Goal: Feedback & Contribution: Submit feedback/report problem

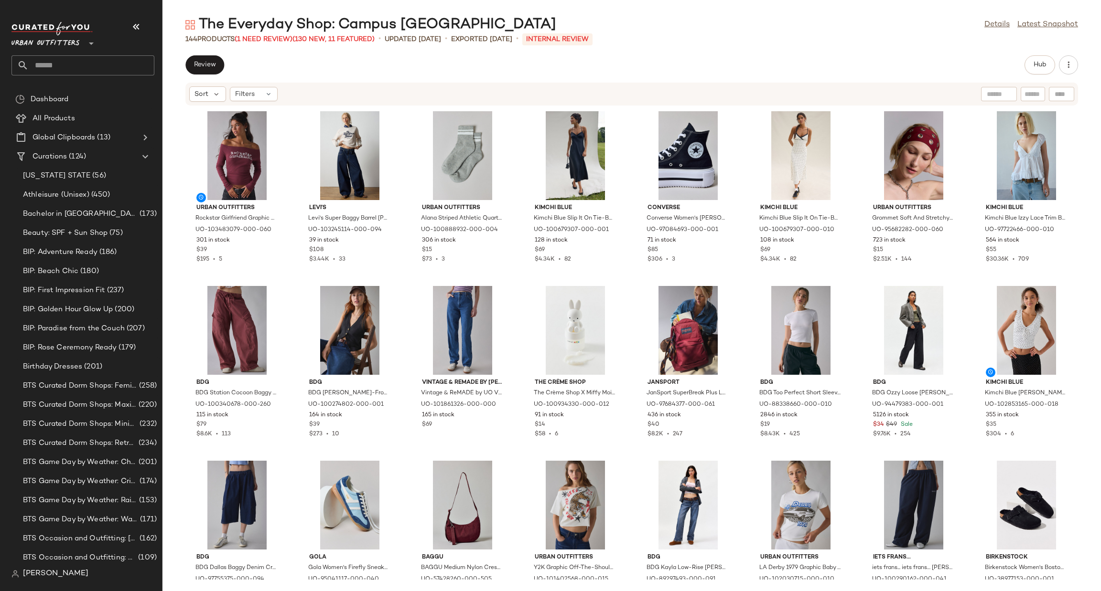
click at [61, 47] on span "Urban Outfitters" at bounding box center [45, 40] width 68 height 17
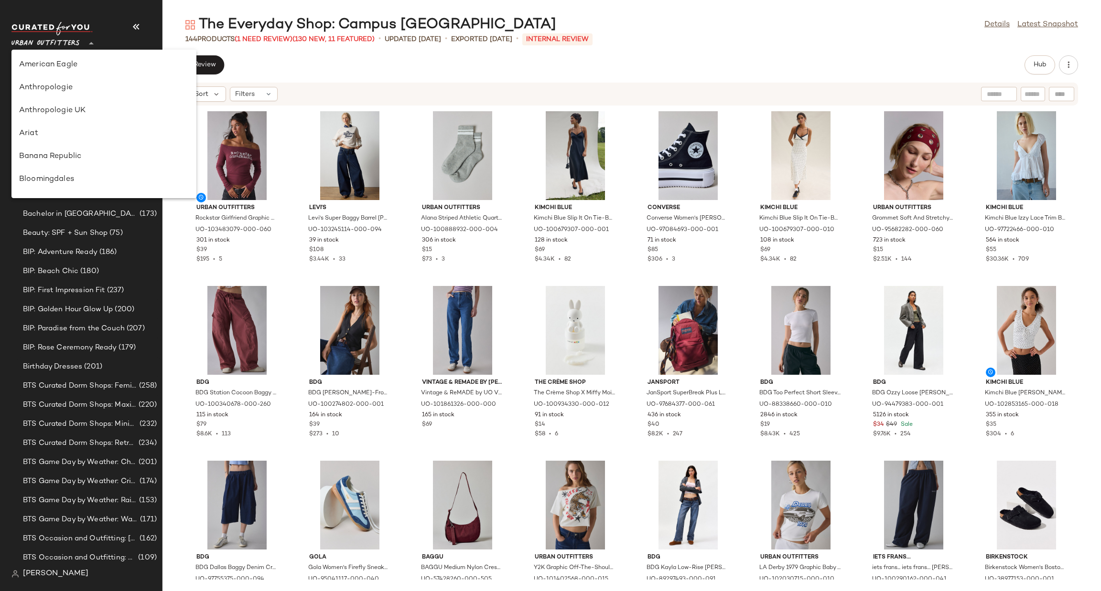
scroll to position [592, 0]
click at [82, 113] on div "Urban Outfitters UK" at bounding box center [104, 114] width 170 height 11
type input "**"
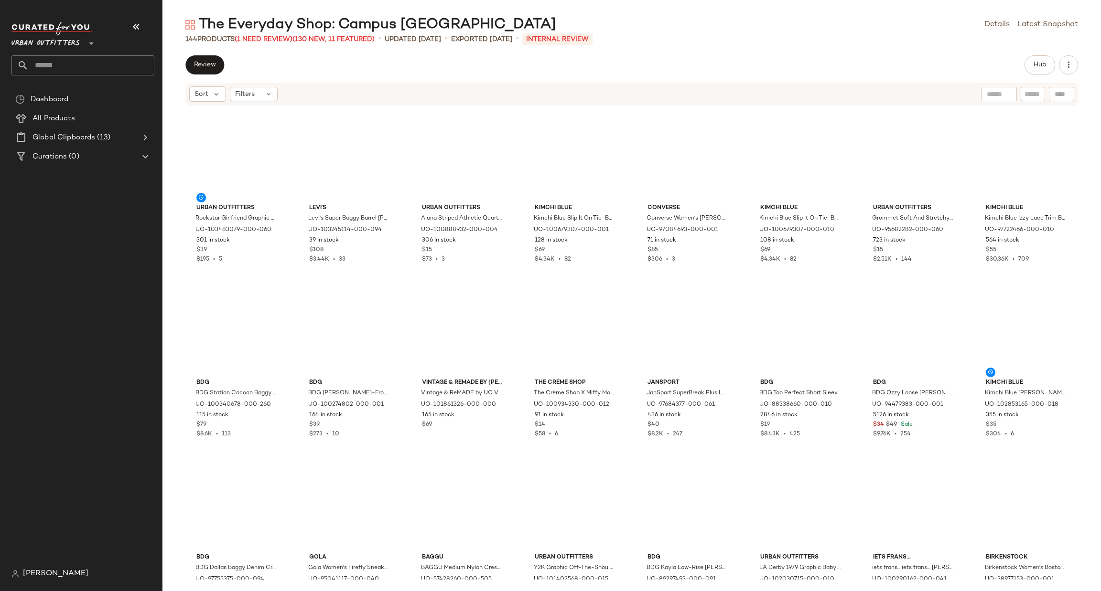
click at [87, 65] on input "text" at bounding box center [92, 65] width 126 height 20
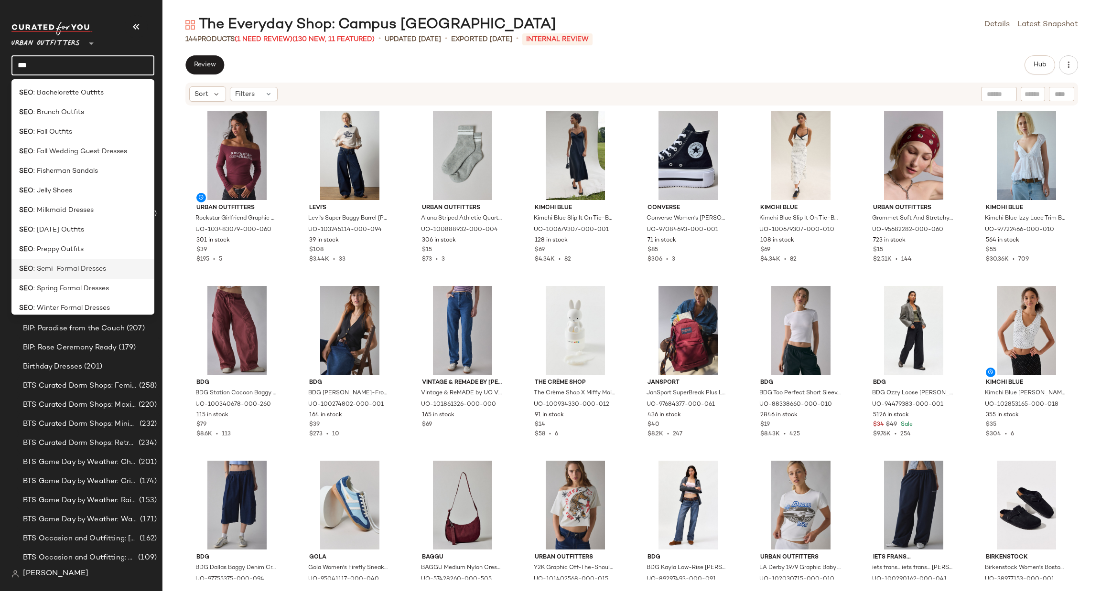
click at [88, 269] on span ": Semi-Formal Dresses" at bounding box center [69, 269] width 73 height 10
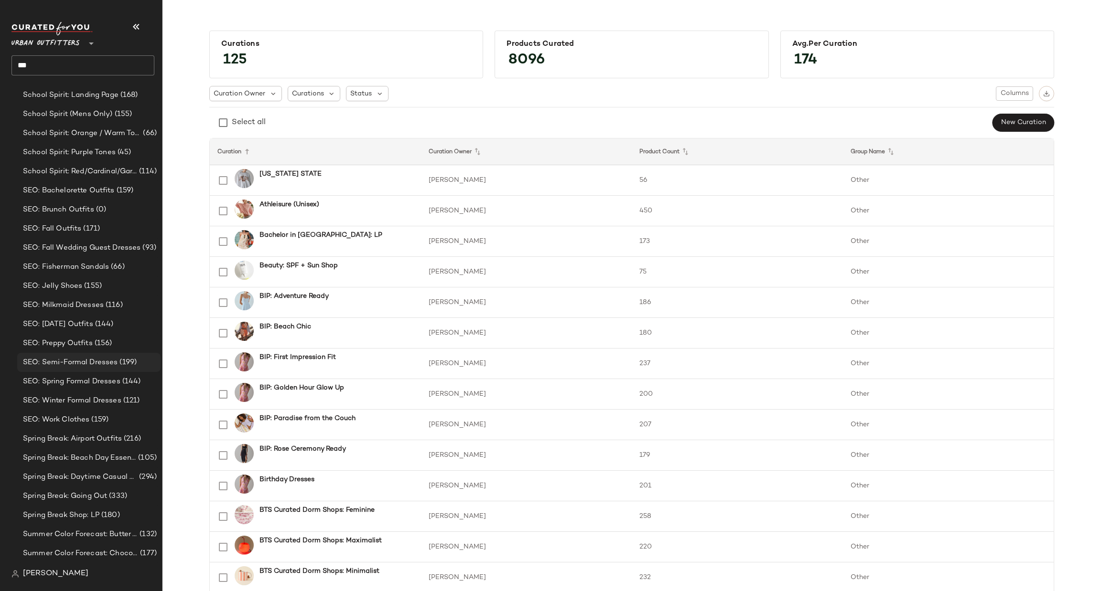
scroll to position [1455, 0]
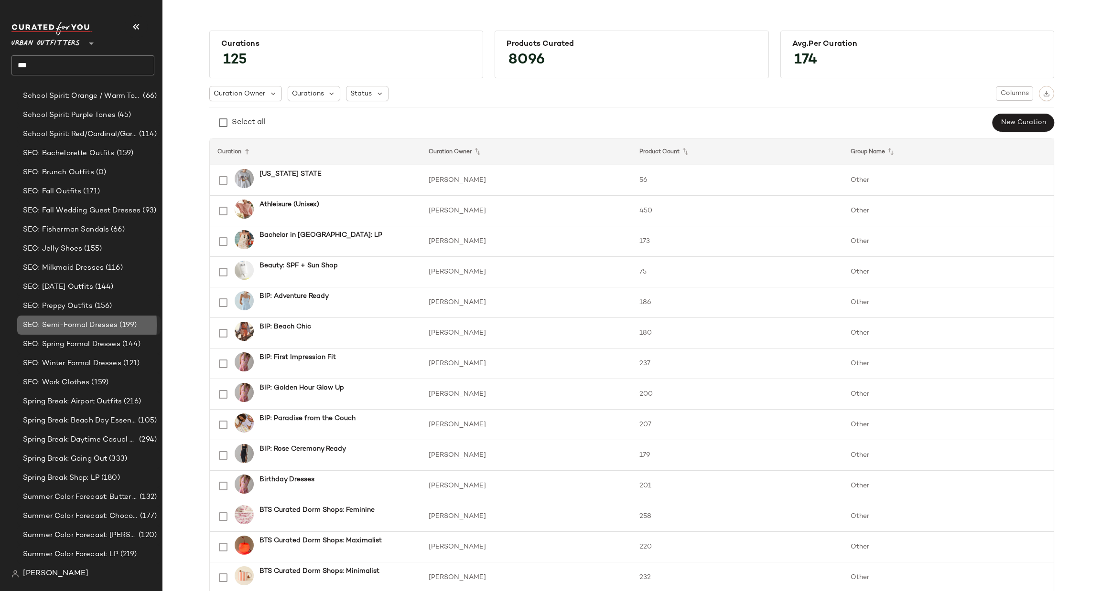
click at [127, 325] on span "(199)" at bounding box center [127, 325] width 19 height 11
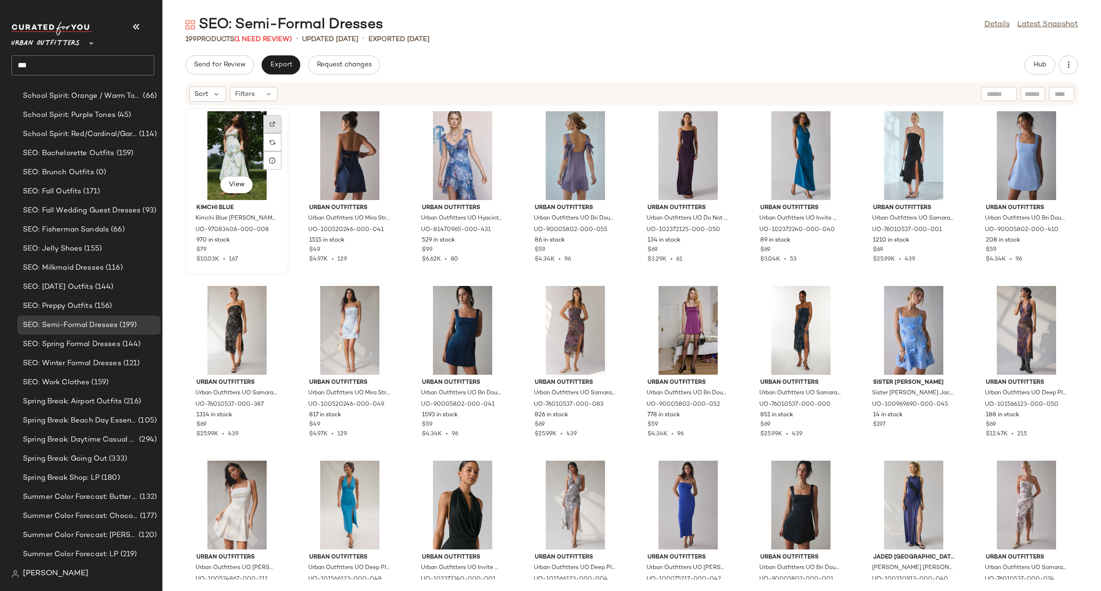
click at [273, 121] on img at bounding box center [272, 124] width 6 height 6
click at [79, 346] on span "SEO: Spring Formal Dresses" at bounding box center [71, 344] width 97 height 11
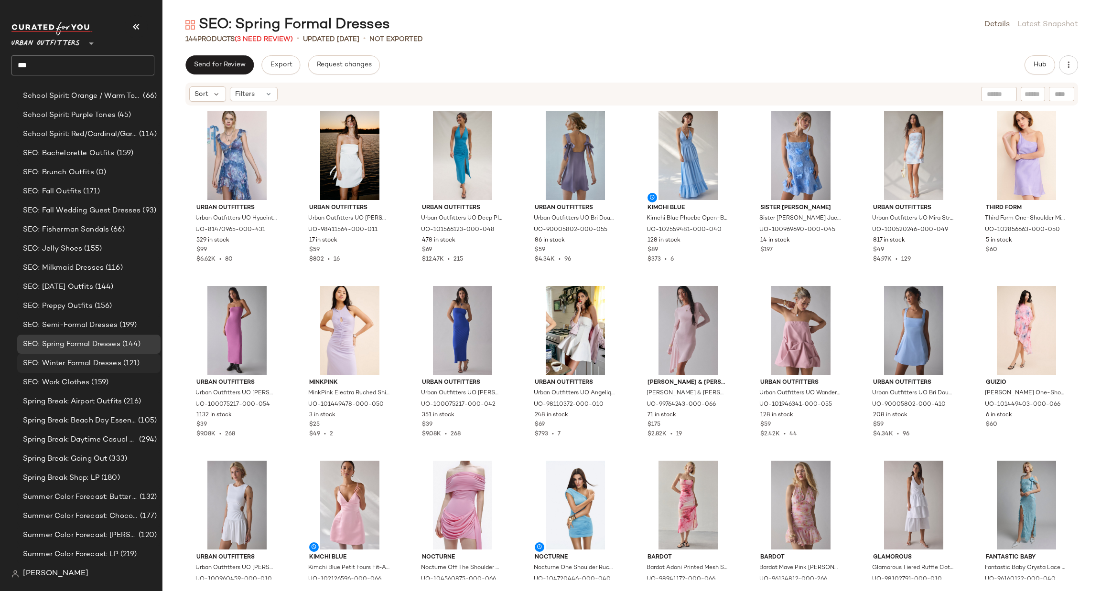
click at [84, 356] on div "SEO: Winter Formal Dresses (121)" at bounding box center [88, 363] width 143 height 19
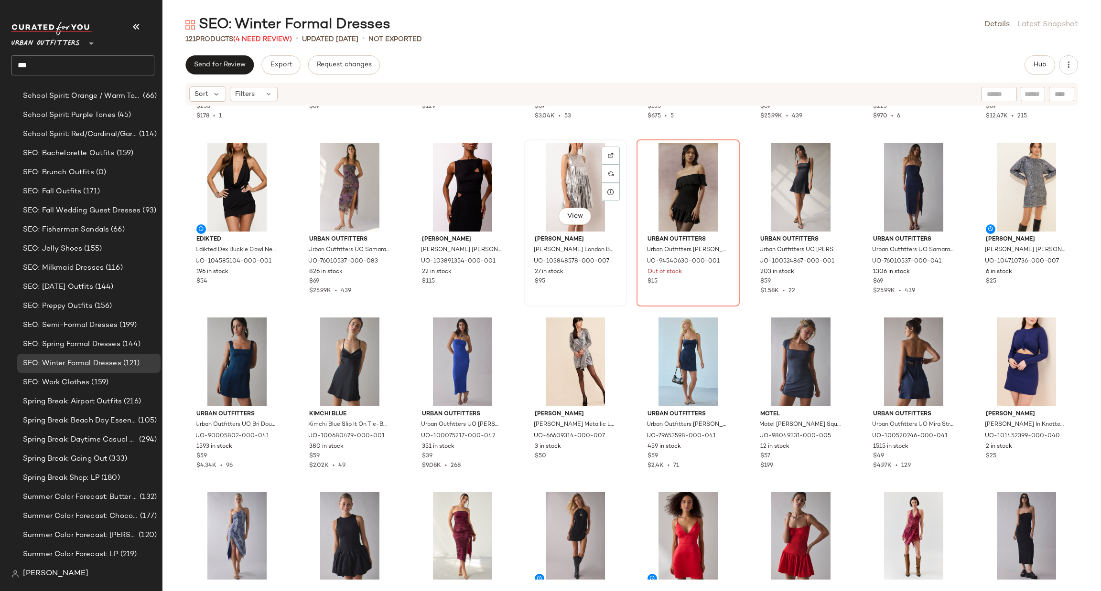
scroll to position [246, 0]
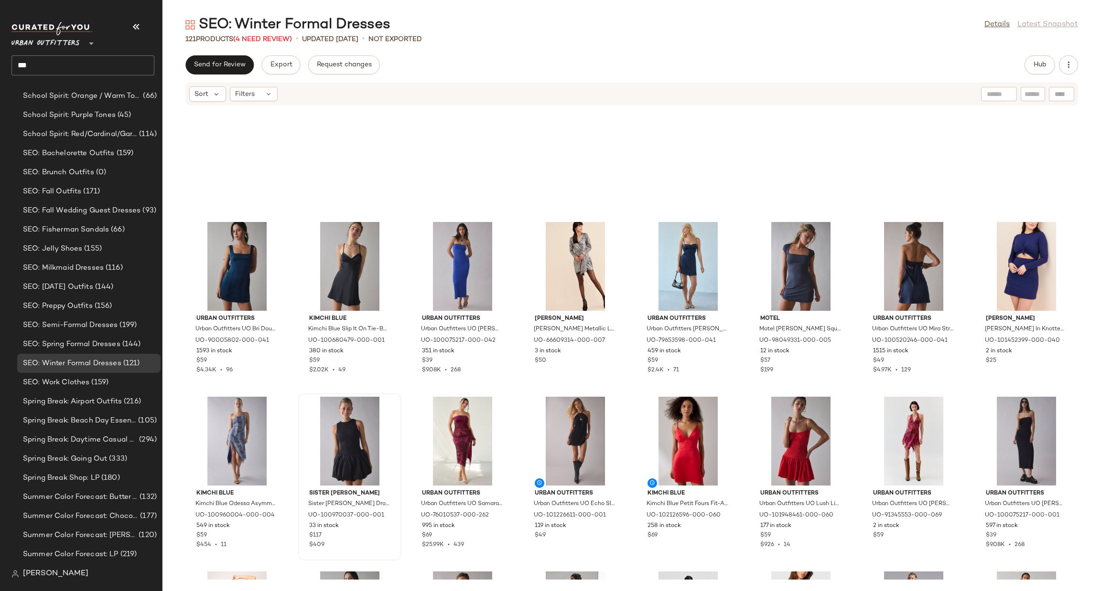
drag, startPoint x: 1036, startPoint y: 65, endPoint x: 719, endPoint y: 243, distance: 363.1
click at [1037, 65] on span "Hub" at bounding box center [1039, 65] width 13 height 8
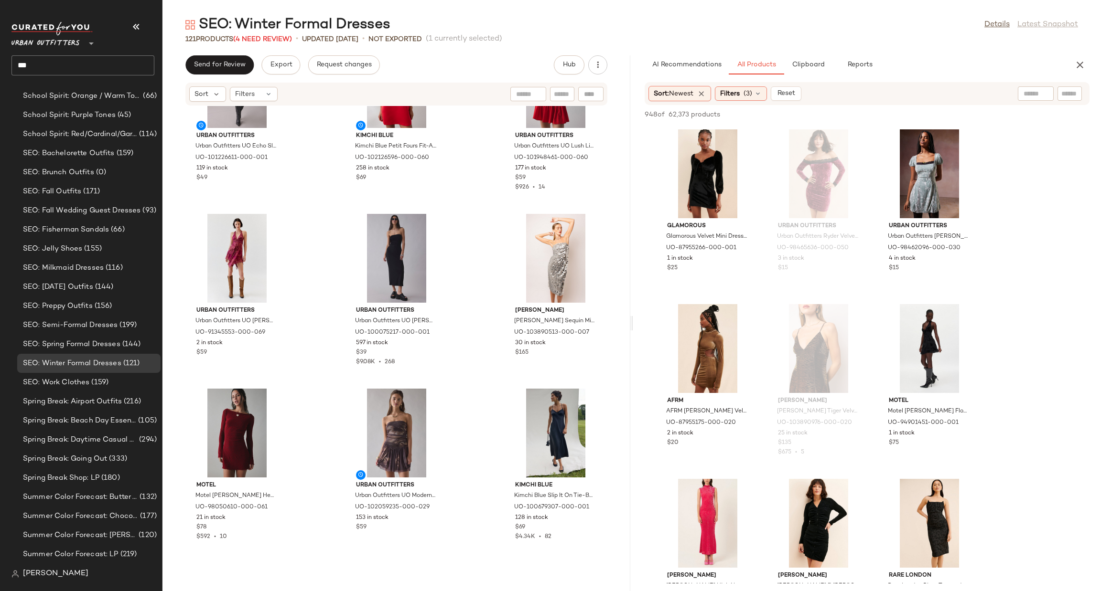
scroll to position [1367, 0]
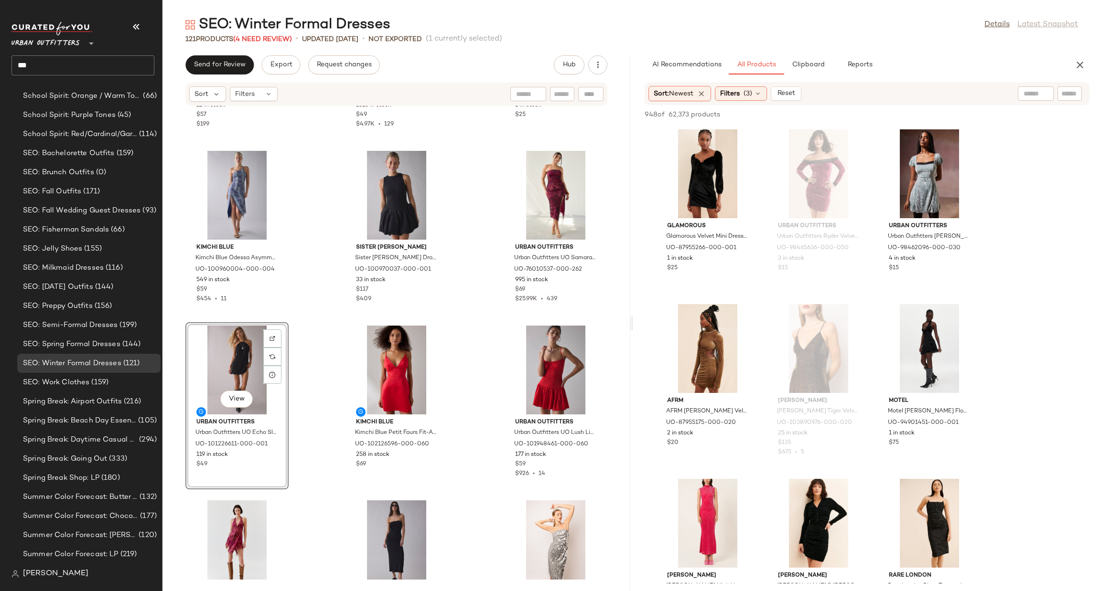
scroll to position [1510, 0]
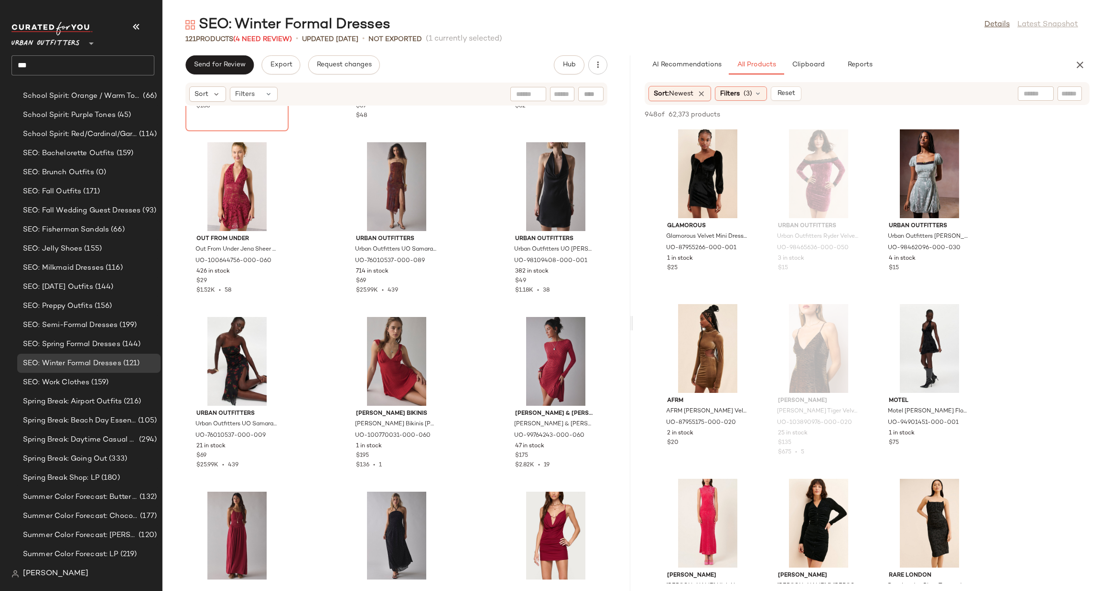
scroll to position [3230, 0]
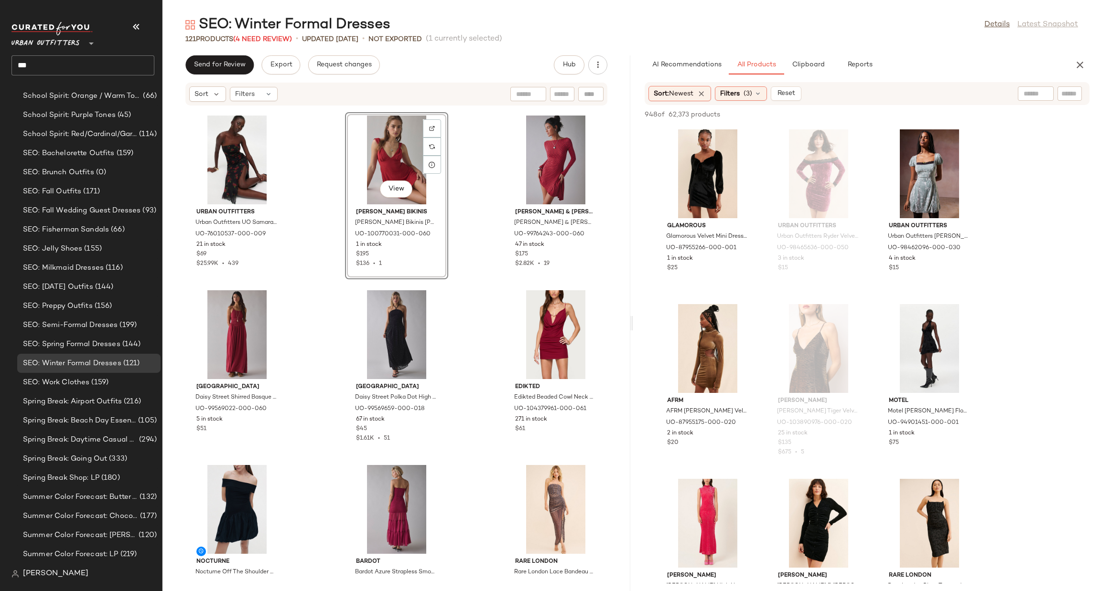
scroll to position [3516, 0]
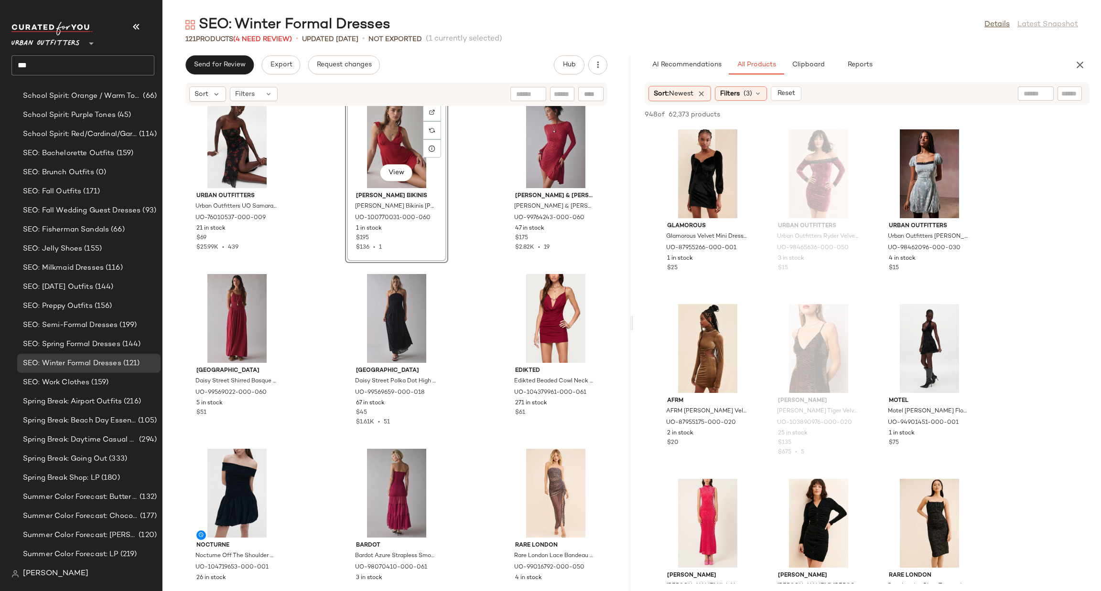
click at [485, 309] on div "Out From Under Out From Under Jena Sheer Lace Halter Slip in Red, Women's at Ur…" at bounding box center [396, 343] width 468 height 474
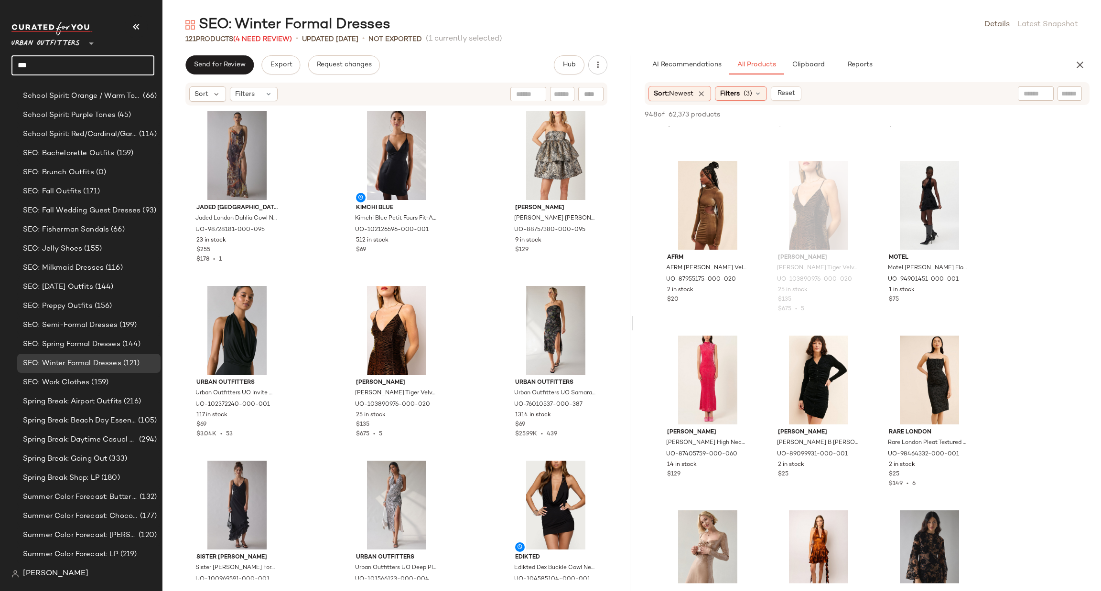
click at [111, 65] on input "***" at bounding box center [82, 65] width 143 height 20
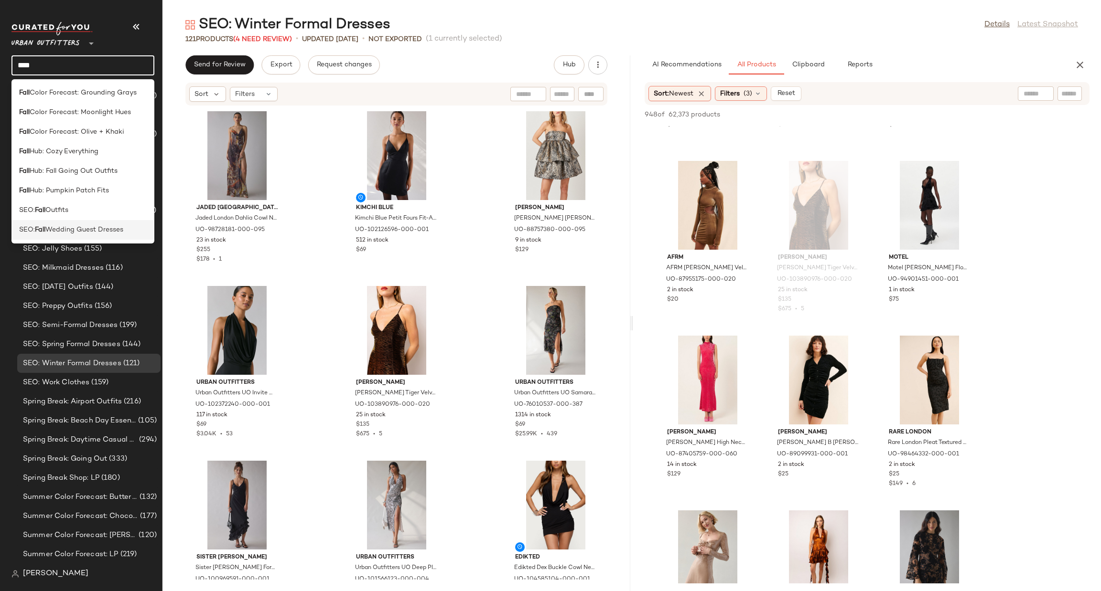
type input "****"
click at [90, 229] on span "Wedding Guest Dresses" at bounding box center [84, 230] width 78 height 10
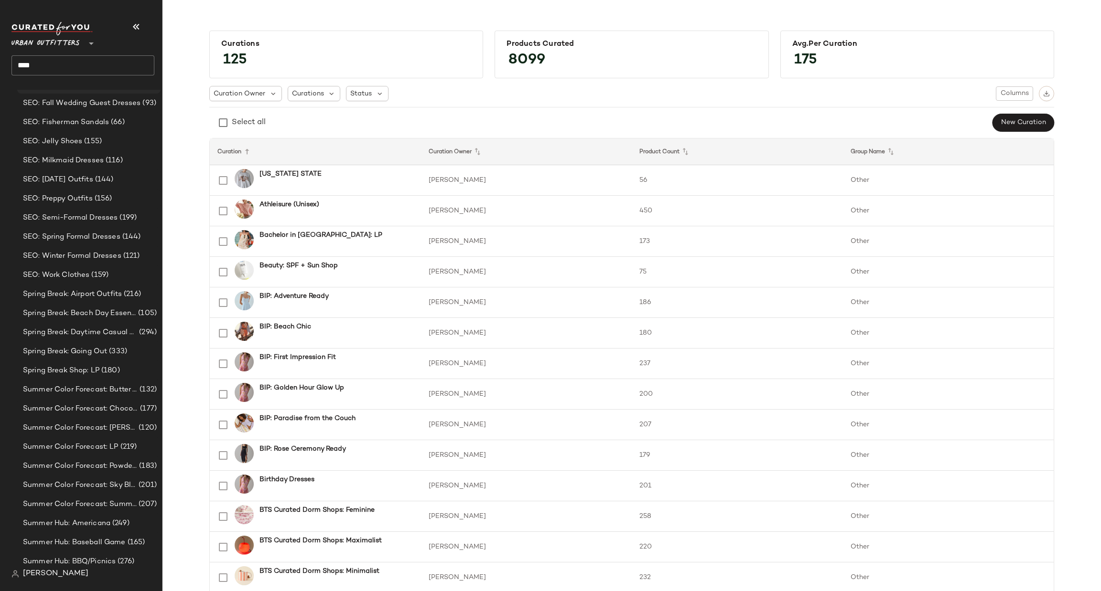
scroll to position [1532, 0]
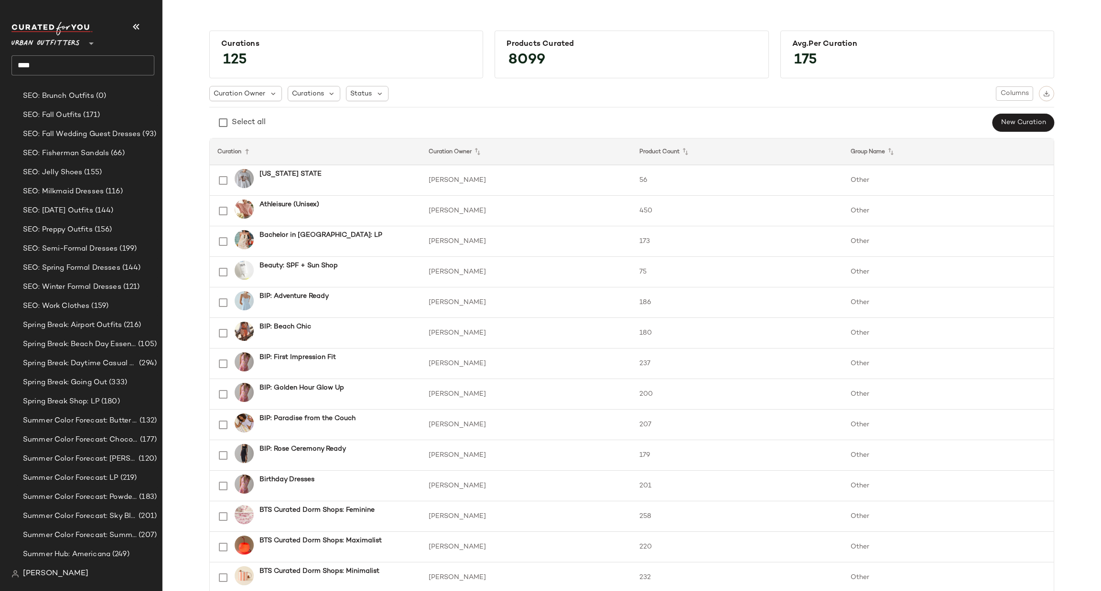
click at [90, 69] on input "****" at bounding box center [82, 65] width 143 height 20
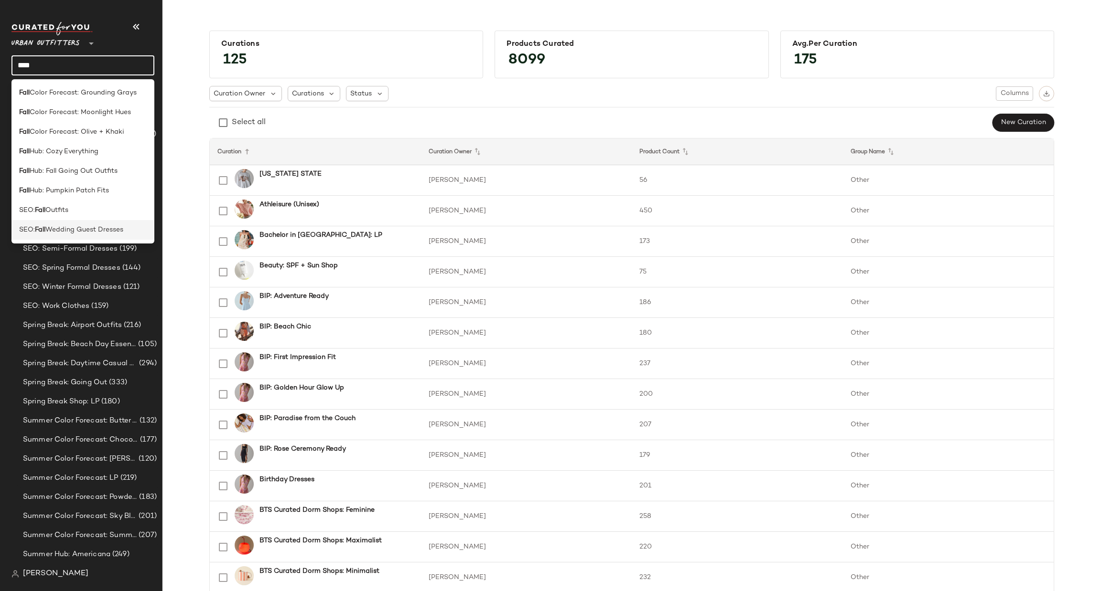
click at [55, 229] on span "Wedding Guest Dresses" at bounding box center [84, 230] width 78 height 10
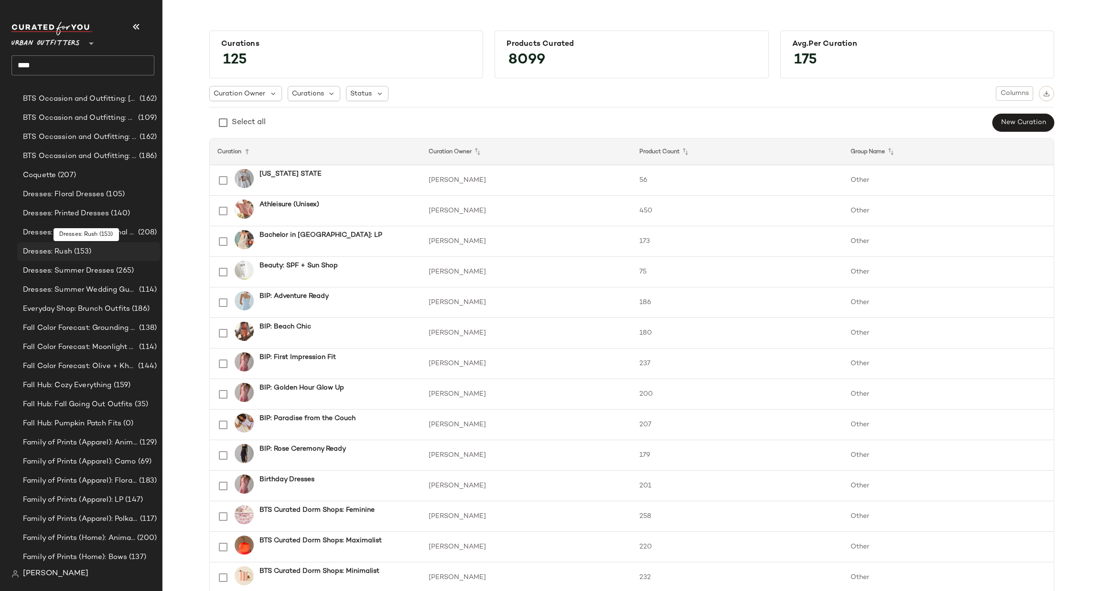
scroll to position [1319, 0]
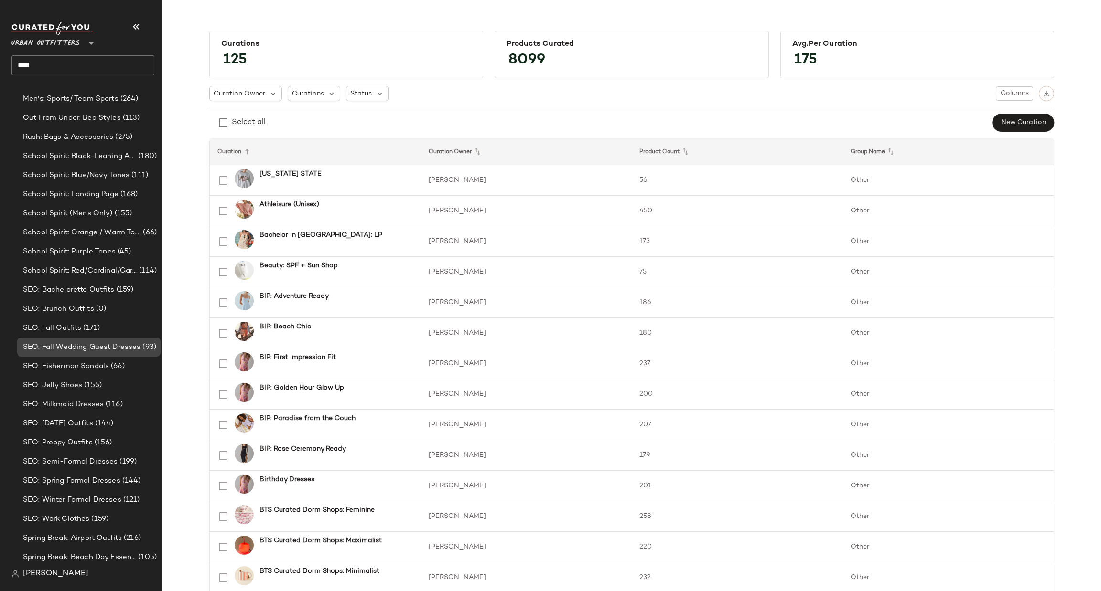
click at [95, 350] on span "SEO: Fall Wedding Guest Dresses" at bounding box center [82, 347] width 118 height 11
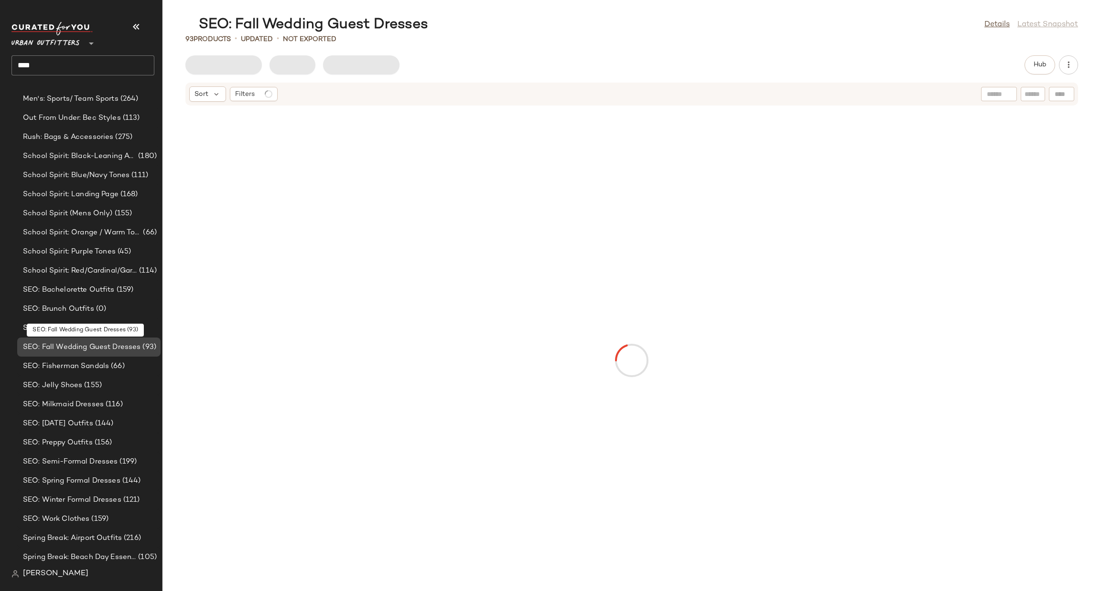
click at [94, 353] on div "SEO: Fall Wedding Guest Dresses (93)" at bounding box center [88, 347] width 143 height 19
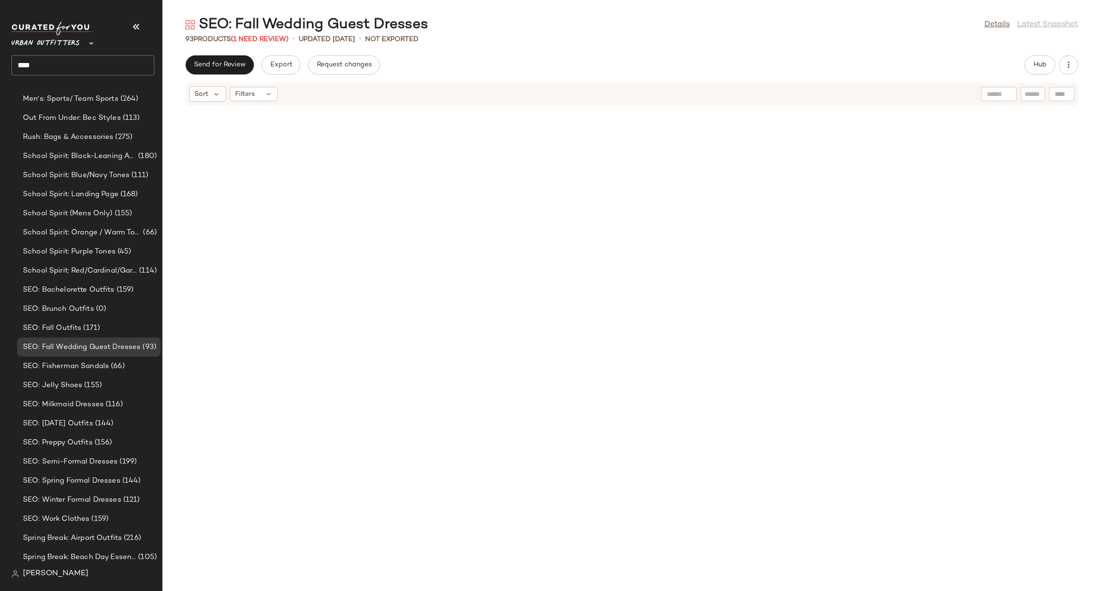
scroll to position [0, 0]
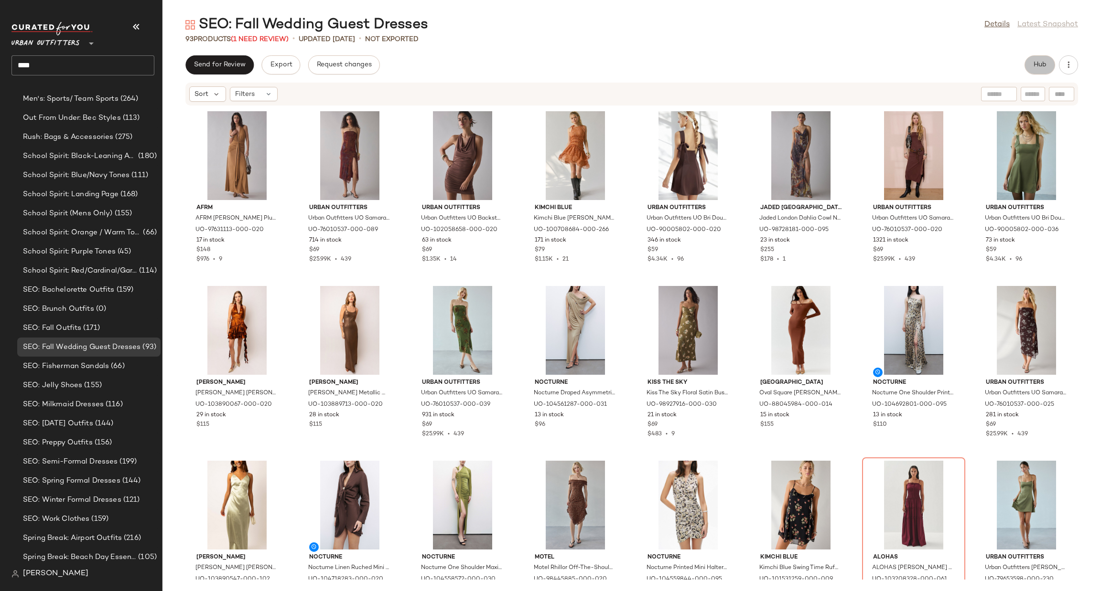
click at [1040, 57] on button "Hub" at bounding box center [1039, 64] width 31 height 19
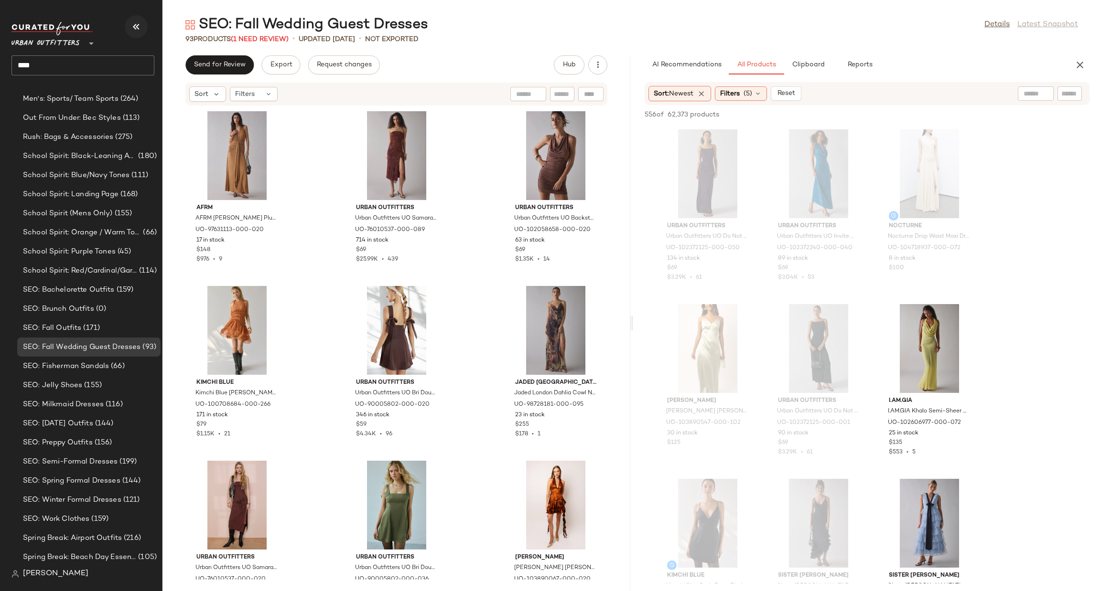
click at [554, 55] on button "Hub" at bounding box center [569, 64] width 31 height 19
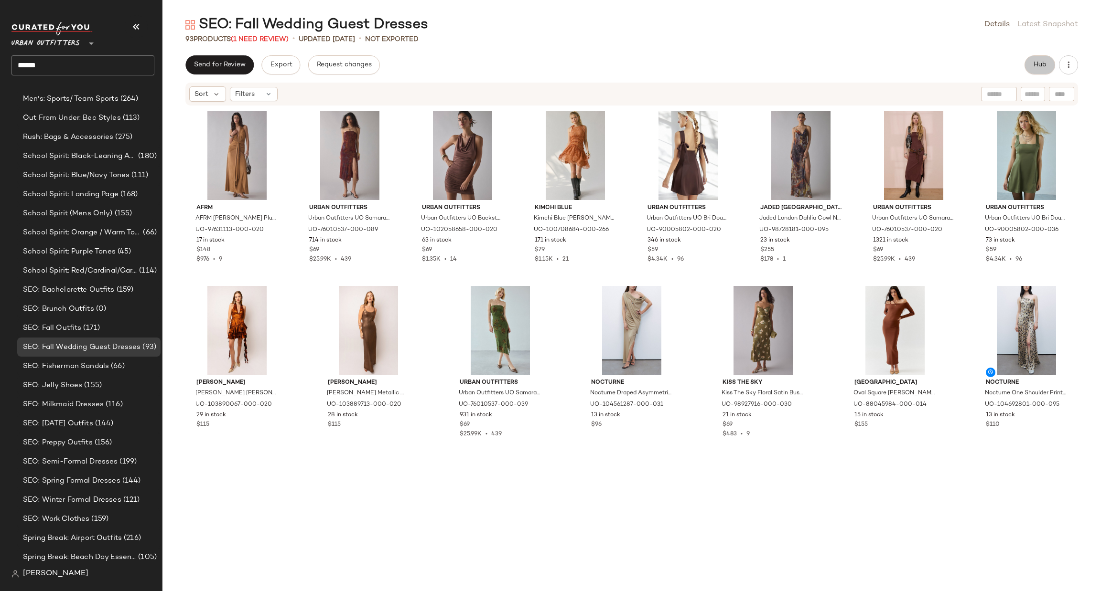
click at [111, 66] on input "******" at bounding box center [82, 65] width 143 height 20
click at [110, 66] on input "*********" at bounding box center [82, 65] width 143 height 20
click at [110, 66] on input "*" at bounding box center [82, 65] width 143 height 20
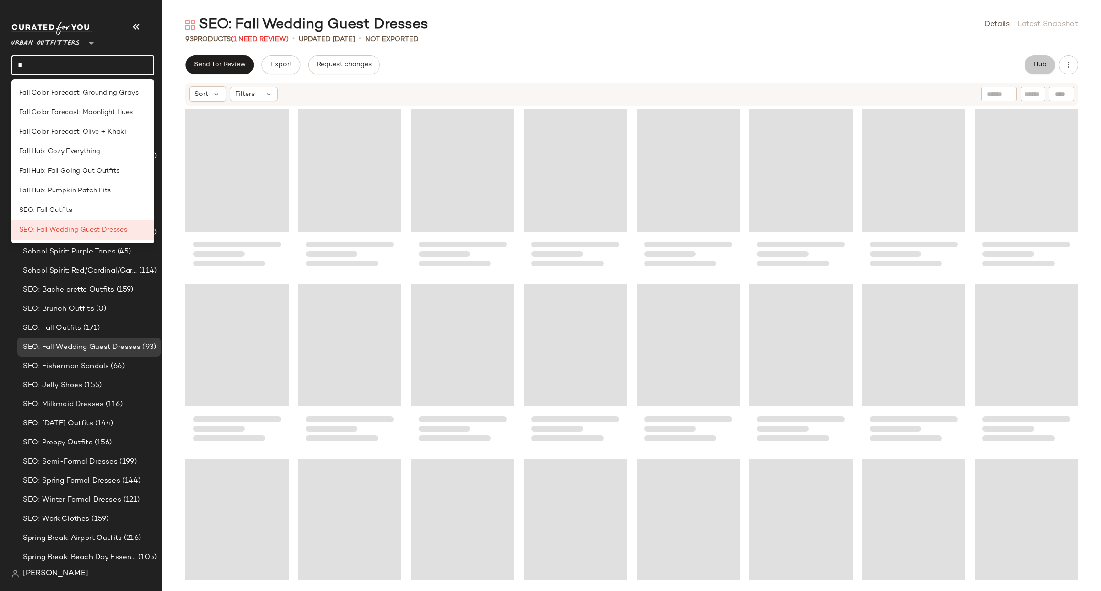
click at [110, 66] on input "*" at bounding box center [82, 65] width 143 height 20
click at [110, 66] on input "**********" at bounding box center [82, 65] width 143 height 20
click at [110, 66] on input "*" at bounding box center [82, 65] width 143 height 20
click at [110, 66] on input "**" at bounding box center [82, 65] width 143 height 20
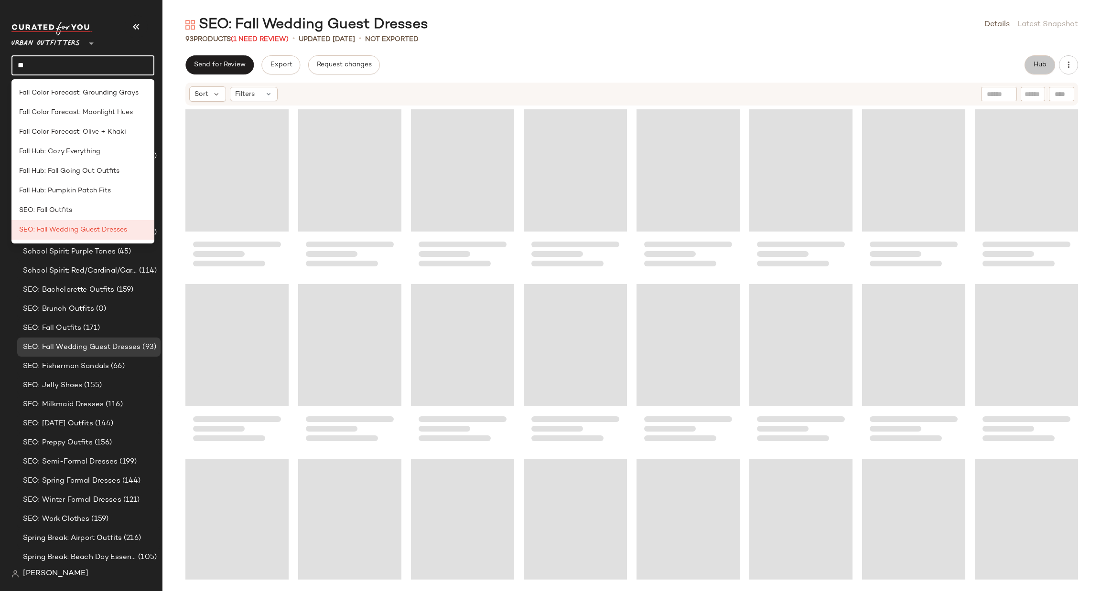
click at [110, 66] on input "**" at bounding box center [82, 65] width 143 height 20
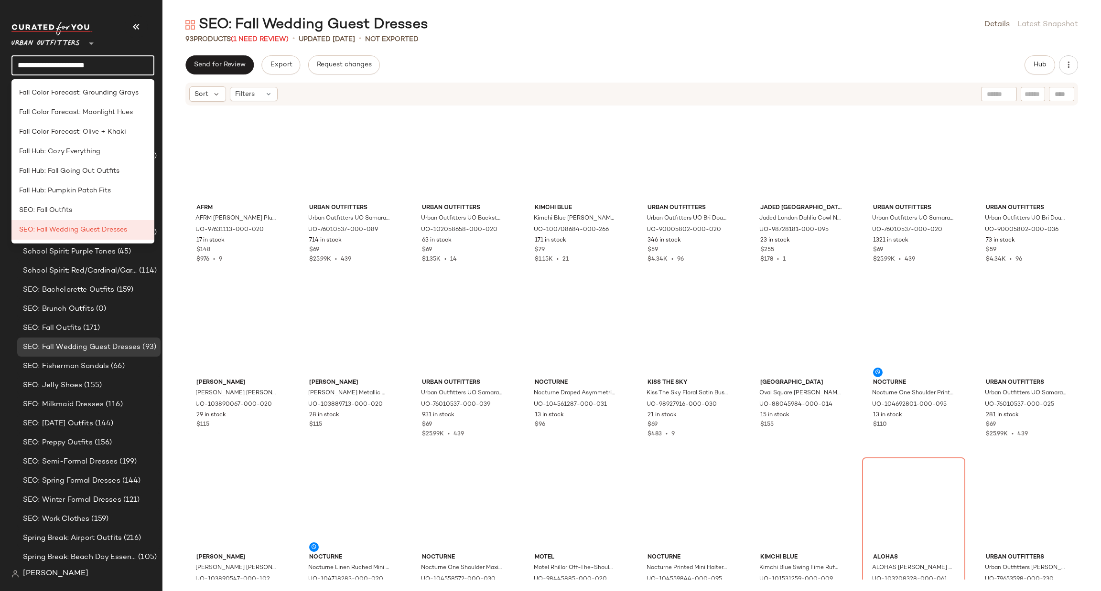
type input "**********"
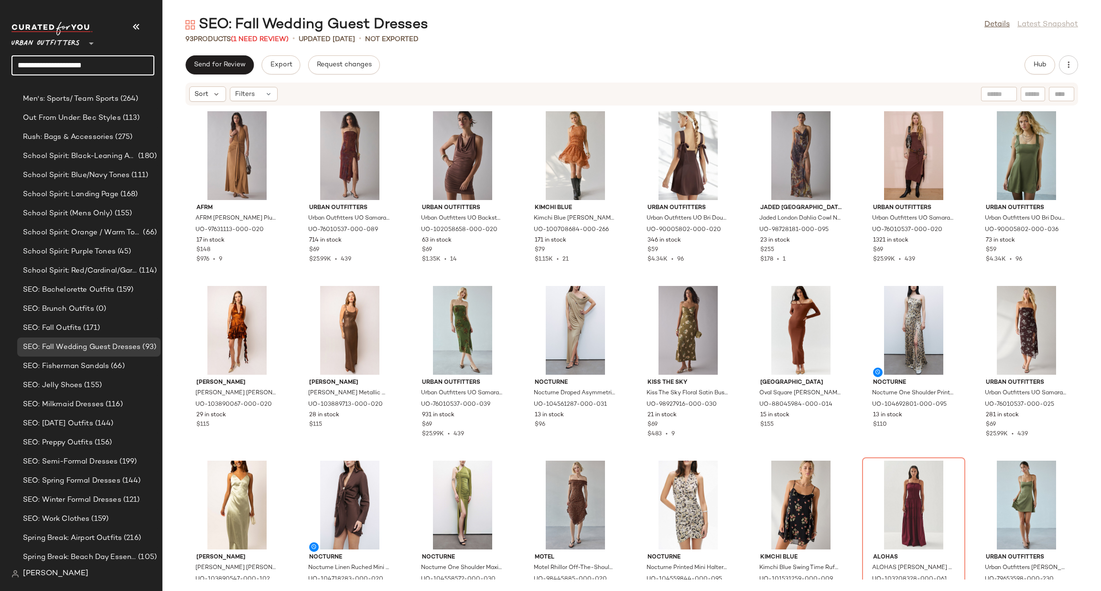
click at [70, 61] on input "**********" at bounding box center [82, 65] width 143 height 20
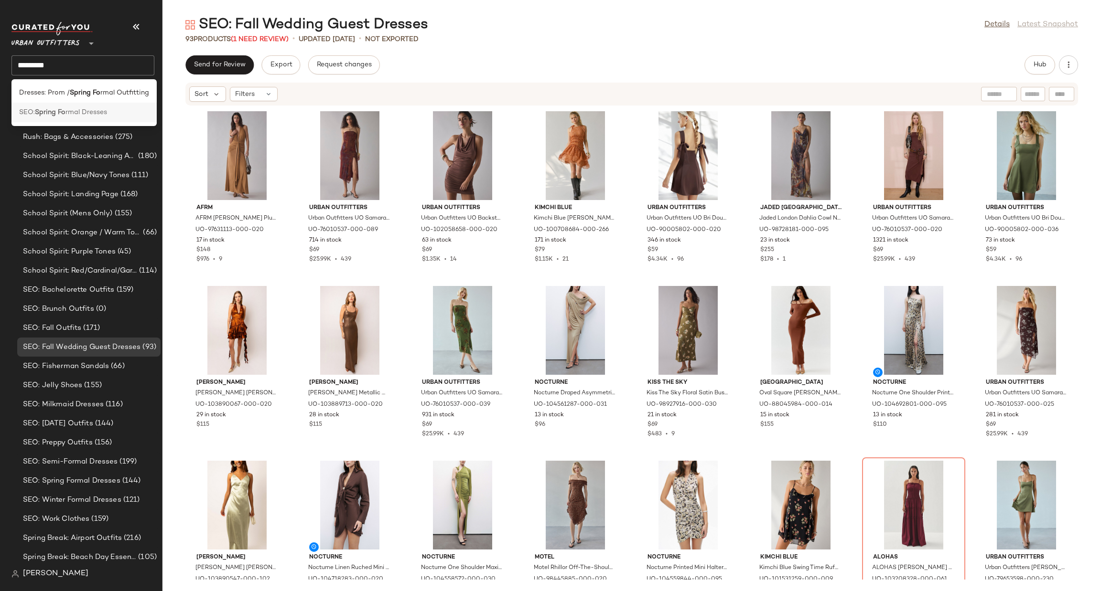
click at [59, 110] on b "Spring Fo" at bounding box center [50, 112] width 31 height 10
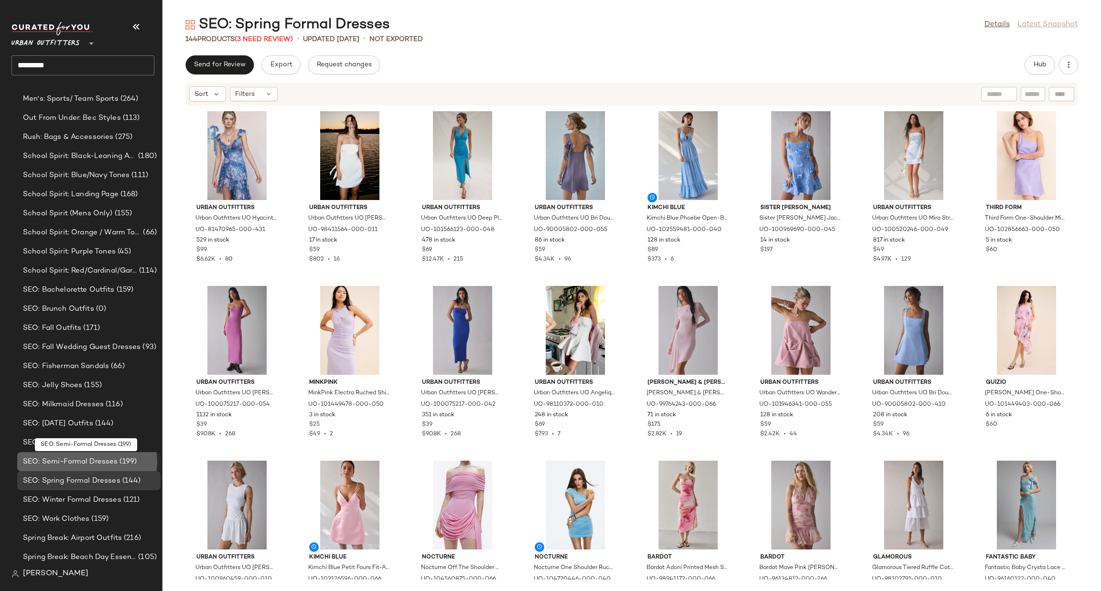
click at [116, 464] on span "SEO: Semi-Formal Dresses" at bounding box center [70, 462] width 95 height 11
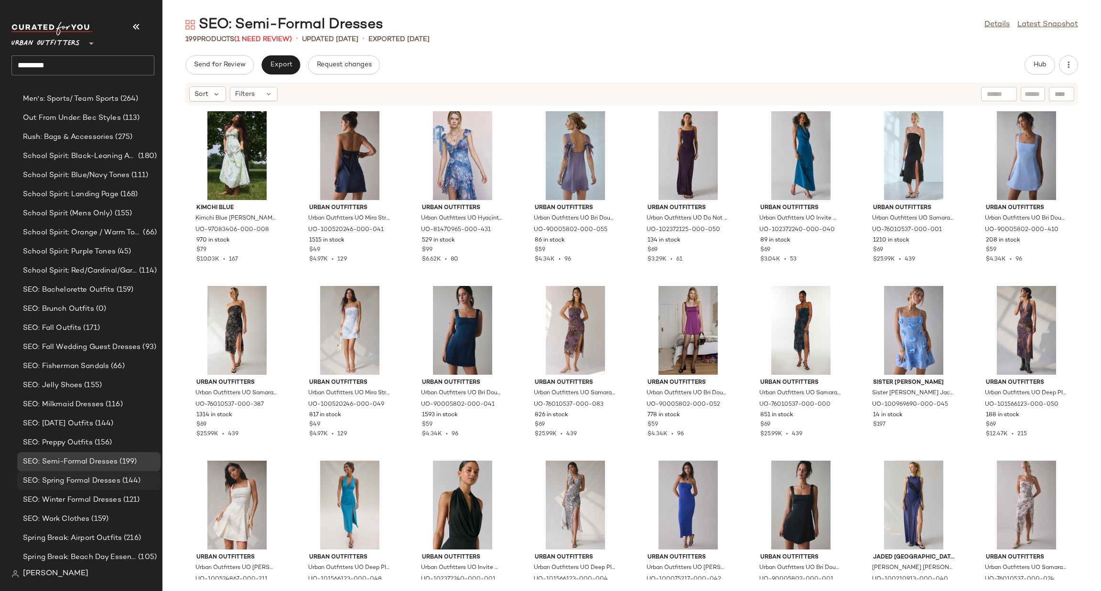
click at [79, 480] on span "SEO: Spring Formal Dresses" at bounding box center [71, 481] width 97 height 11
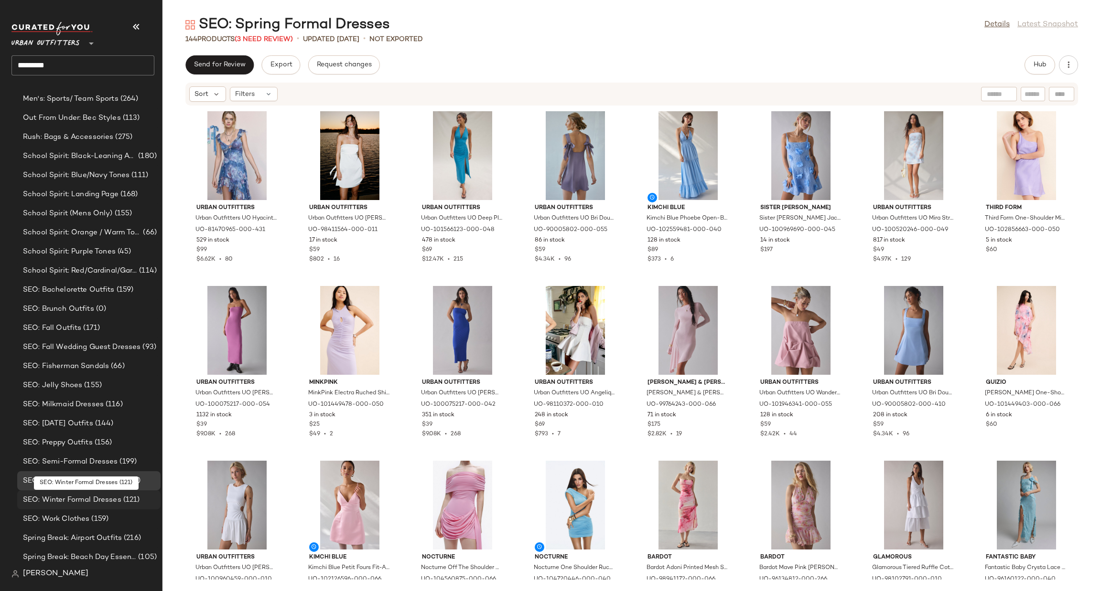
click at [88, 505] on div "SEO: Winter Formal Dresses (121)" at bounding box center [88, 500] width 143 height 19
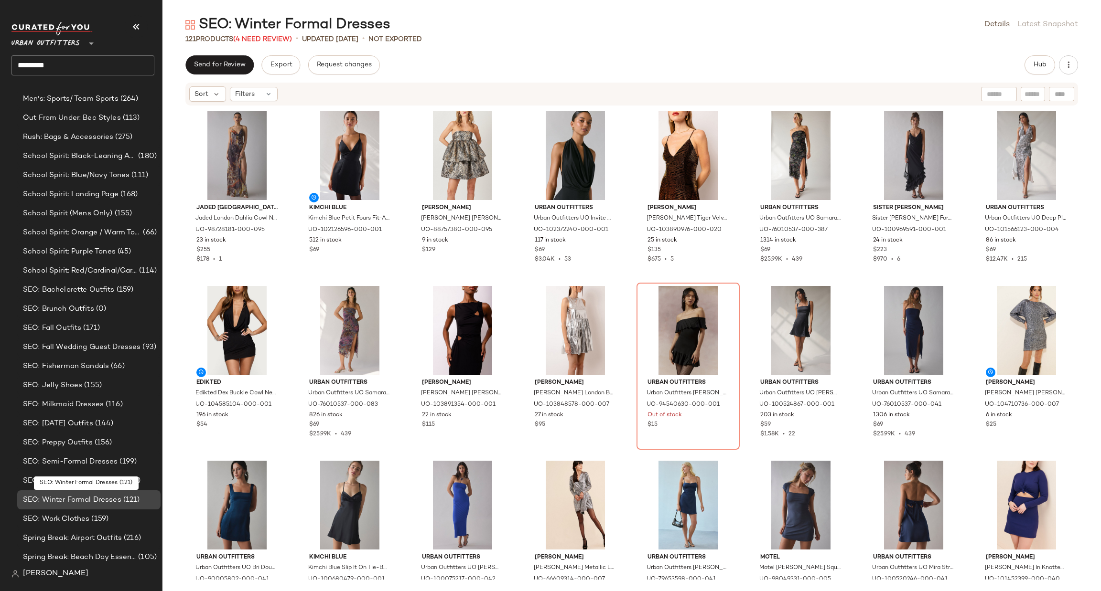
click at [91, 495] on span "SEO: Winter Formal Dresses" at bounding box center [72, 500] width 98 height 11
click at [98, 61] on input "*********" at bounding box center [82, 65] width 143 height 20
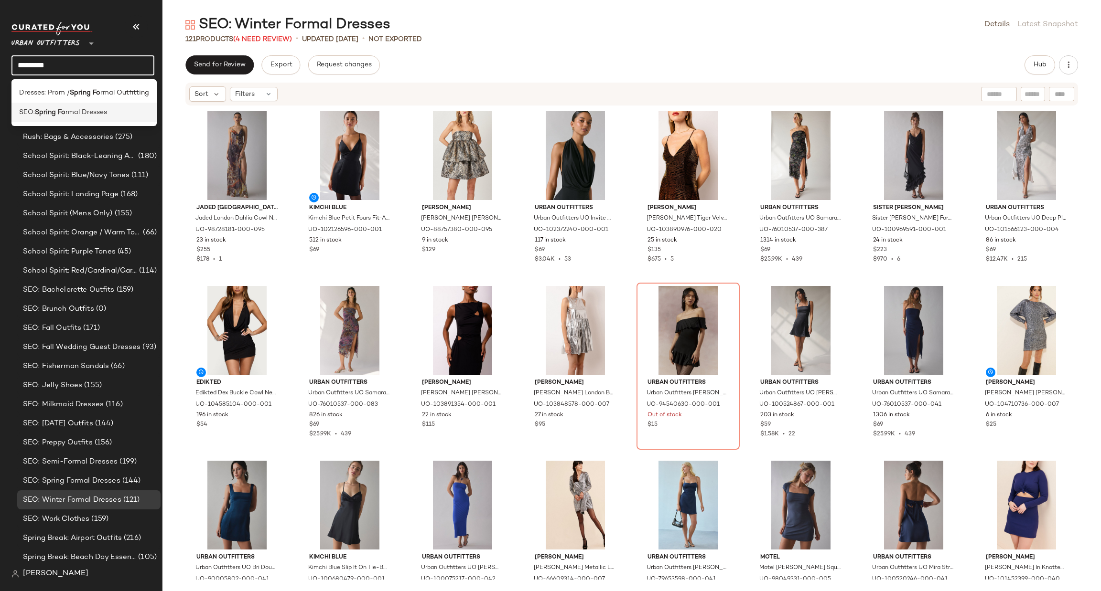
click at [84, 117] on span "rmal Dresses" at bounding box center [86, 112] width 42 height 10
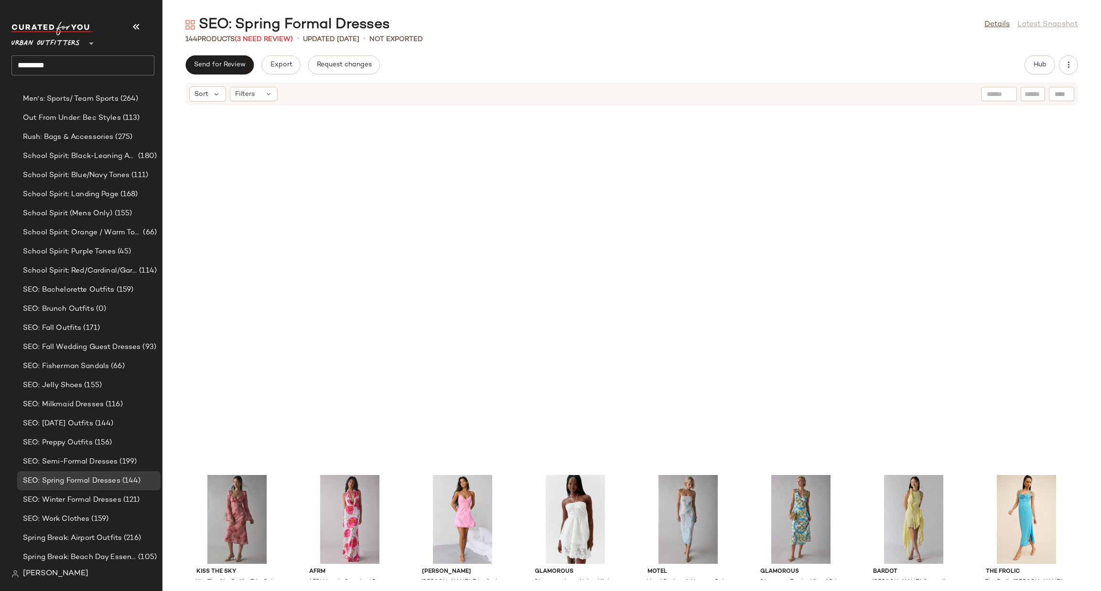
scroll to position [1297, 0]
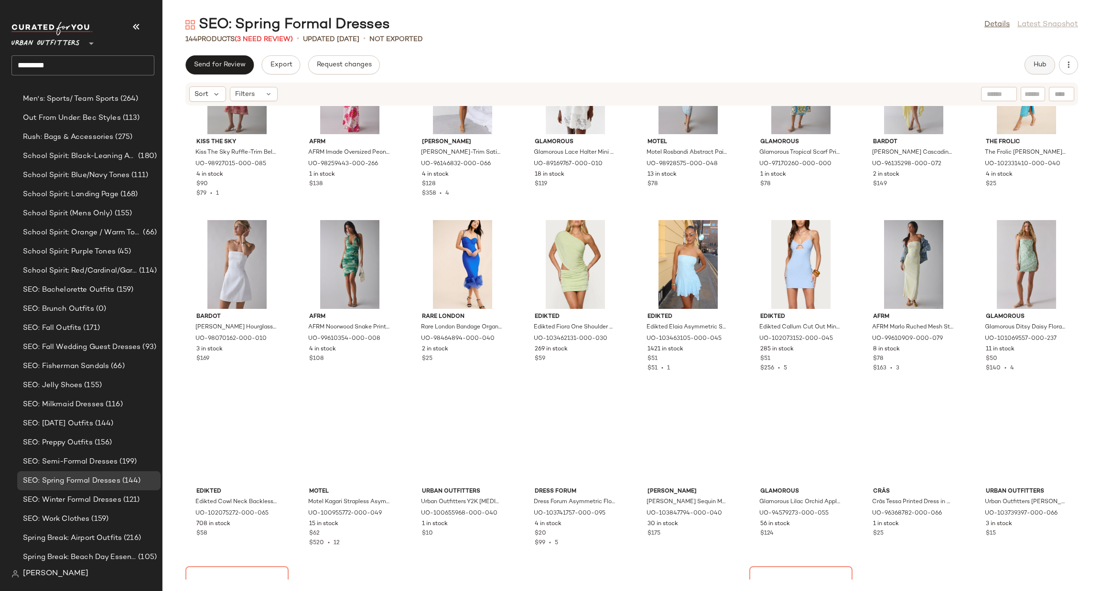
click at [1039, 58] on button "Hub" at bounding box center [1039, 64] width 31 height 19
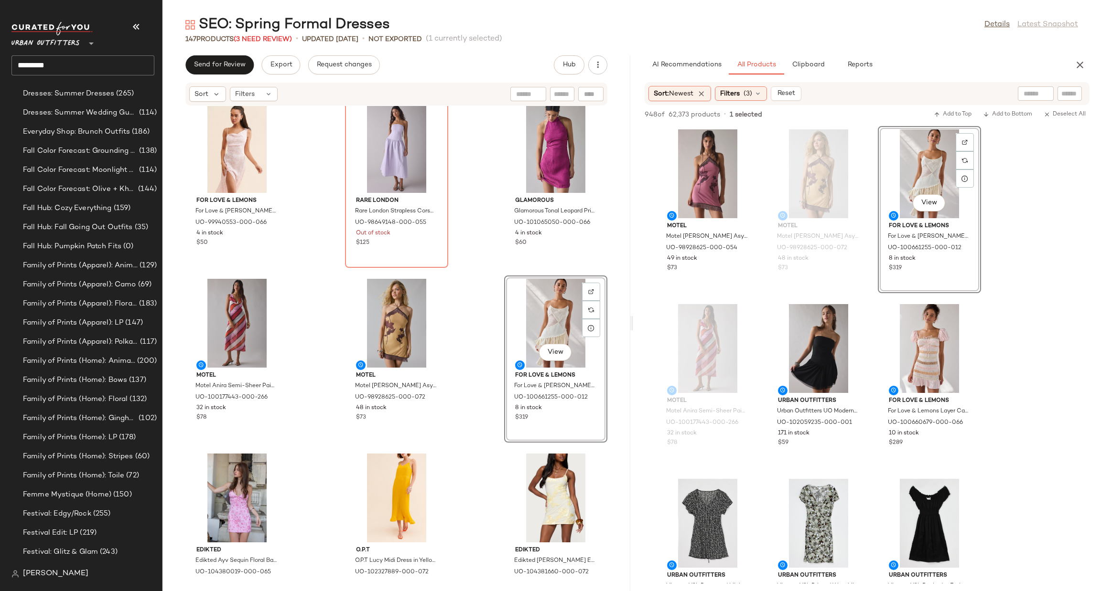
scroll to position [1319, 0]
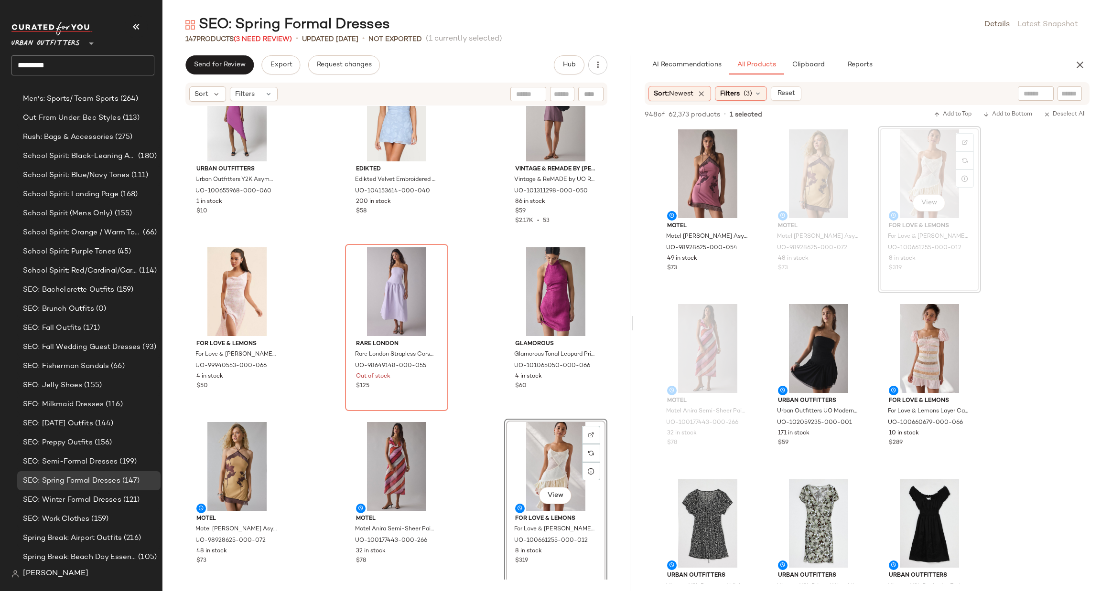
scroll to position [4910, 0]
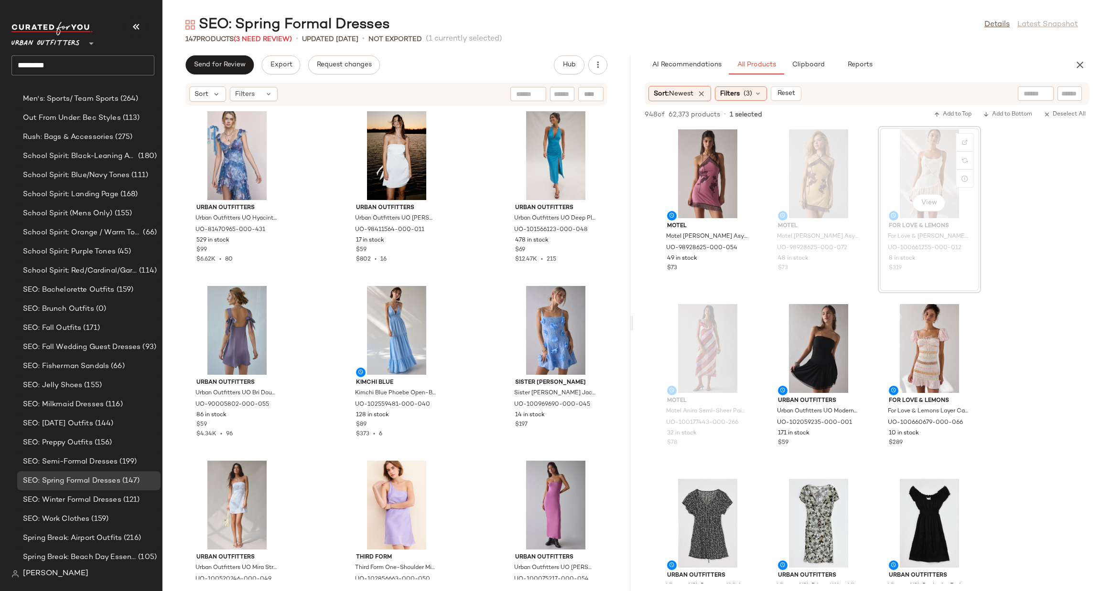
click at [67, 66] on input "*********" at bounding box center [82, 65] width 143 height 20
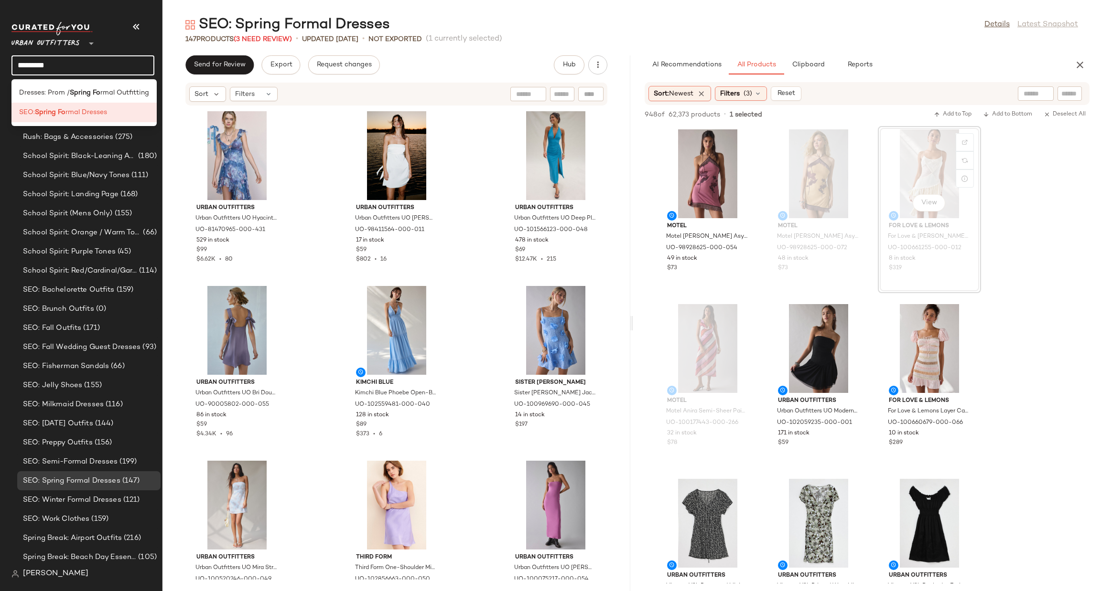
click at [67, 66] on input "*********" at bounding box center [82, 65] width 143 height 20
click at [95, 110] on b "Campu" at bounding box center [94, 112] width 24 height 10
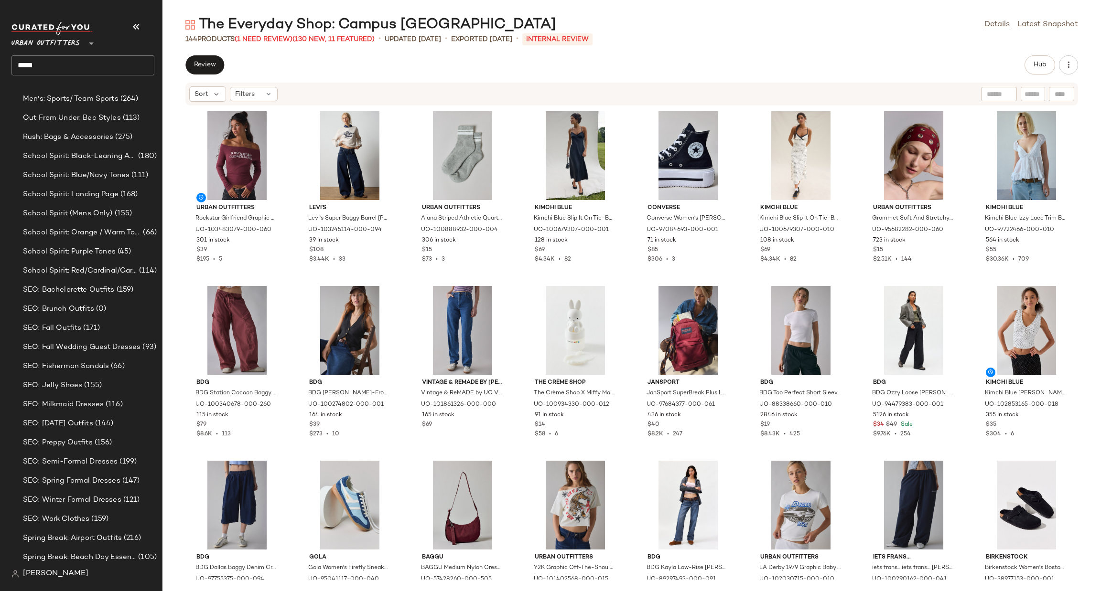
click at [182, 124] on div "Urban Outfitters Rockstar Girlfriend Graphic Boatneck Off-The-Shoulder Long Sle…" at bounding box center [631, 343] width 938 height 474
click at [99, 64] on input "*****" at bounding box center [82, 65] width 143 height 20
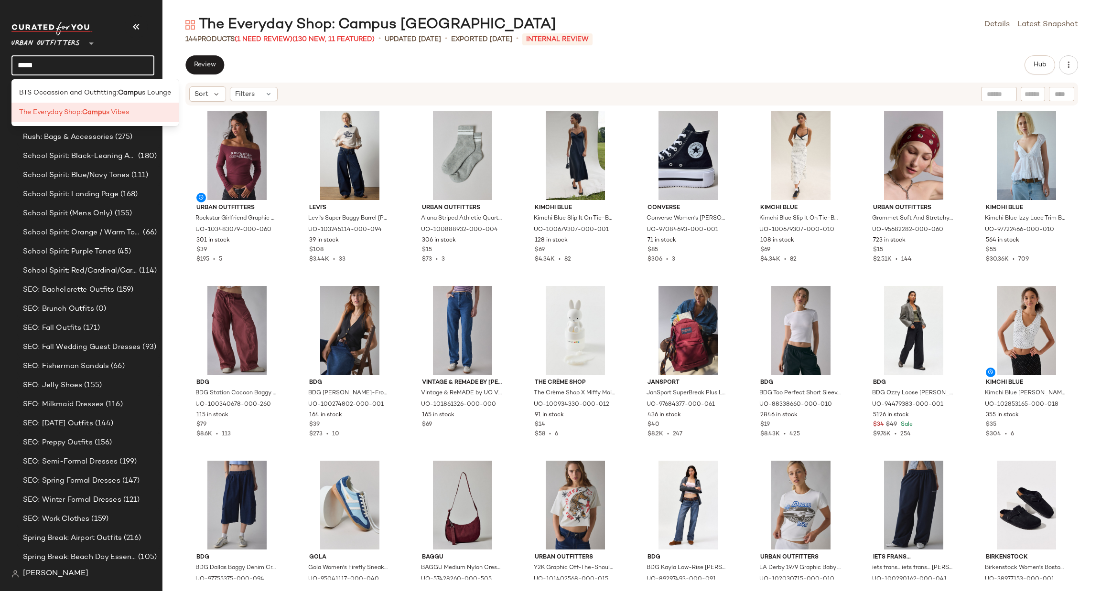
click at [99, 64] on input "*****" at bounding box center [82, 65] width 143 height 20
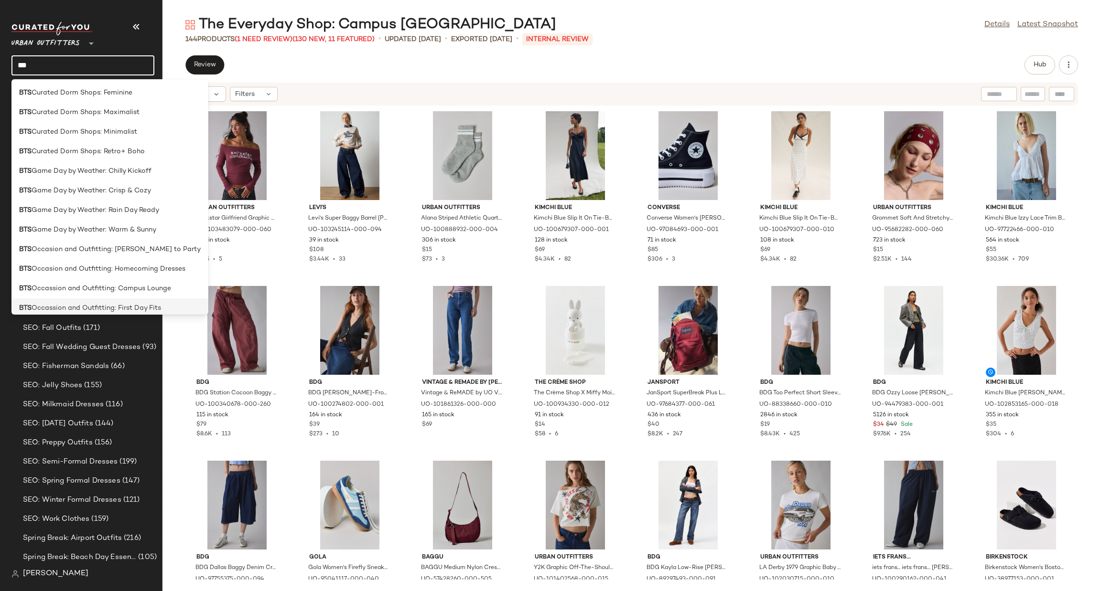
type input "***"
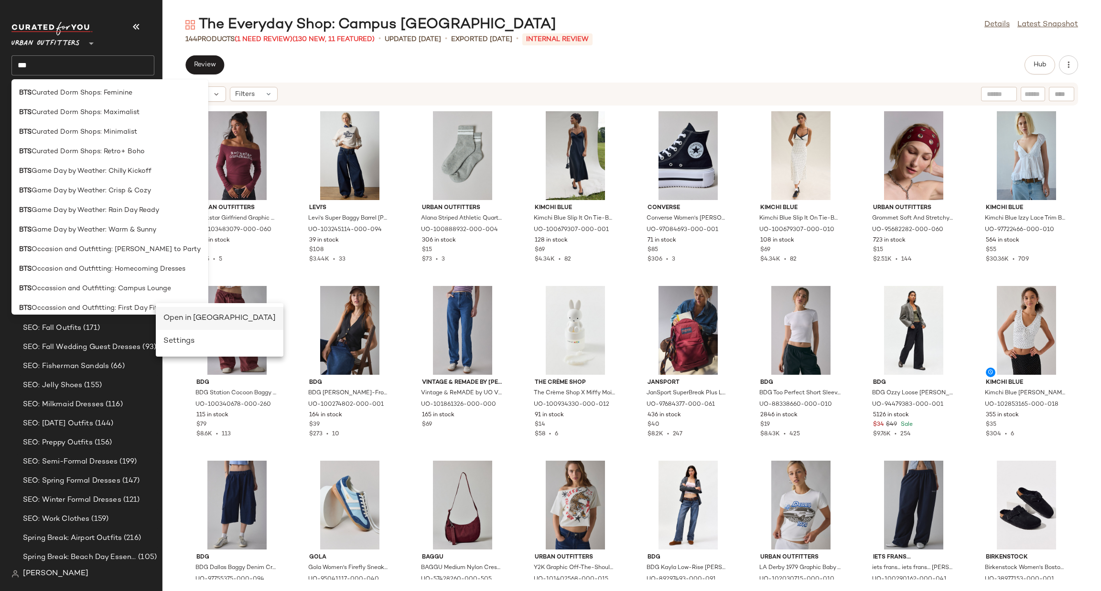
click at [173, 317] on div "Open in Split View" at bounding box center [219, 318] width 112 height 11
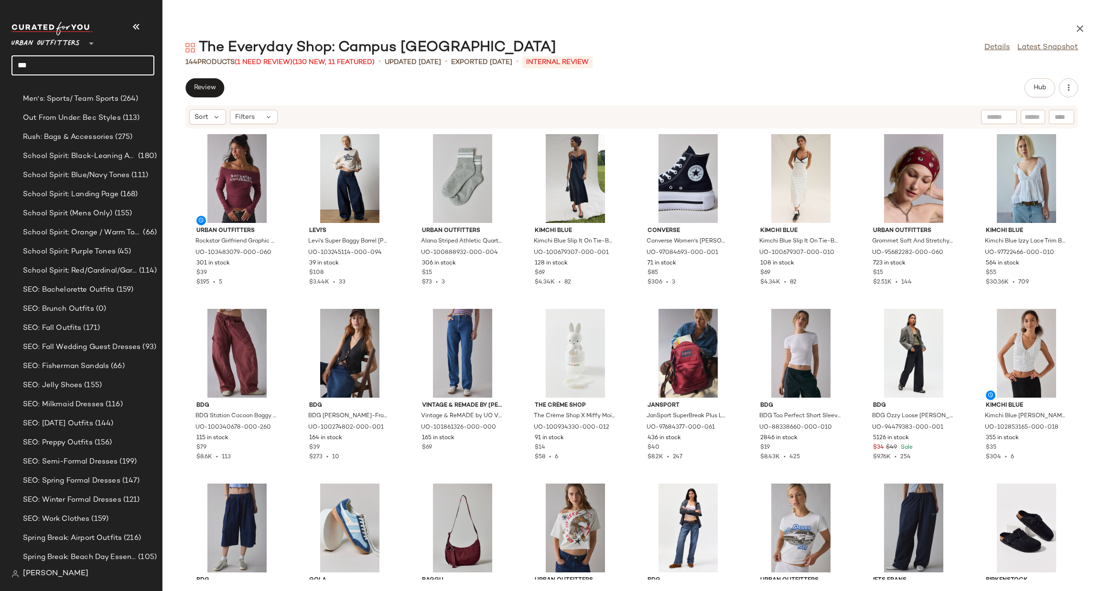
click at [104, 64] on input "***" at bounding box center [82, 65] width 143 height 20
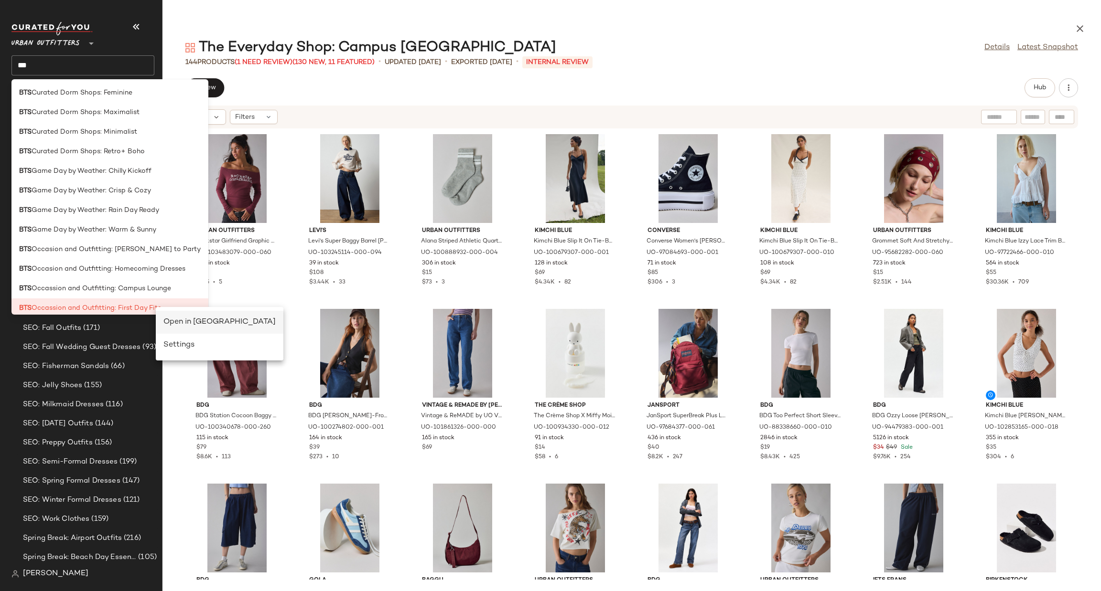
click at [181, 324] on div "Open in Split View" at bounding box center [219, 322] width 112 height 11
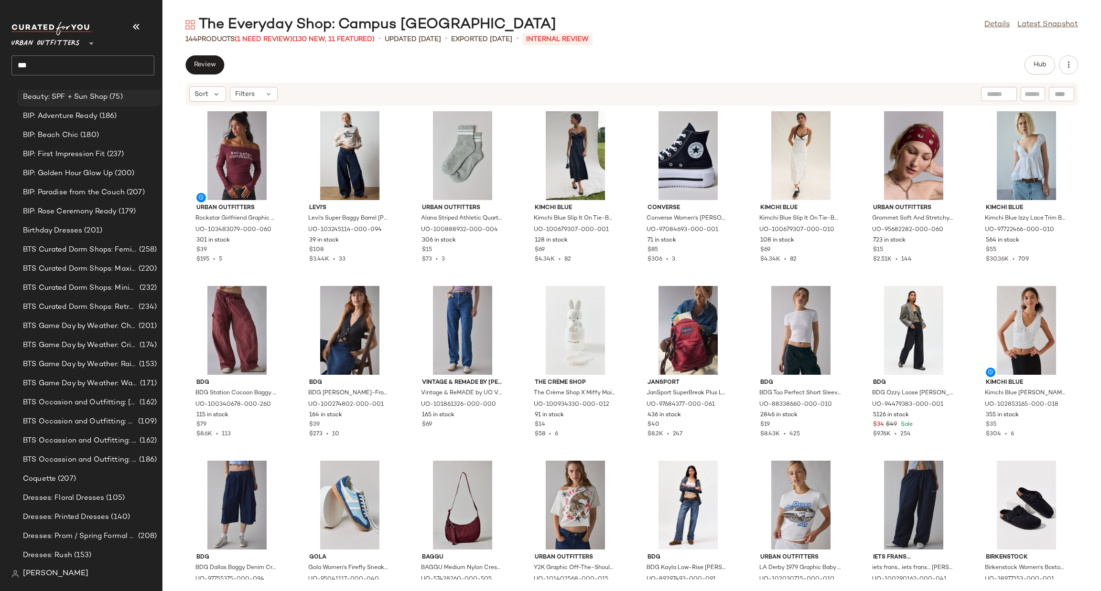
scroll to position [143, 0]
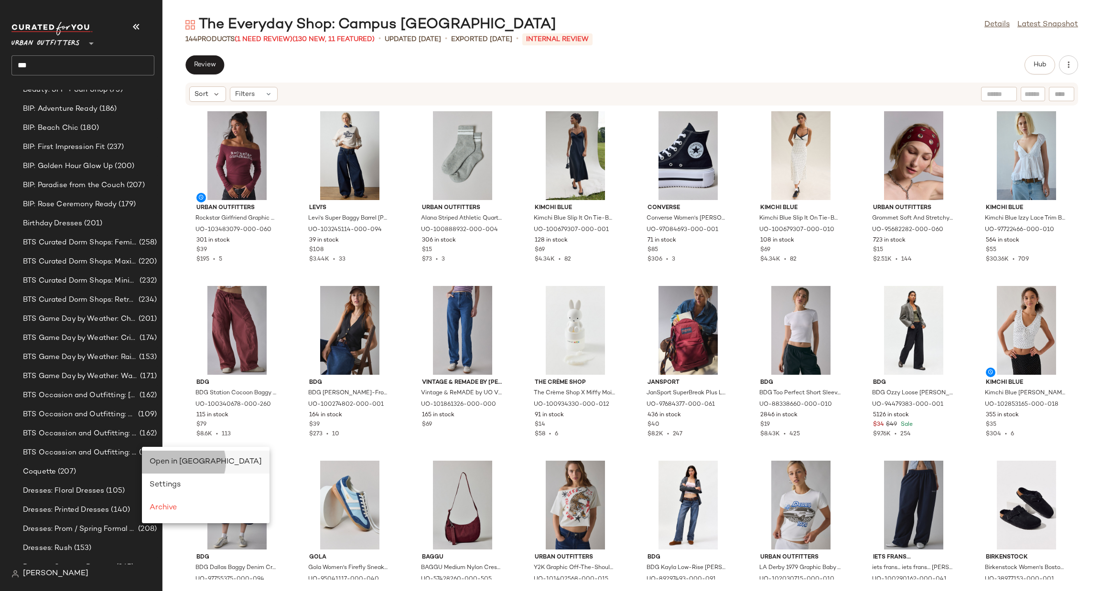
click at [156, 458] on span "Open in Split View" at bounding box center [206, 462] width 112 height 8
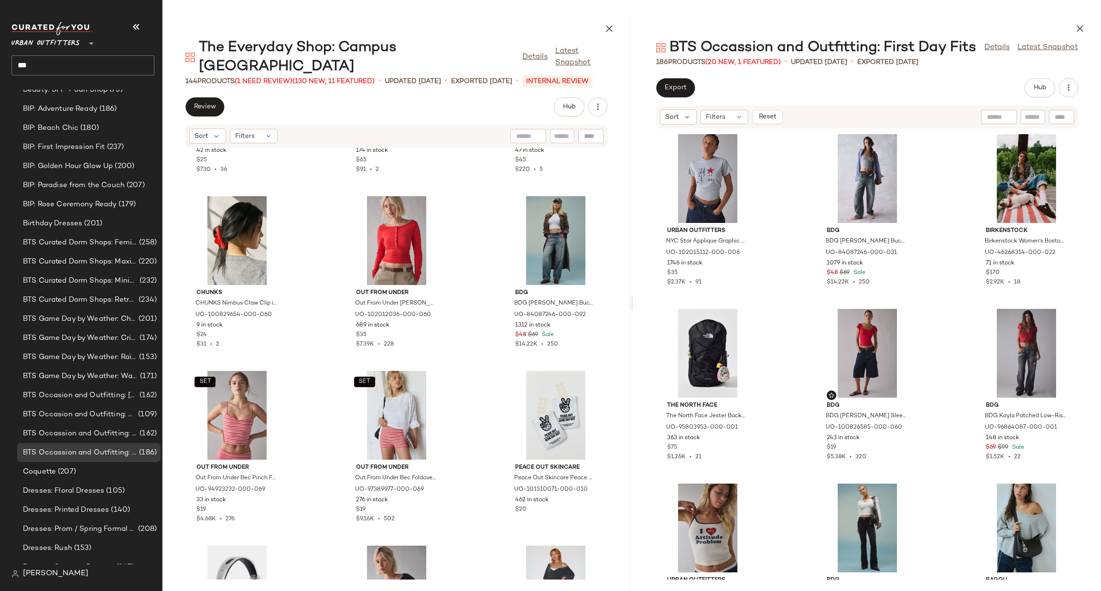
scroll to position [1871, 0]
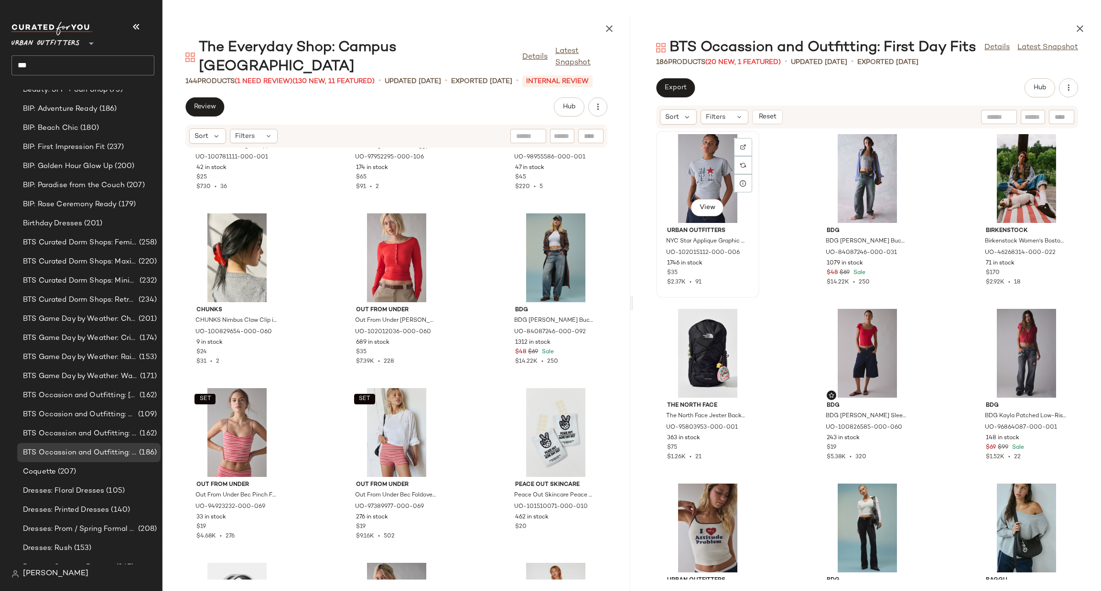
click at [694, 172] on div "View" at bounding box center [707, 178] width 96 height 89
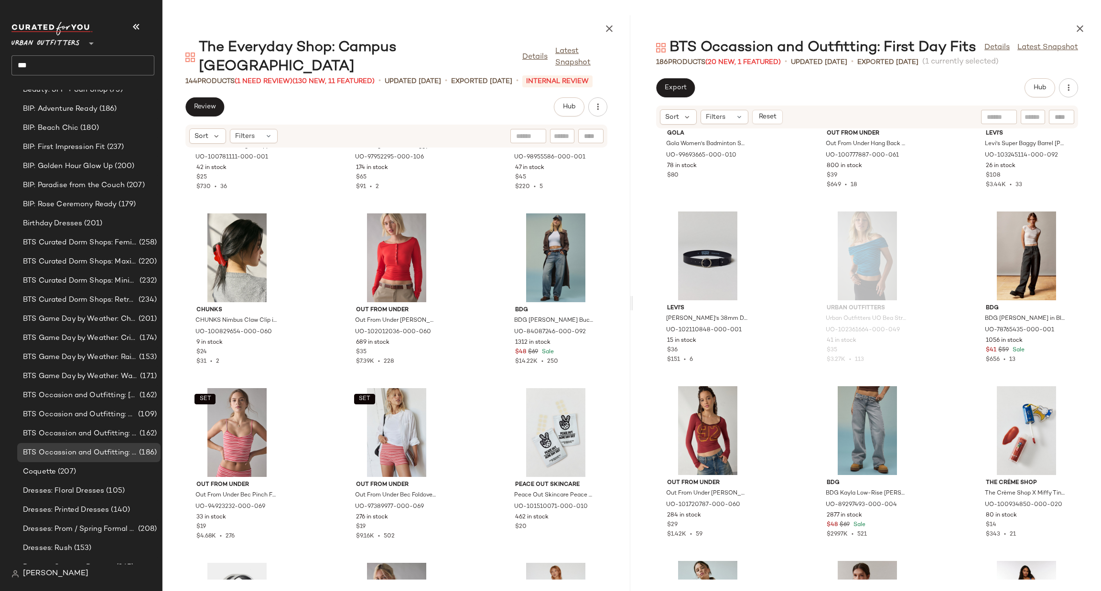
scroll to position [1011, 0]
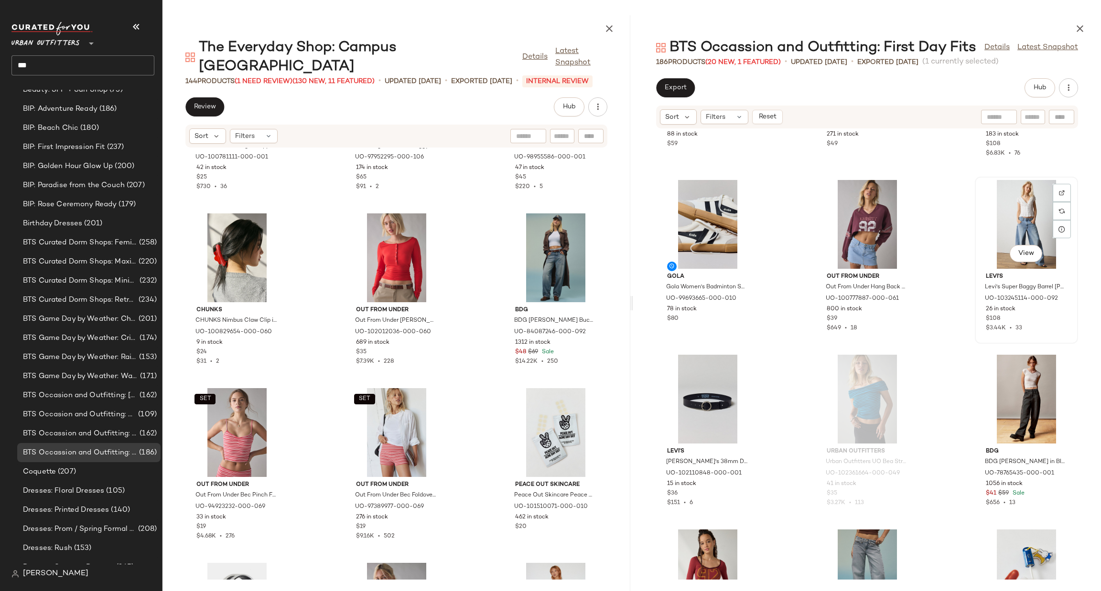
click at [1021, 213] on div "View" at bounding box center [1026, 224] width 96 height 89
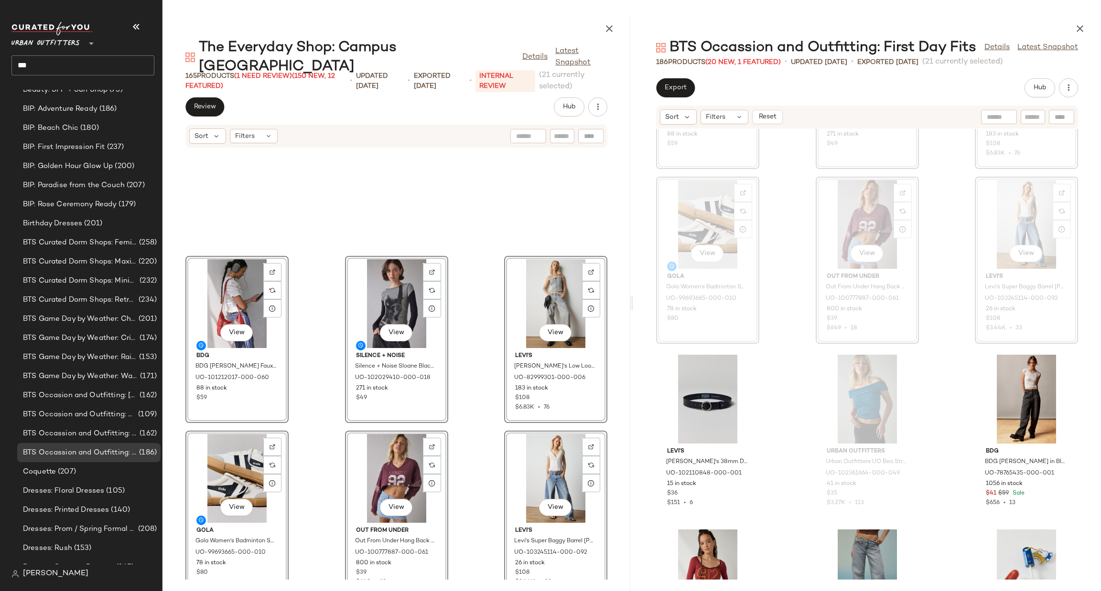
scroll to position [3017, 0]
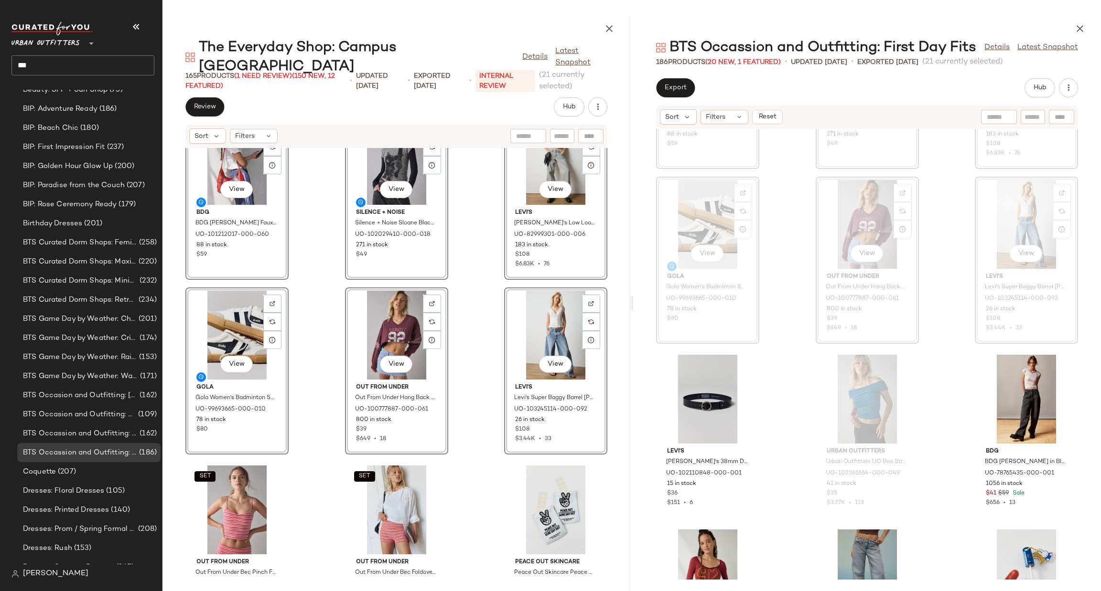
click at [471, 339] on div "View BDG BDG Reggie Slouchy Faux Leather Hobo Bag in Red, Women's at Urban Outf…" at bounding box center [396, 364] width 468 height 432
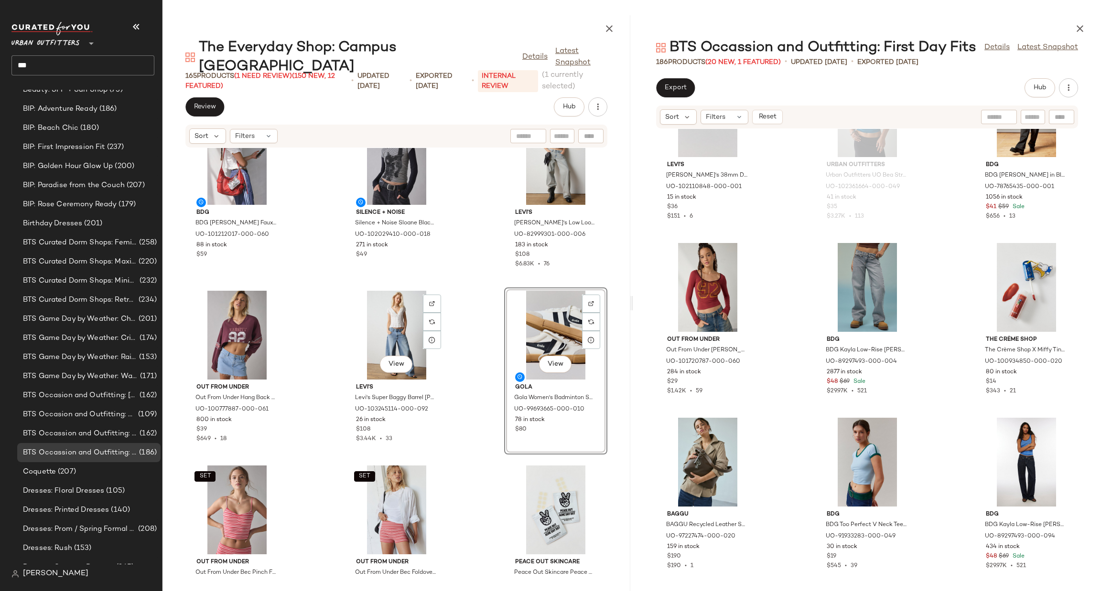
scroll to position [3160, 0]
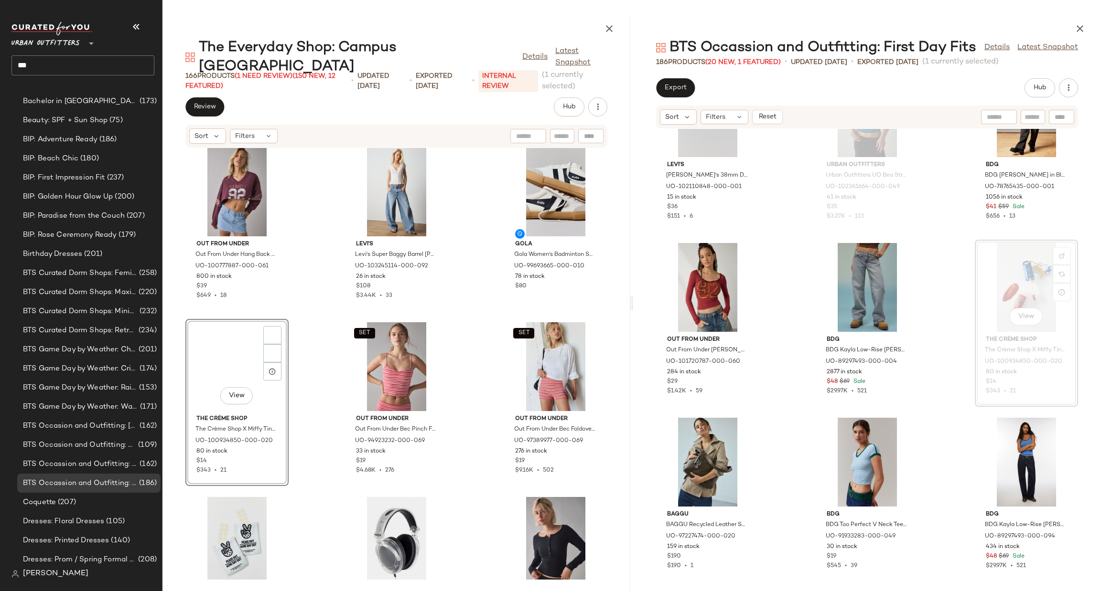
scroll to position [143, 0]
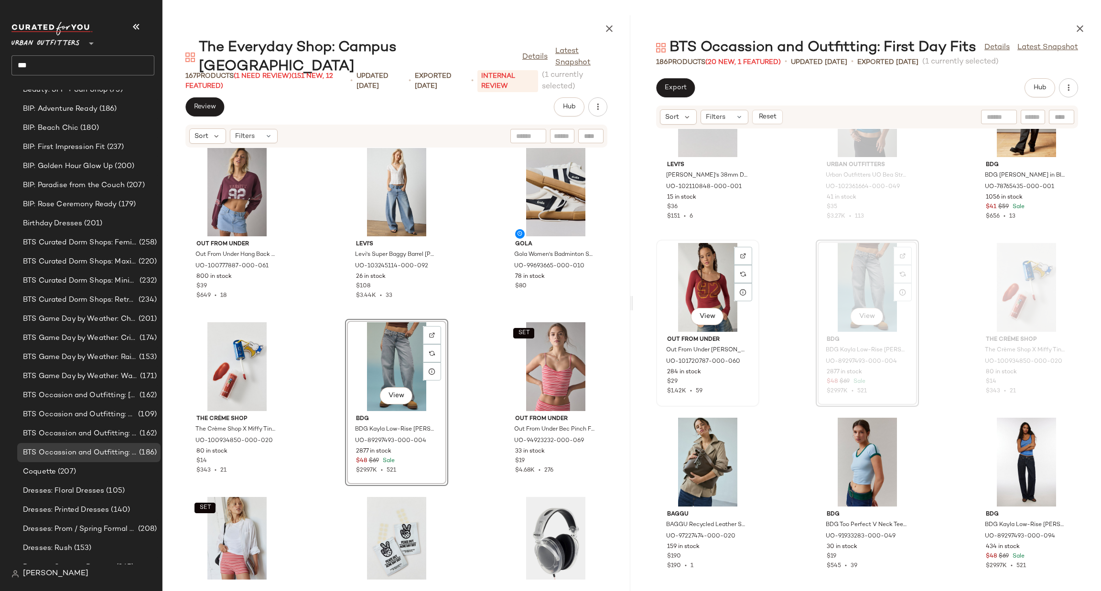
scroll to position [143, 0]
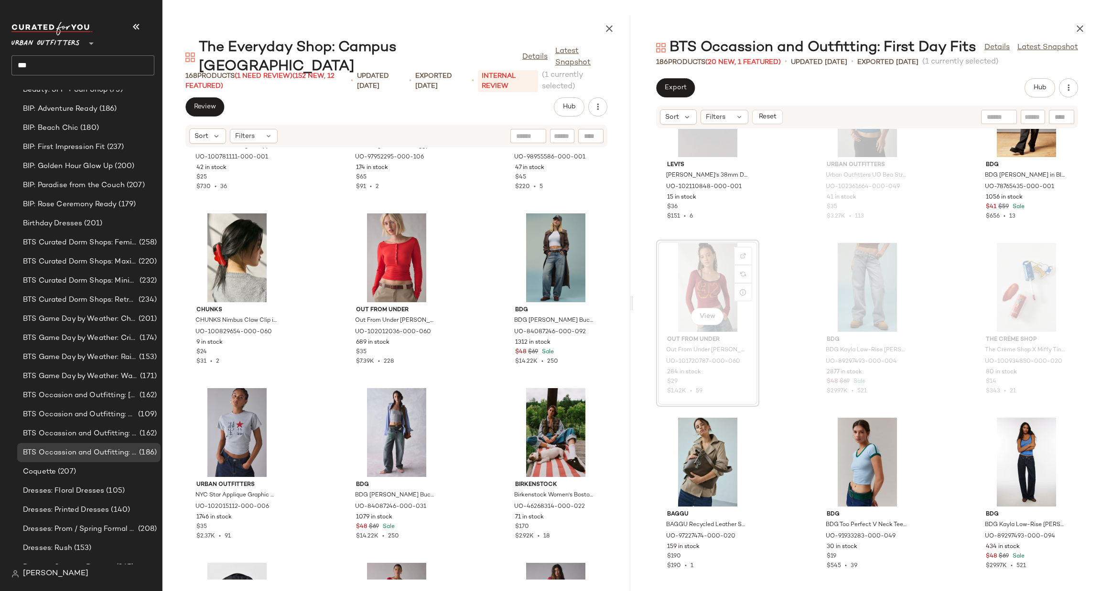
scroll to position [1727, 0]
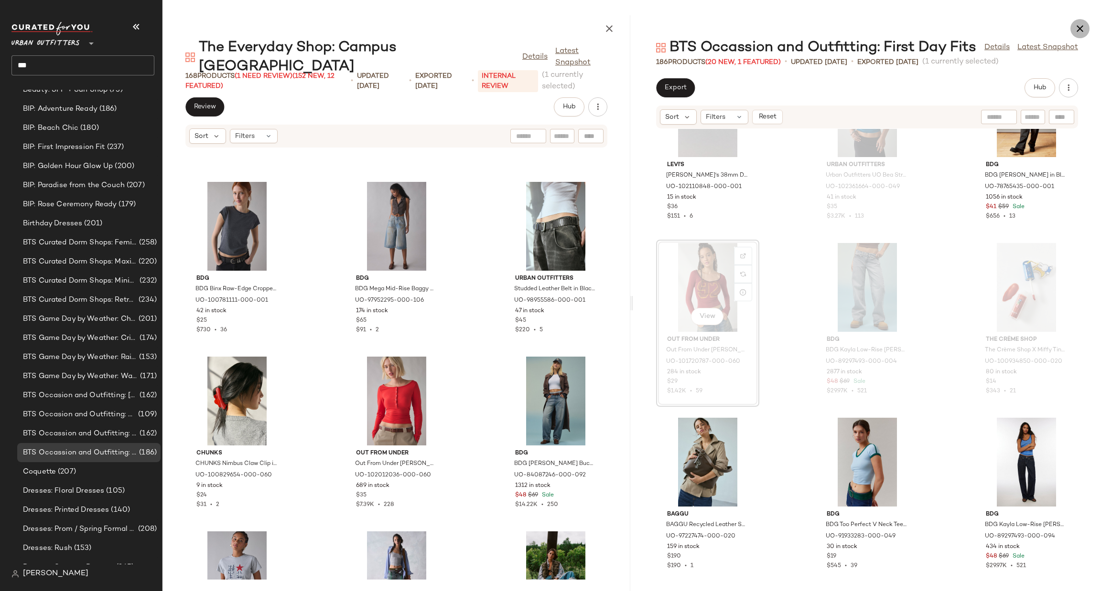
click at [1084, 27] on icon "button" at bounding box center [1079, 28] width 11 height 11
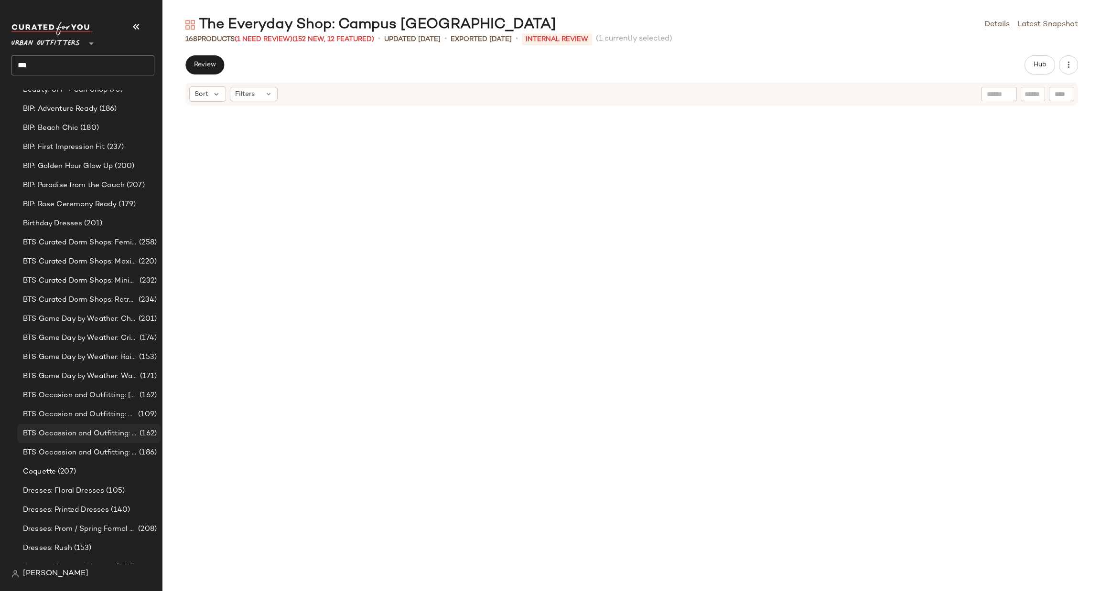
scroll to position [349, 0]
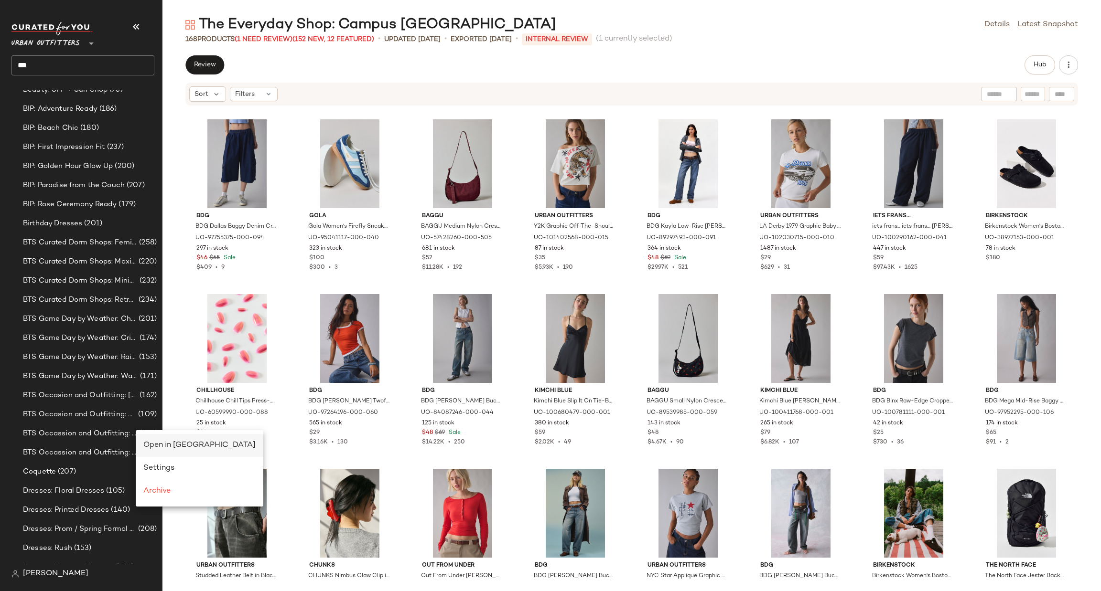
click at [153, 447] on span "Open in Split View" at bounding box center [199, 445] width 112 height 8
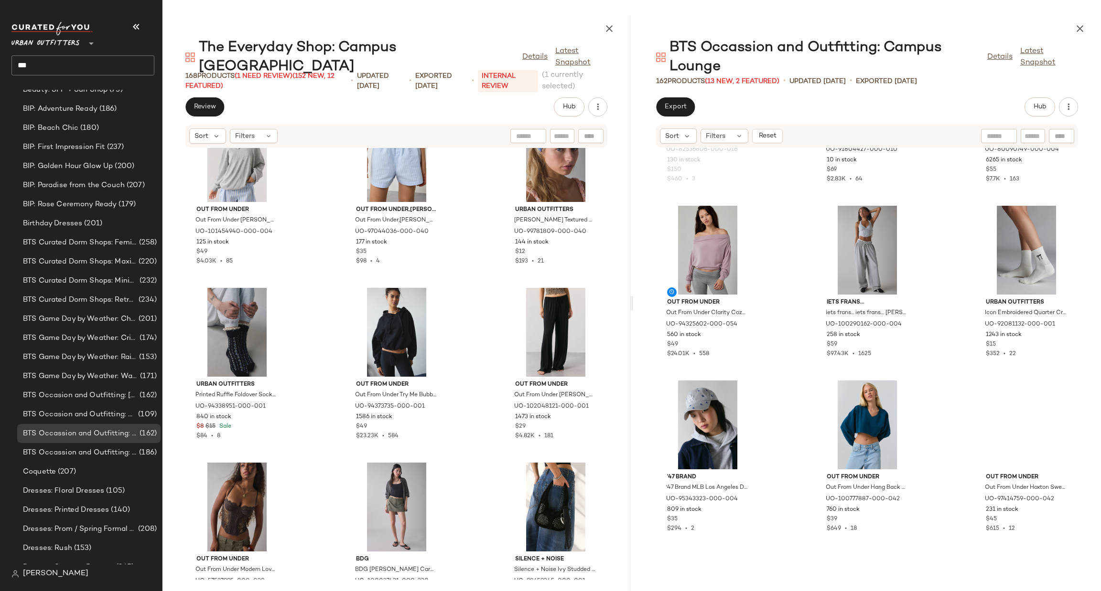
scroll to position [1727, 0]
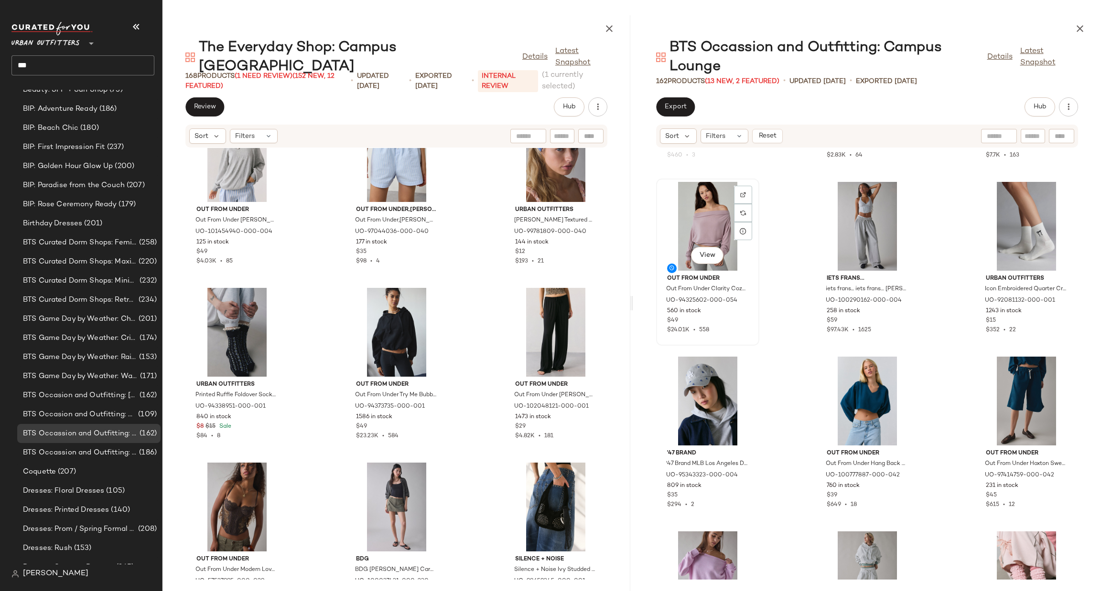
click at [690, 235] on div "View" at bounding box center [707, 226] width 96 height 89
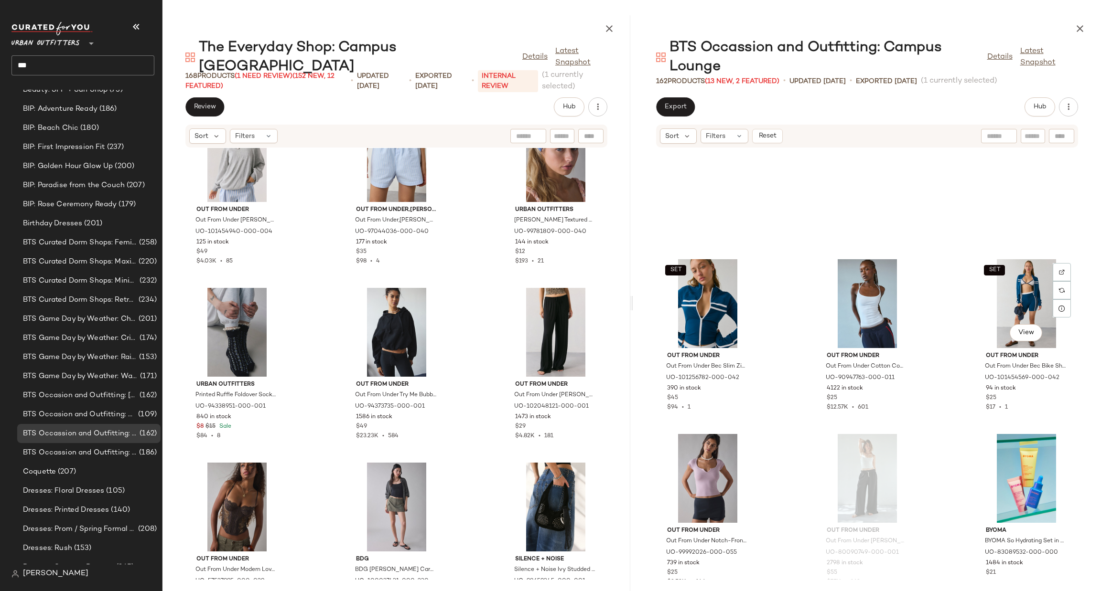
scroll to position [3017, 0]
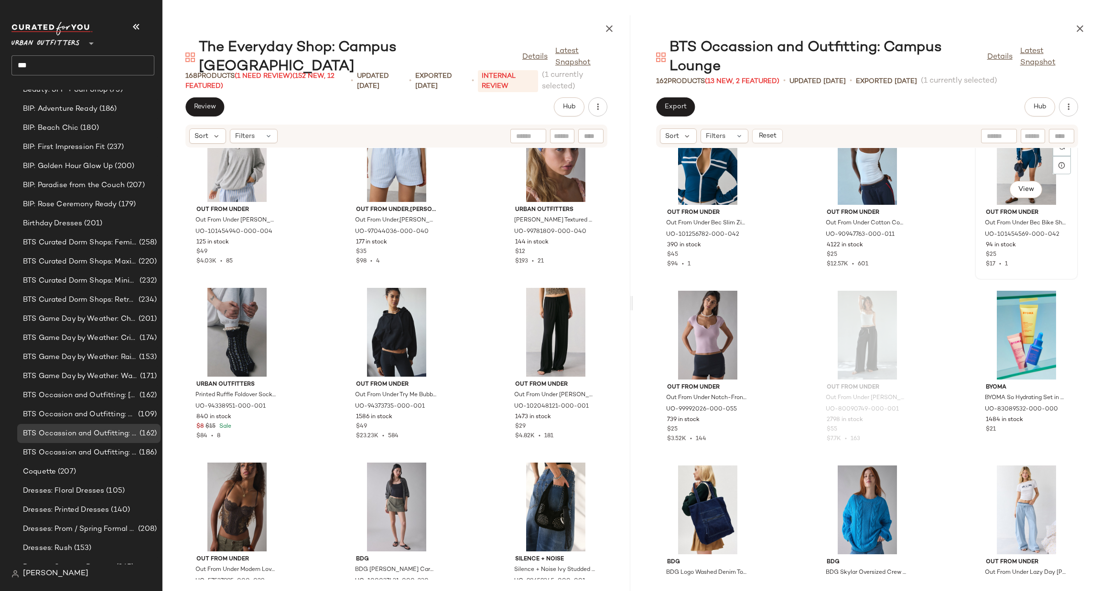
click at [1024, 159] on div "SET View" at bounding box center [1026, 160] width 96 height 89
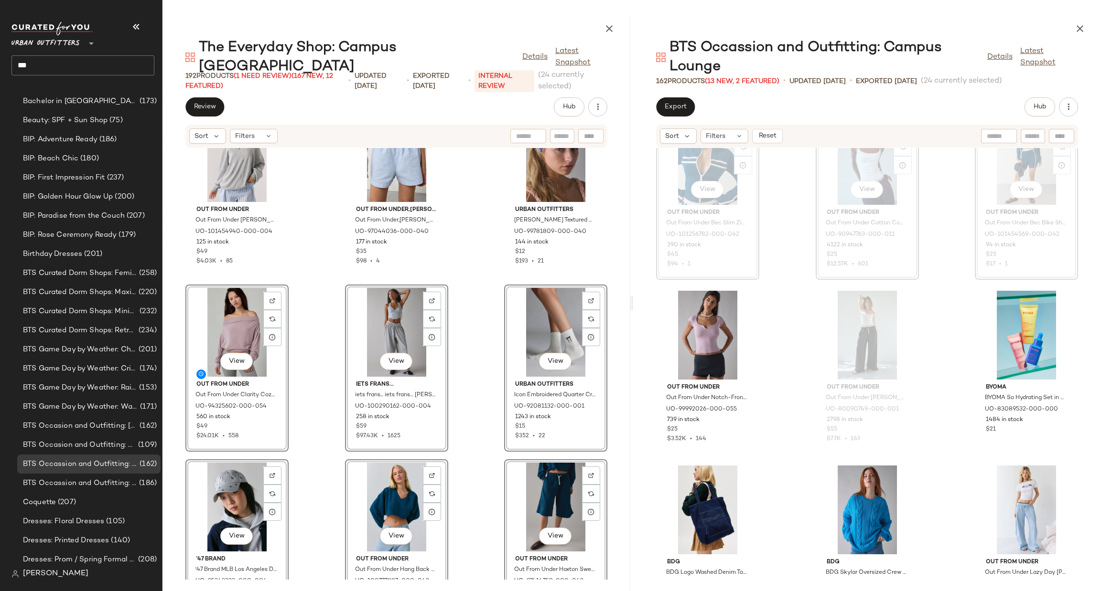
scroll to position [143, 0]
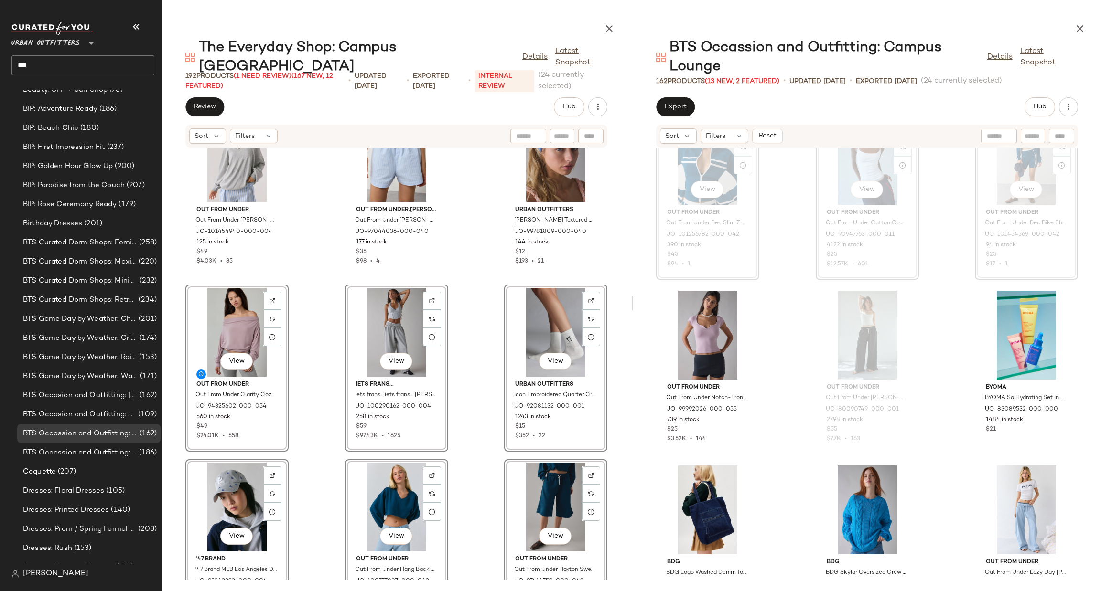
click at [463, 313] on div "TONYMOLY TONYMOLY I'm Real Sheet Mask in Peach at Urban Outfitters UO-32482259-…" at bounding box center [396, 364] width 468 height 432
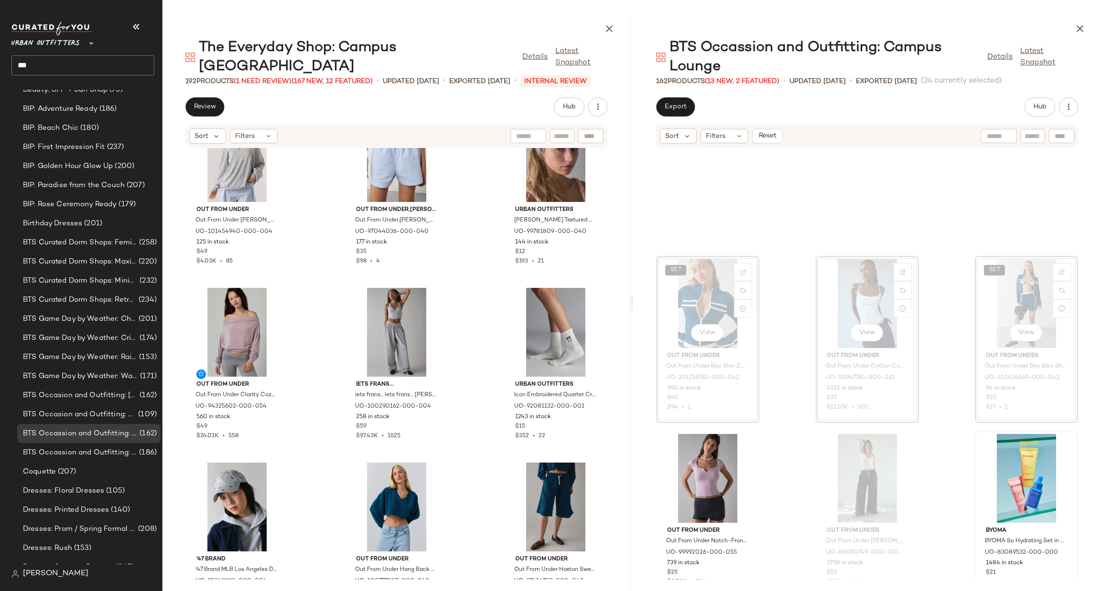
scroll to position [3017, 0]
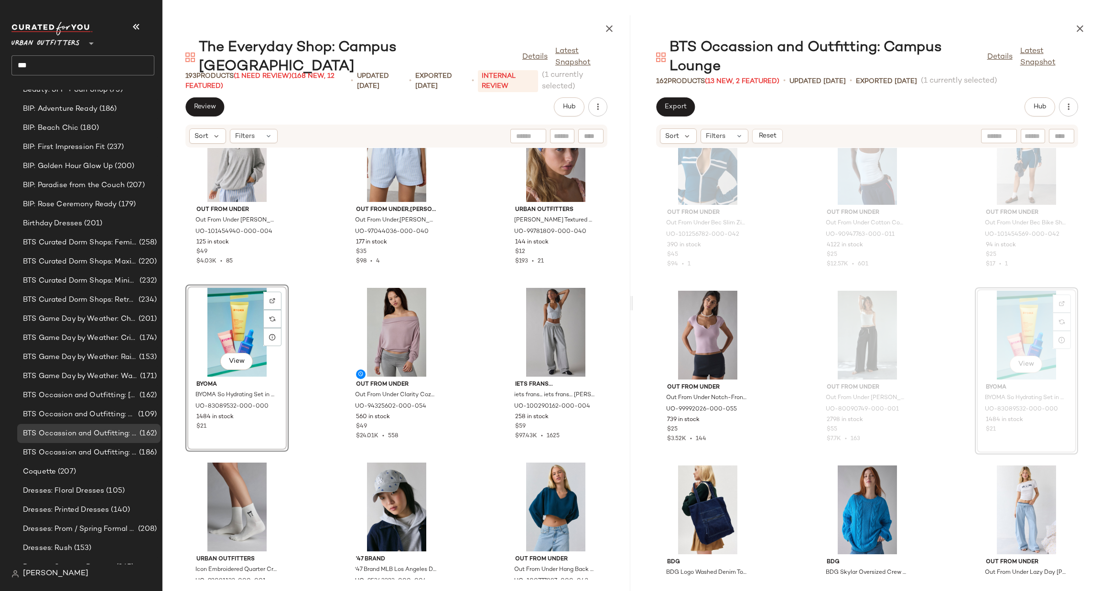
scroll to position [143, 0]
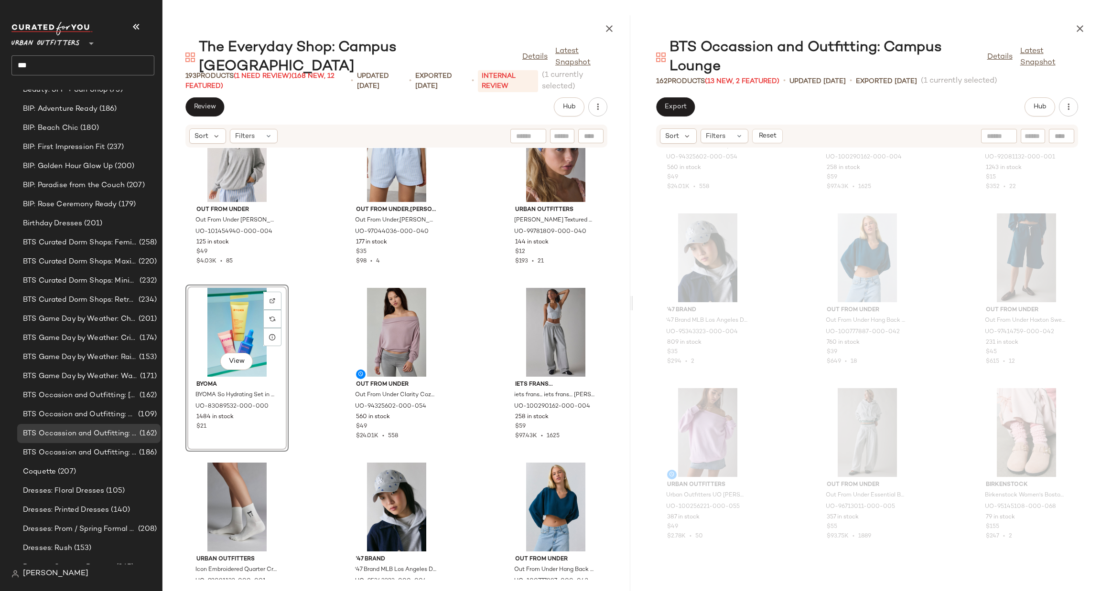
scroll to position [1441, 0]
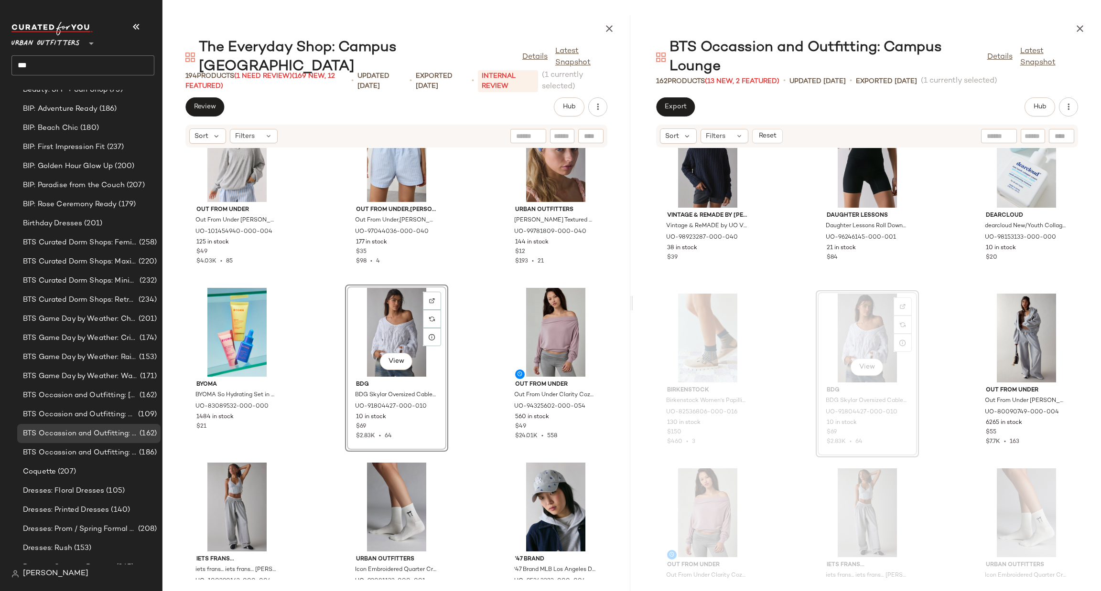
scroll to position [143, 0]
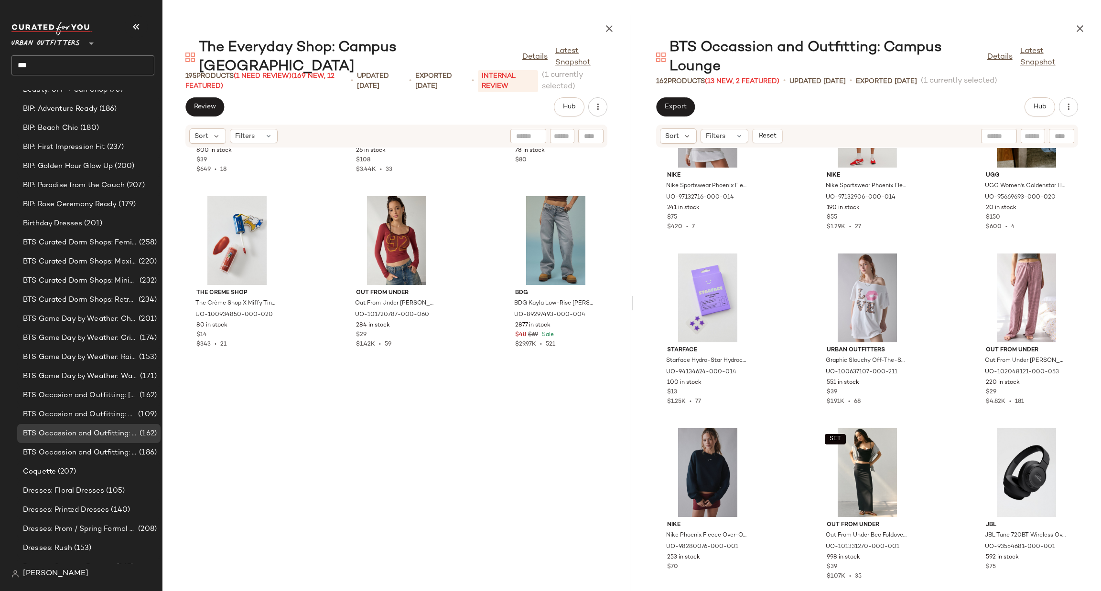
scroll to position [2713, 0]
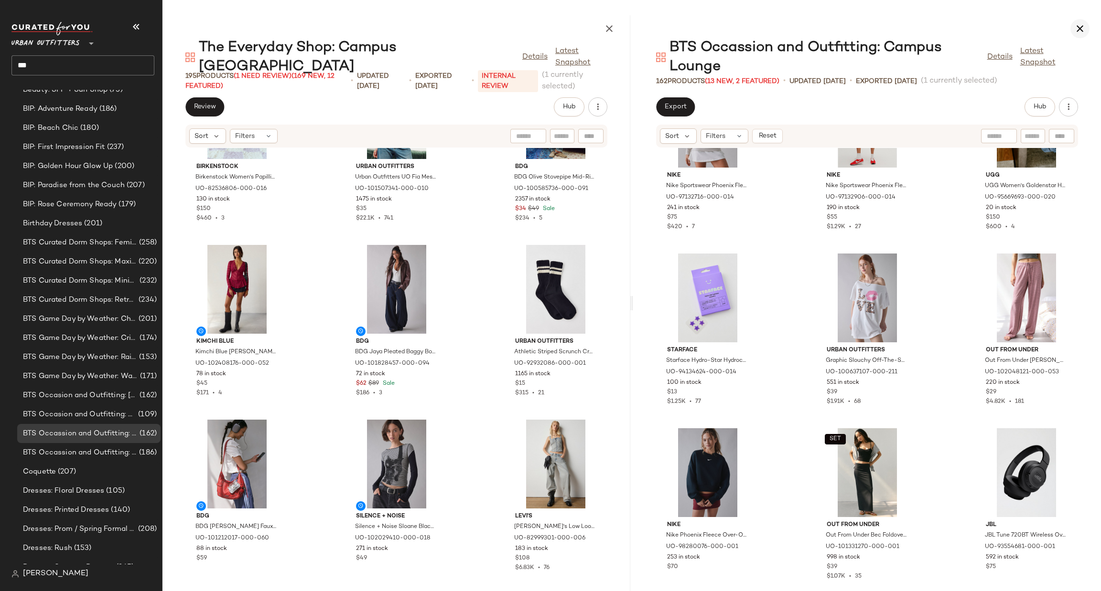
click at [1083, 36] on button "button" at bounding box center [1079, 28] width 19 height 19
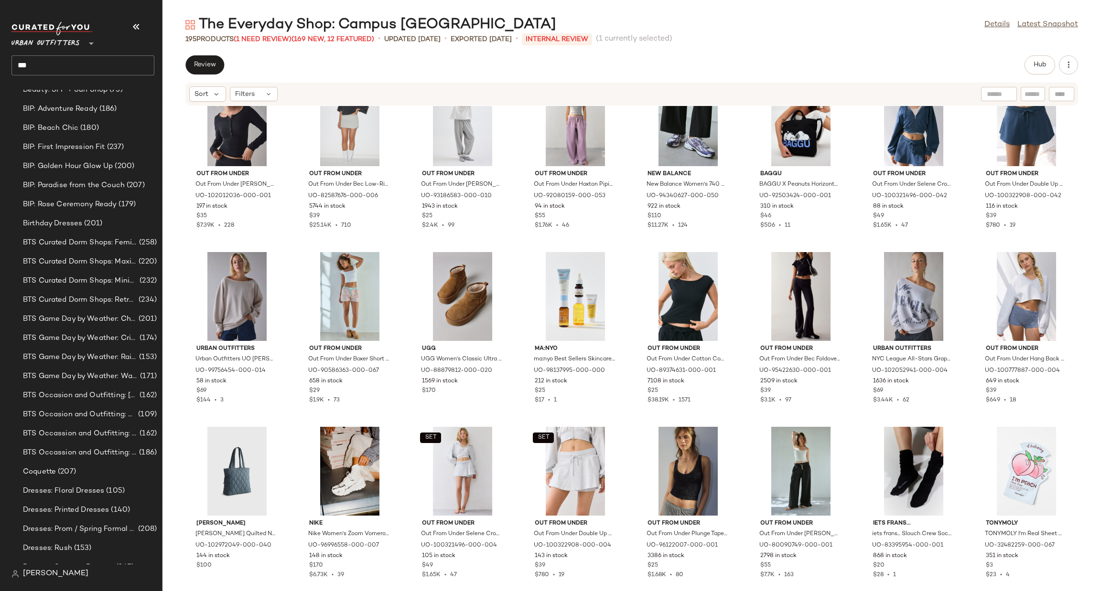
scroll to position [1154, 0]
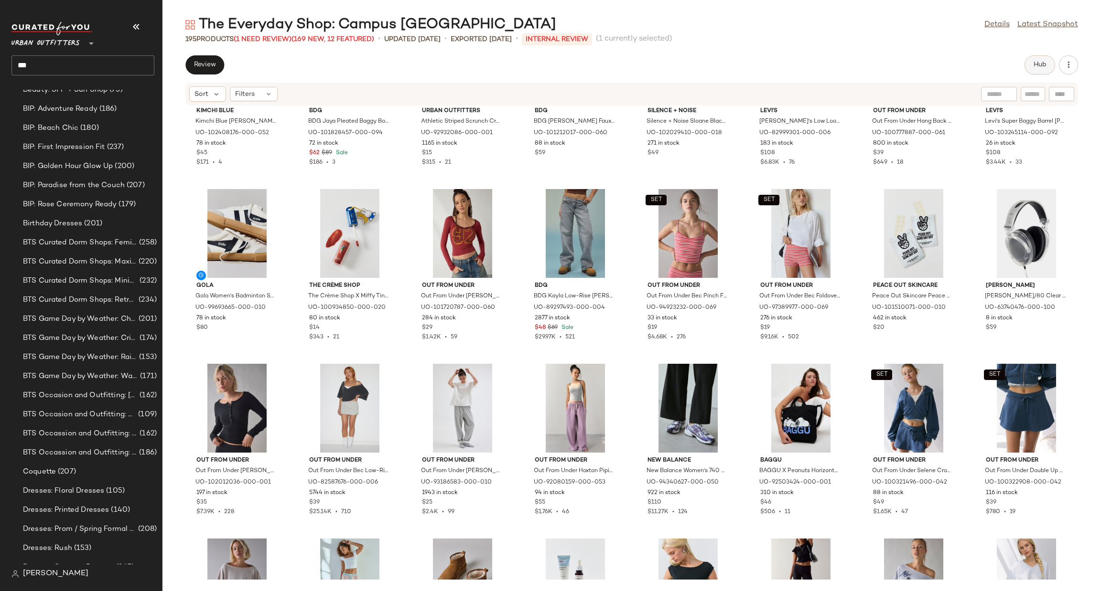
click at [1042, 71] on button "Hub" at bounding box center [1039, 64] width 31 height 19
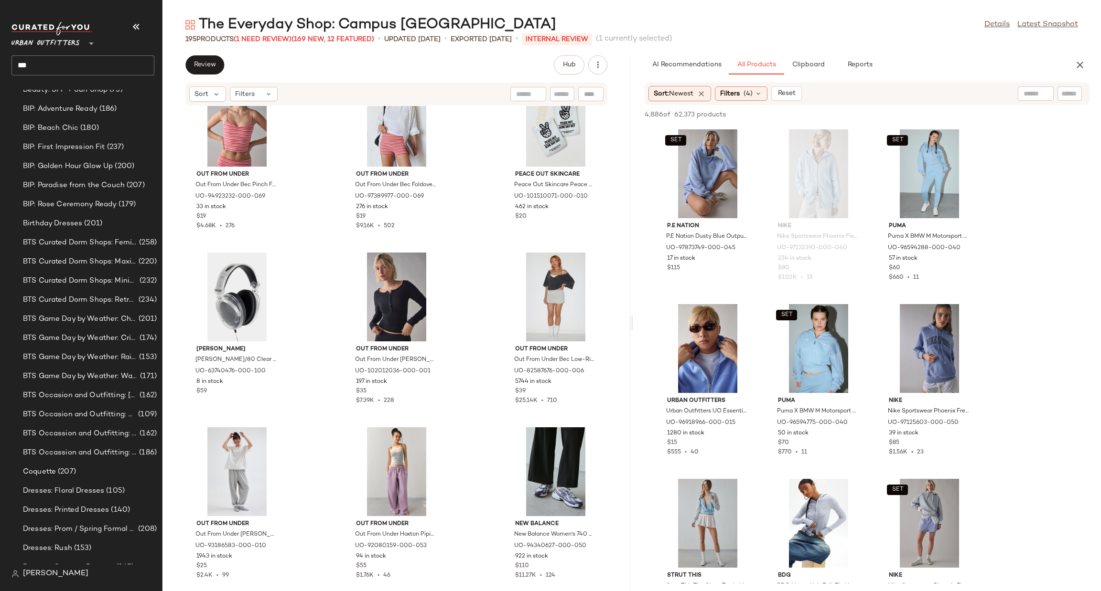
scroll to position [3545, 0]
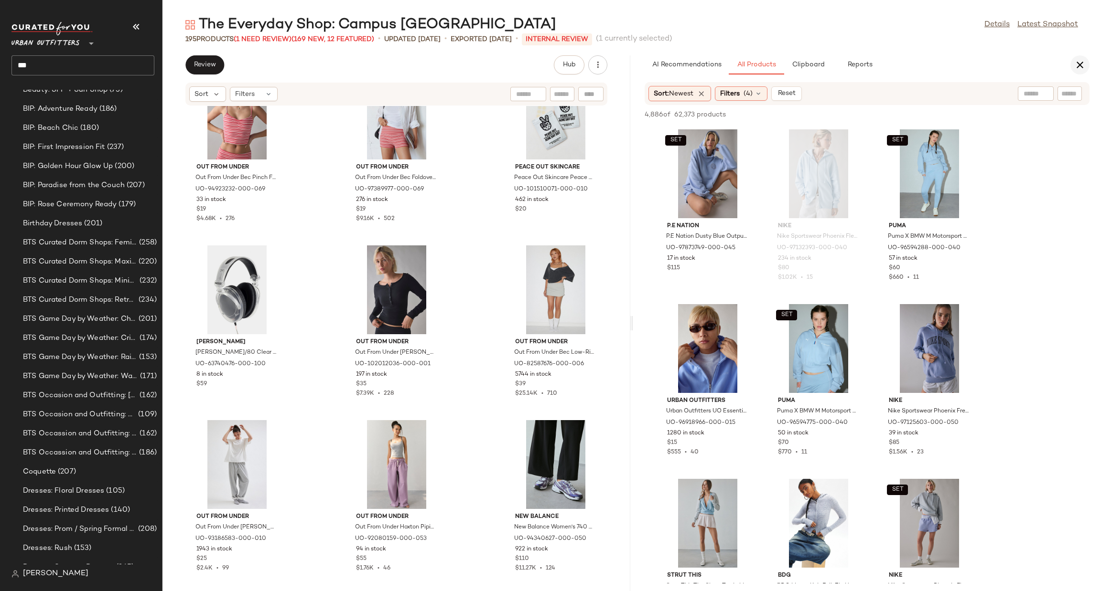
click at [1079, 69] on icon "button" at bounding box center [1079, 64] width 11 height 11
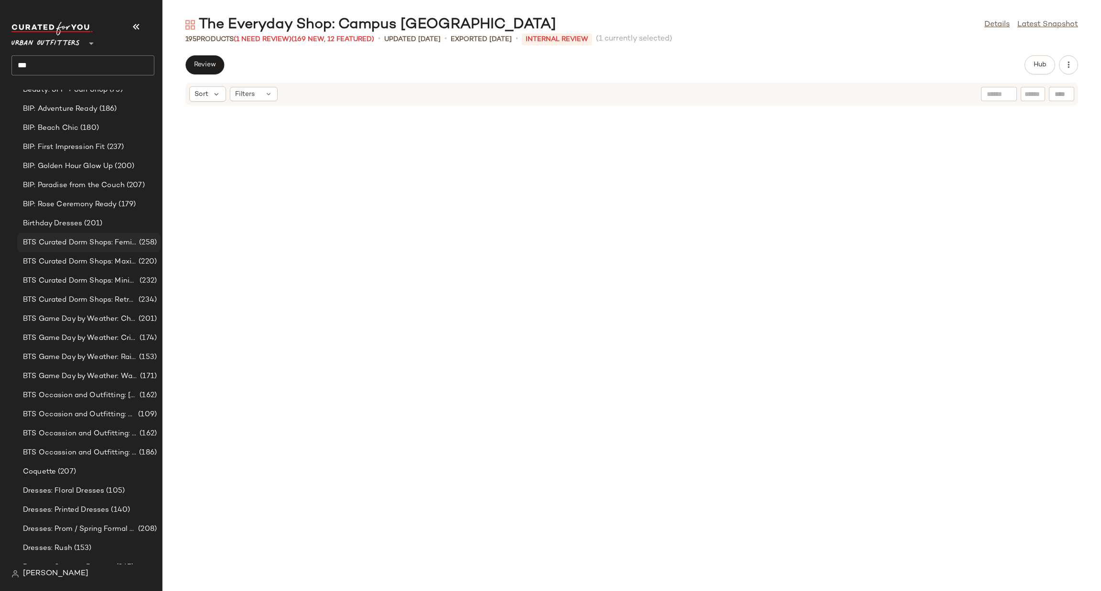
scroll to position [1049, 0]
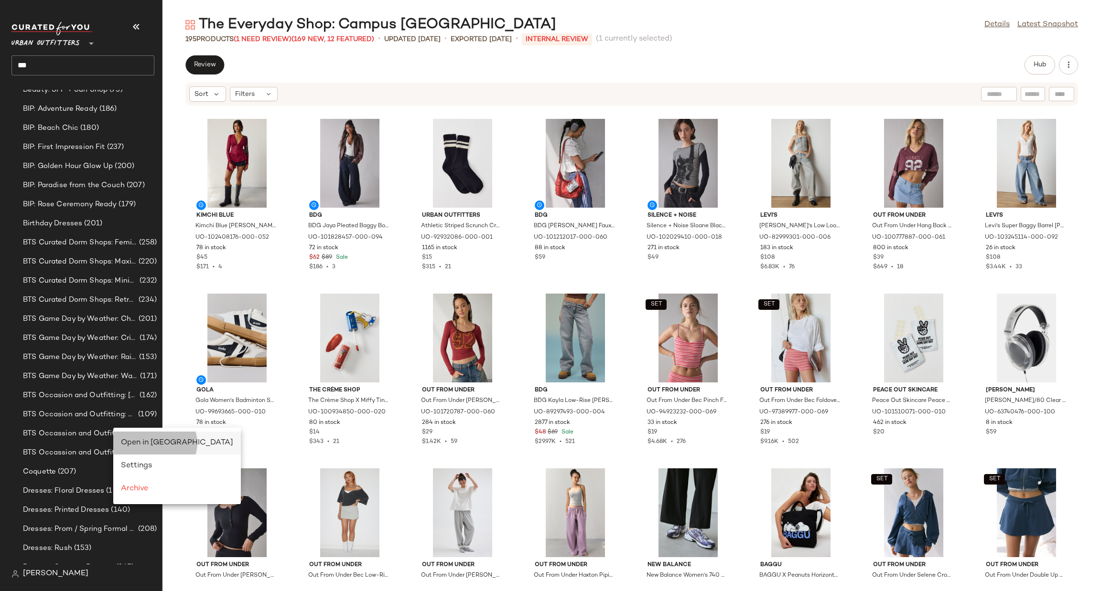
click at [131, 444] on span "Open in Split View" at bounding box center [177, 443] width 112 height 8
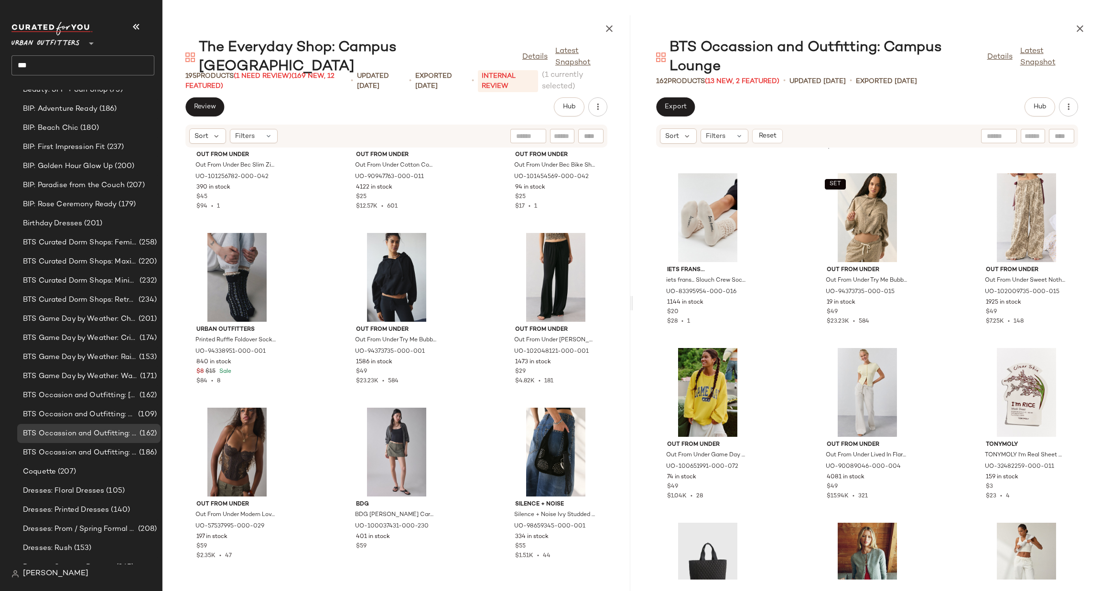
scroll to position [6778, 0]
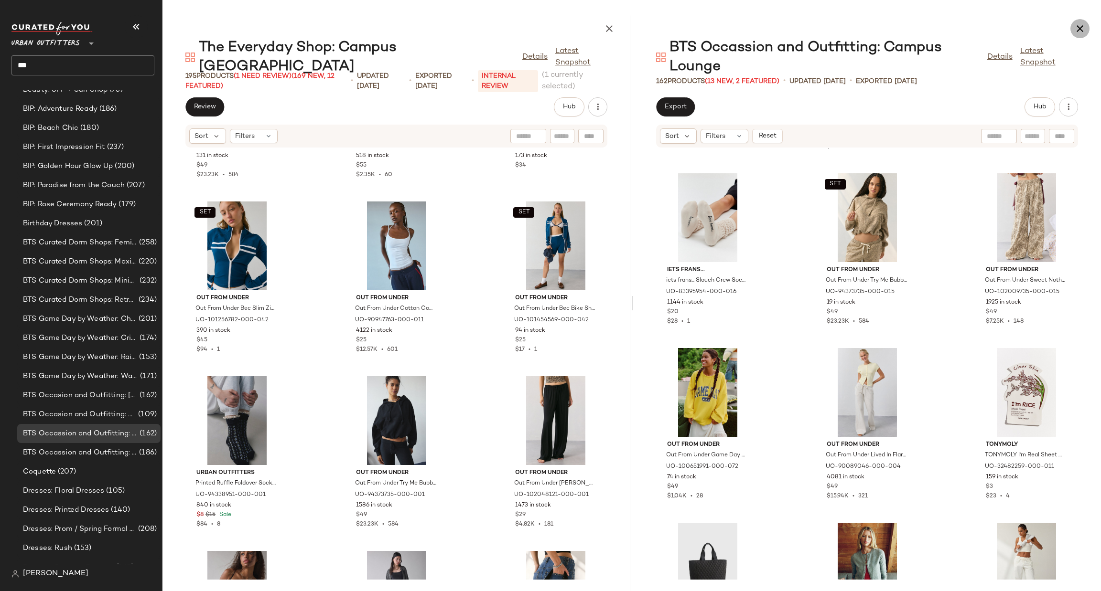
click at [1077, 28] on icon "button" at bounding box center [1079, 28] width 11 height 11
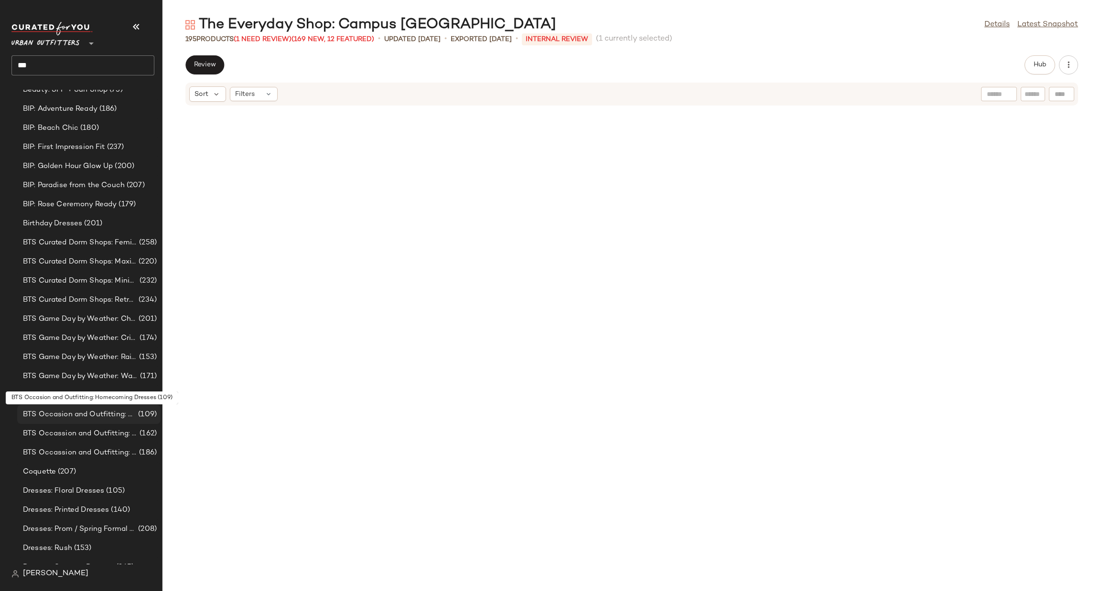
scroll to position [2273, 0]
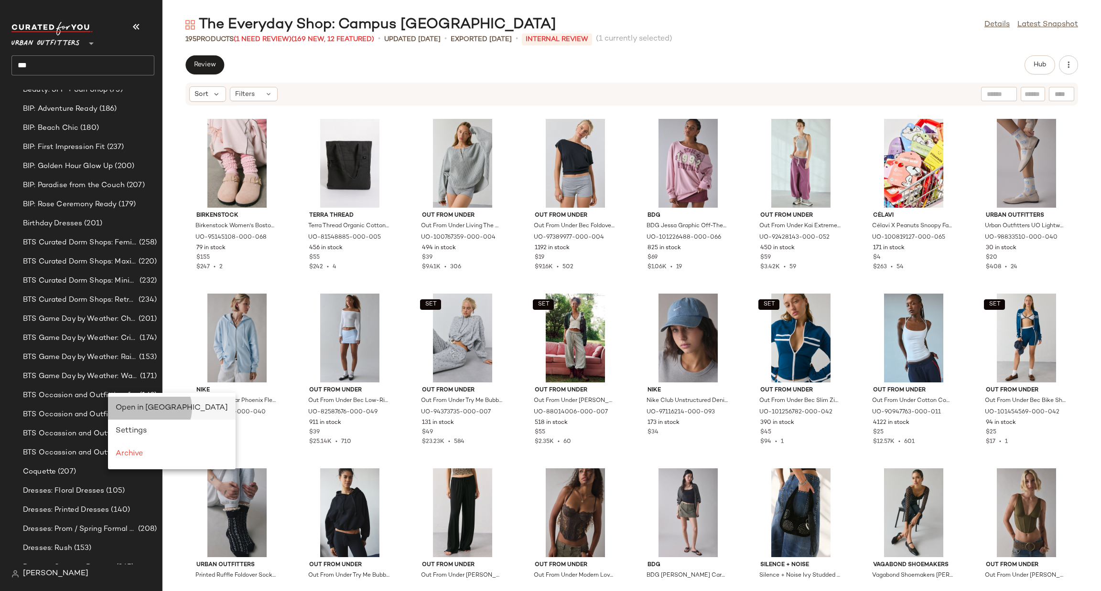
click at [121, 408] on span "Open in Split View" at bounding box center [172, 408] width 112 height 8
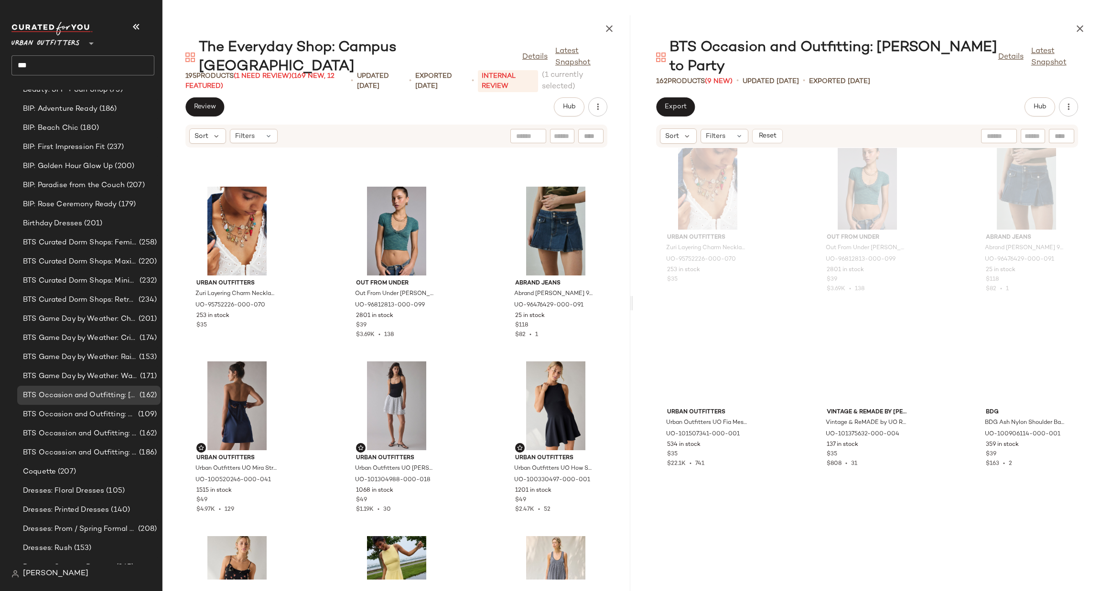
scroll to position [2157, 0]
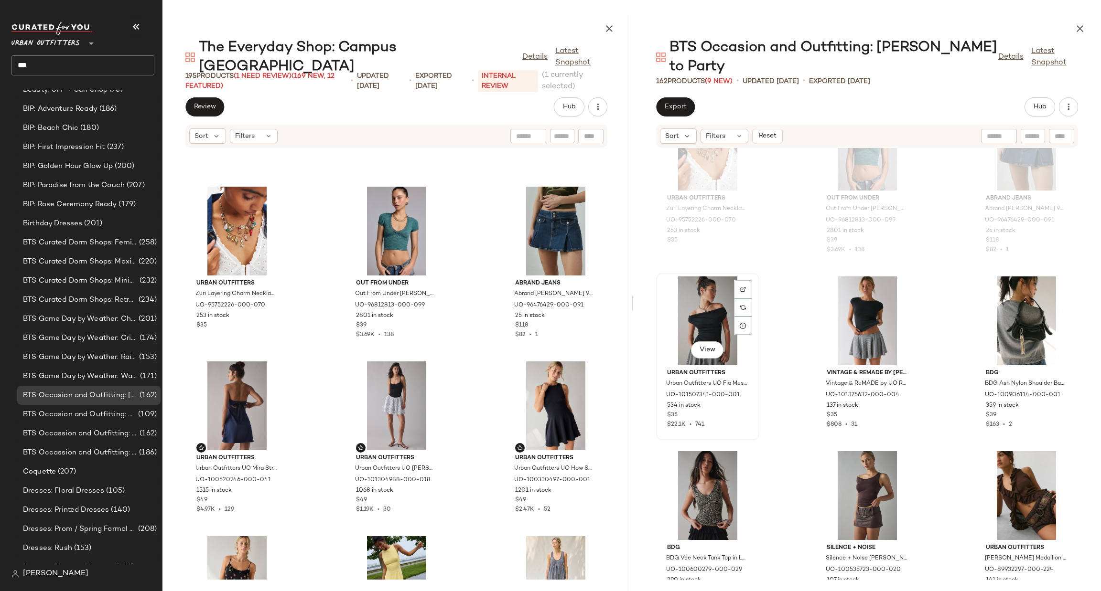
click at [713, 293] on div "View" at bounding box center [707, 321] width 96 height 89
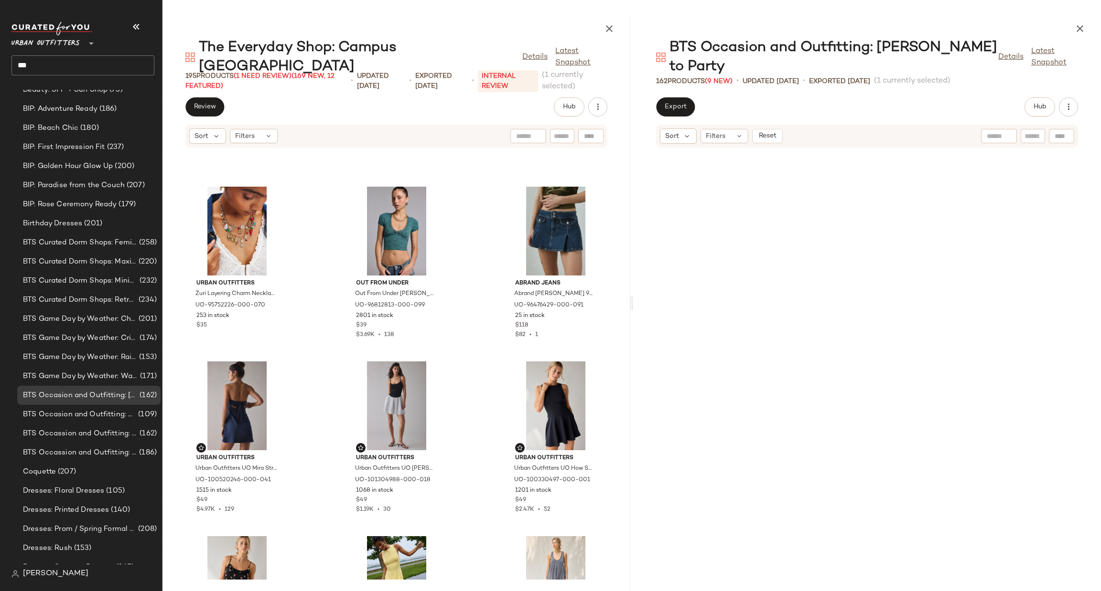
scroll to position [4450, 0]
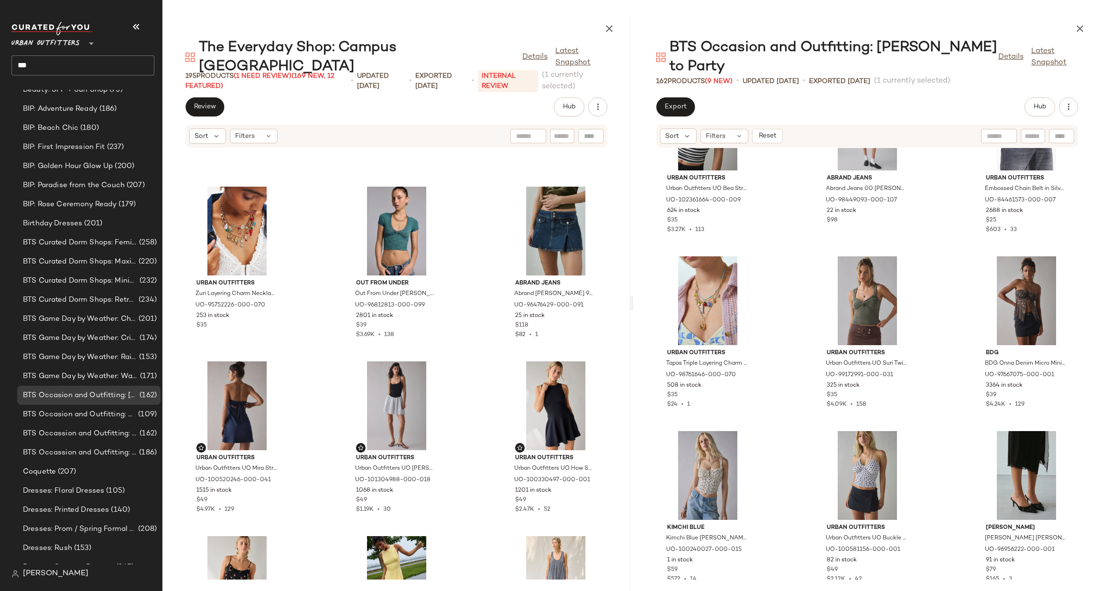
click at [781, 268] on div "Urban Outfitters Urban Outfitters UO Bea Striped Knit Off-The-Shoulder Crop Top…" at bounding box center [867, 364] width 468 height 432
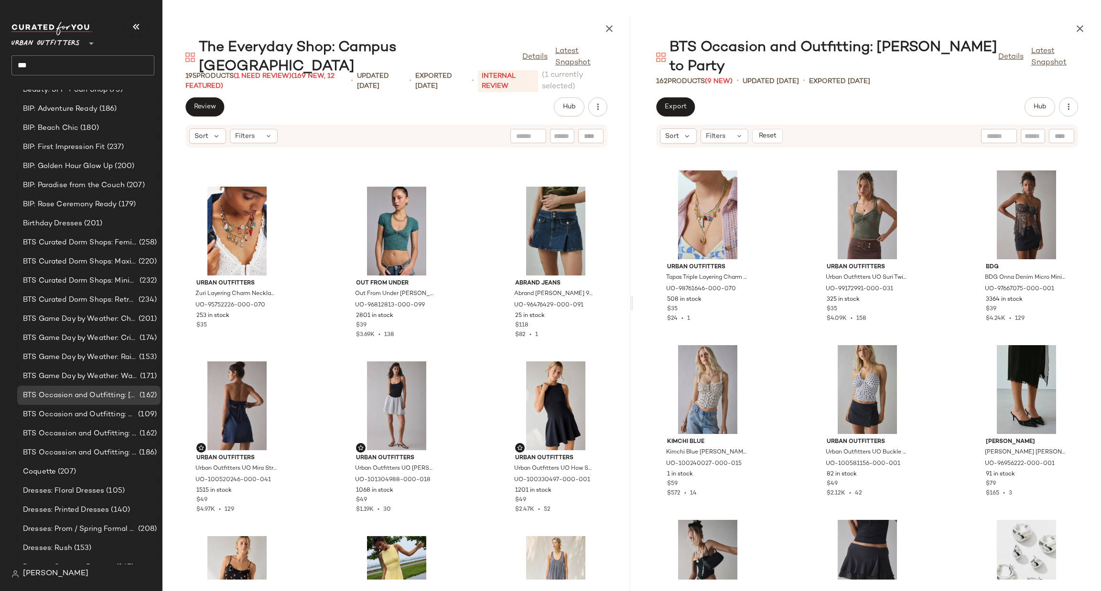
scroll to position [4593, 0]
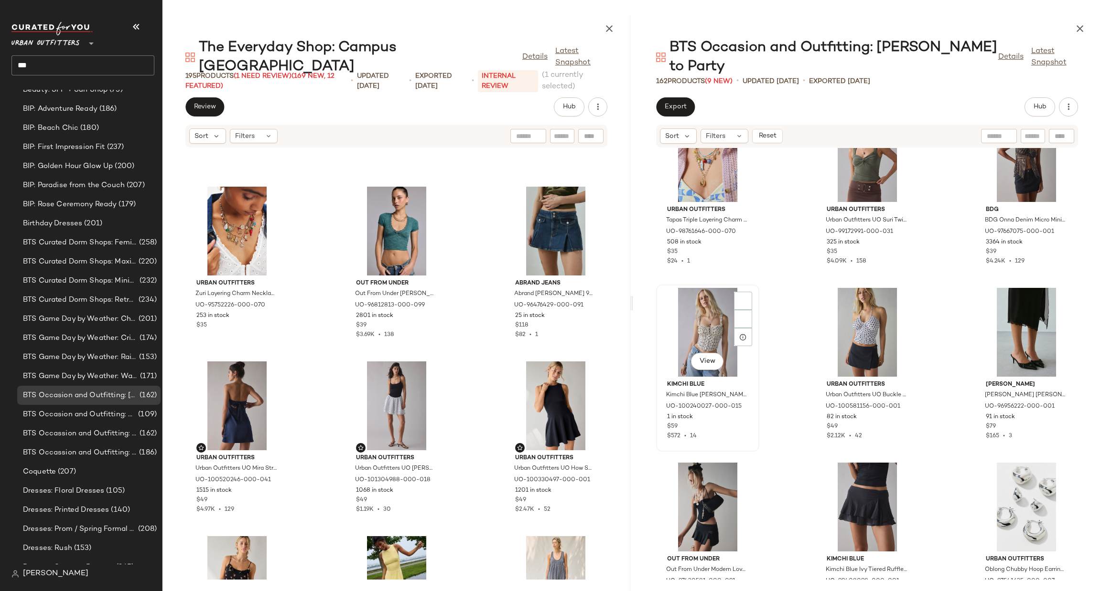
click at [717, 315] on div "View" at bounding box center [707, 332] width 96 height 89
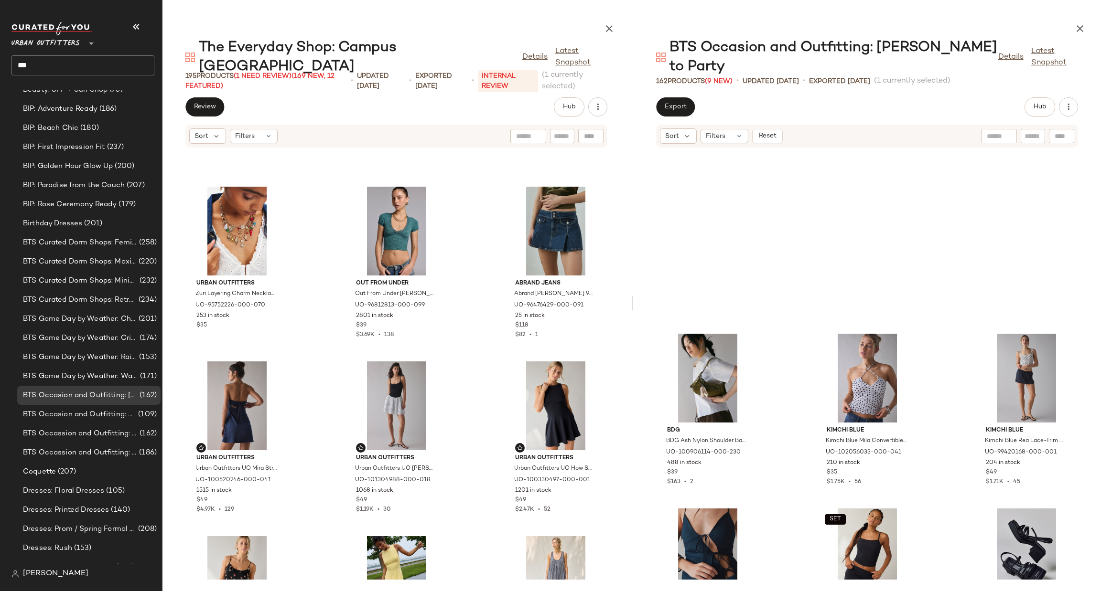
scroll to position [5883, 0]
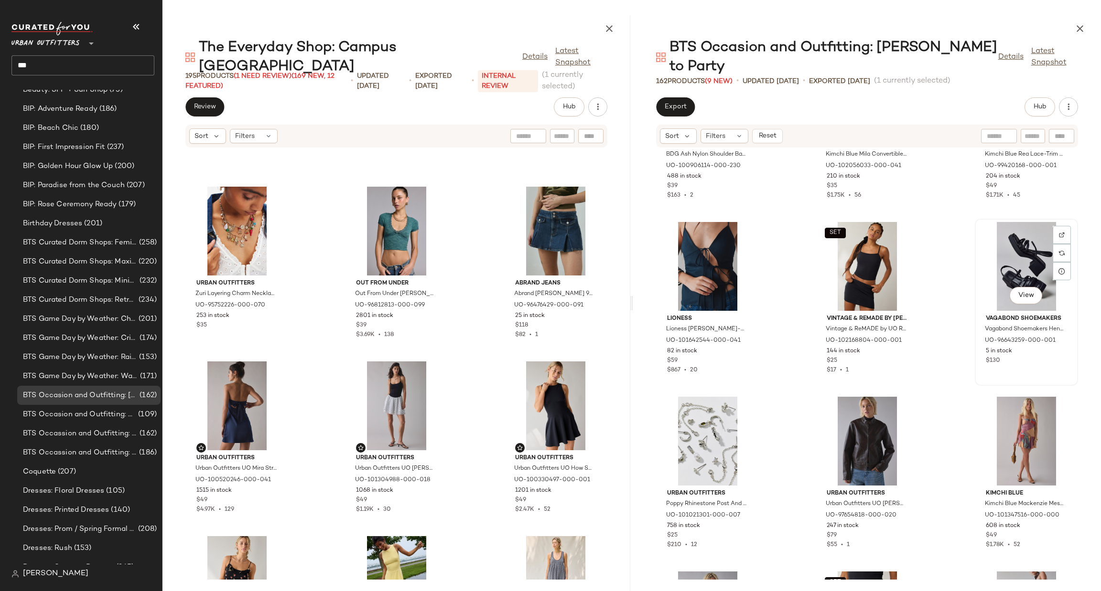
click at [1015, 244] on div "View" at bounding box center [1026, 266] width 96 height 89
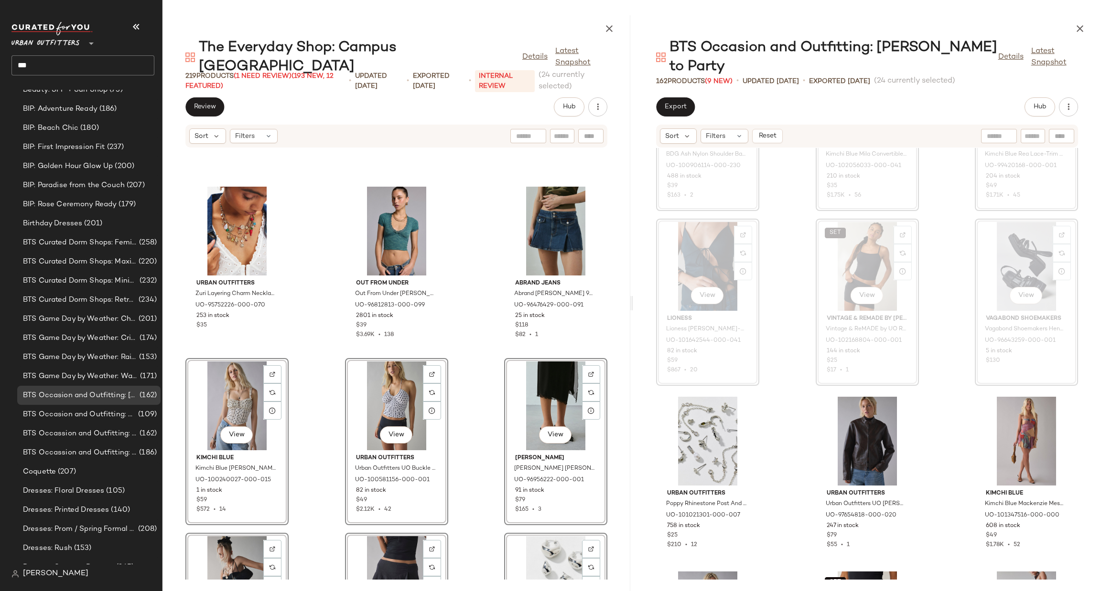
click at [475, 350] on div "Urban Outfitters Zuri Layering Charm Necklace Set in Gold, Women's at Urban Out…" at bounding box center [396, 364] width 468 height 432
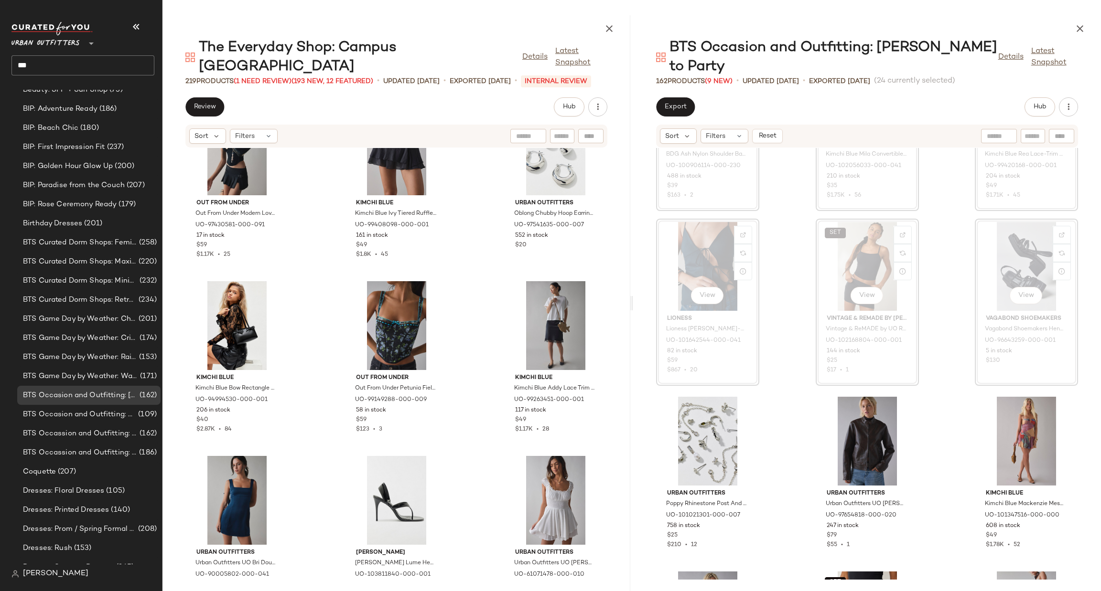
scroll to position [9352, 0]
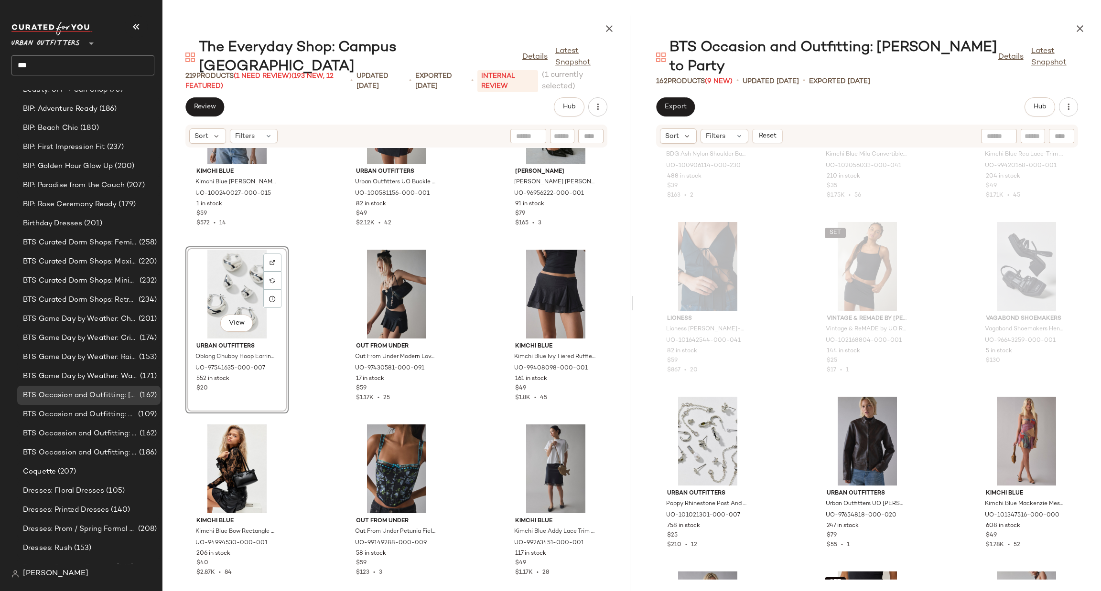
click at [486, 375] on div "Kimchi Blue Kimchi Blue Claudia Ruffle-Trim Cropped Corset Top in Ivory Polka D…" at bounding box center [396, 364] width 468 height 432
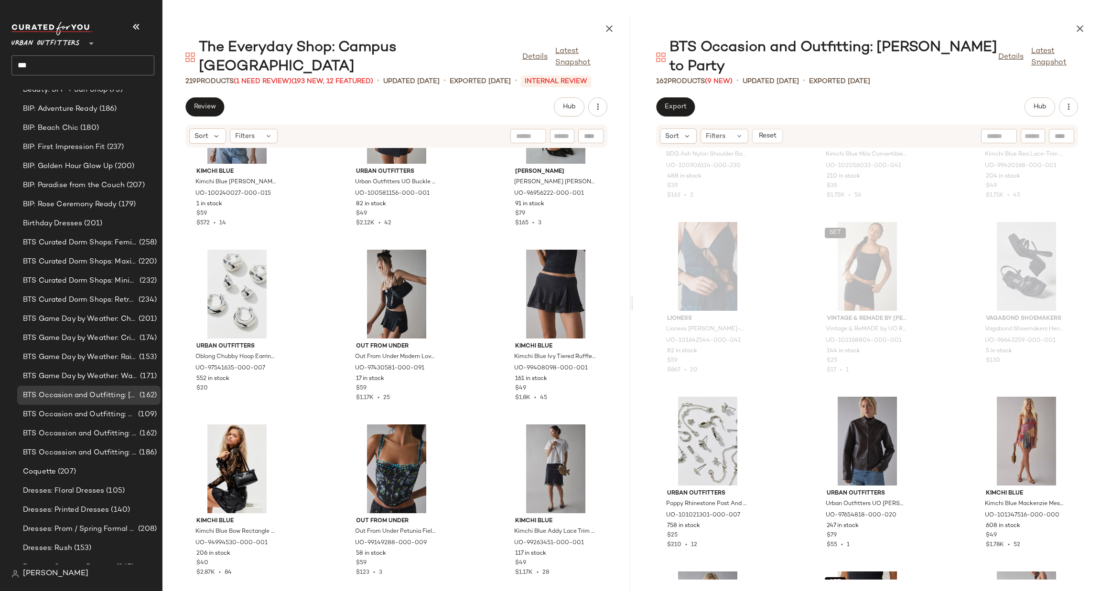
scroll to position [9495, 0]
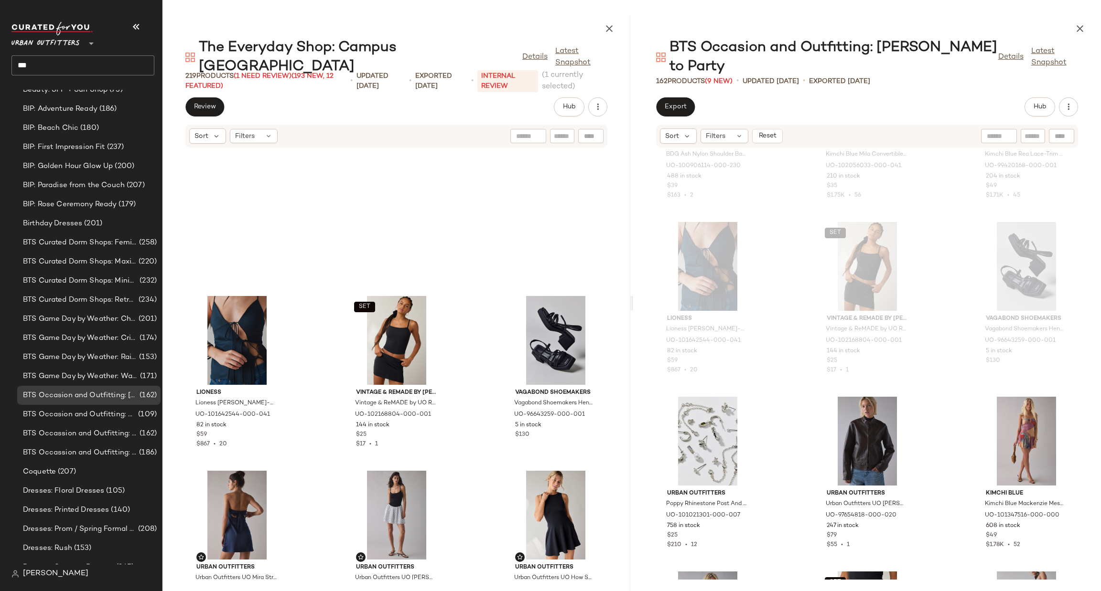
scroll to position [10641, 0]
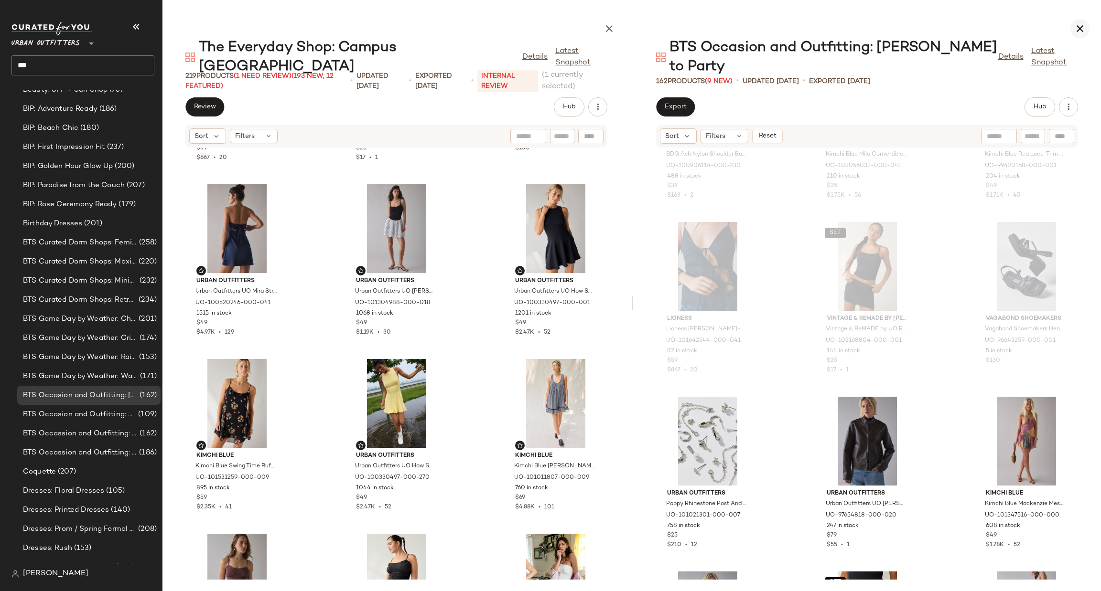
click at [1079, 34] on button "button" at bounding box center [1079, 28] width 19 height 19
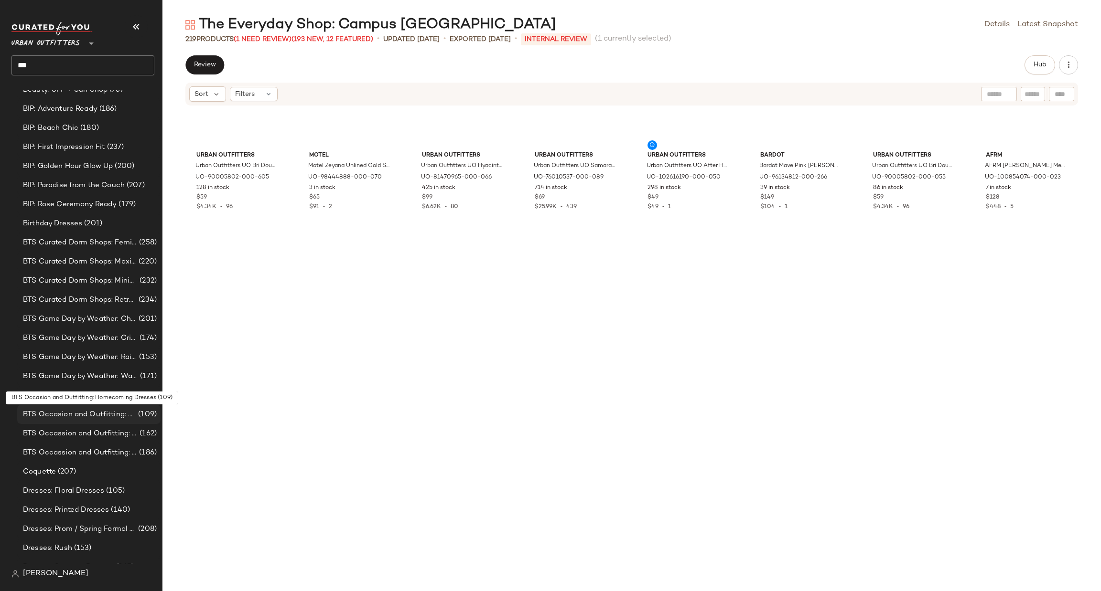
scroll to position [3671, 0]
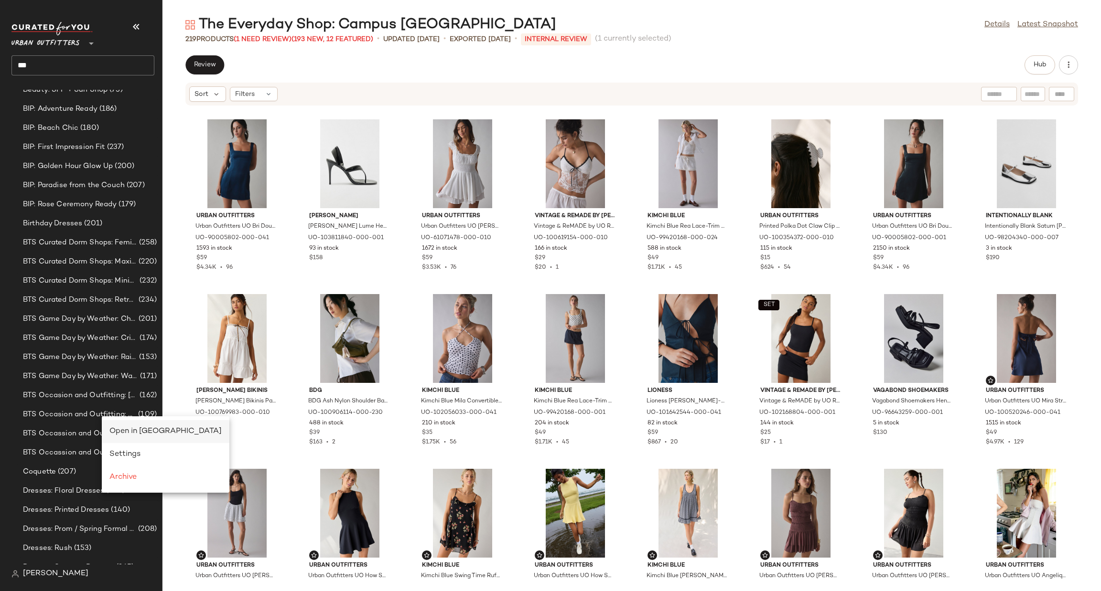
click at [124, 430] on span "Open in Split View" at bounding box center [165, 432] width 112 height 8
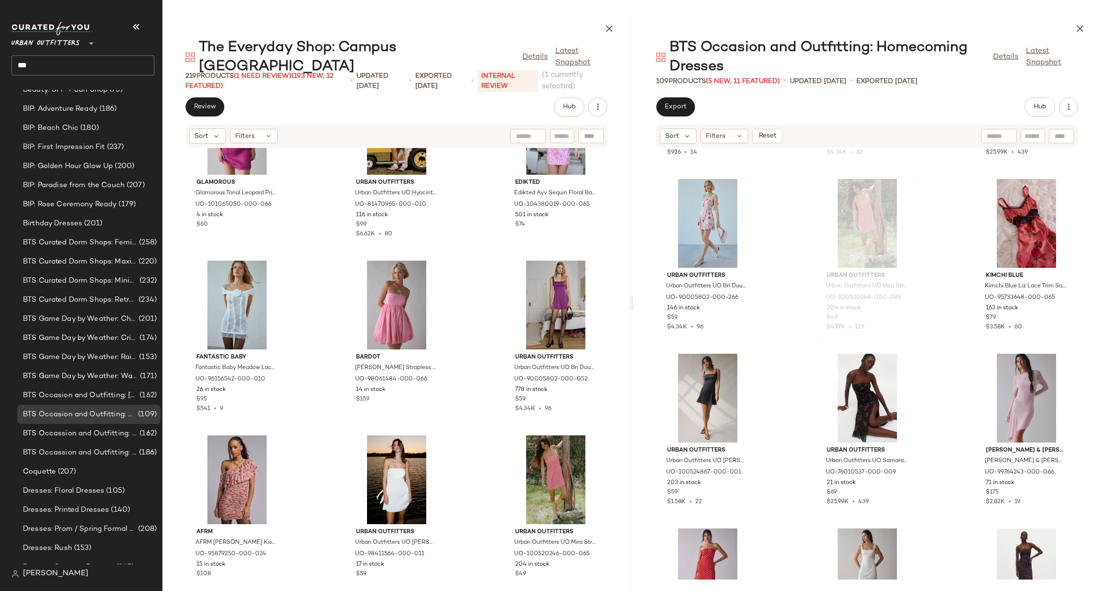
scroll to position [3160, 0]
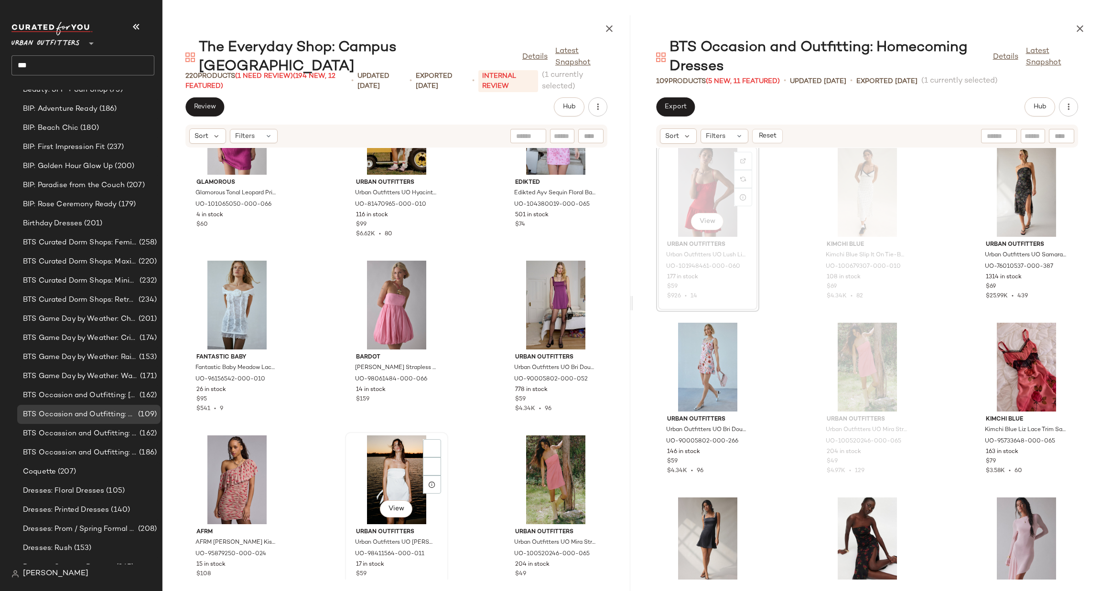
scroll to position [12488, 0]
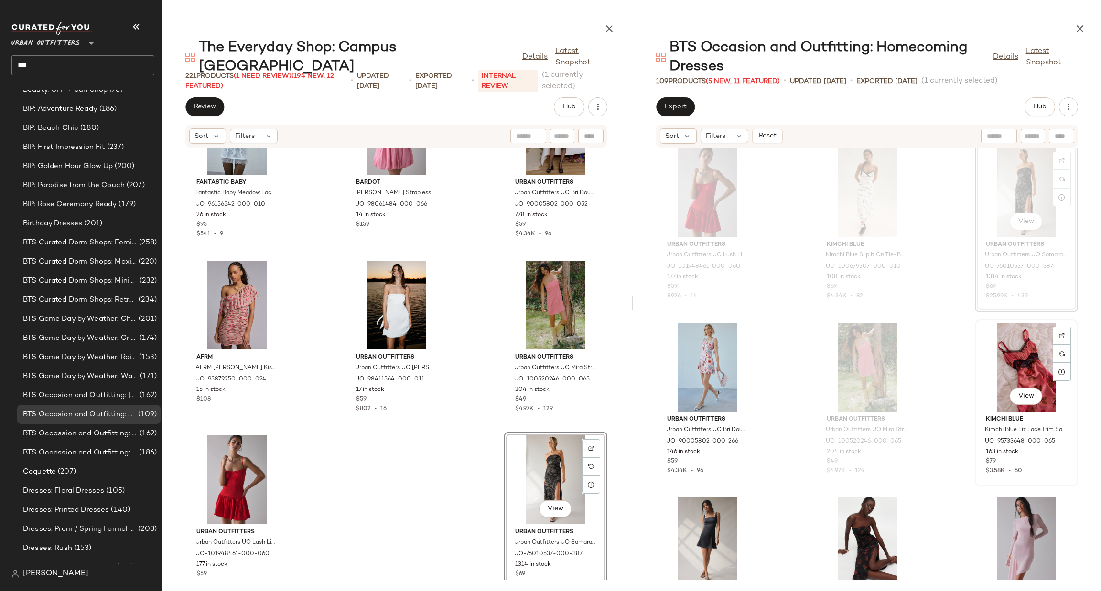
scroll to position [143, 0]
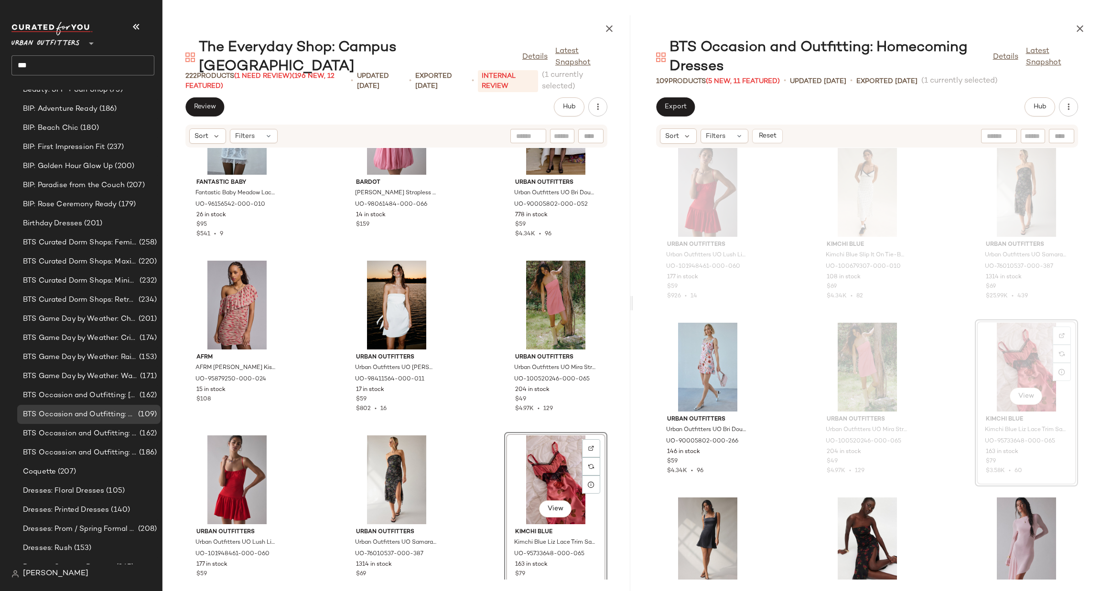
scroll to position [143, 0]
click at [706, 513] on div "View" at bounding box center [707, 542] width 96 height 89
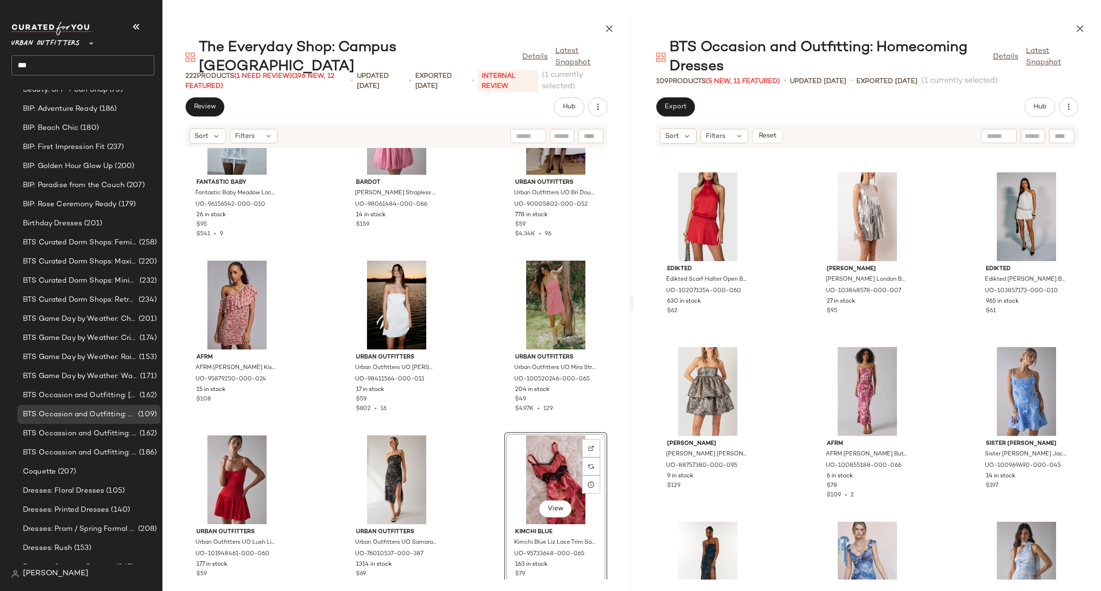
scroll to position [4163, 0]
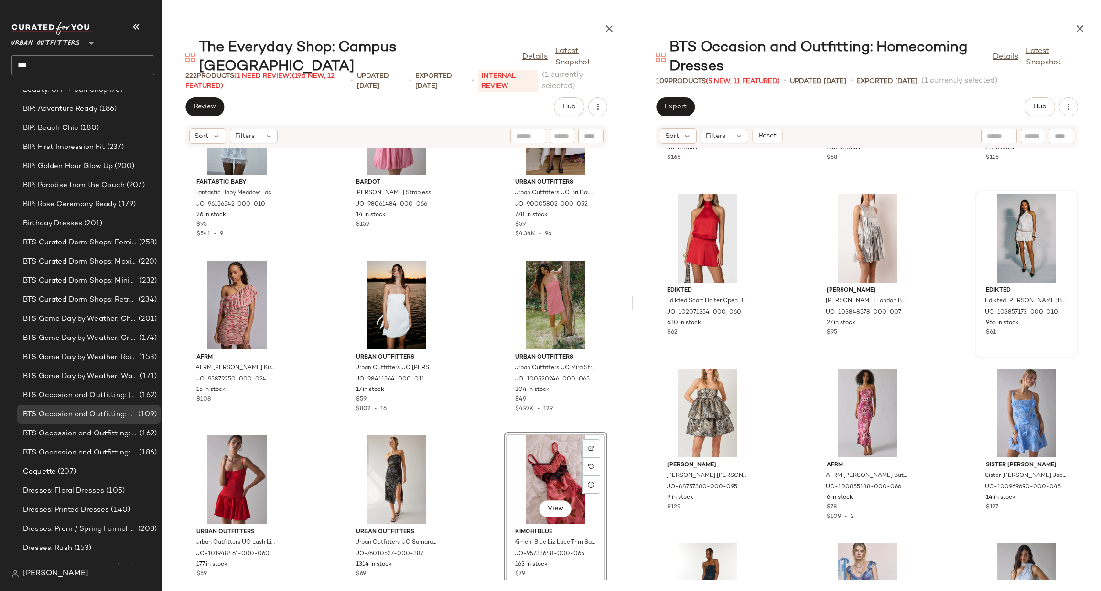
click at [1031, 236] on div at bounding box center [1026, 238] width 96 height 89
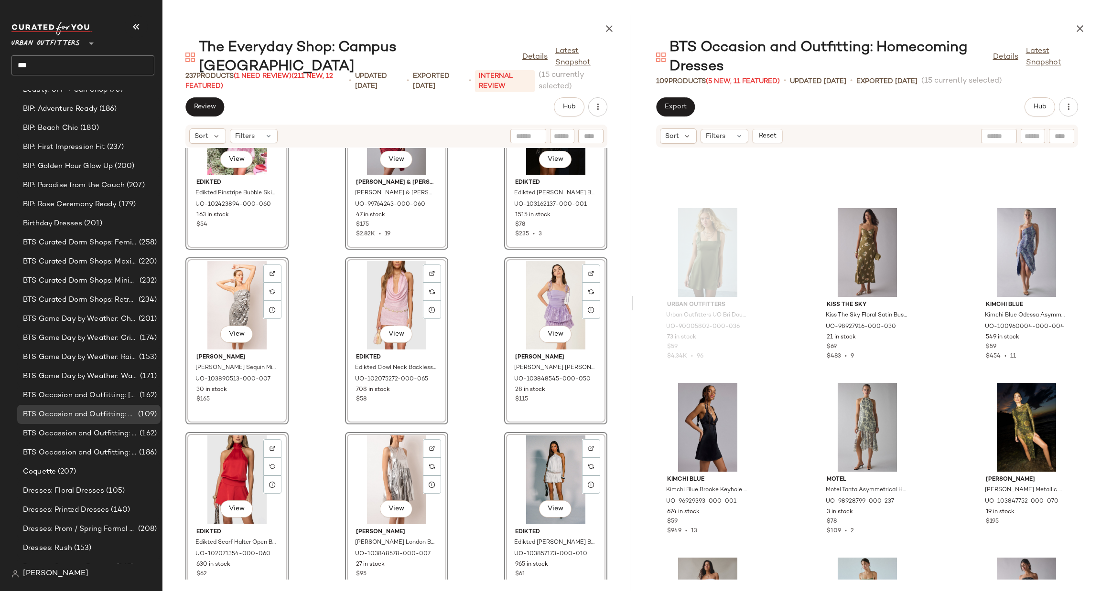
scroll to position [5166, 0]
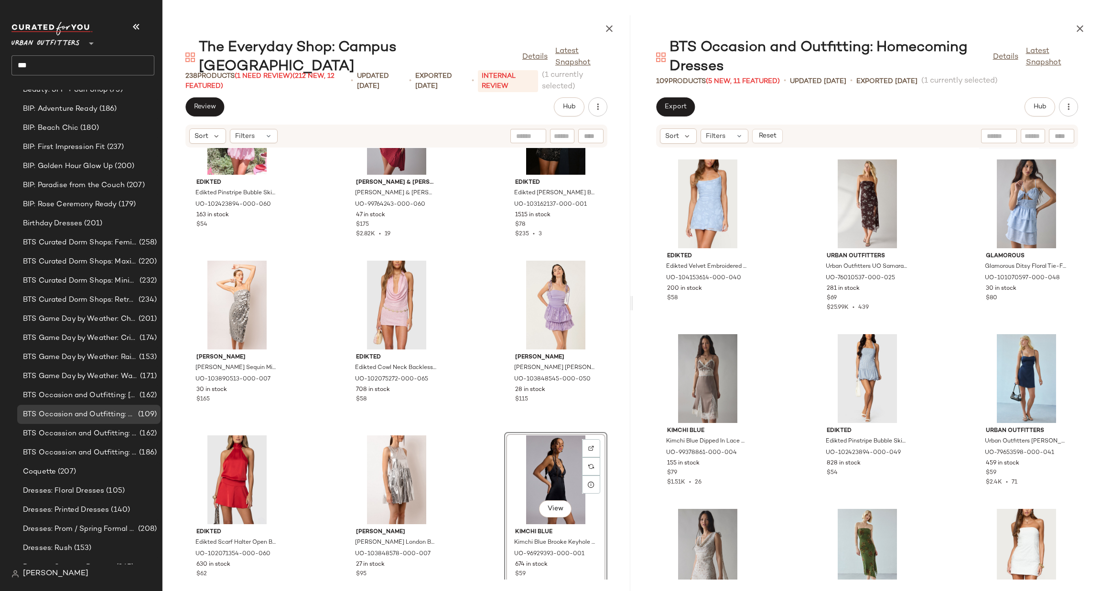
scroll to position [5453, 0]
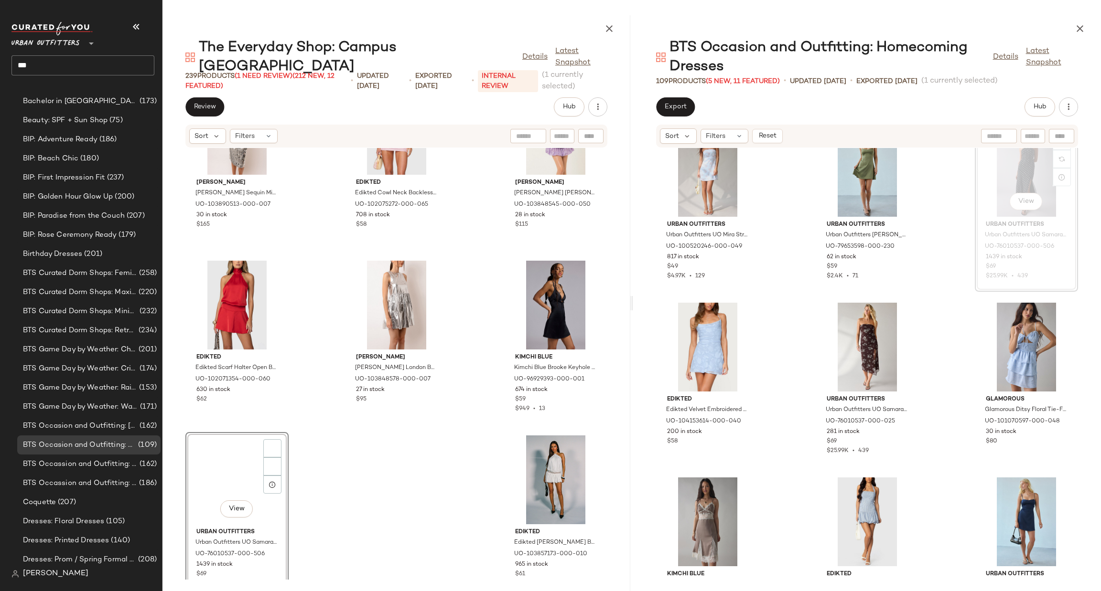
scroll to position [143, 0]
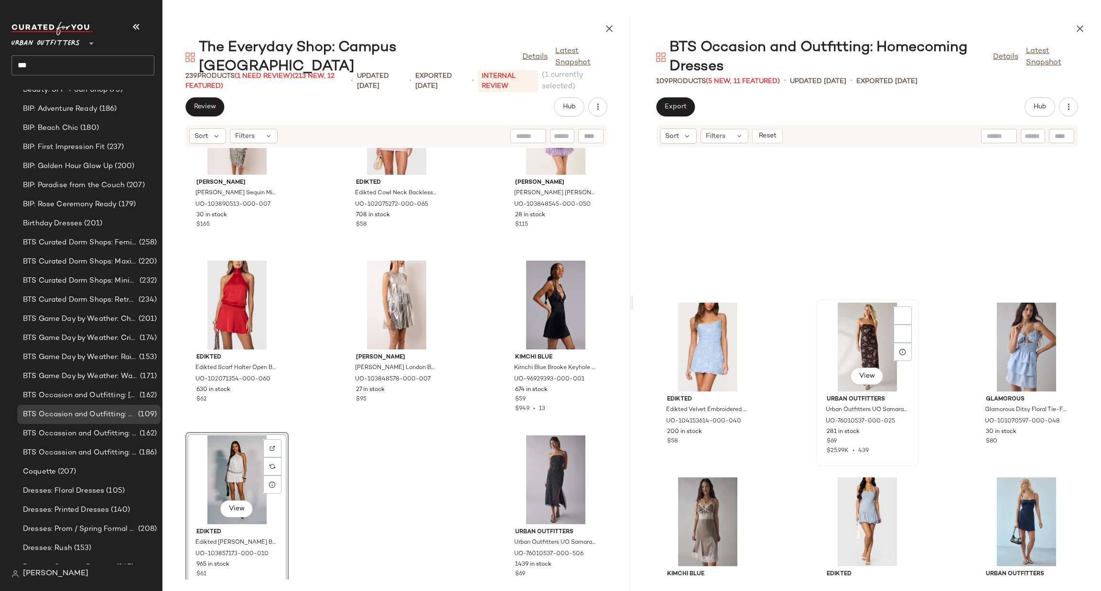
scroll to position [5596, 0]
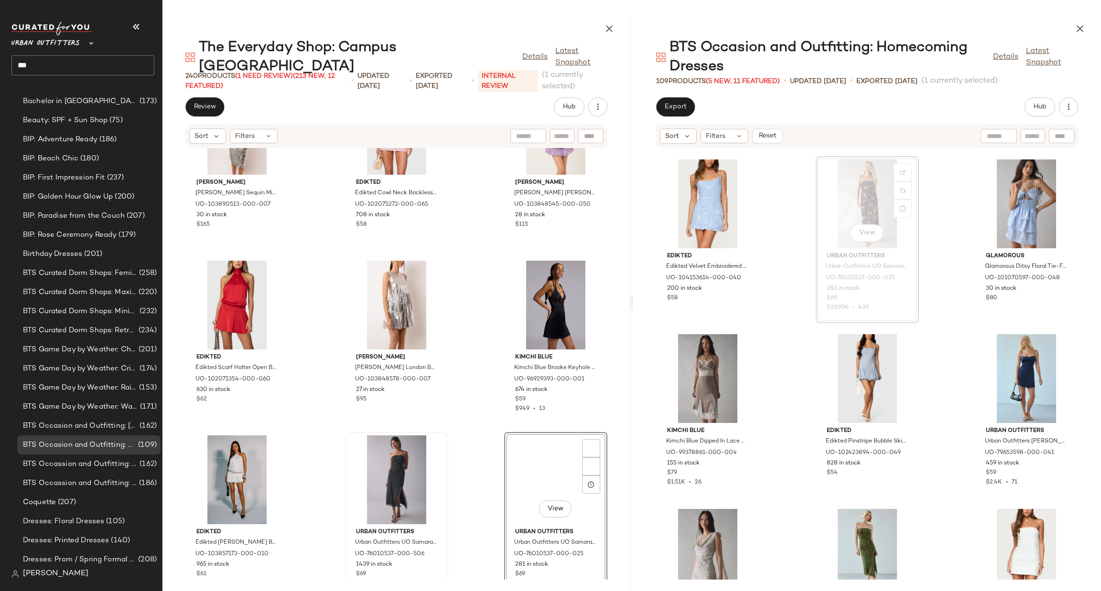
scroll to position [143, 0]
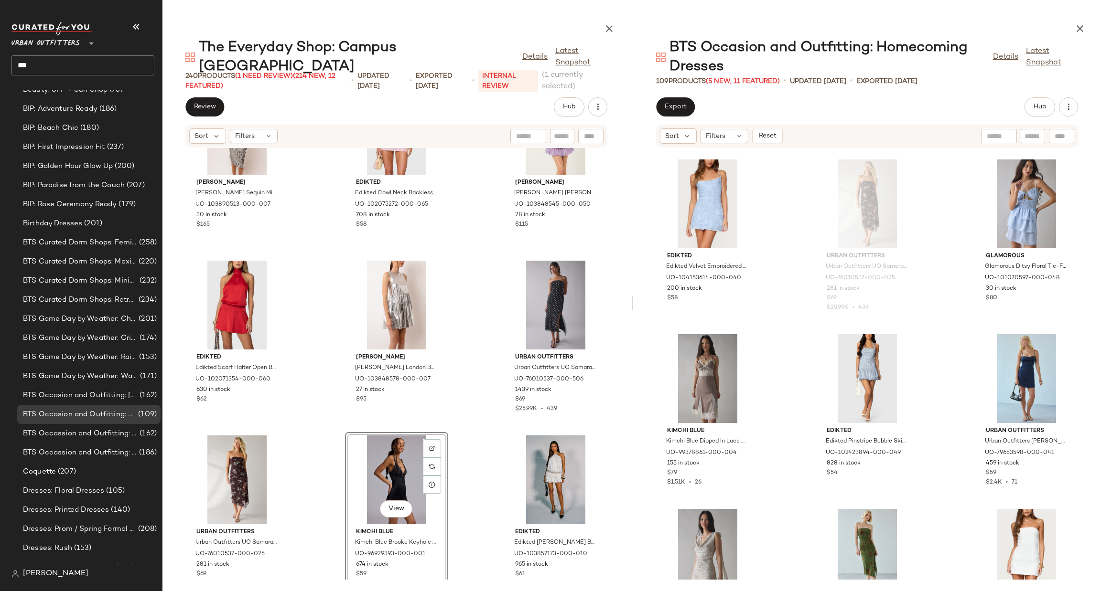
click at [485, 413] on div "AMY LYNN Amy Lynn Farley Sequin Midi Dress in Silver, Women's at Urban Outfitte…" at bounding box center [396, 364] width 468 height 432
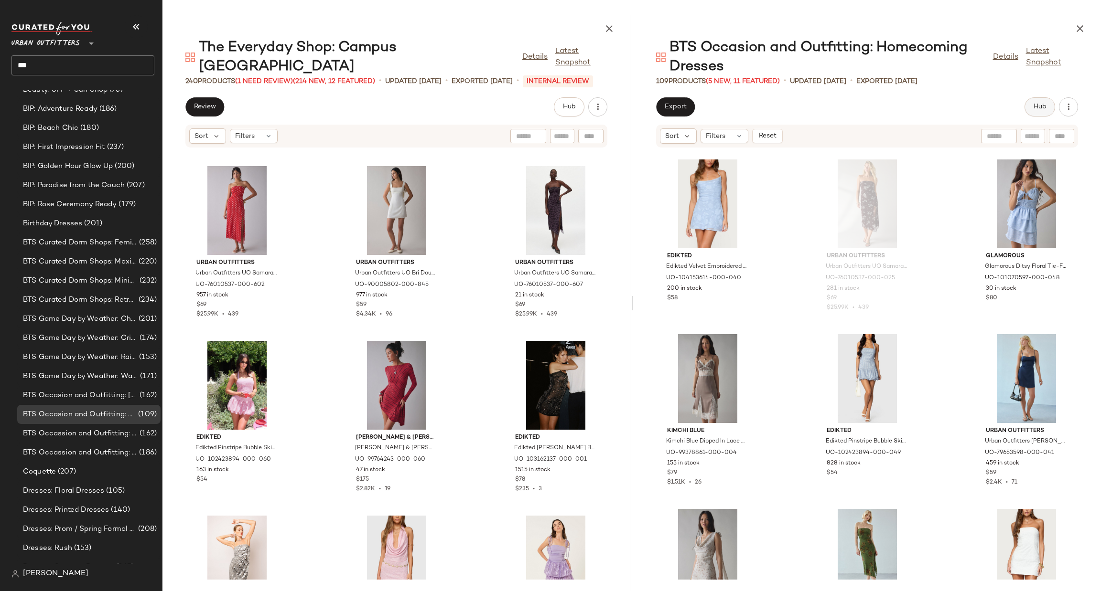
scroll to position [12820, 0]
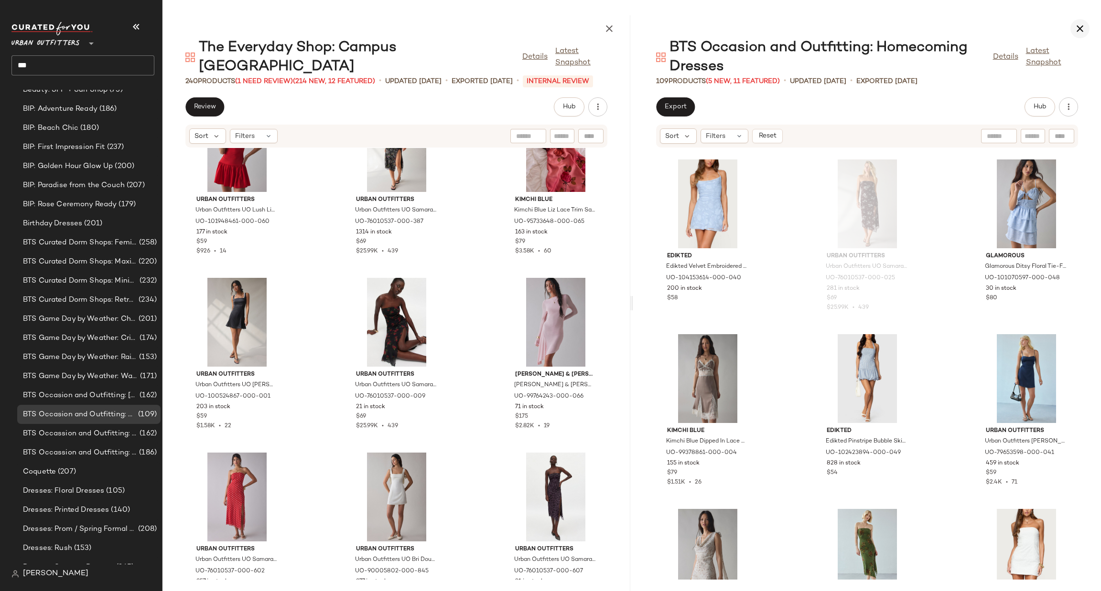
click at [1077, 33] on icon "button" at bounding box center [1079, 28] width 11 height 11
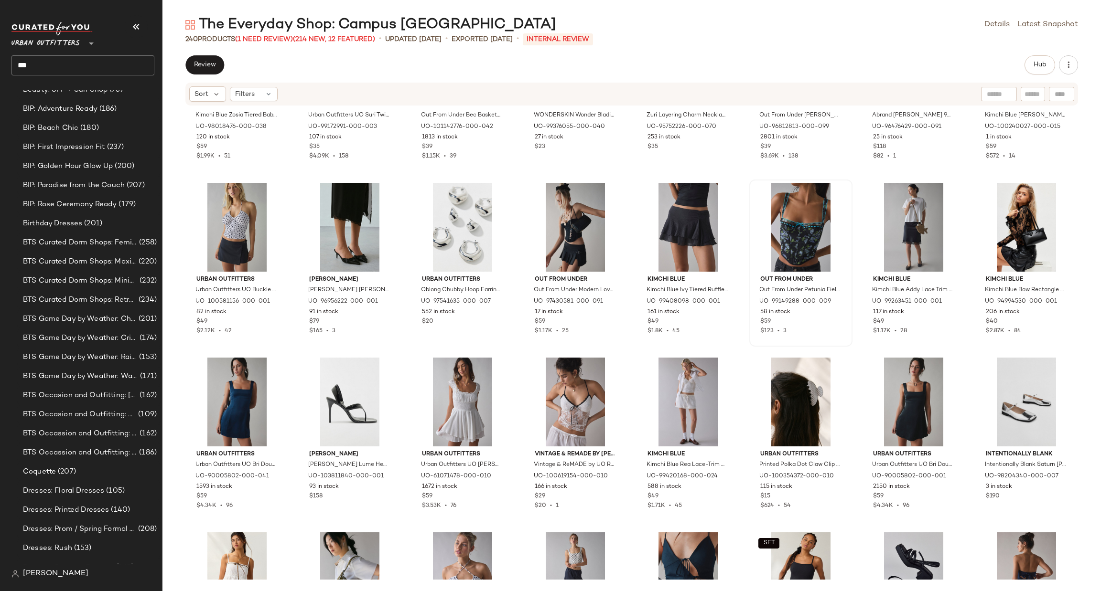
scroll to position [3196, 0]
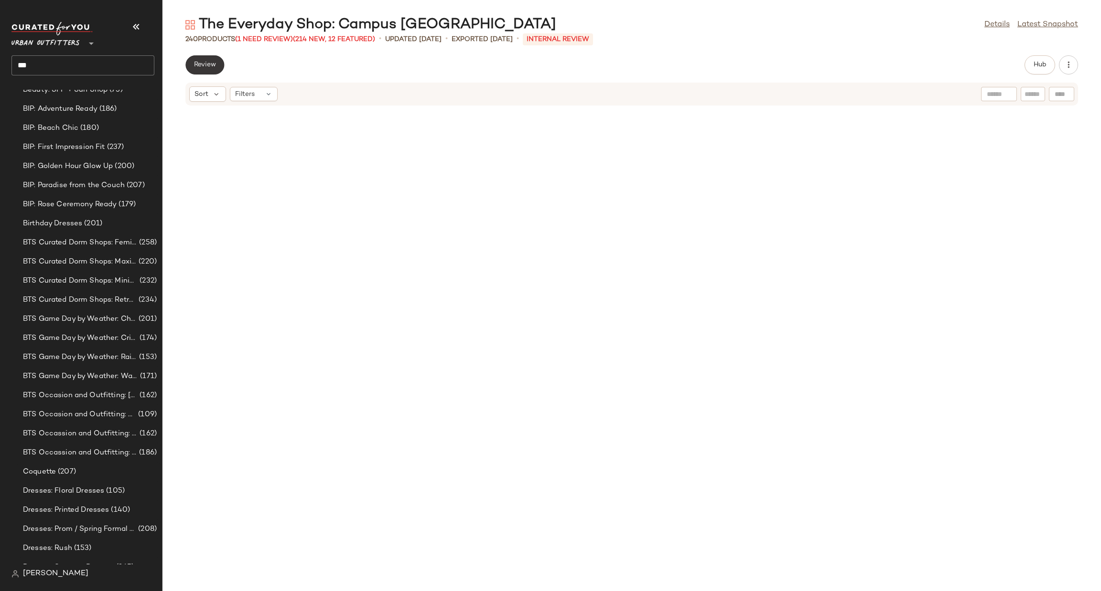
click at [210, 70] on button "Review" at bounding box center [204, 64] width 39 height 19
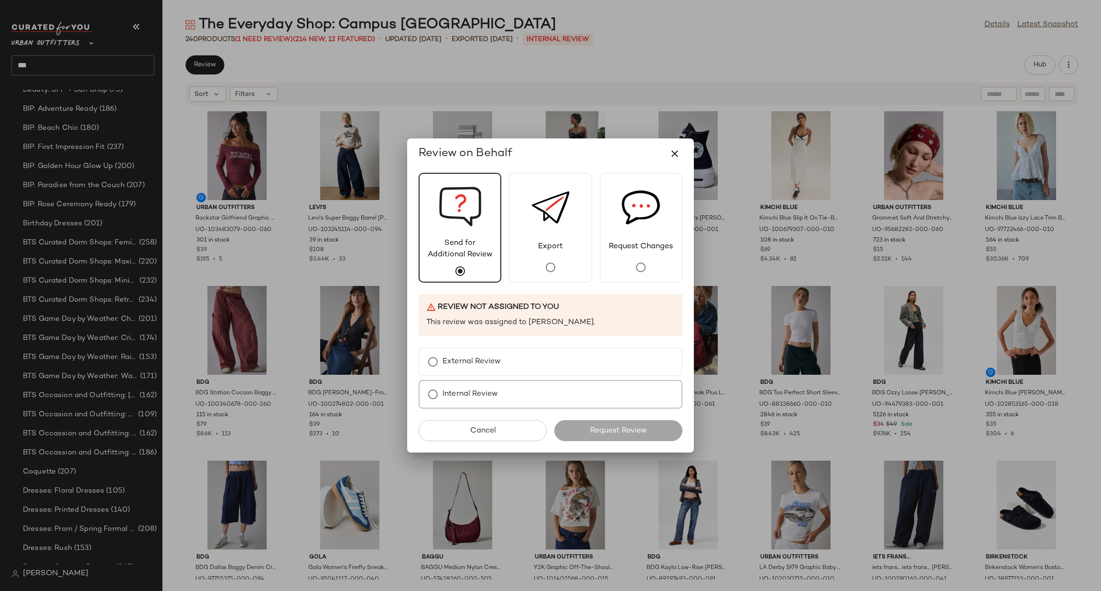
click at [481, 393] on label "Internal Review" at bounding box center [469, 394] width 55 height 19
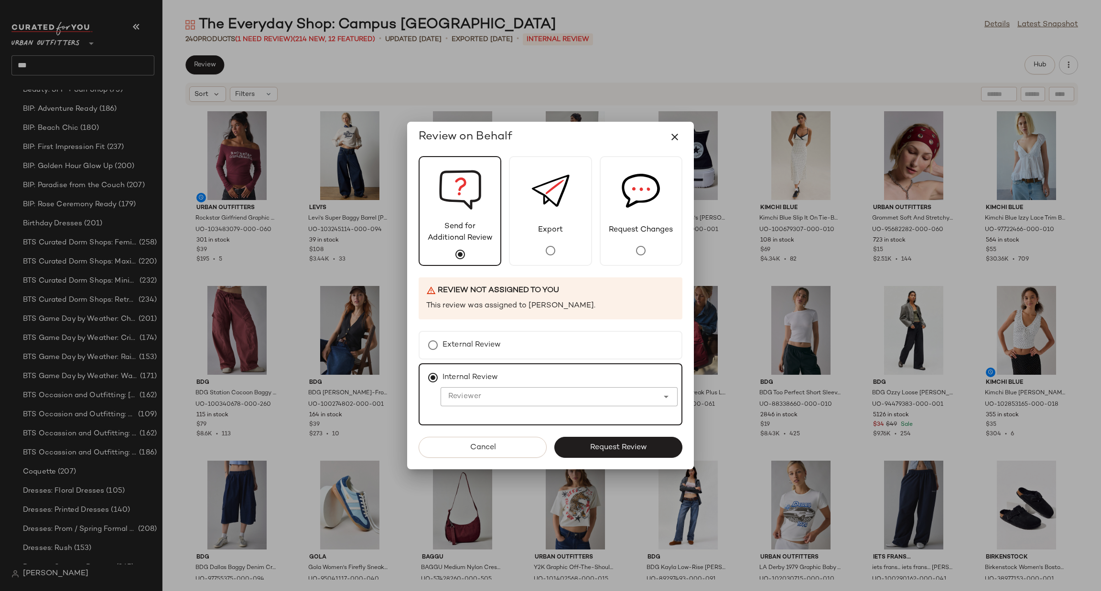
click at [506, 387] on div at bounding box center [549, 396] width 218 height 19
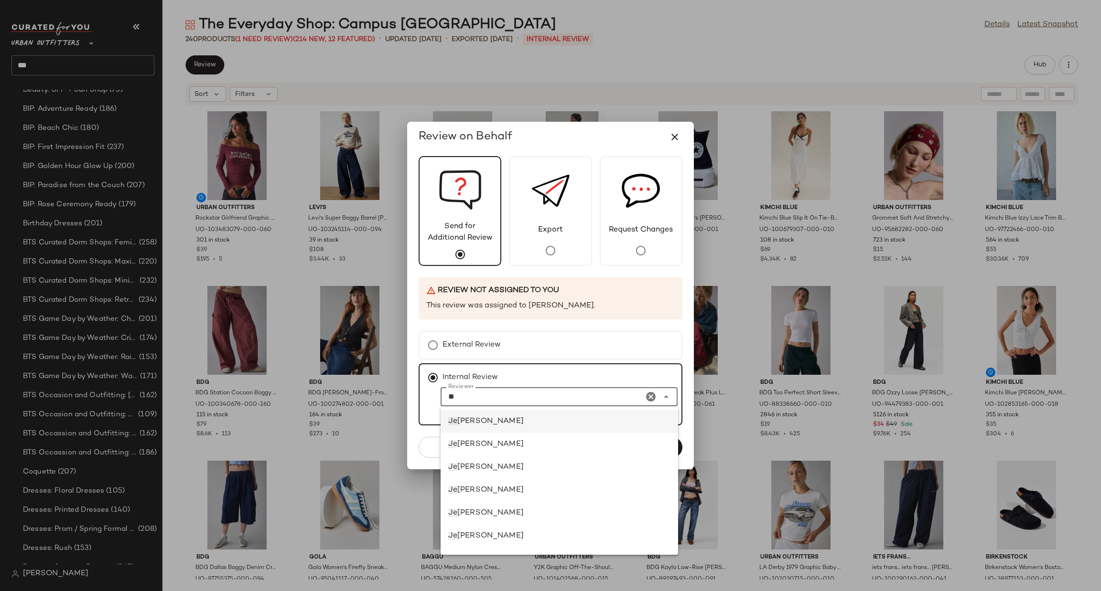
click at [511, 425] on div "Je na Bloomer" at bounding box center [559, 421] width 223 height 11
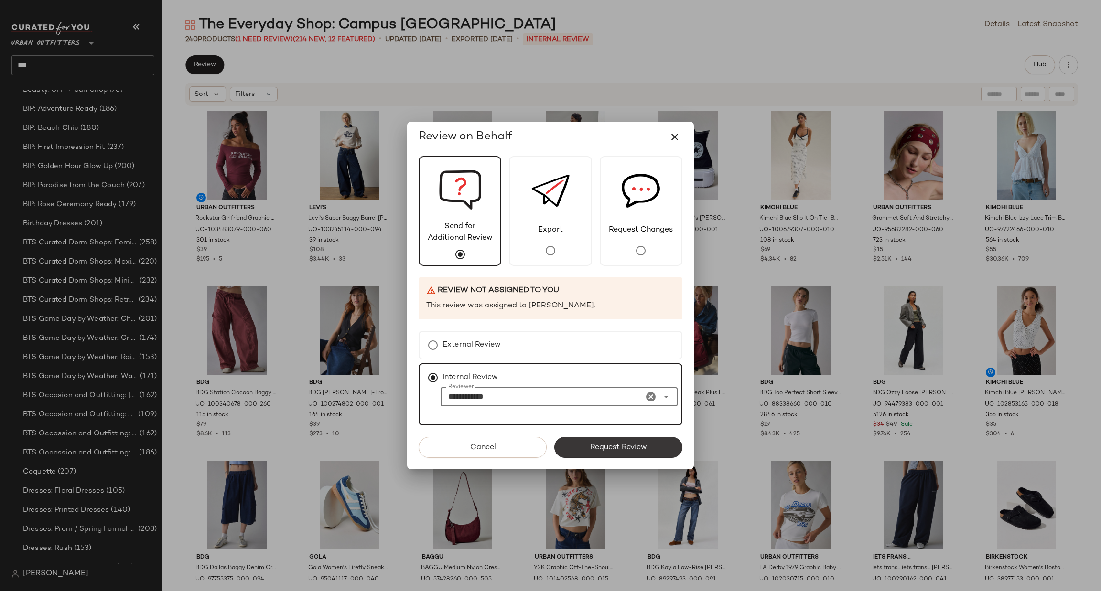
type input "**********"
click at [629, 451] on span "Request Review" at bounding box center [617, 447] width 57 height 9
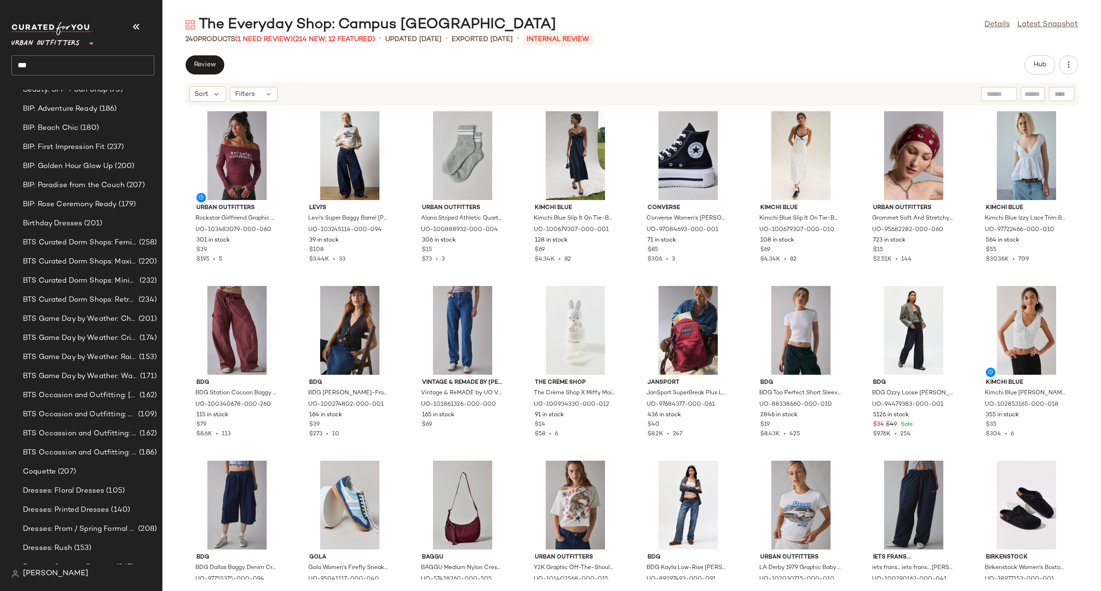
click at [55, 45] on span "Urban Outfitters" at bounding box center [45, 40] width 68 height 17
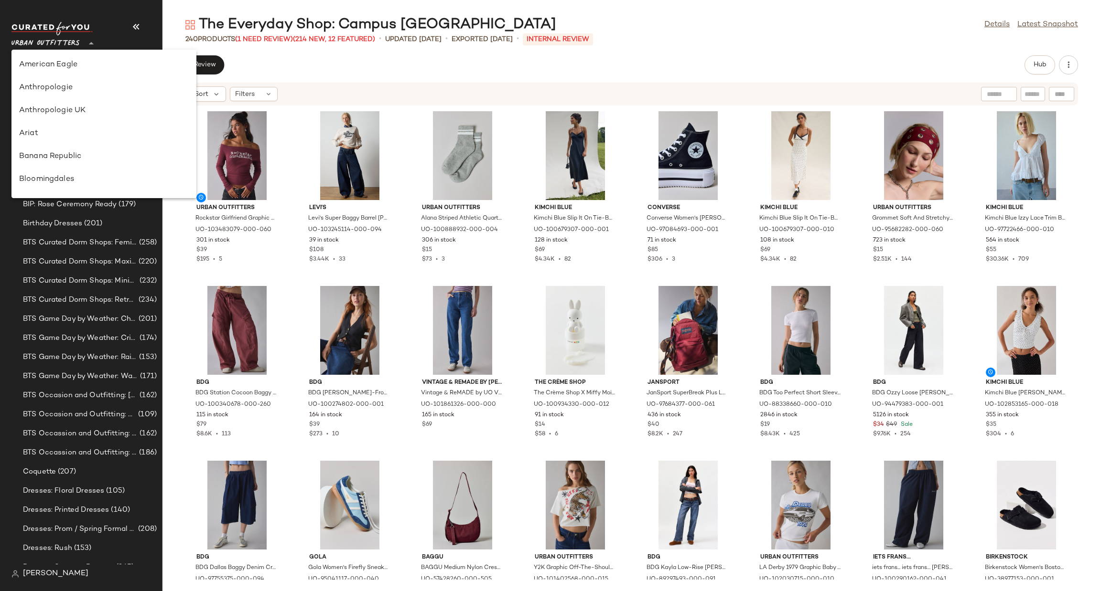
scroll to position [592, 0]
click at [87, 117] on div "Urban Outfitters UK" at bounding box center [104, 114] width 170 height 11
type input "**"
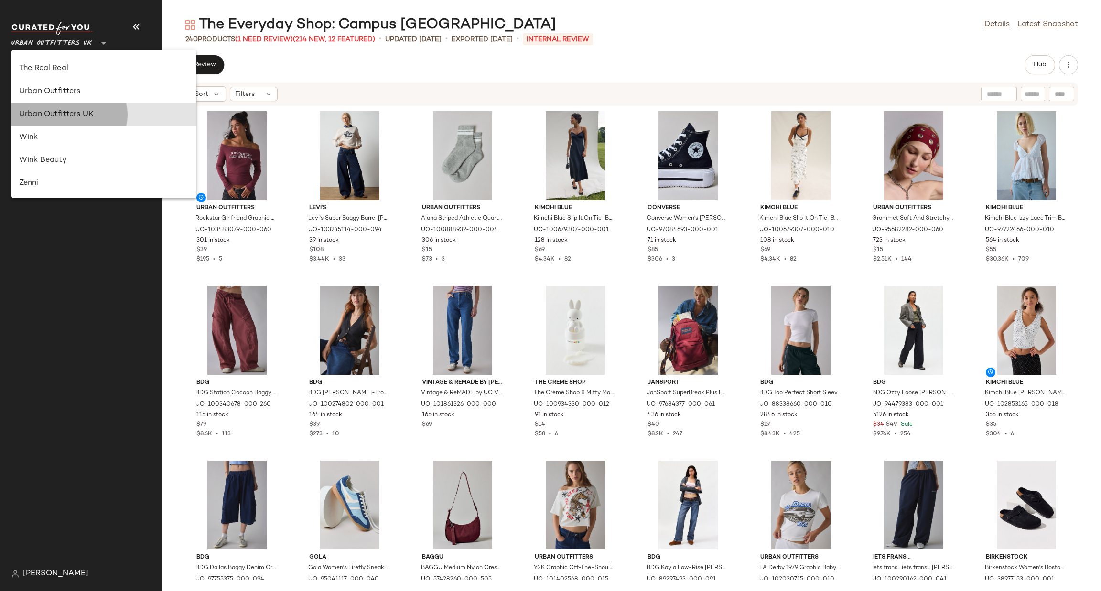
scroll to position [0, 0]
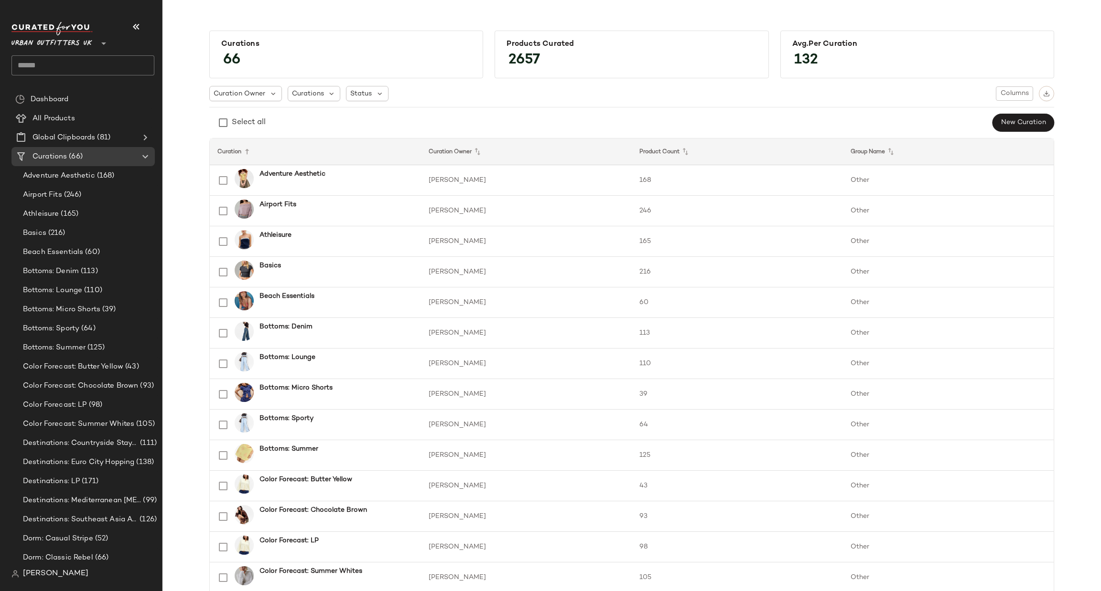
click at [88, 75] on input "text" at bounding box center [82, 65] width 143 height 20
type input "****"
click at [113, 93] on div "Pump kin Patch Fits" at bounding box center [83, 93] width 128 height 10
click at [84, 70] on input "****" at bounding box center [82, 65] width 143 height 20
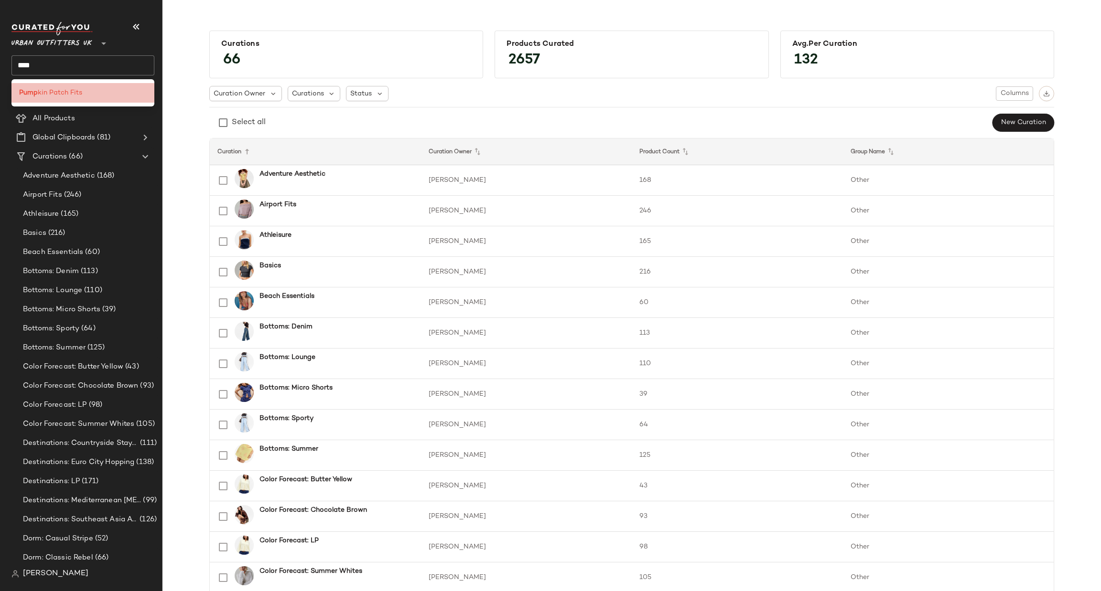
click at [84, 94] on div "Pump kin Patch Fits" at bounding box center [83, 93] width 128 height 10
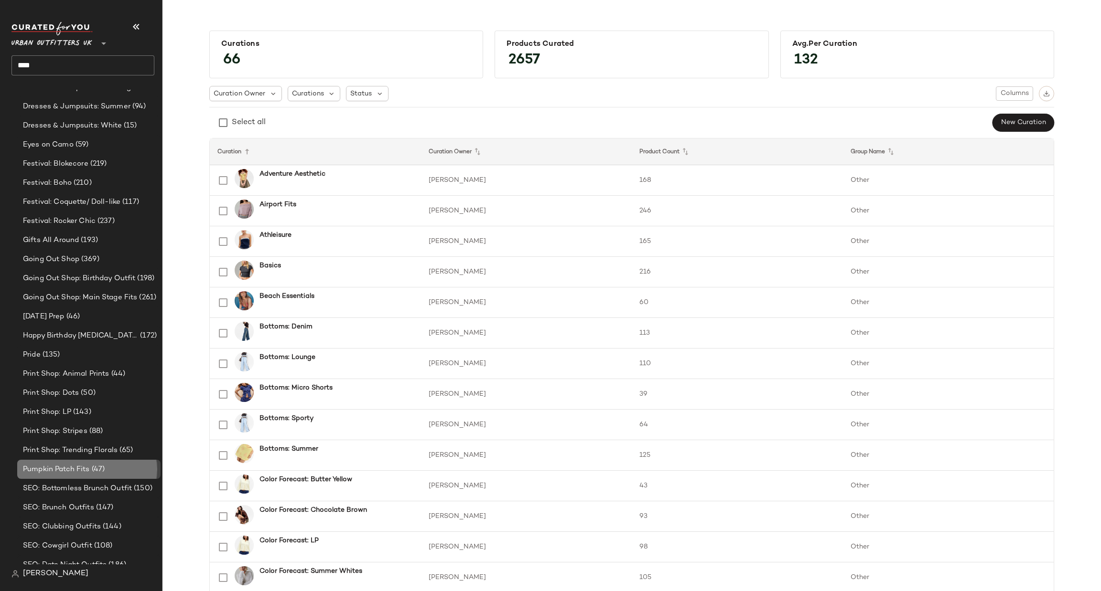
click at [87, 464] on span "Pumpkin Patch Fits" at bounding box center [56, 469] width 67 height 11
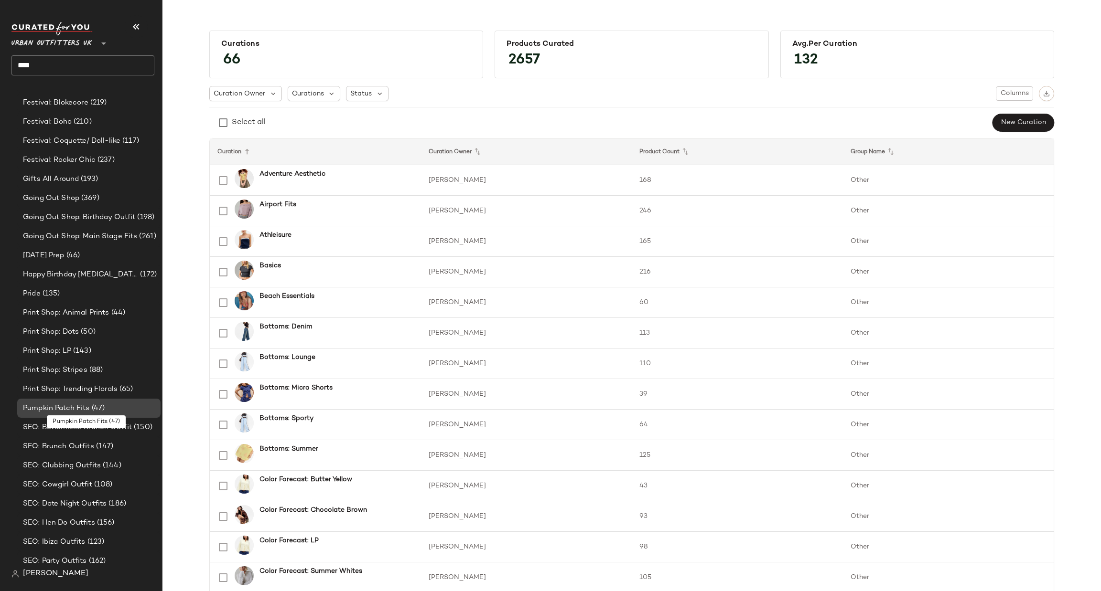
click at [86, 414] on span "Pumpkin Patch Fits" at bounding box center [56, 408] width 67 height 11
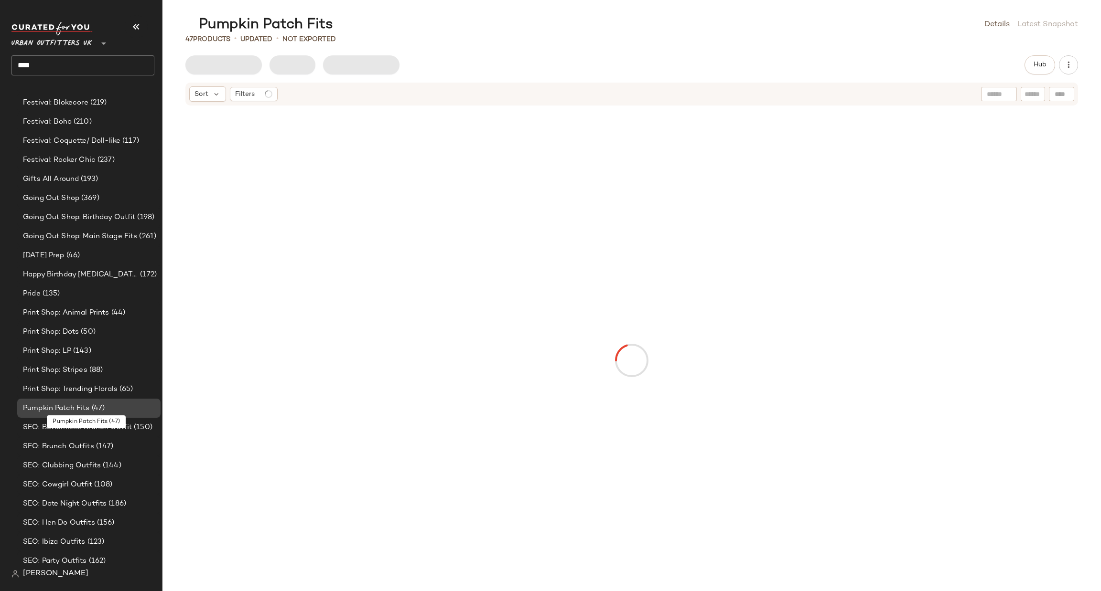
scroll to position [578, 0]
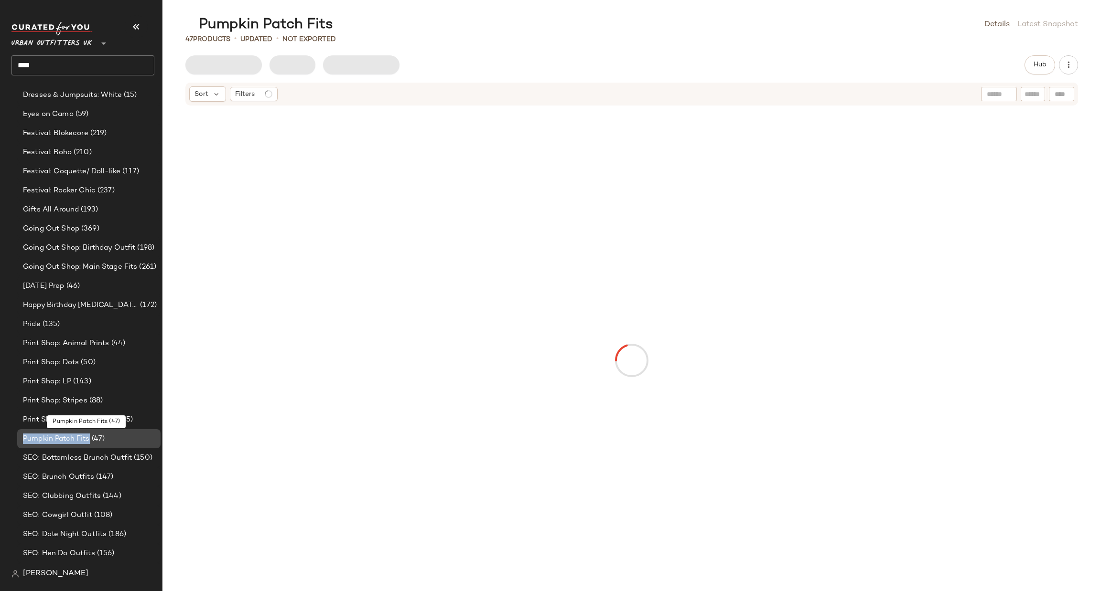
click at [86, 437] on span "Pumpkin Patch Fits" at bounding box center [56, 439] width 67 height 11
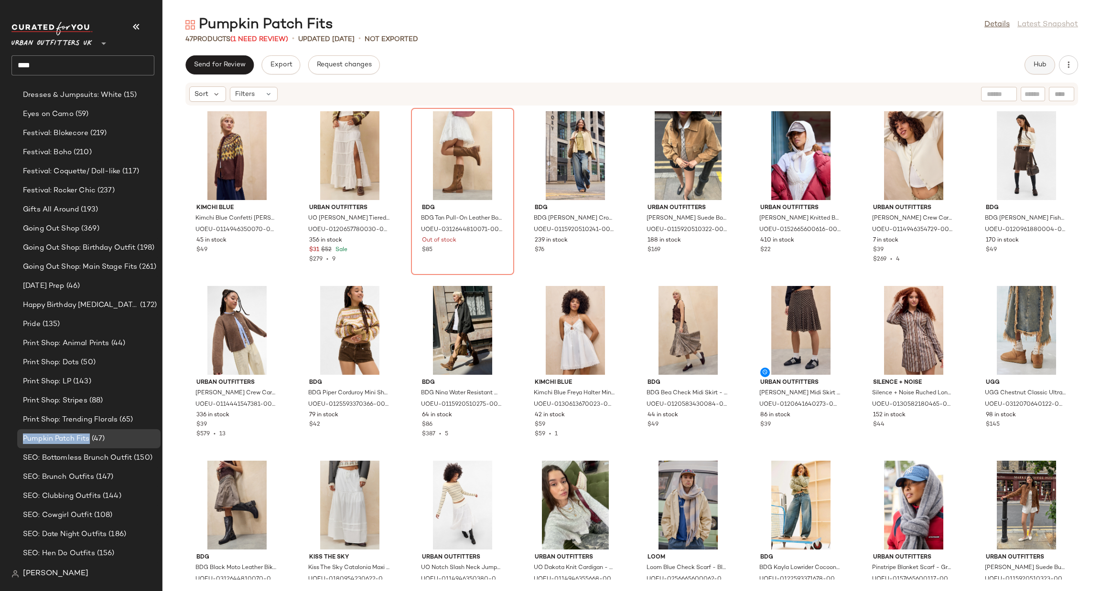
click at [1049, 59] on button "Hub" at bounding box center [1039, 64] width 31 height 19
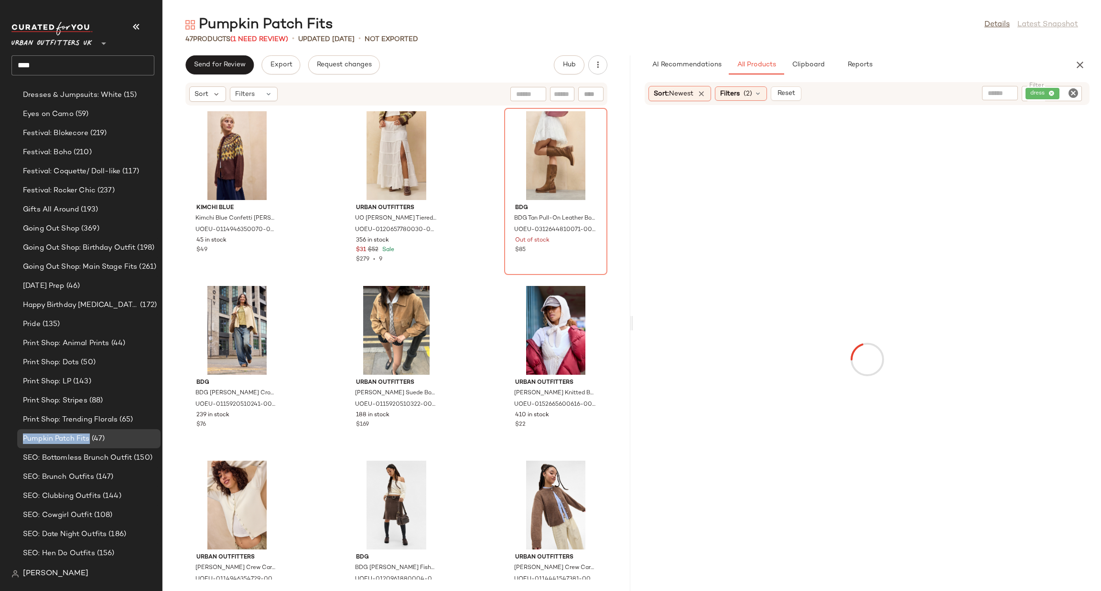
click at [1075, 92] on icon "Clear Filter" at bounding box center [1072, 92] width 11 height 11
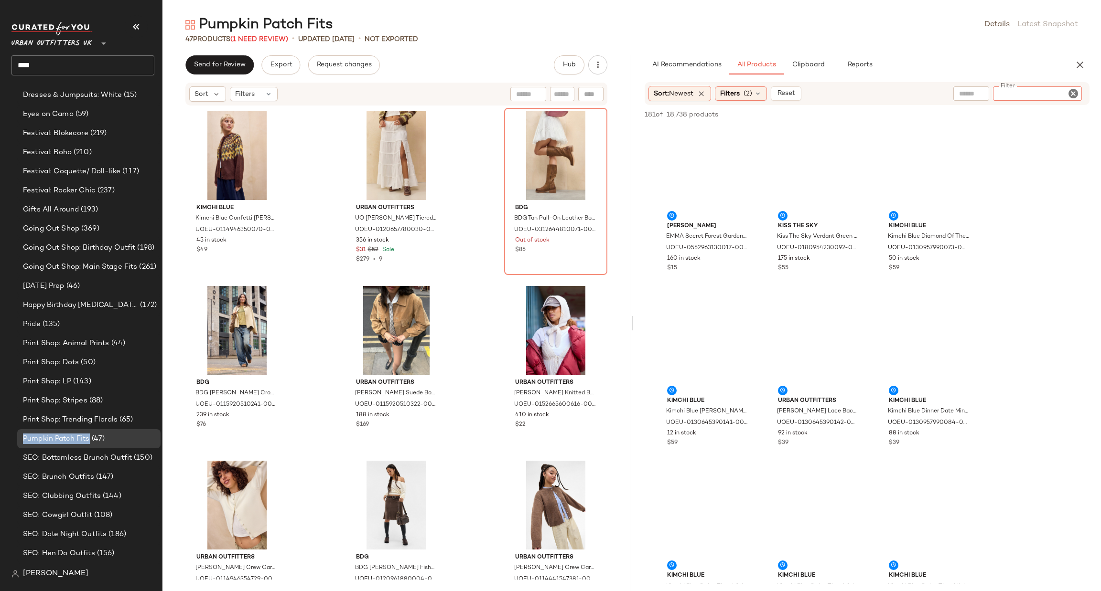
click at [1071, 95] on icon "Clear Filter" at bounding box center [1072, 93] width 11 height 11
click at [1071, 95] on div "Filter Filter" at bounding box center [1037, 93] width 89 height 14
click at [1071, 95] on input "Filter" at bounding box center [1036, 94] width 81 height 10
click at [974, 100] on div at bounding box center [971, 93] width 24 height 14
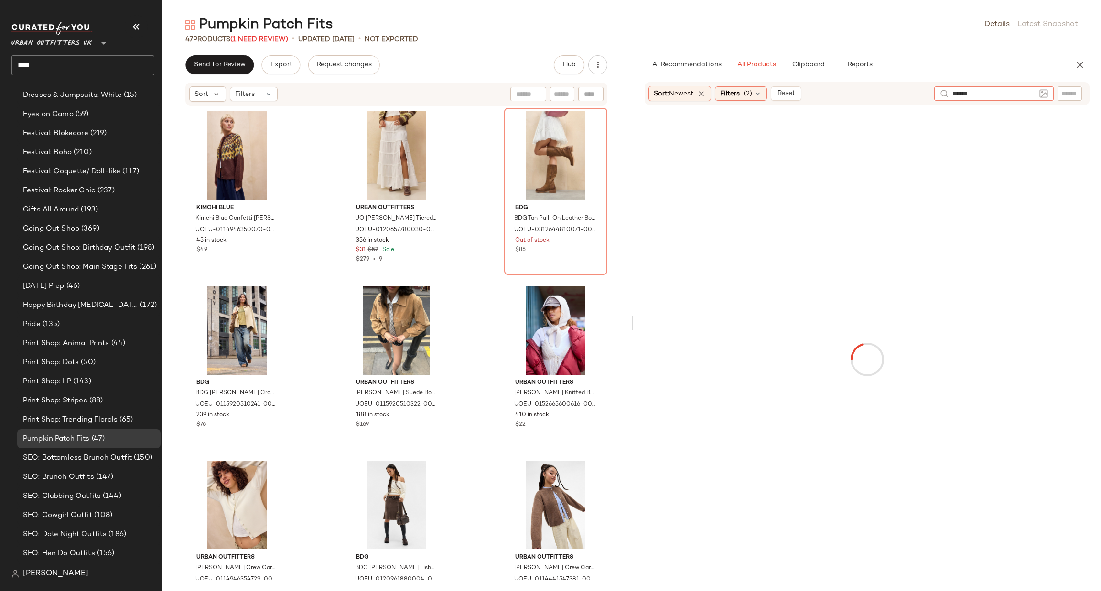
type input "*******"
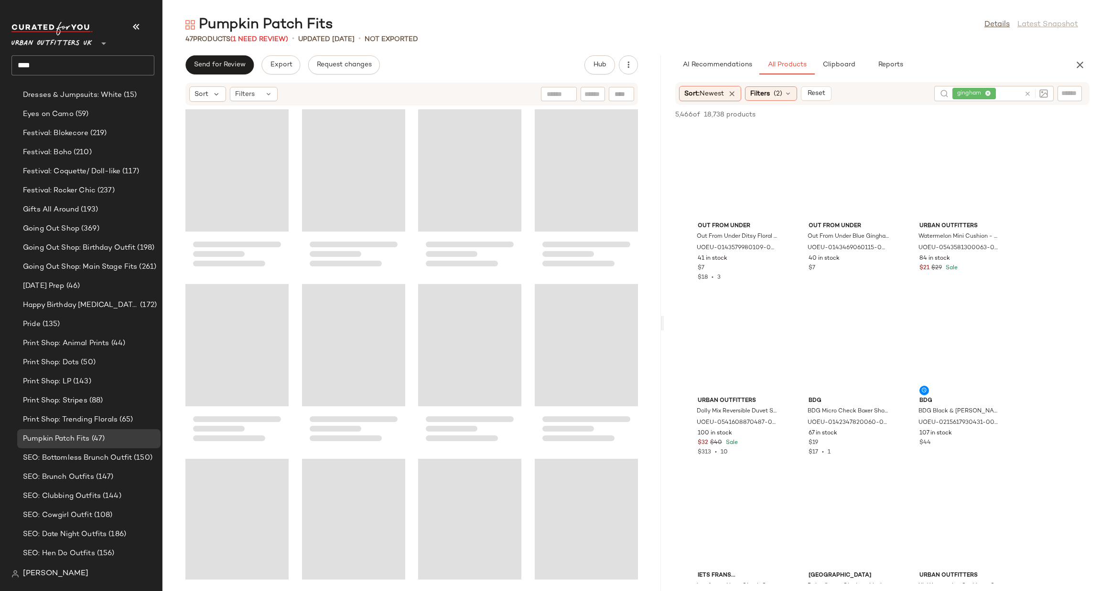
drag, startPoint x: 631, startPoint y: 321, endPoint x: 669, endPoint y: 336, distance: 41.0
click at [667, 332] on div "Pumpkin Patch Fits Details Latest Snapshot 47 Products (1 Need Review) • update…" at bounding box center [631, 303] width 938 height 576
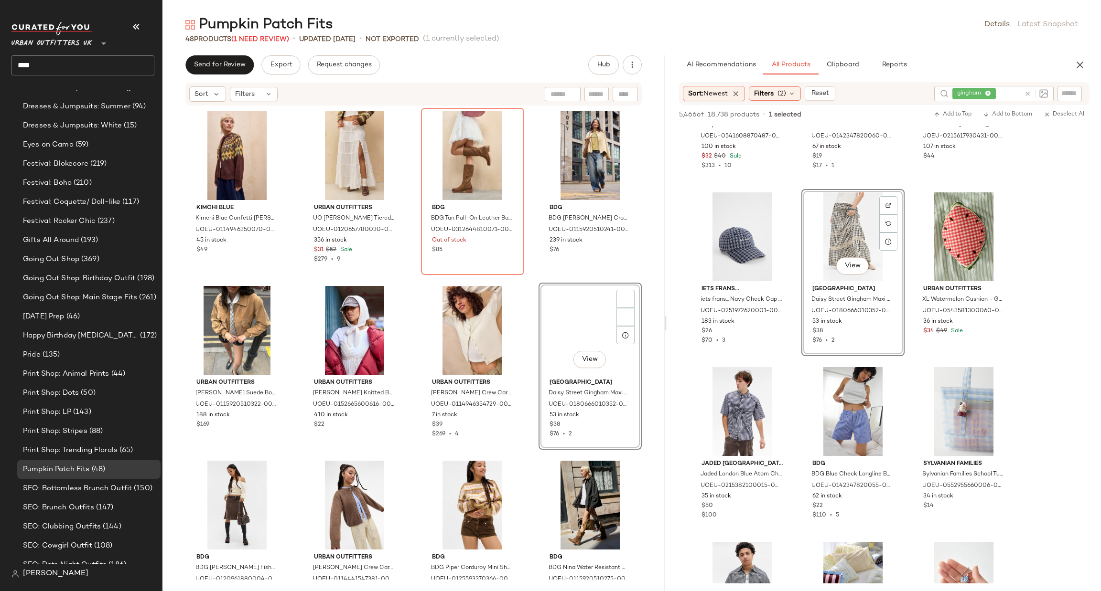
scroll to position [577, 0]
click at [241, 503] on div "View" at bounding box center [237, 505] width 96 height 89
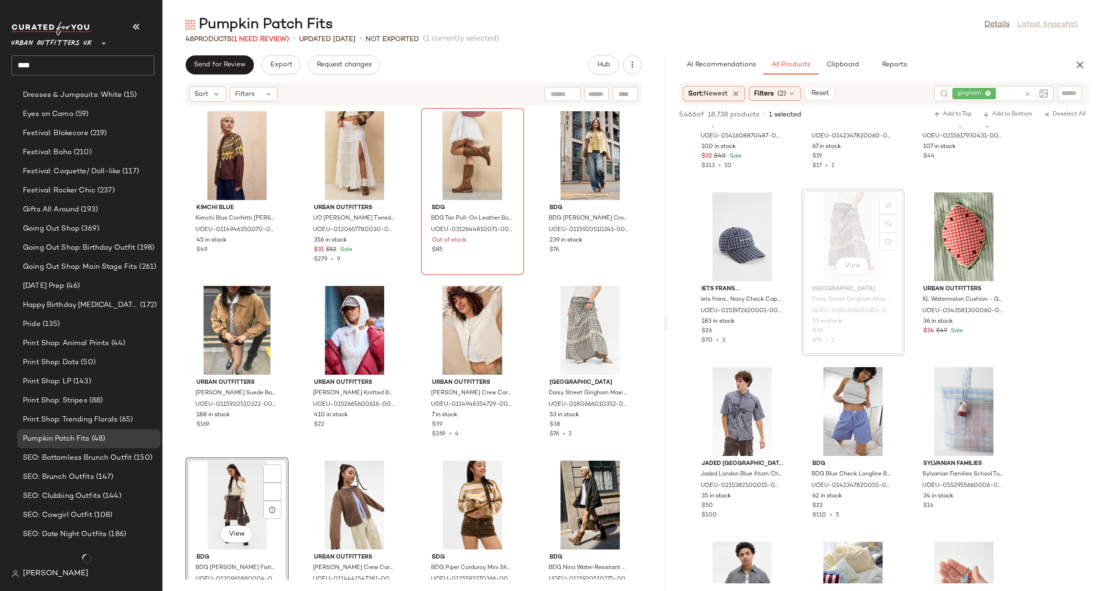
click at [243, 504] on div "View" at bounding box center [237, 505] width 96 height 89
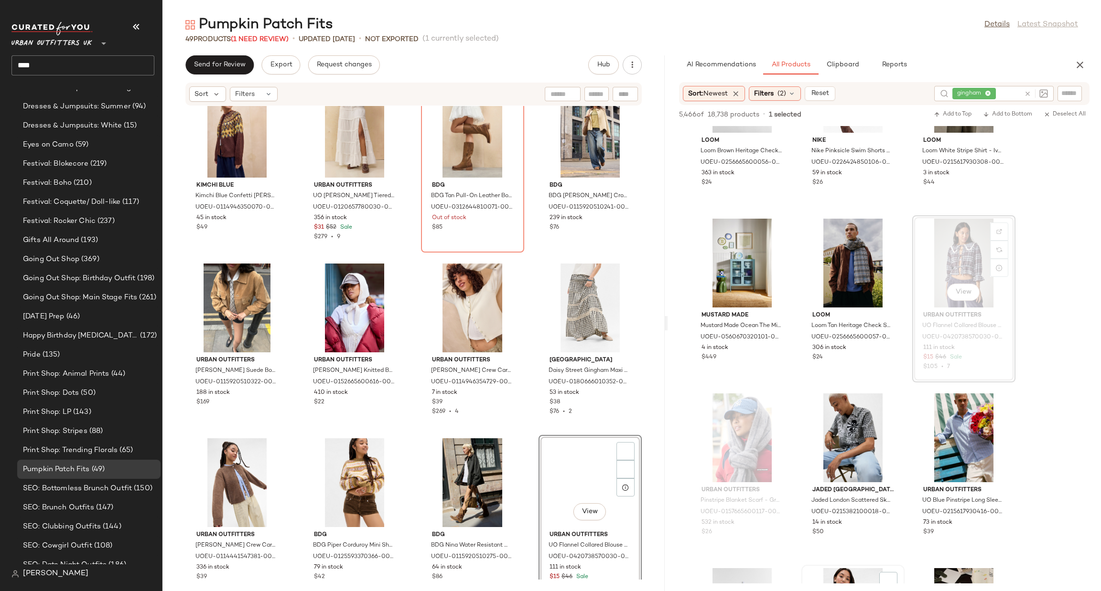
scroll to position [3869, 0]
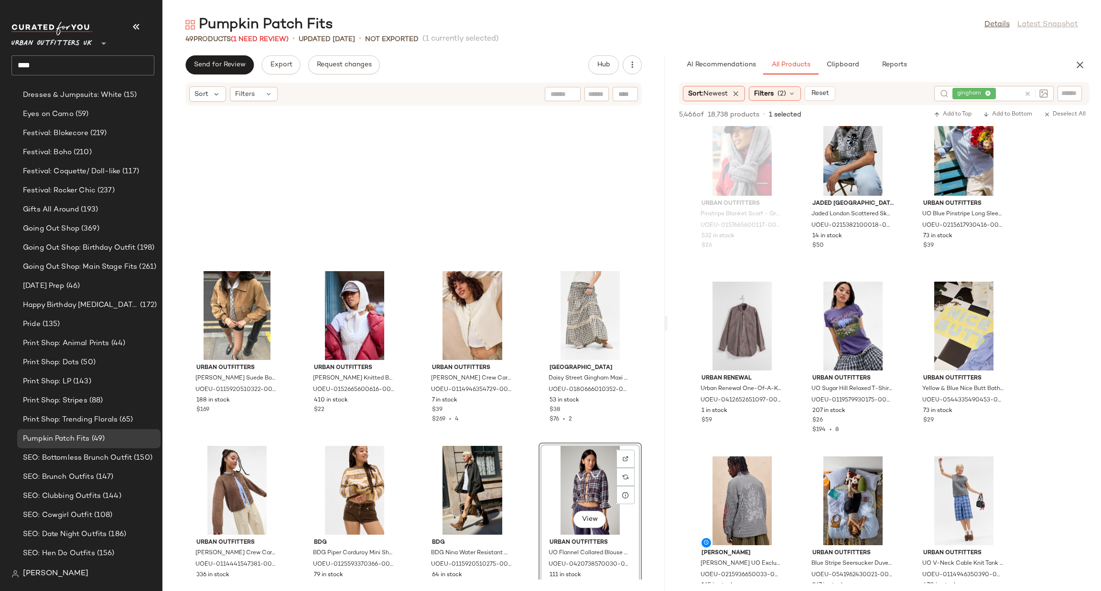
scroll to position [317, 0]
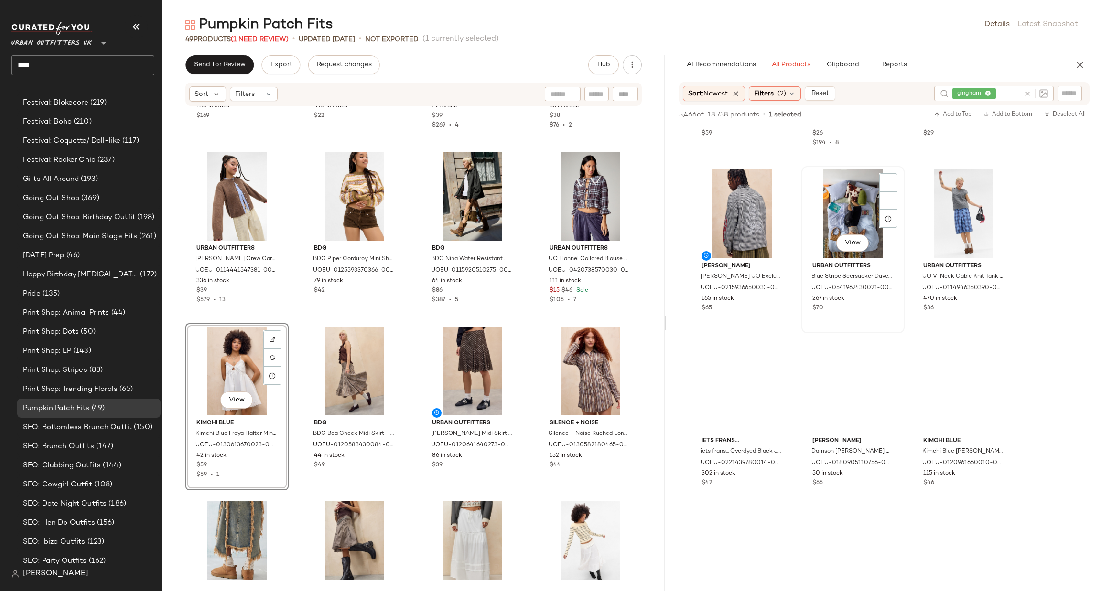
scroll to position [578, 0]
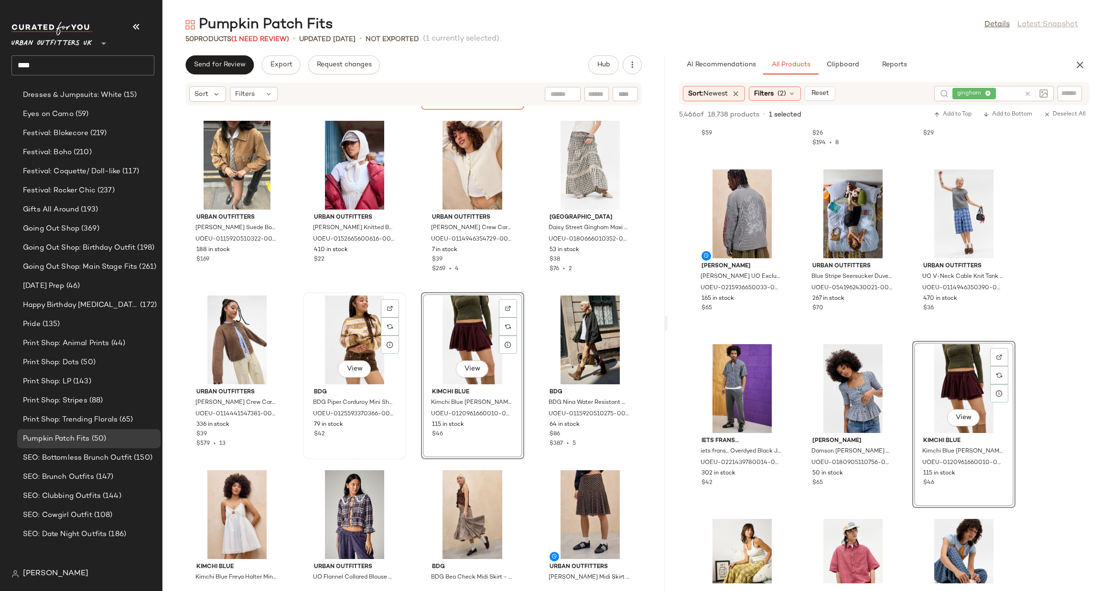
scroll to position [608, 0]
click at [349, 335] on div "View" at bounding box center [354, 340] width 96 height 89
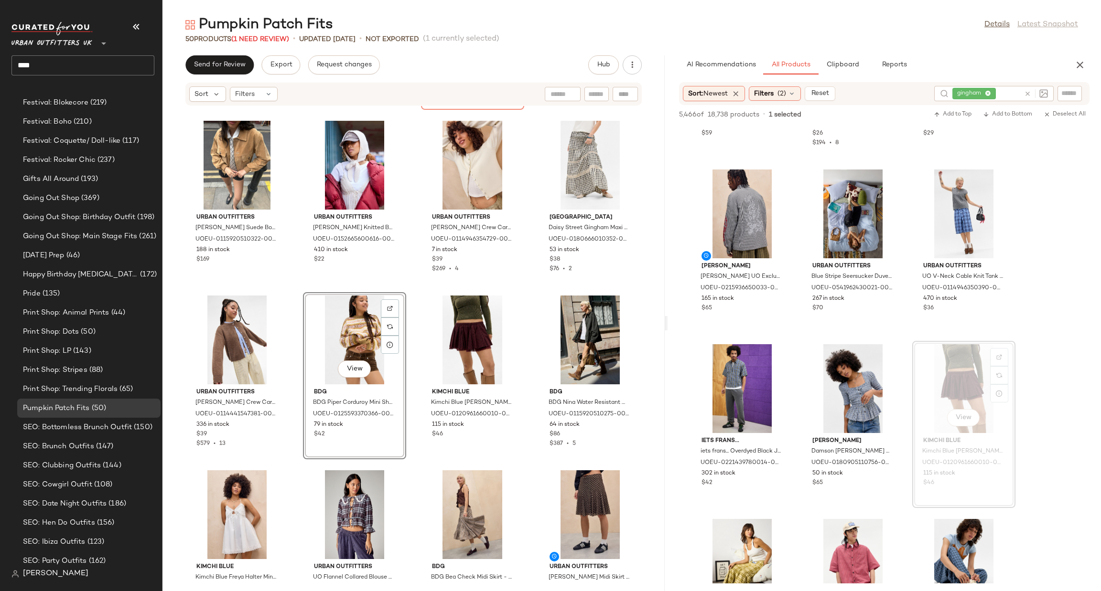
scroll to position [578, 0]
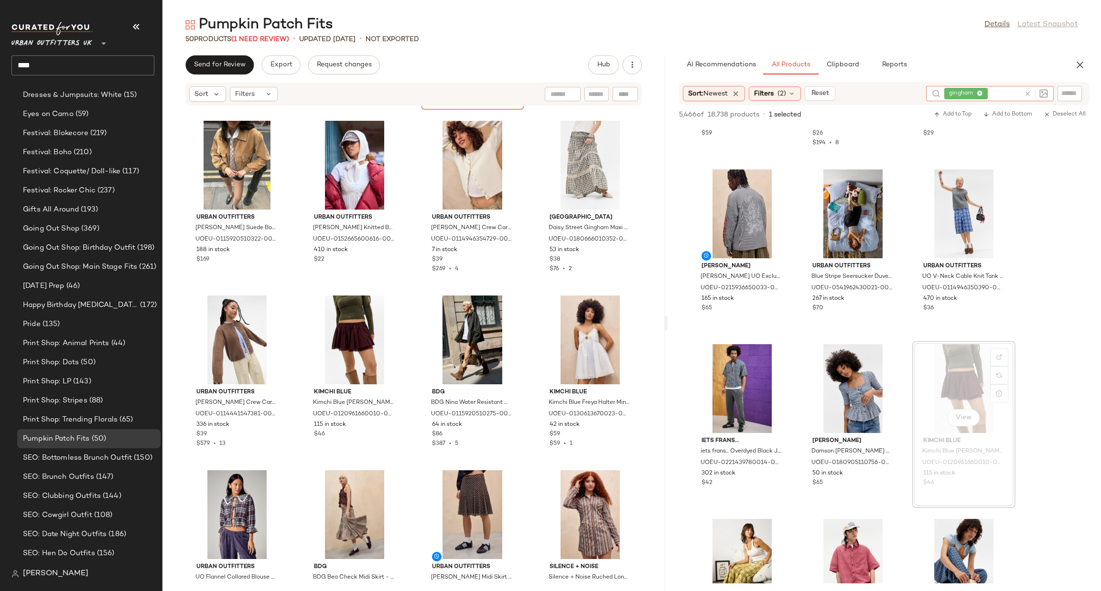
click at [1024, 91] on icon at bounding box center [1027, 93] width 7 height 7
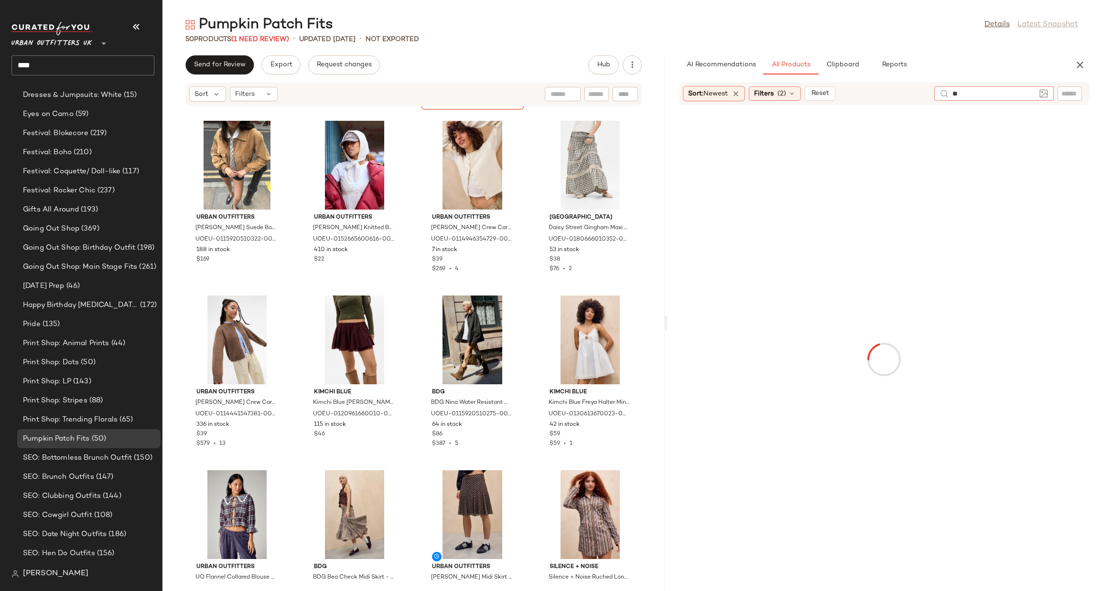
type input "***"
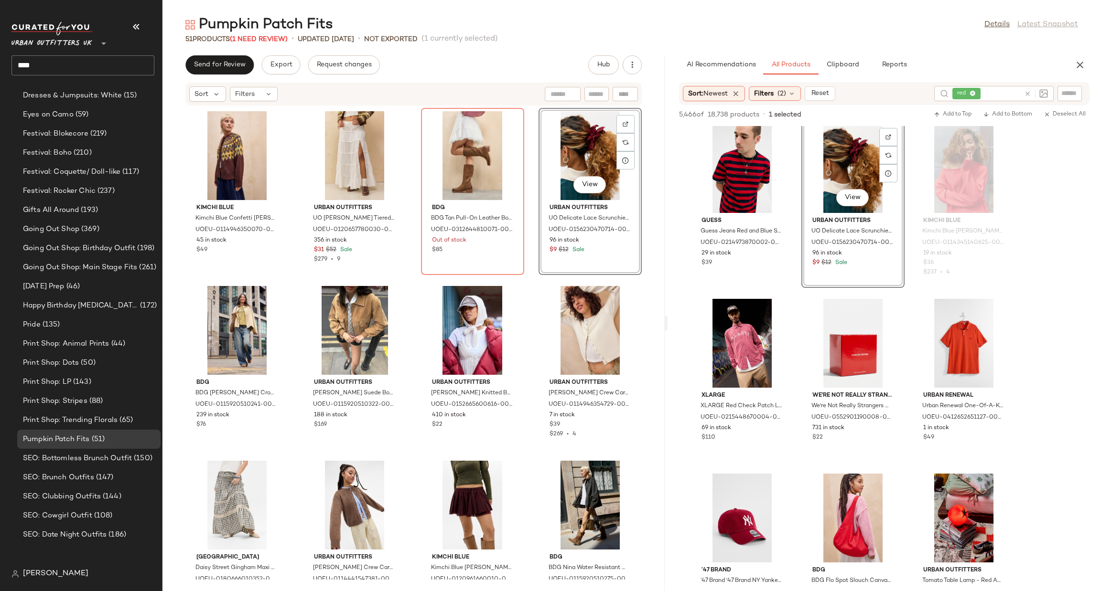
scroll to position [608, 0]
click at [469, 165] on div at bounding box center [472, 155] width 96 height 89
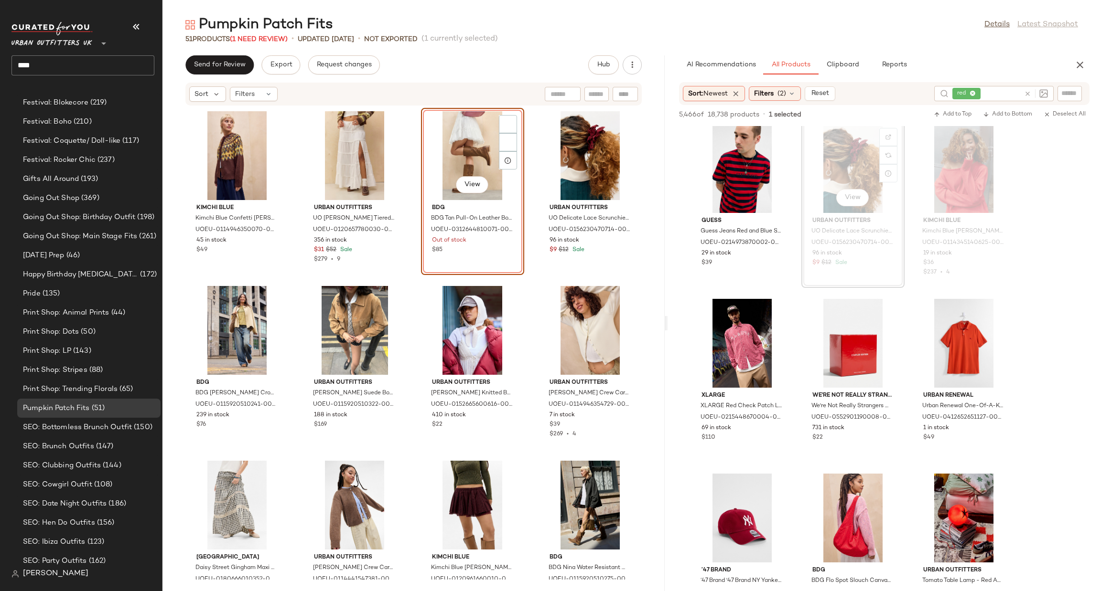
scroll to position [578, 0]
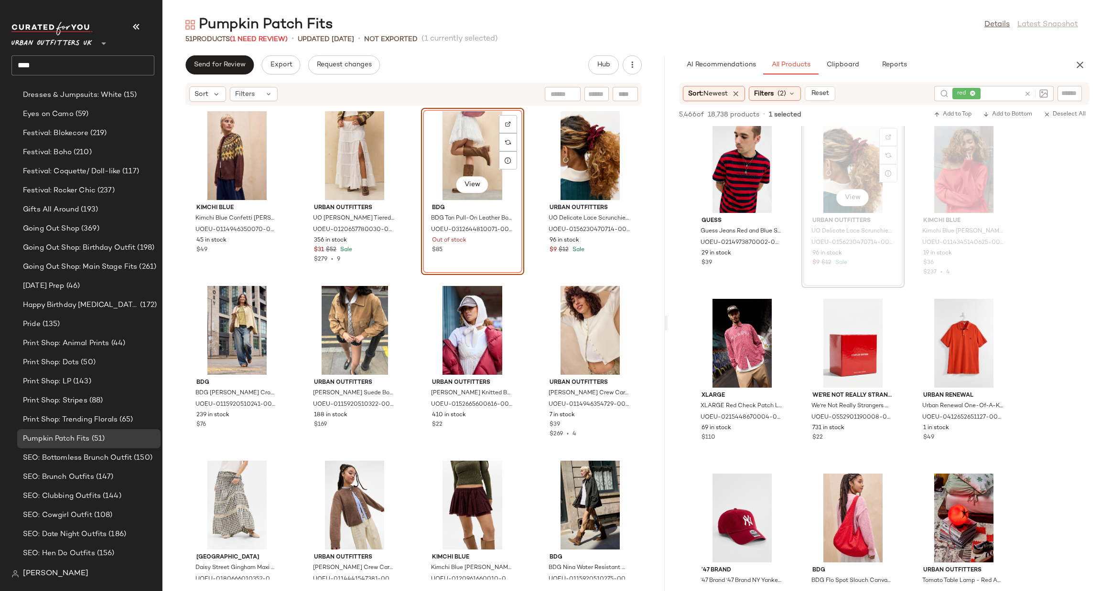
click at [469, 165] on div "View" at bounding box center [472, 155] width 96 height 89
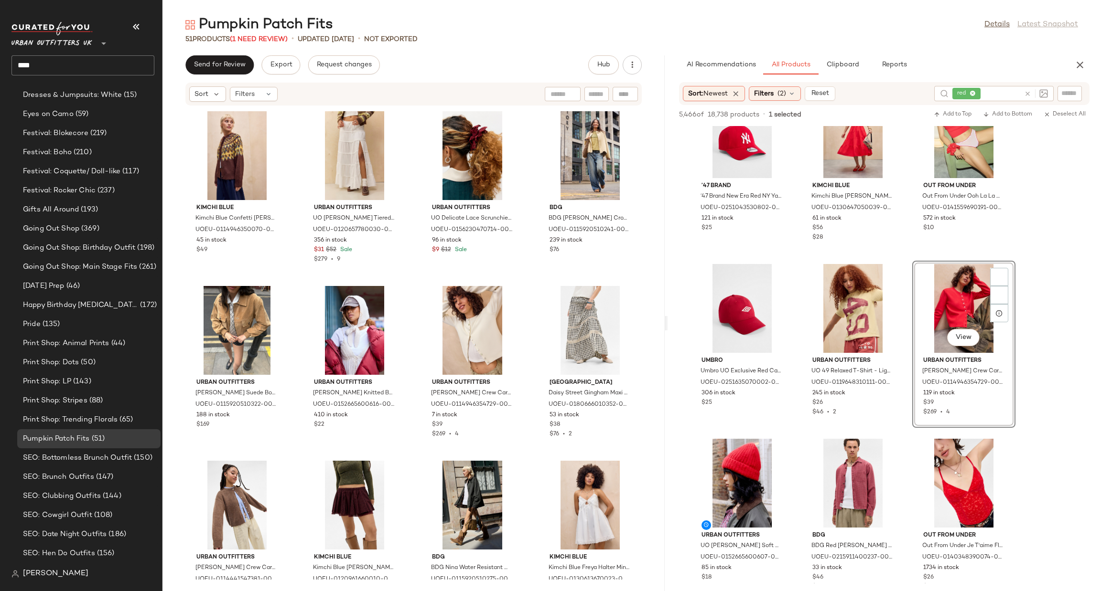
scroll to position [9, 0]
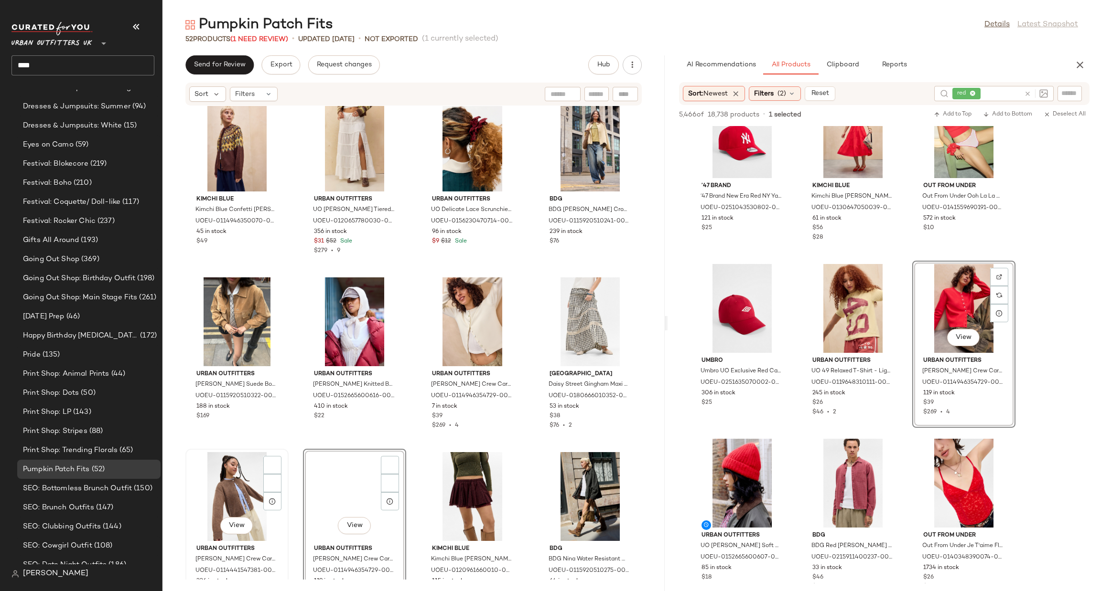
scroll to position [608, 0]
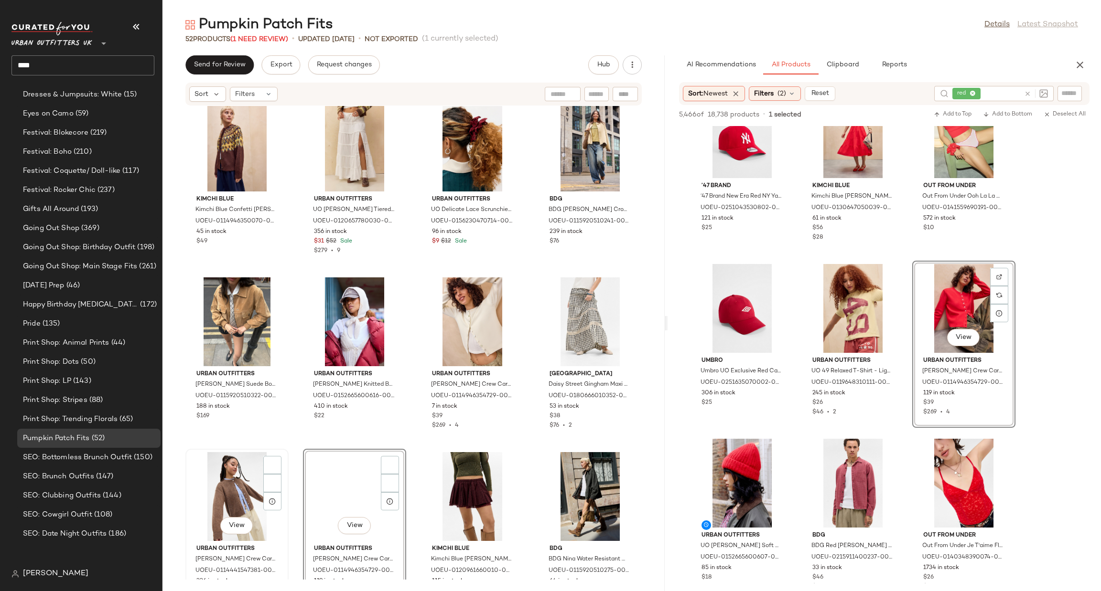
click at [241, 510] on div "View" at bounding box center [237, 496] width 96 height 89
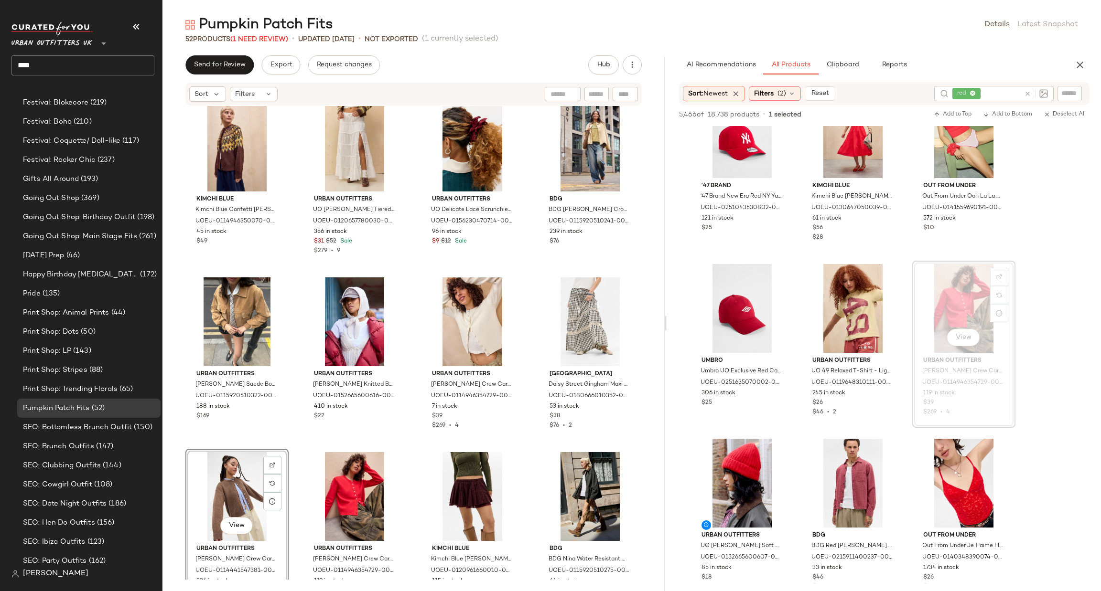
scroll to position [578, 0]
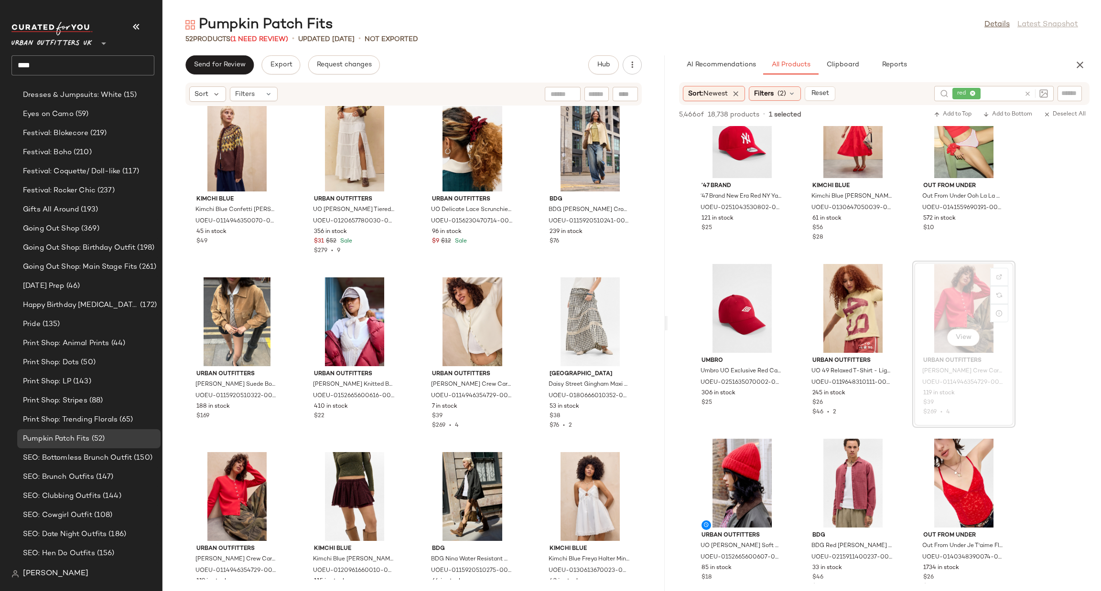
click at [1024, 91] on icon at bounding box center [1027, 93] width 7 height 7
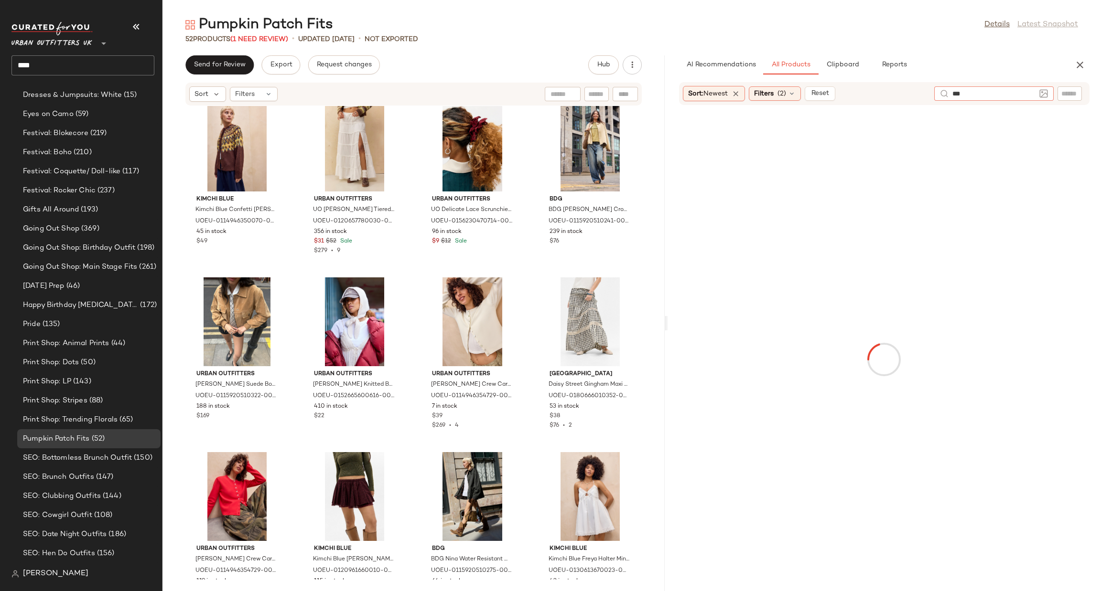
type input "****"
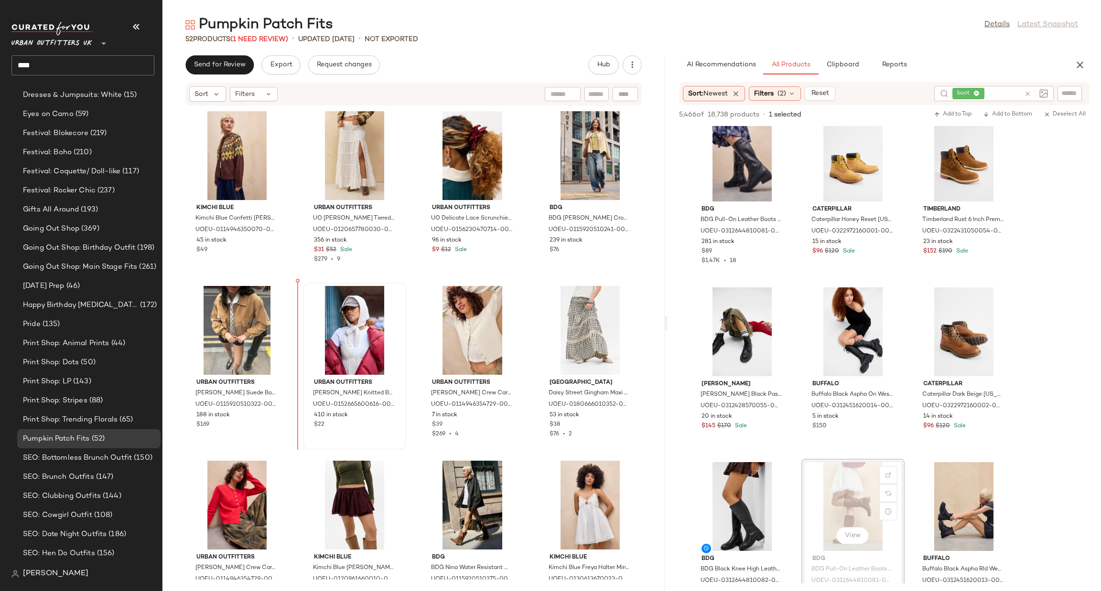
scroll to position [859, 0]
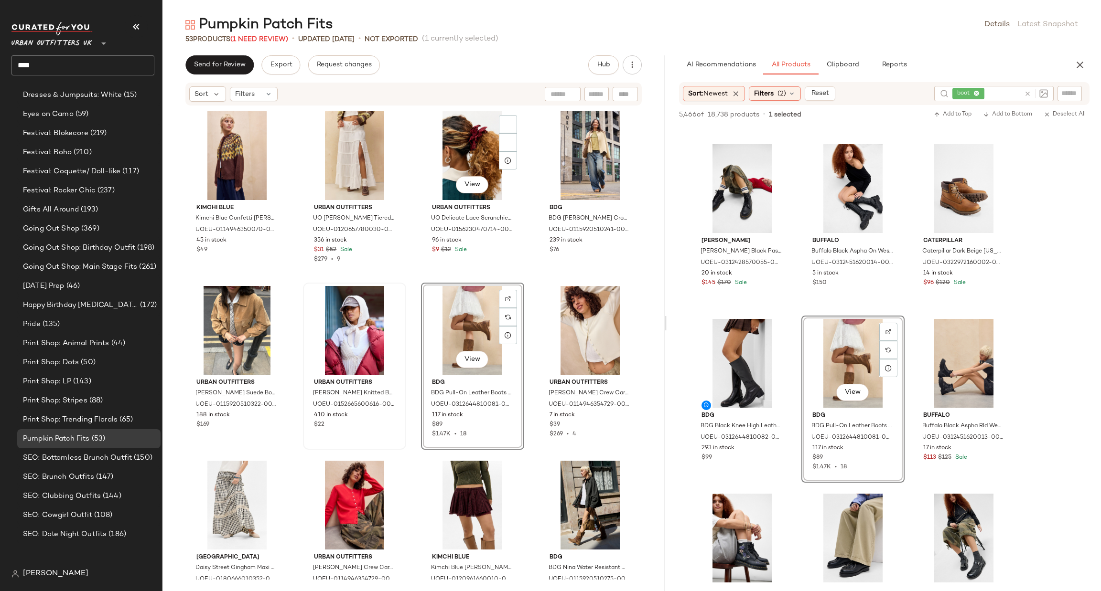
click at [345, 330] on div at bounding box center [354, 330] width 96 height 89
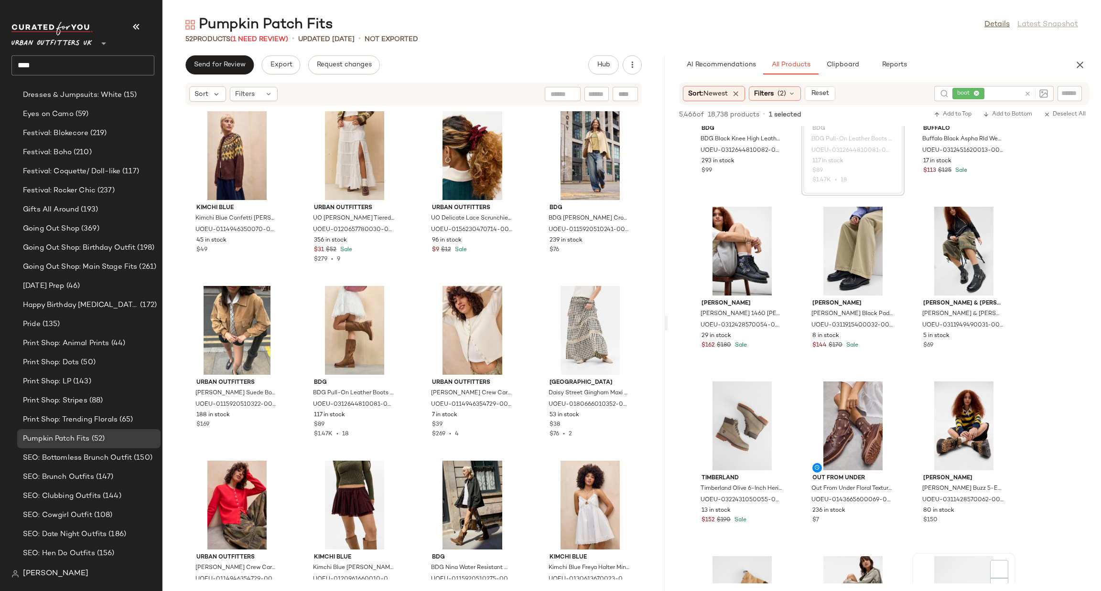
scroll to position [1433, 0]
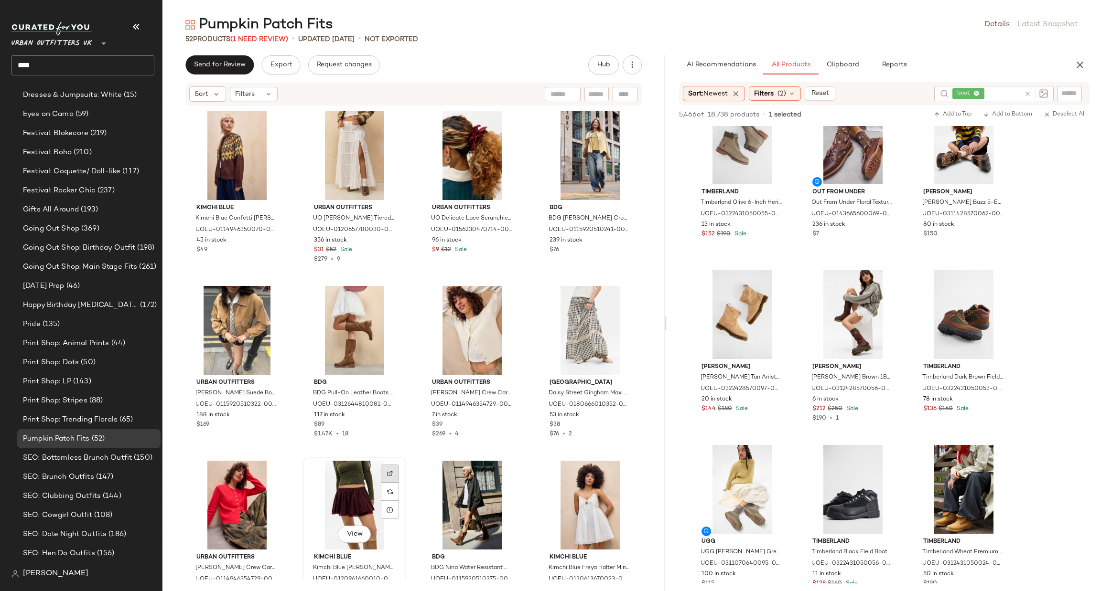
click at [382, 483] on div at bounding box center [390, 492] width 18 height 18
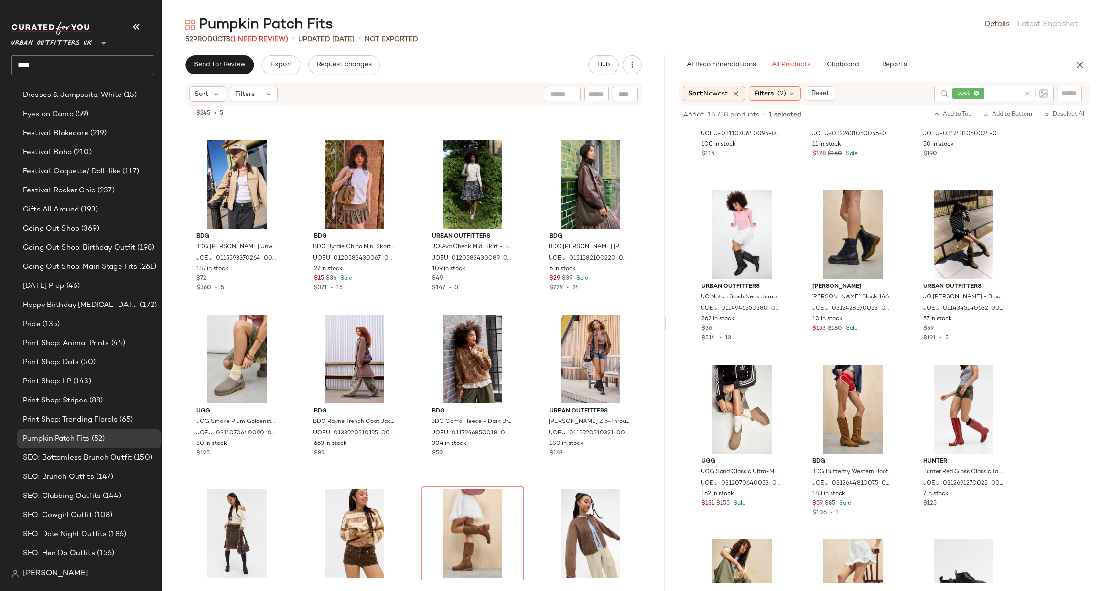
scroll to position [1800, 0]
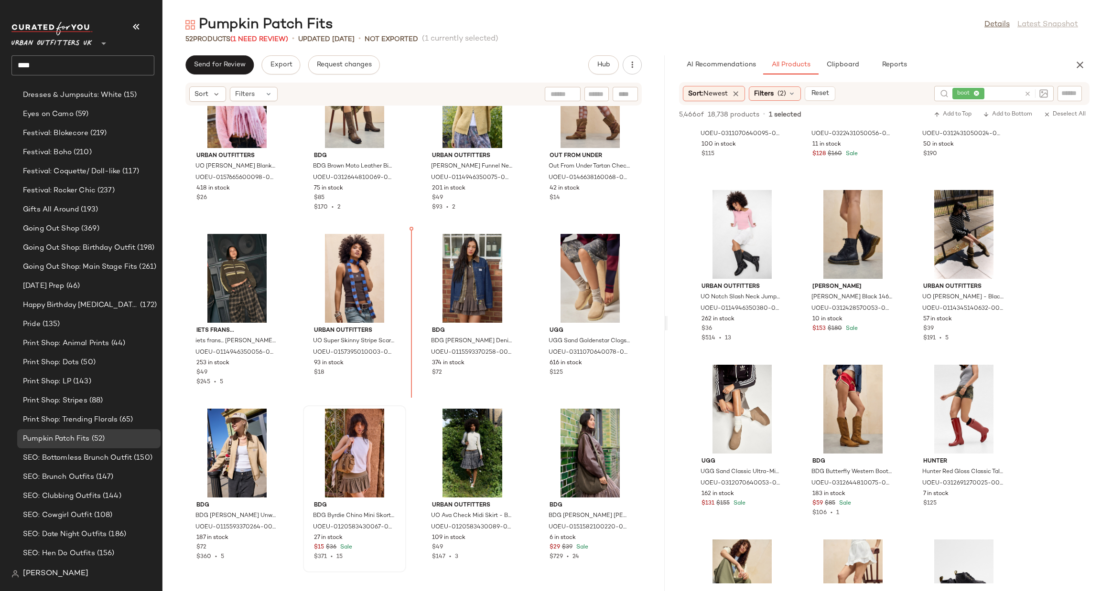
scroll to position [1432, 0]
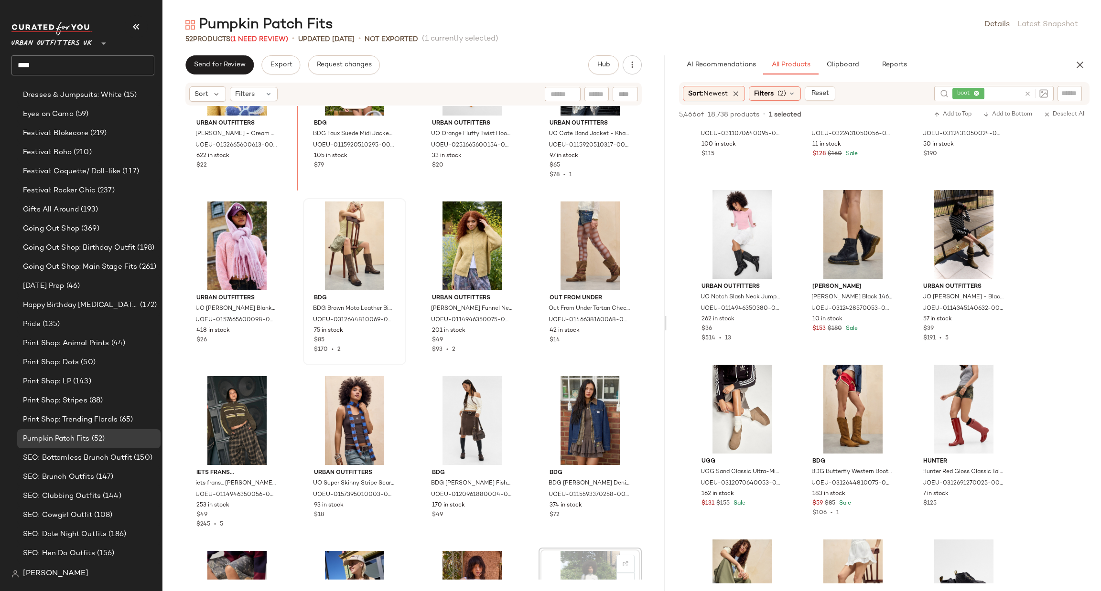
scroll to position [1231, 0]
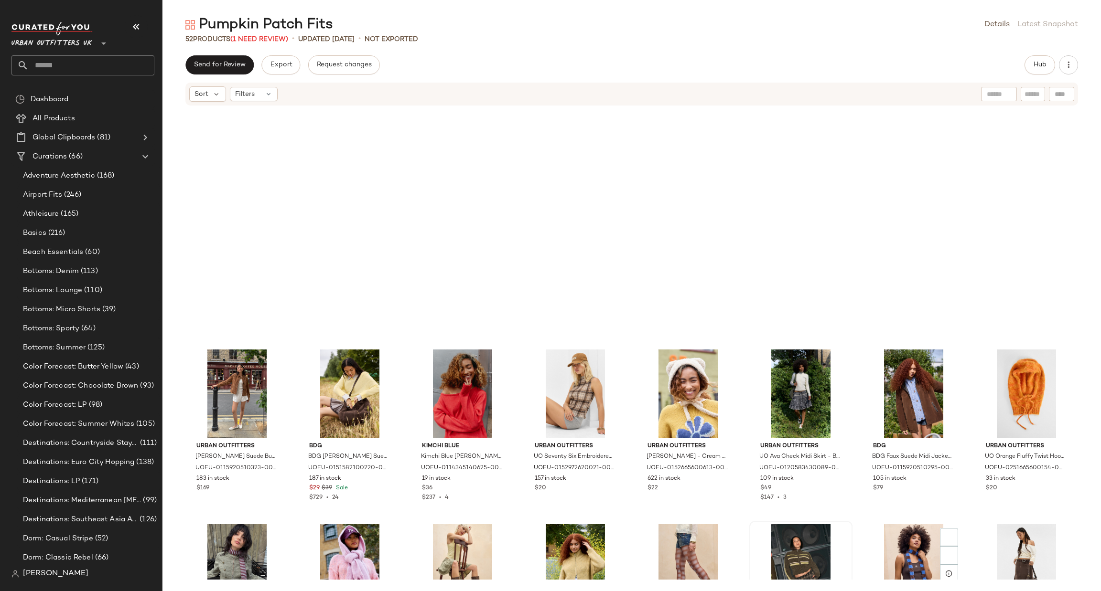
scroll to position [580, 0]
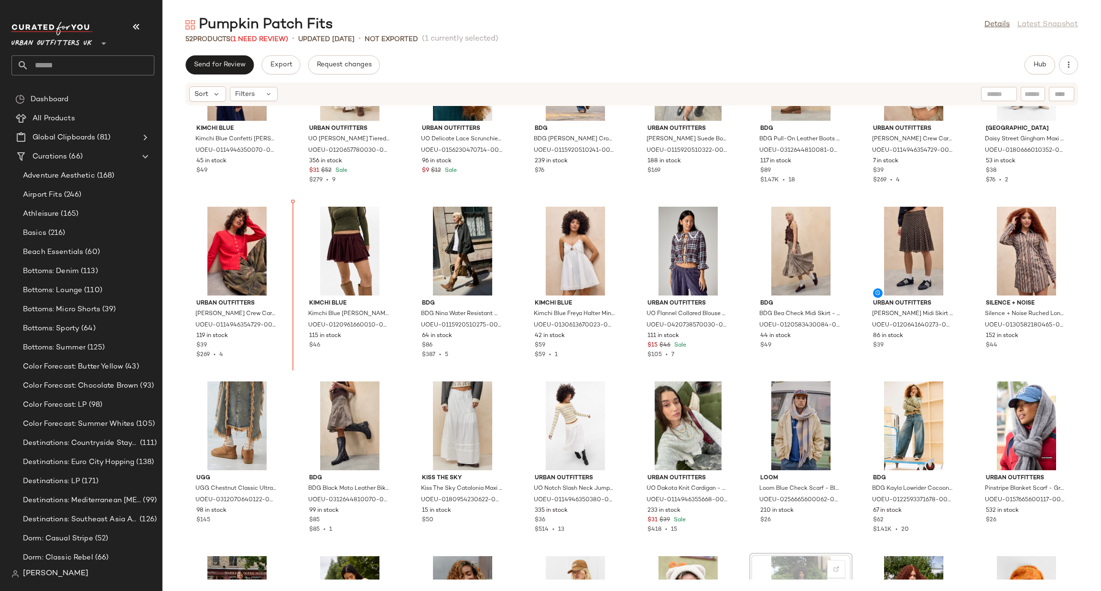
scroll to position [77, 0]
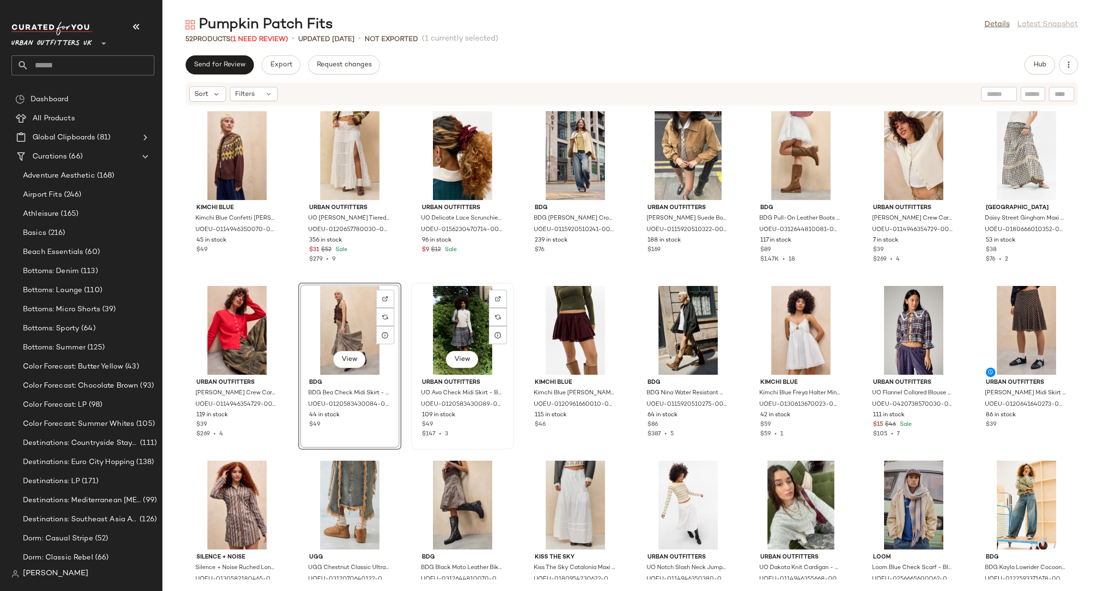
click at [443, 325] on div "View" at bounding box center [462, 330] width 96 height 89
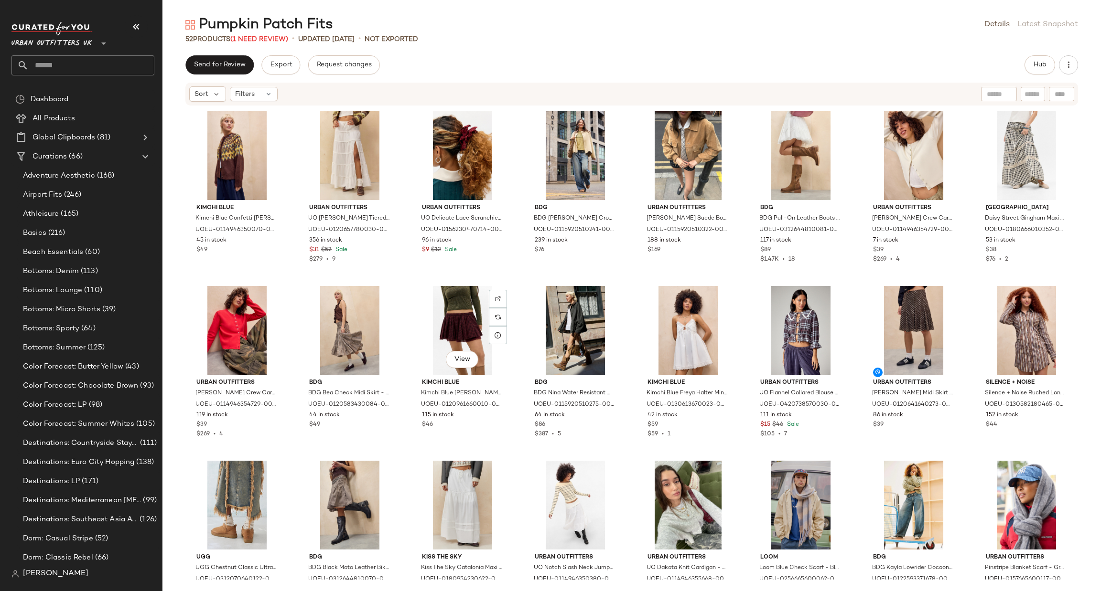
click at [439, 319] on div "View" at bounding box center [462, 330] width 96 height 89
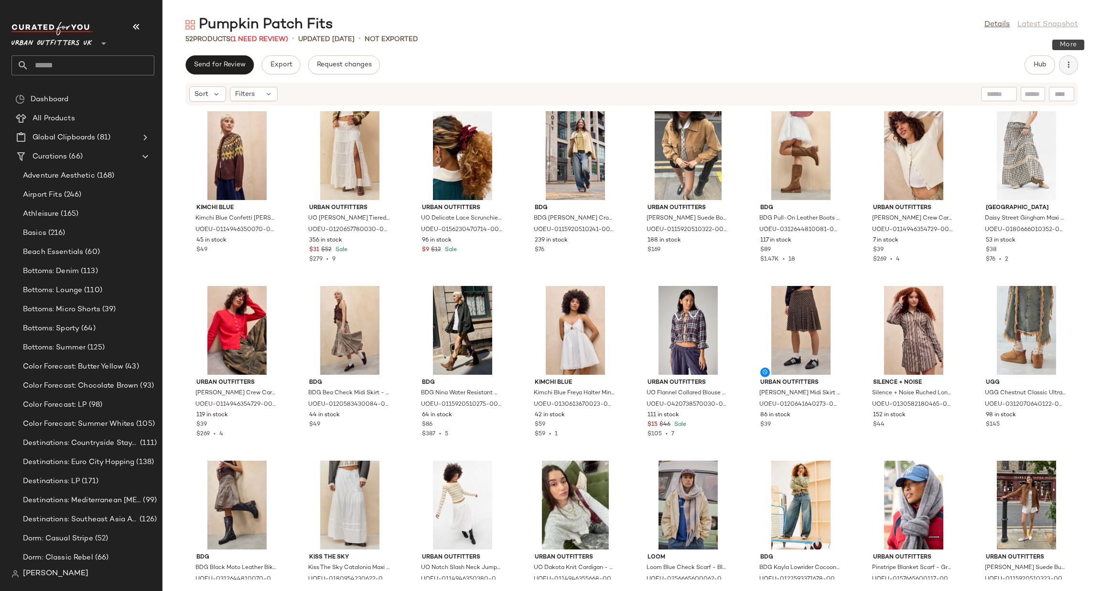
click at [1070, 62] on icon "button" at bounding box center [1068, 65] width 10 height 10
click at [1006, 107] on div "View Moodboard" at bounding box center [1018, 115] width 118 height 23
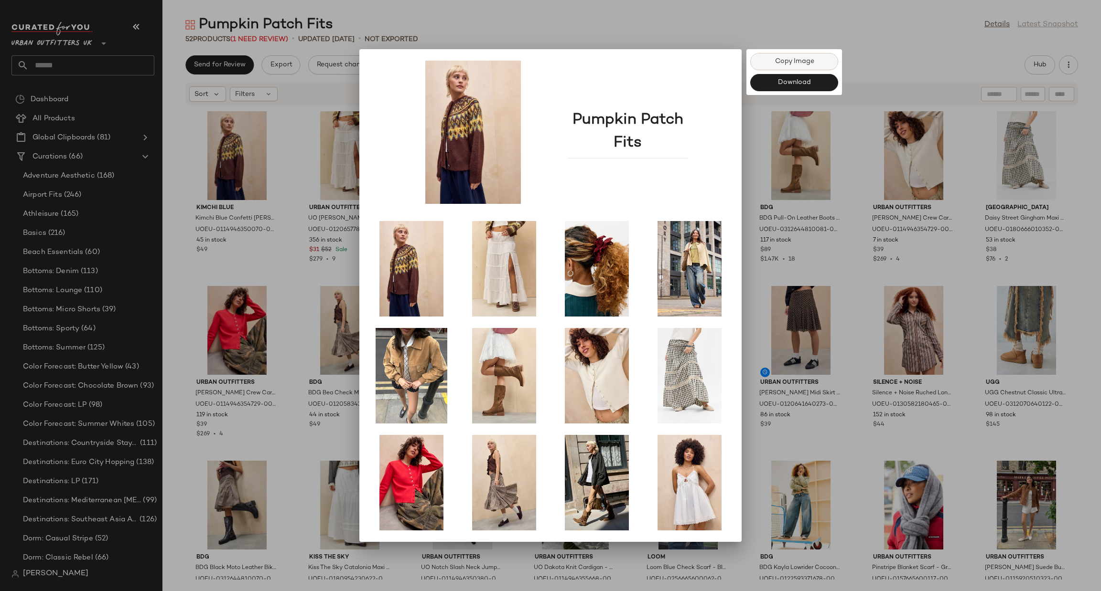
click at [798, 65] on span "Copy Image" at bounding box center [794, 62] width 40 height 8
click at [362, 303] on div "Pumpkin Patch Fits Copy Image Download" at bounding box center [550, 295] width 382 height 493
click at [332, 112] on div at bounding box center [550, 295] width 1101 height 591
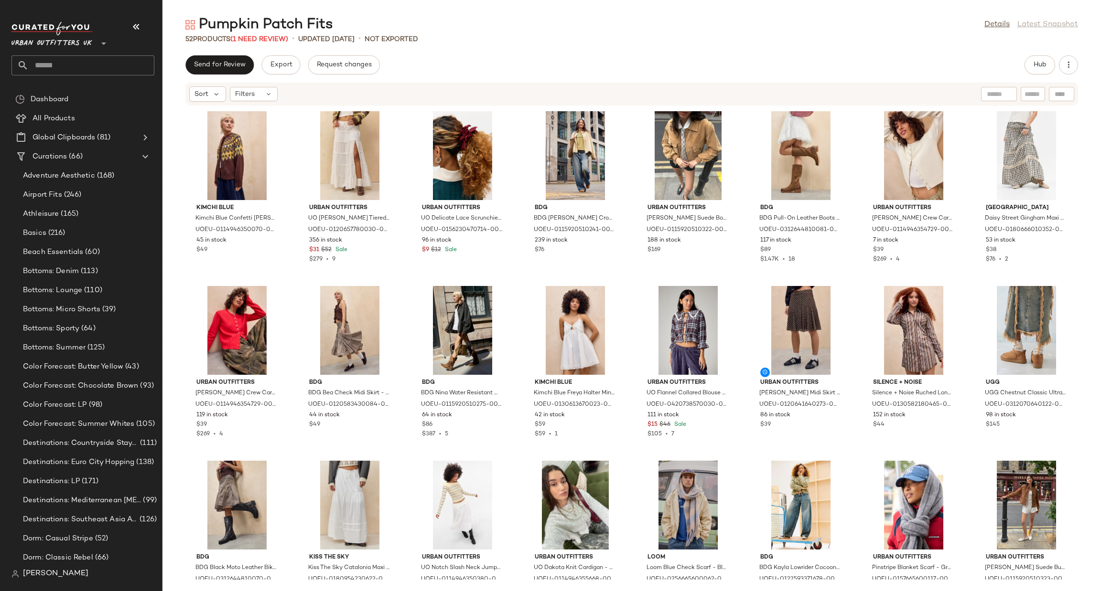
click at [63, 41] on span "Urban Outfitters UK" at bounding box center [51, 40] width 81 height 17
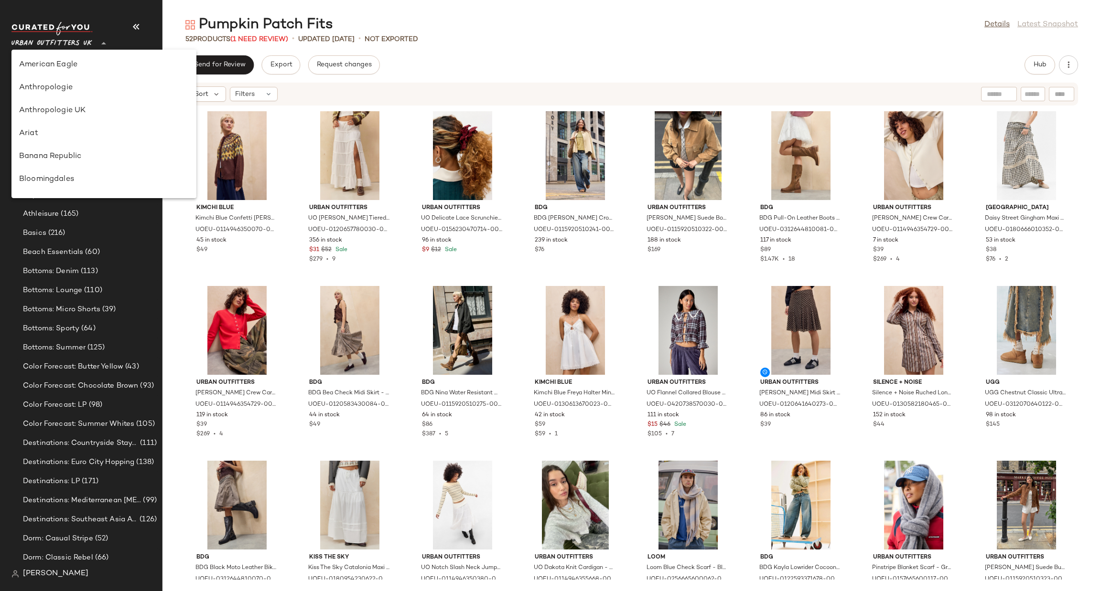
scroll to position [592, 0]
click at [42, 97] on div "Urban Outfitters" at bounding box center [103, 91] width 185 height 23
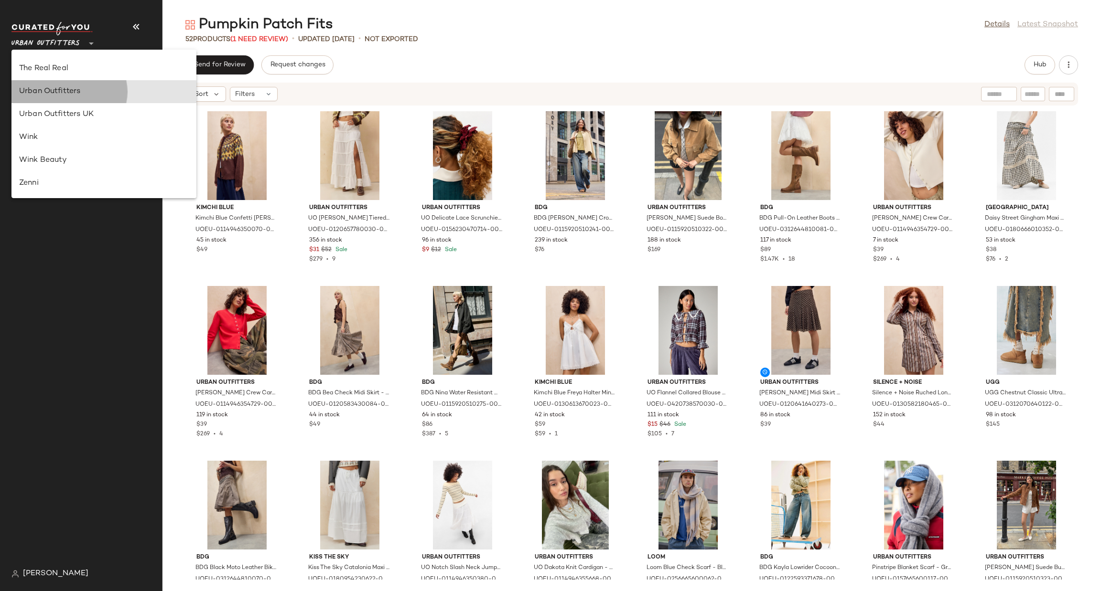
type input "**"
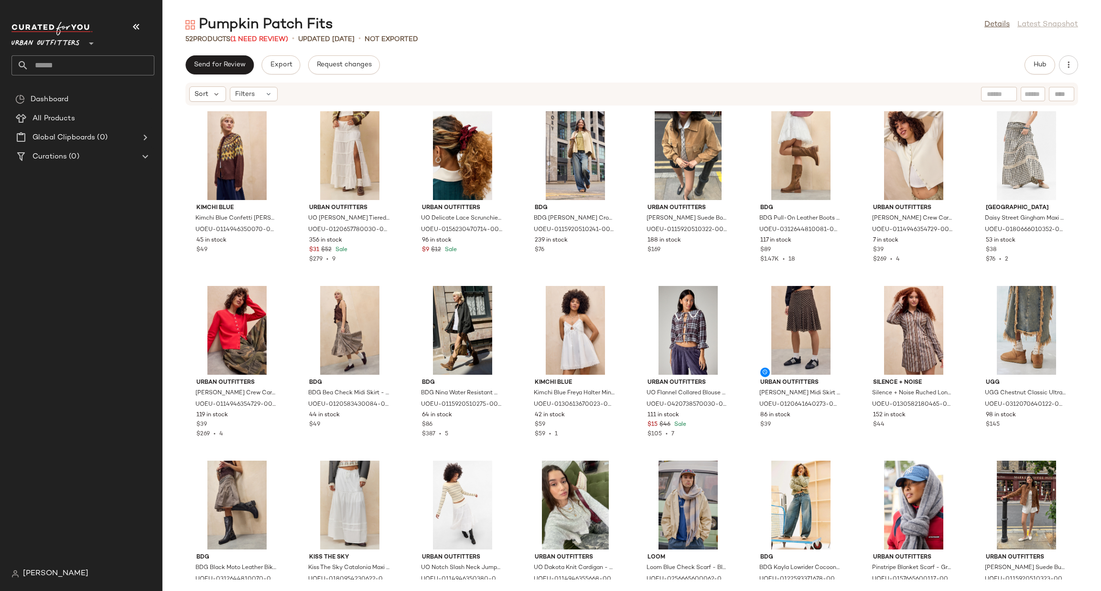
click at [65, 67] on input "text" at bounding box center [92, 65] width 126 height 20
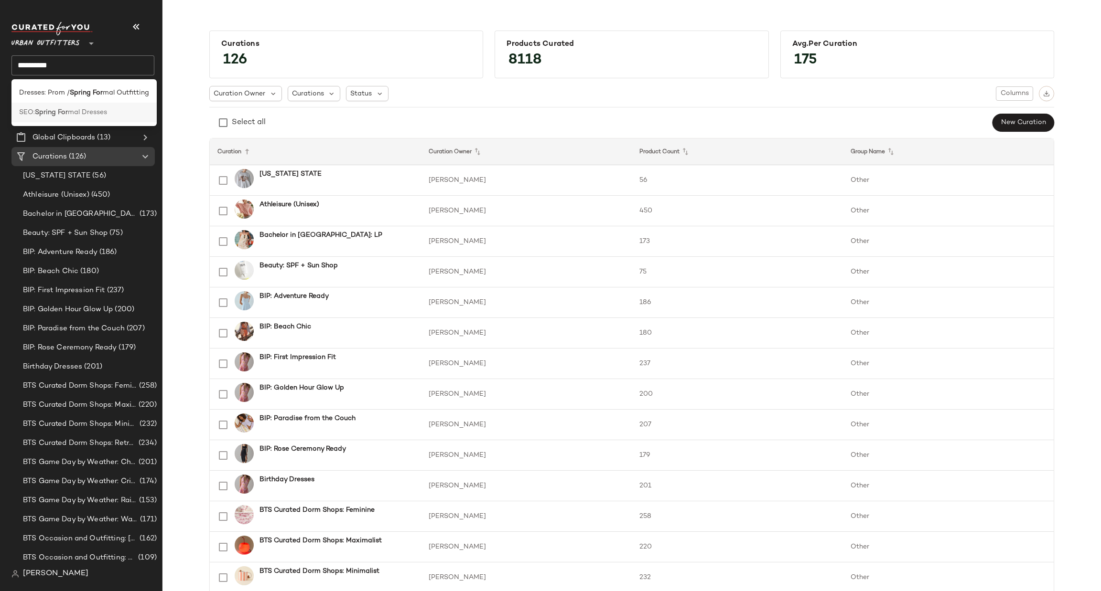
click at [96, 118] on div "SEO: Spring For mal Dresses" at bounding box center [83, 113] width 145 height 20
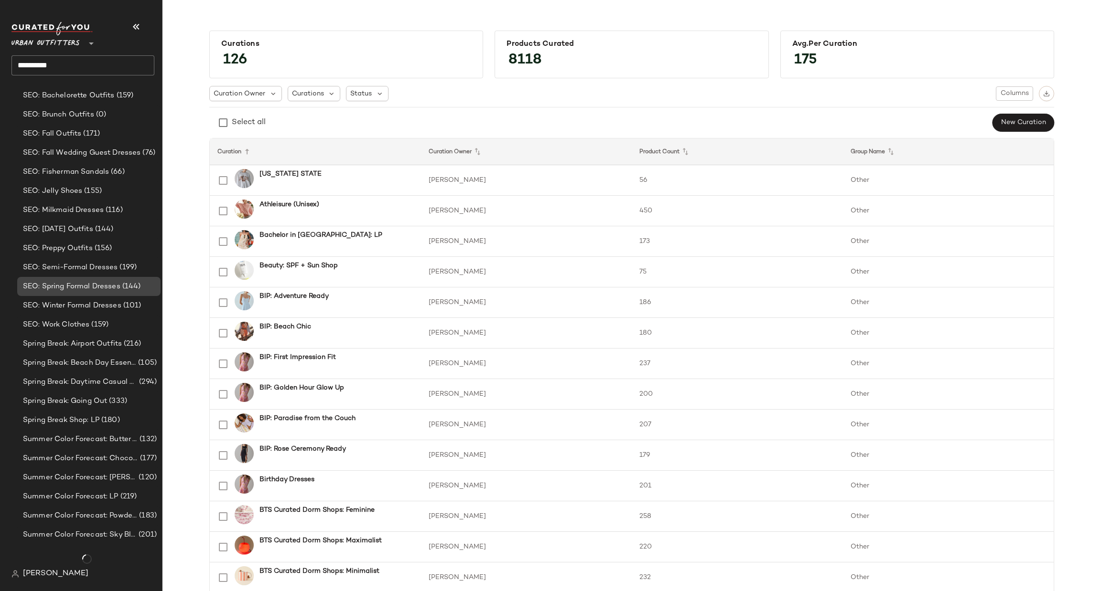
click at [101, 277] on div "SEO: Spring Formal Dresses (144)" at bounding box center [88, 286] width 143 height 19
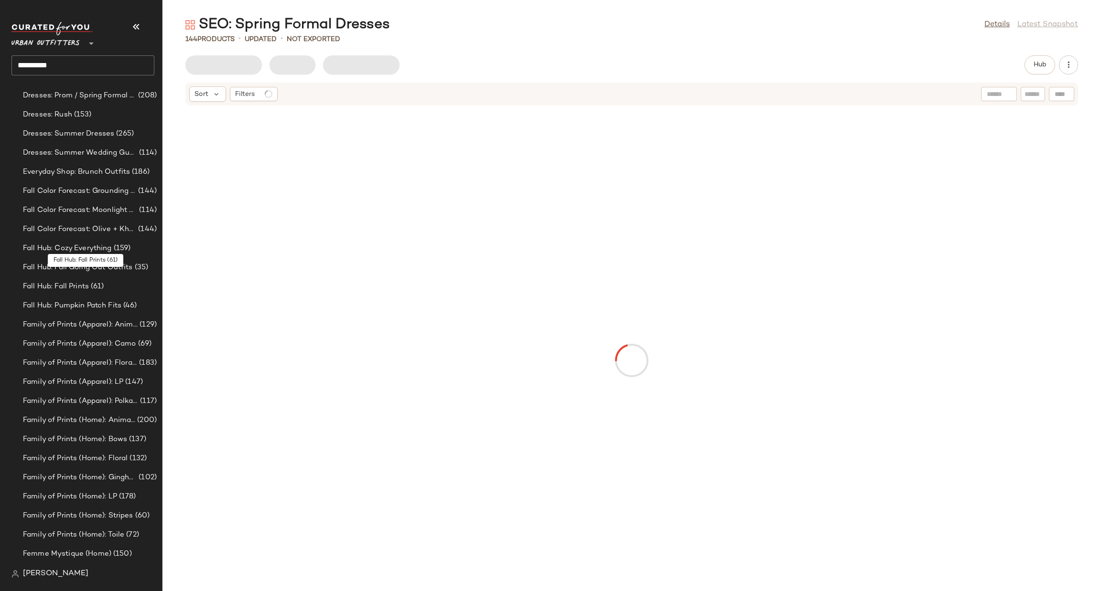
scroll to position [1532, 0]
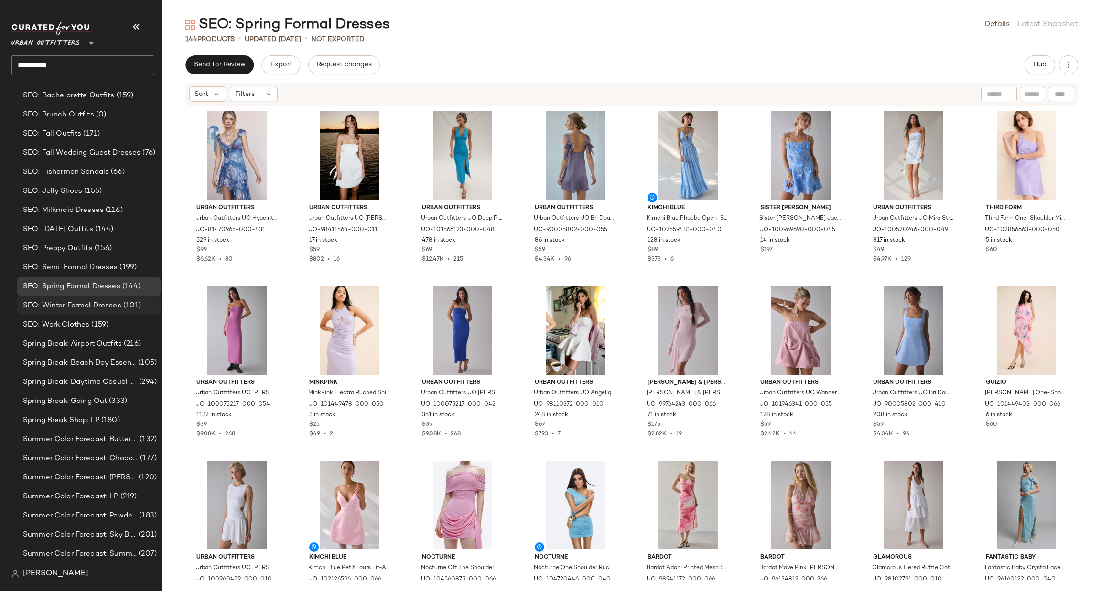
click at [110, 307] on span "SEO: Winter Formal Dresses" at bounding box center [72, 305] width 98 height 11
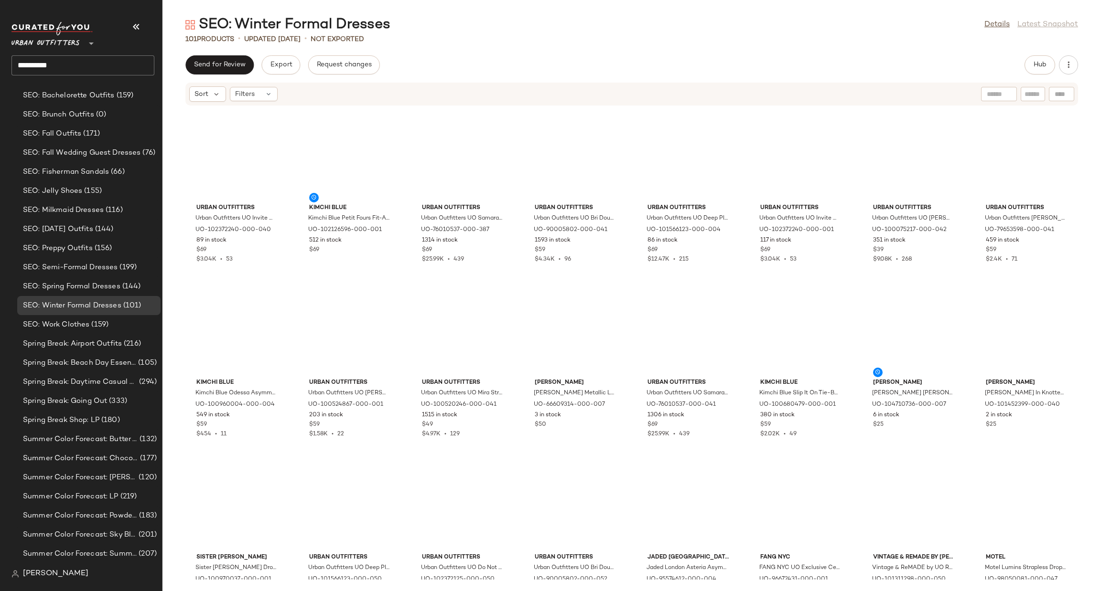
click at [92, 69] on input "**********" at bounding box center [82, 65] width 143 height 20
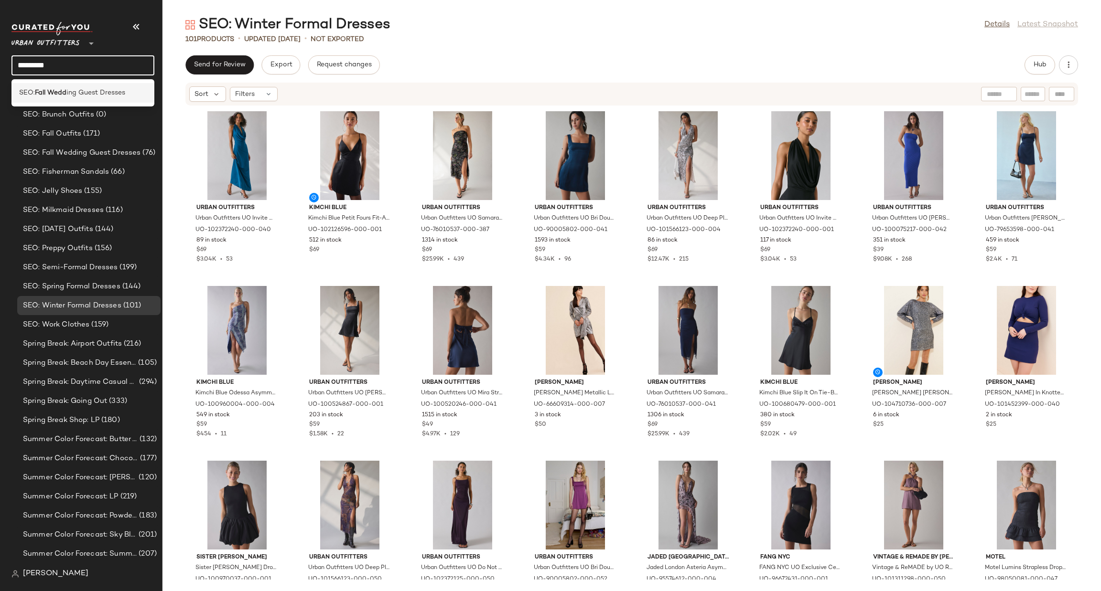
click at [98, 89] on span "ing Guest Dresses" at bounding box center [95, 93] width 59 height 10
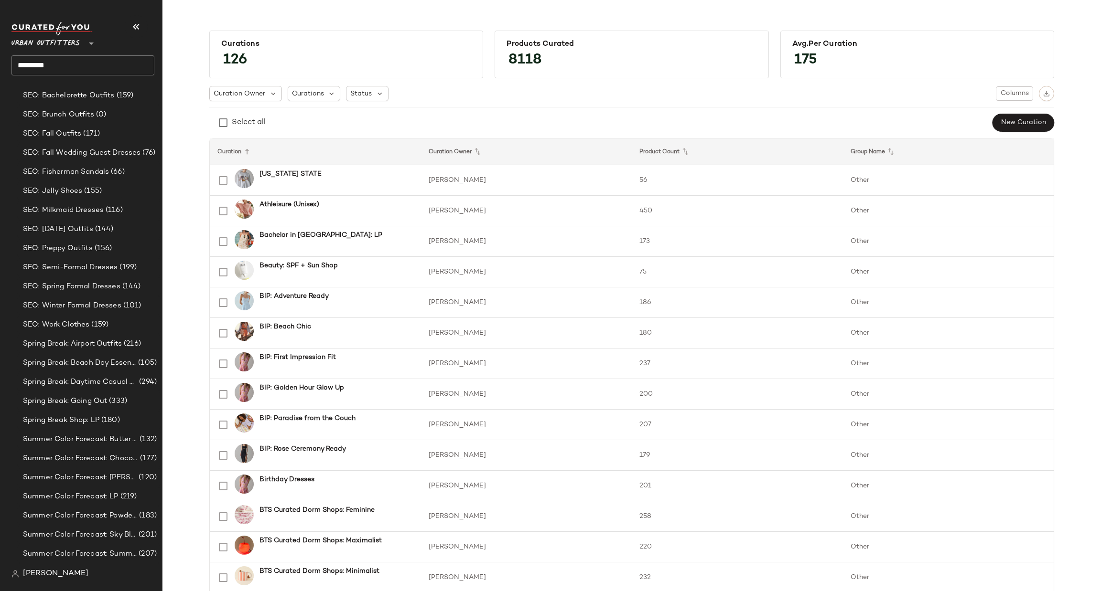
click at [104, 60] on input "*********" at bounding box center [82, 65] width 143 height 20
type input "****"
click at [114, 84] on div "Home: Modern Mood y" at bounding box center [82, 93] width 143 height 20
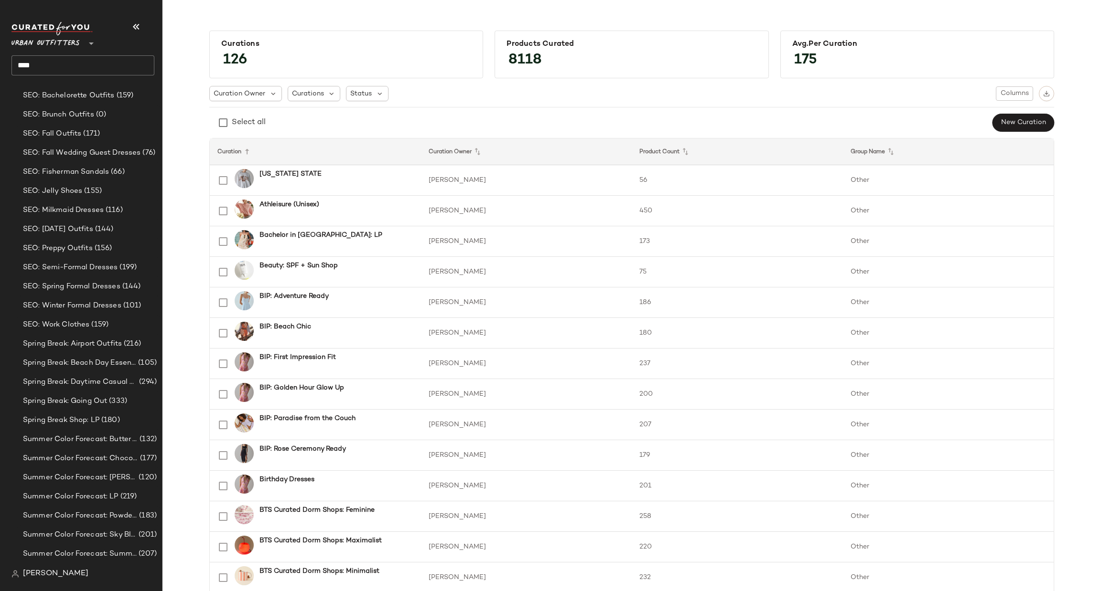
click at [110, 64] on input "****" at bounding box center [82, 65] width 143 height 20
click at [87, 103] on div "Home: Modern Mood y" at bounding box center [82, 93] width 143 height 20
click at [74, 61] on input "****" at bounding box center [82, 65] width 143 height 20
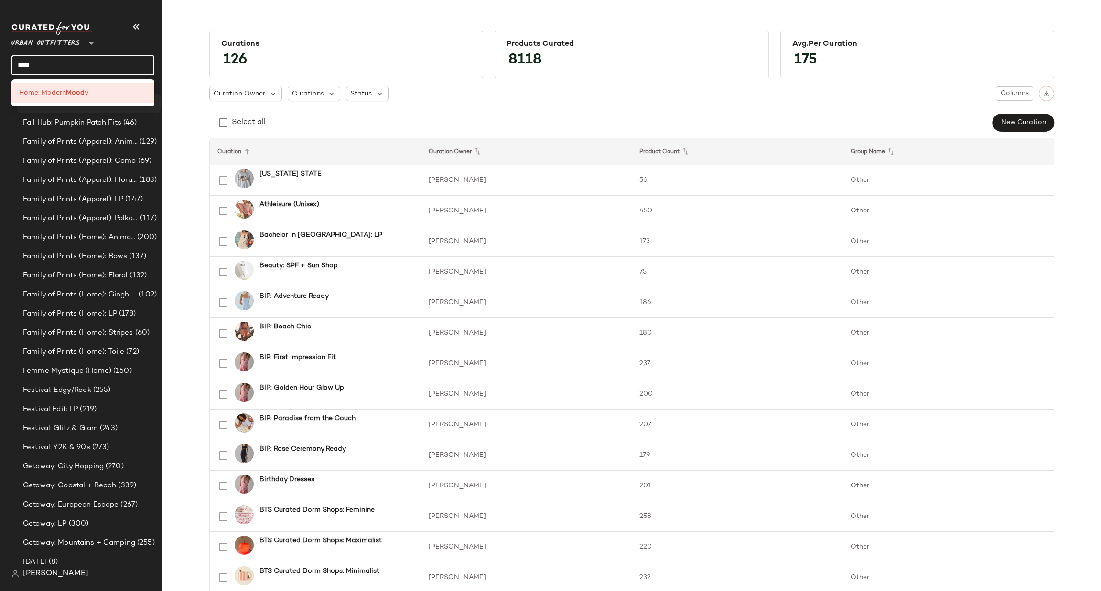
scroll to position [862, 0]
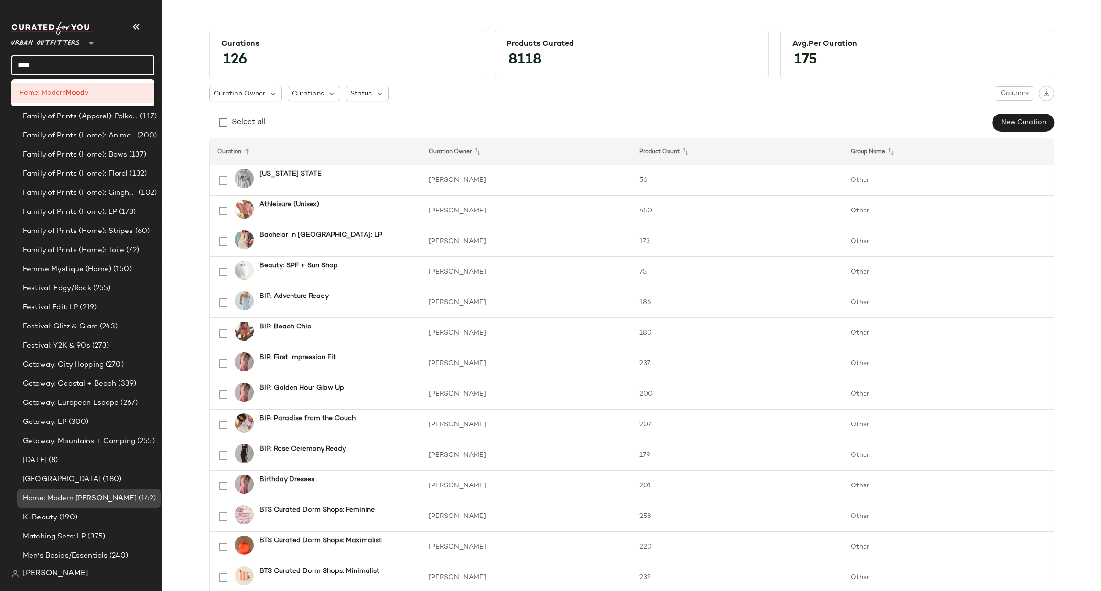
click at [107, 490] on div "Home: Modern Moody (142)" at bounding box center [88, 498] width 143 height 19
click at [137, 499] on span "(142)" at bounding box center [147, 498] width 20 height 11
click at [137, 497] on span "(142)" at bounding box center [147, 498] width 20 height 11
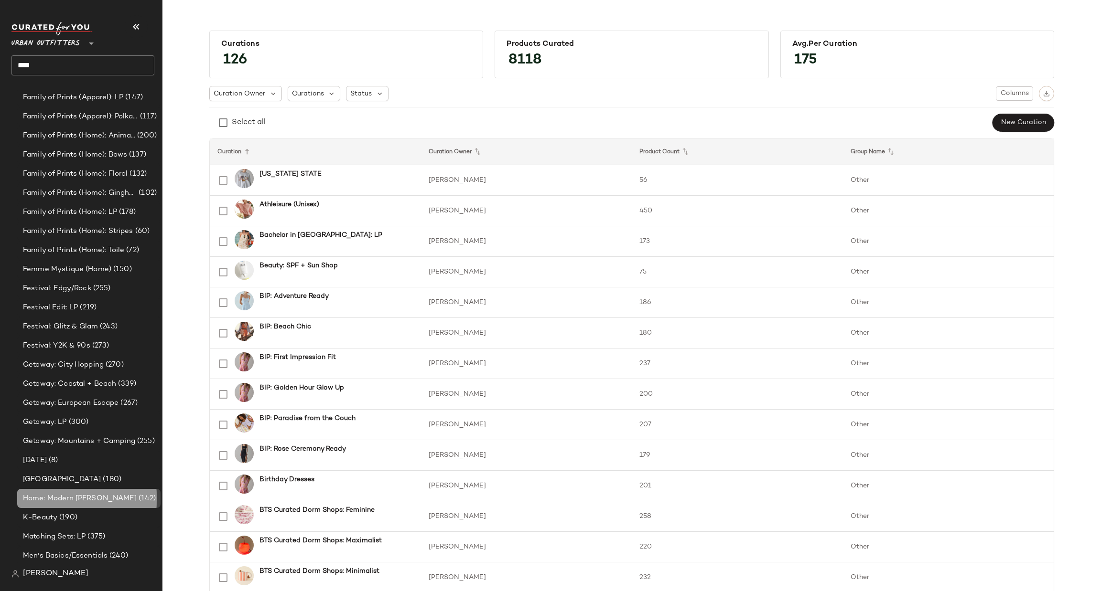
click at [137, 496] on span "(142)" at bounding box center [147, 498] width 20 height 11
click at [137, 495] on span "(142)" at bounding box center [147, 498] width 20 height 11
click at [137, 494] on span "(142)" at bounding box center [147, 498] width 20 height 11
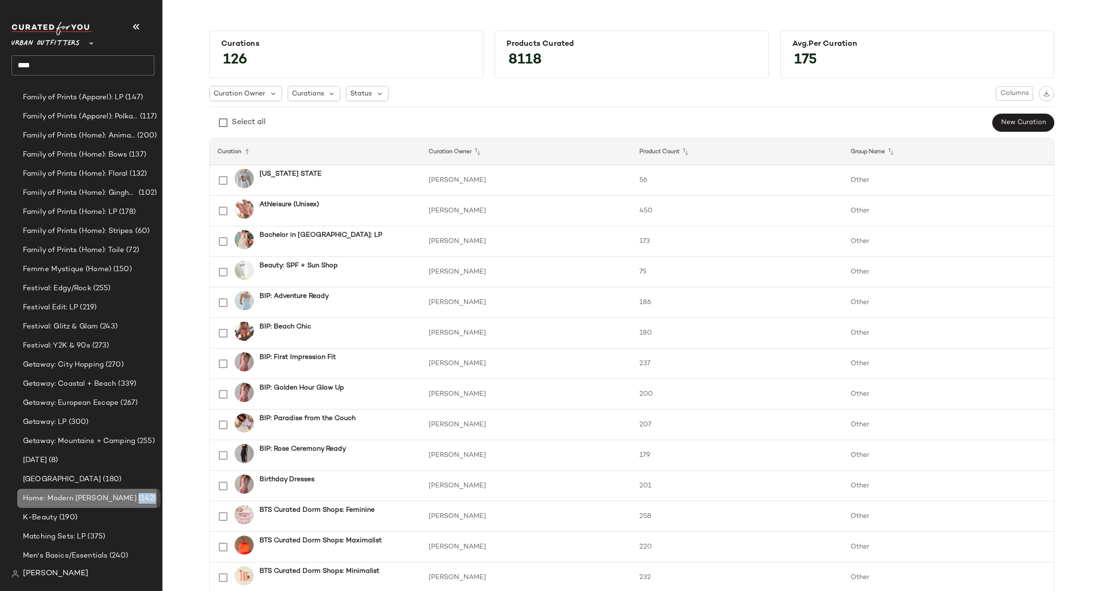
click at [137, 494] on span "(142)" at bounding box center [147, 498] width 20 height 11
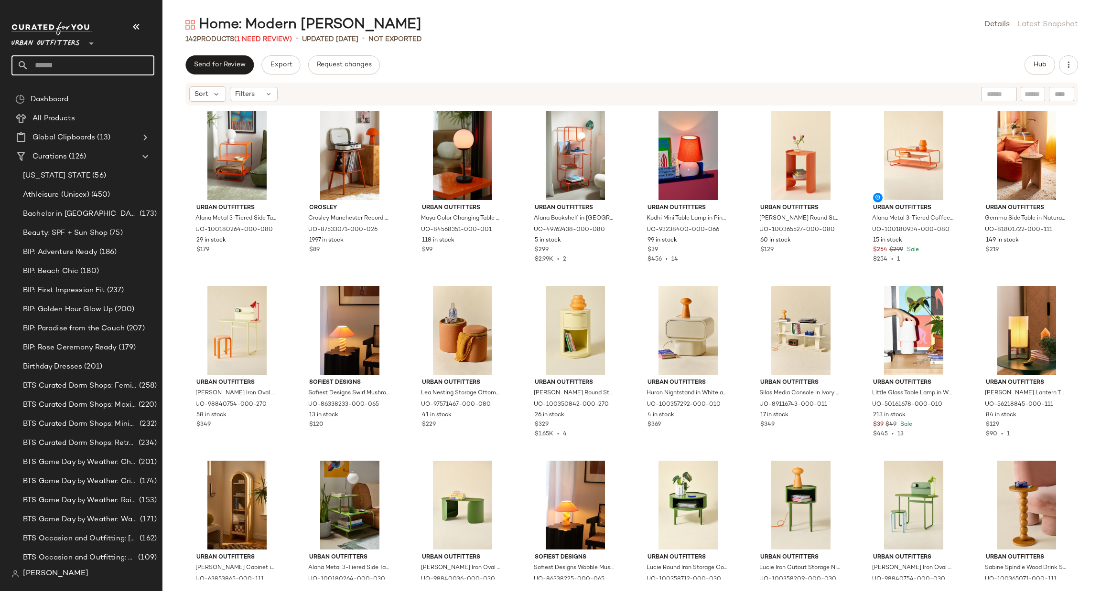
click at [93, 64] on input "text" at bounding box center [92, 65] width 126 height 20
click at [78, 93] on div "Hallo ween" at bounding box center [83, 93] width 128 height 10
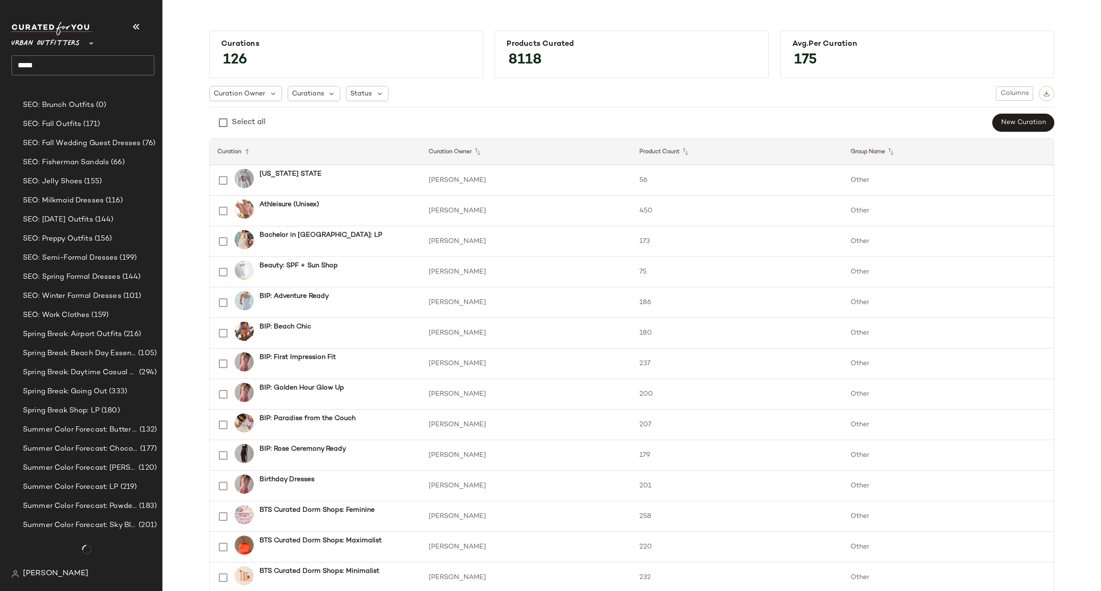
scroll to position [1025, 0]
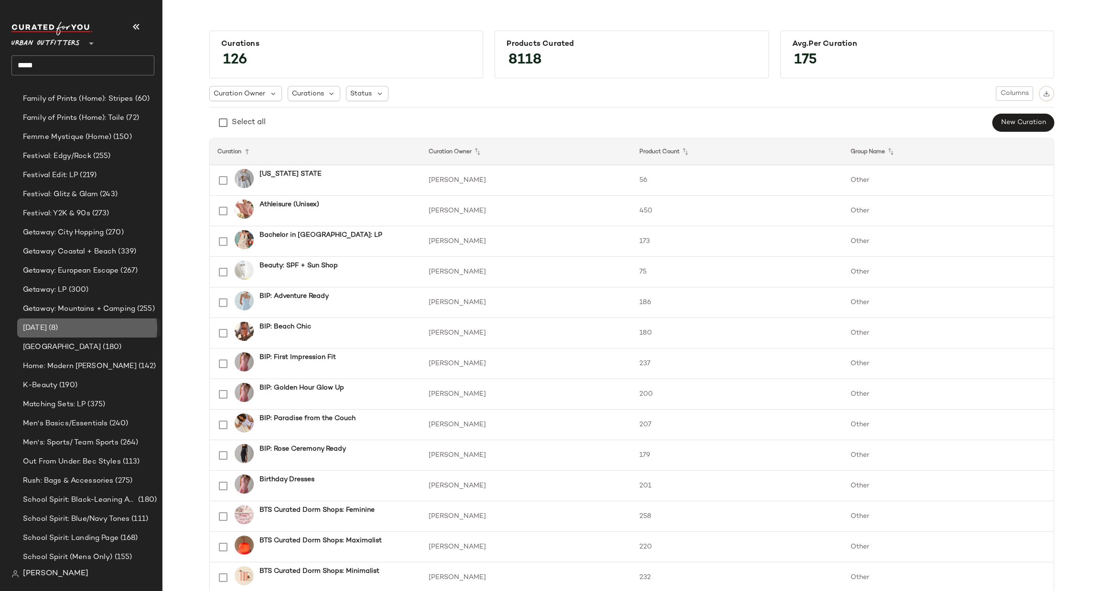
click at [72, 328] on div "[DATE] (8)" at bounding box center [88, 328] width 137 height 11
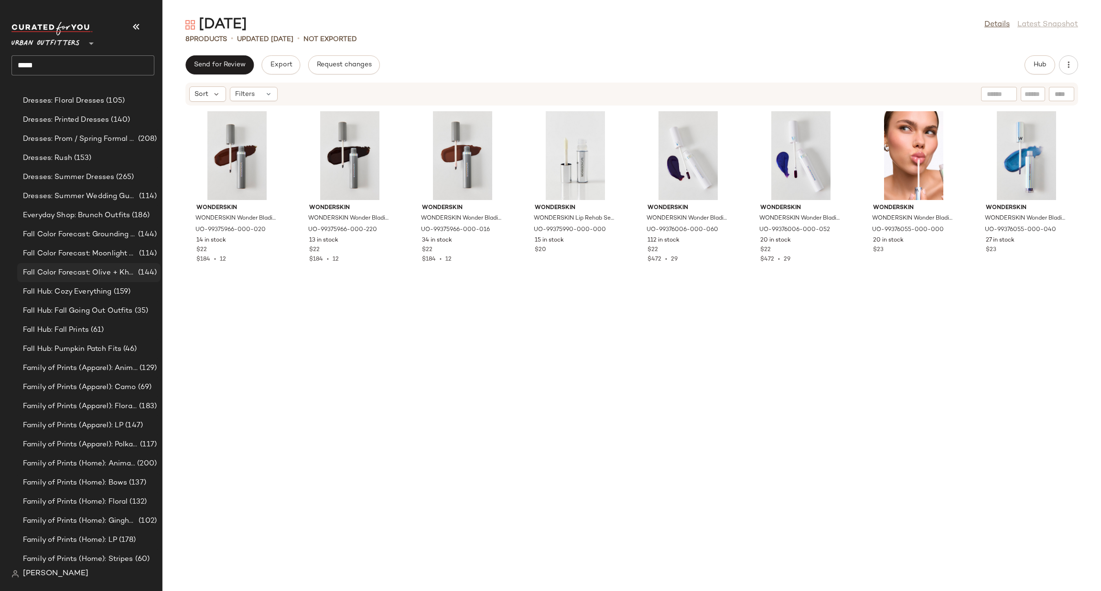
scroll to position [529, 0]
click at [101, 330] on span "(61)" at bounding box center [96, 334] width 15 height 11
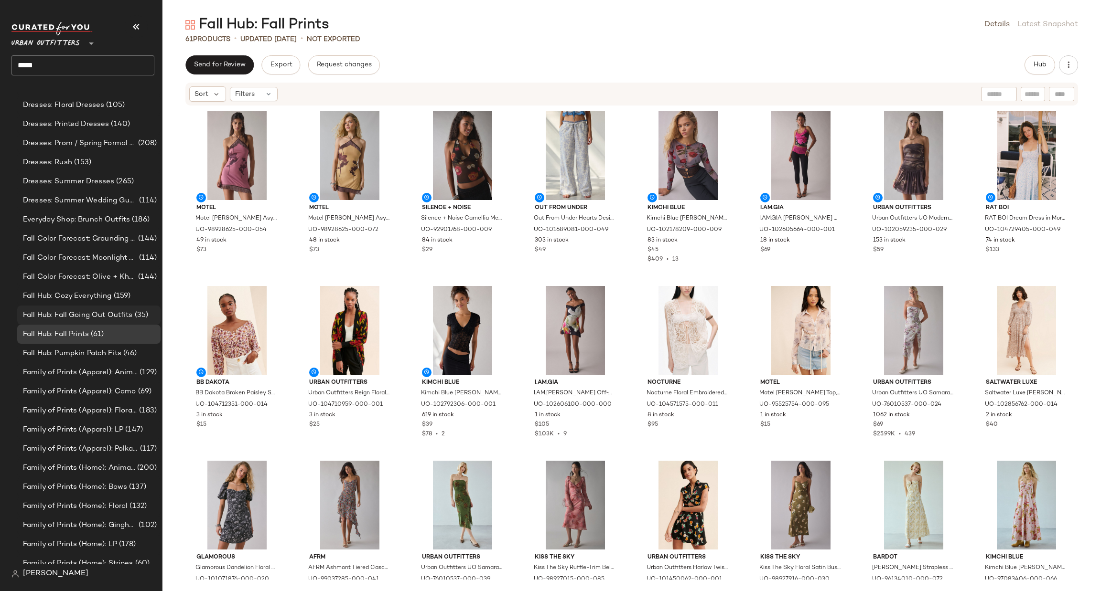
click at [111, 315] on span "Fall Hub: Fall Going Out Outfits" at bounding box center [78, 315] width 110 height 11
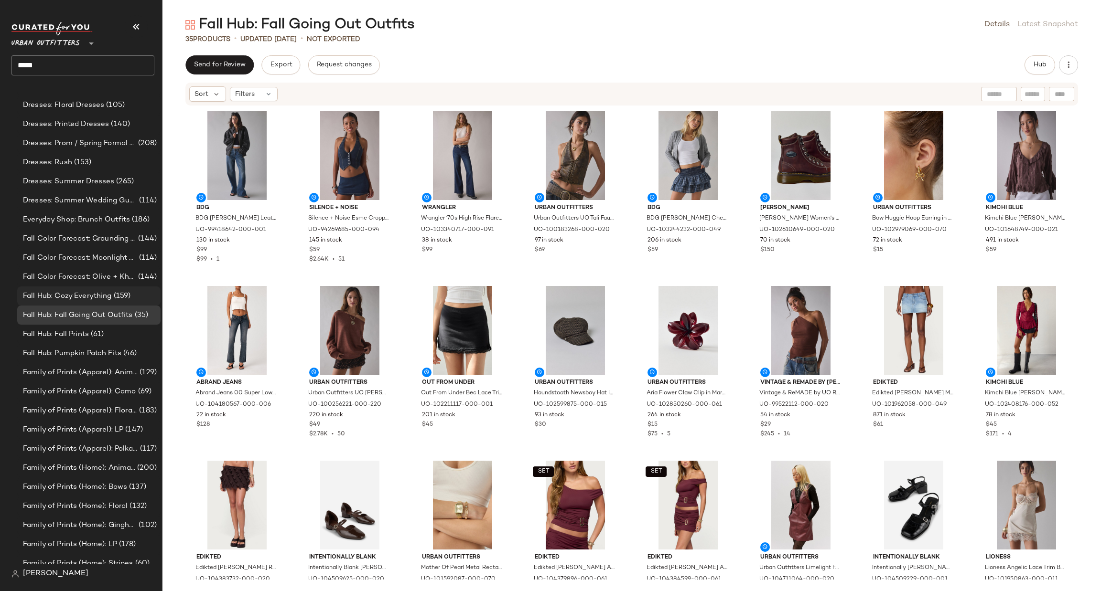
click at [134, 289] on div "Fall Hub: Cozy Everything (159)" at bounding box center [88, 296] width 143 height 19
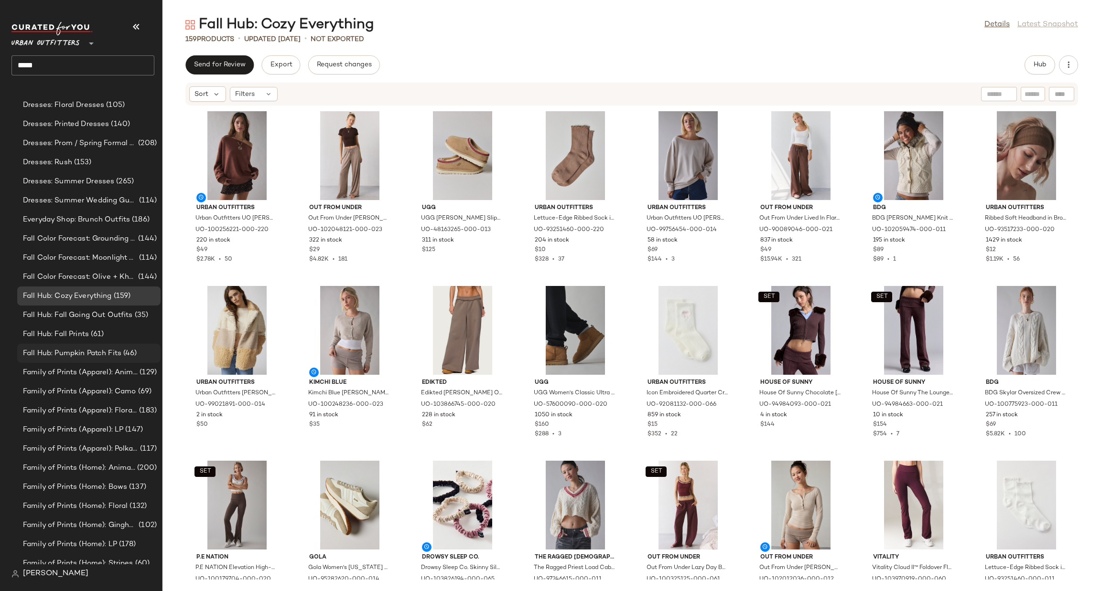
click at [130, 355] on span "(46)" at bounding box center [129, 353] width 16 height 11
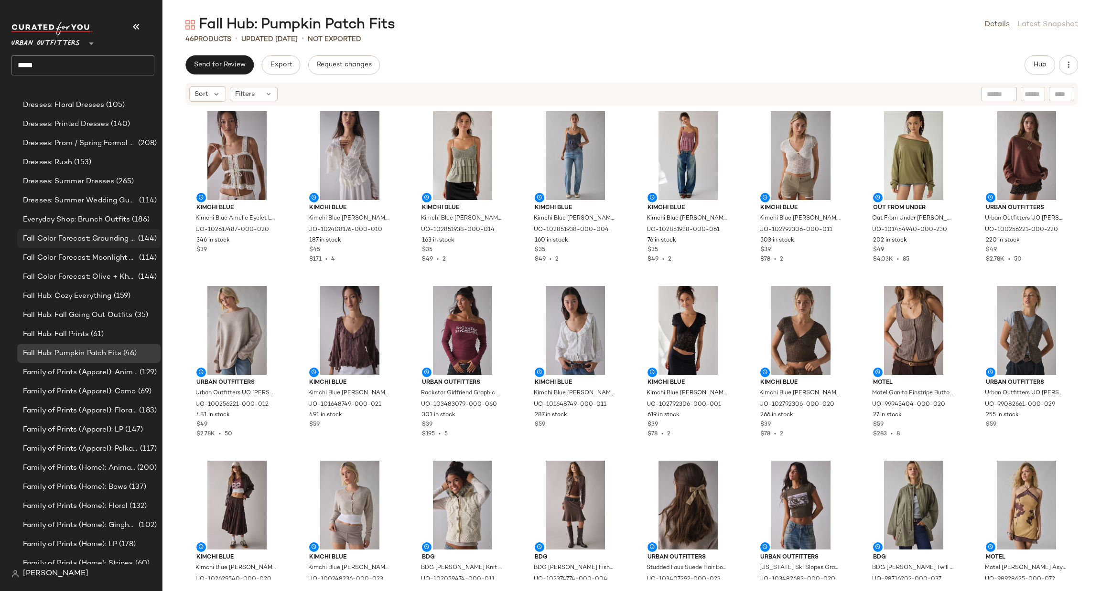
click at [136, 235] on span "(144)" at bounding box center [146, 239] width 21 height 11
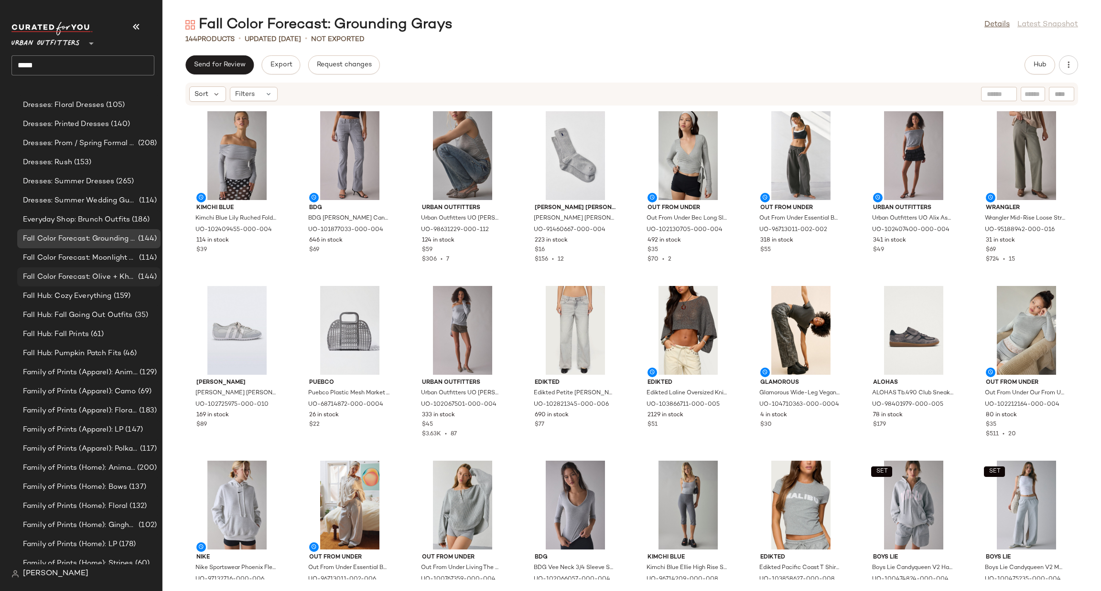
click at [126, 273] on span "Fall Color Forecast: Olive + Khaki" at bounding box center [79, 277] width 113 height 11
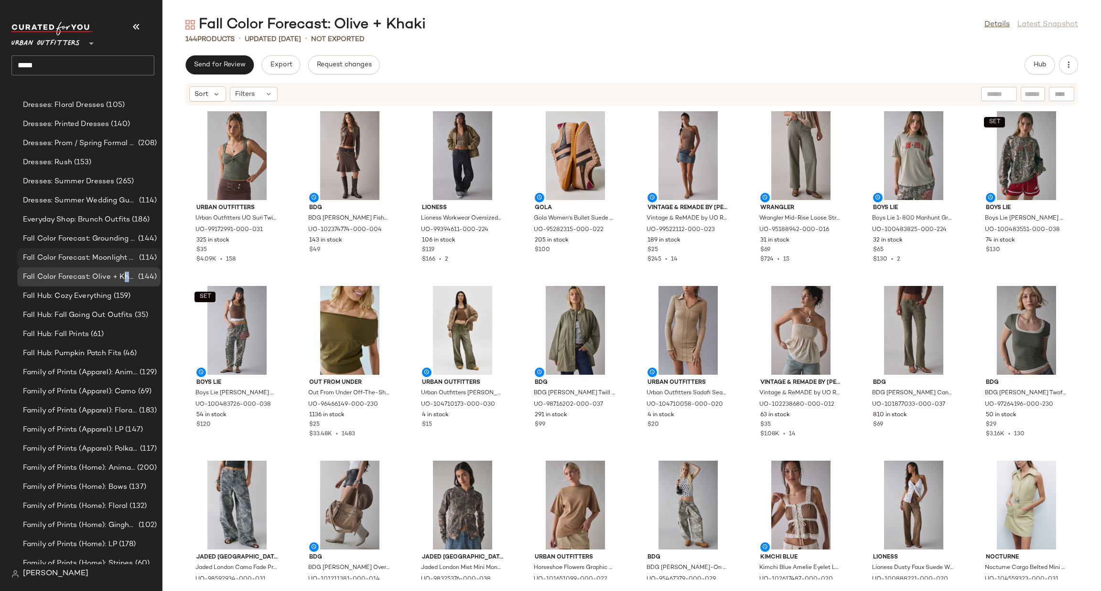
click at [122, 260] on span "Fall Color Forecast: Moonlight Hues" at bounding box center [80, 258] width 114 height 11
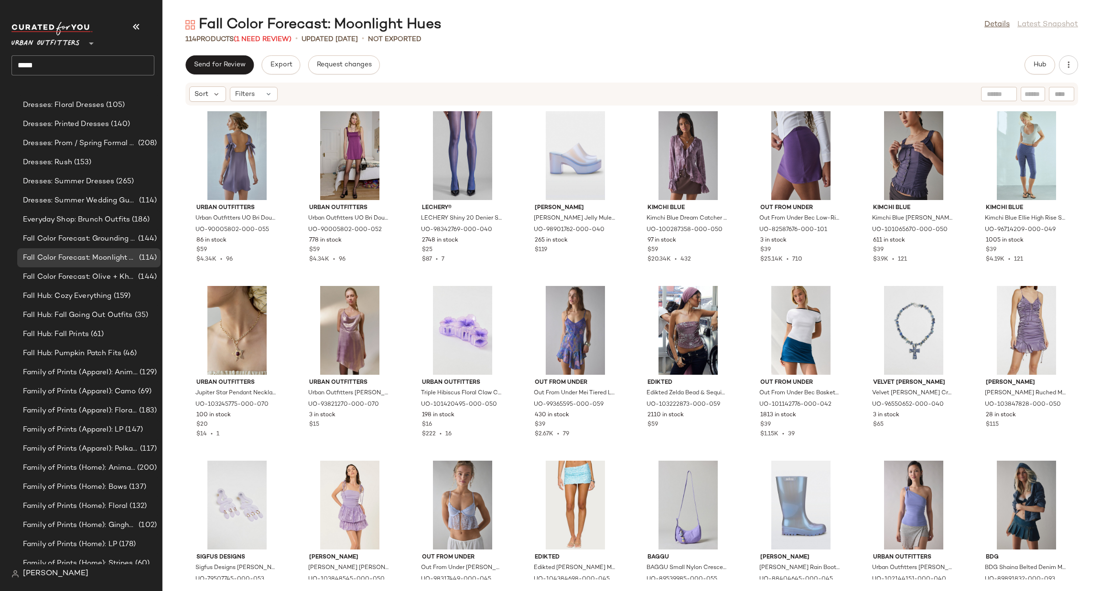
click at [96, 67] on input "*****" at bounding box center [82, 65] width 143 height 20
click at [68, 62] on input "****" at bounding box center [82, 65] width 143 height 20
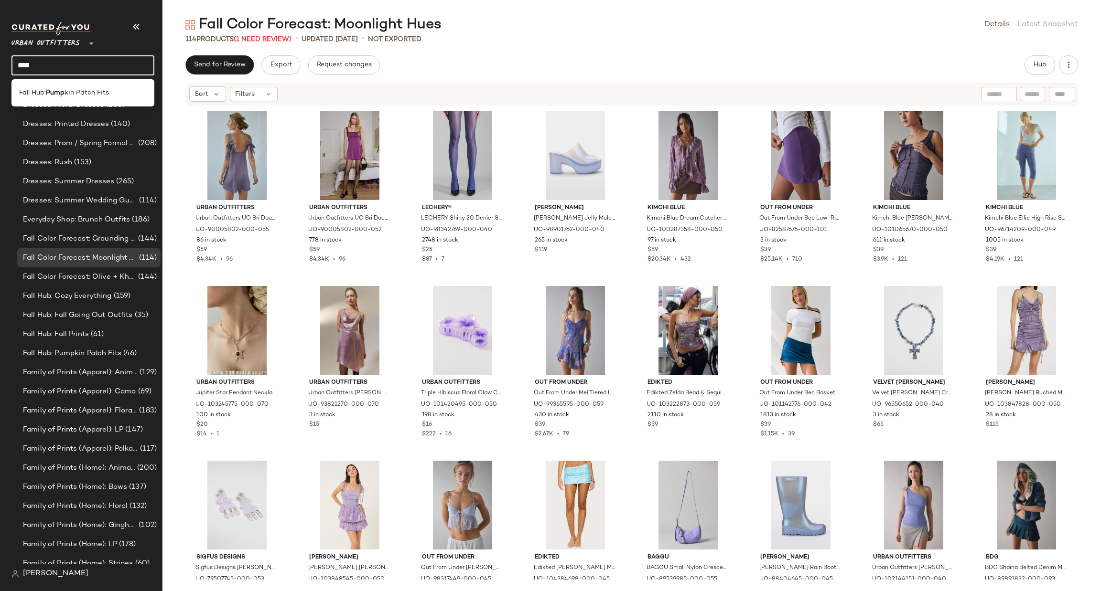
click at [68, 62] on input "****" at bounding box center [82, 65] width 143 height 20
type input "*"
type input "****"
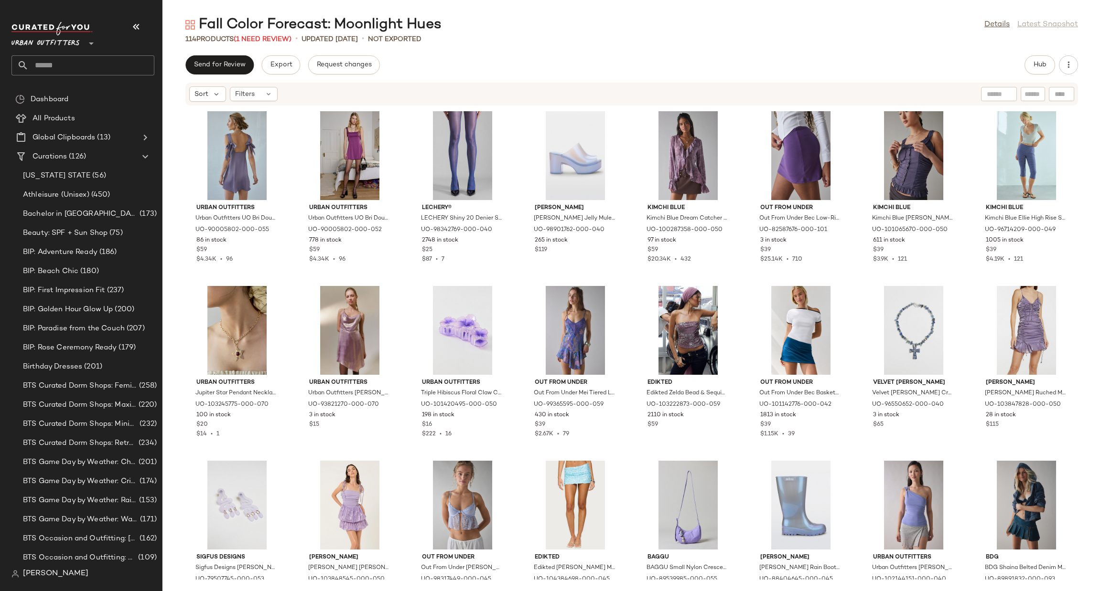
click at [71, 43] on span "Urban Outfitters" at bounding box center [45, 40] width 68 height 17
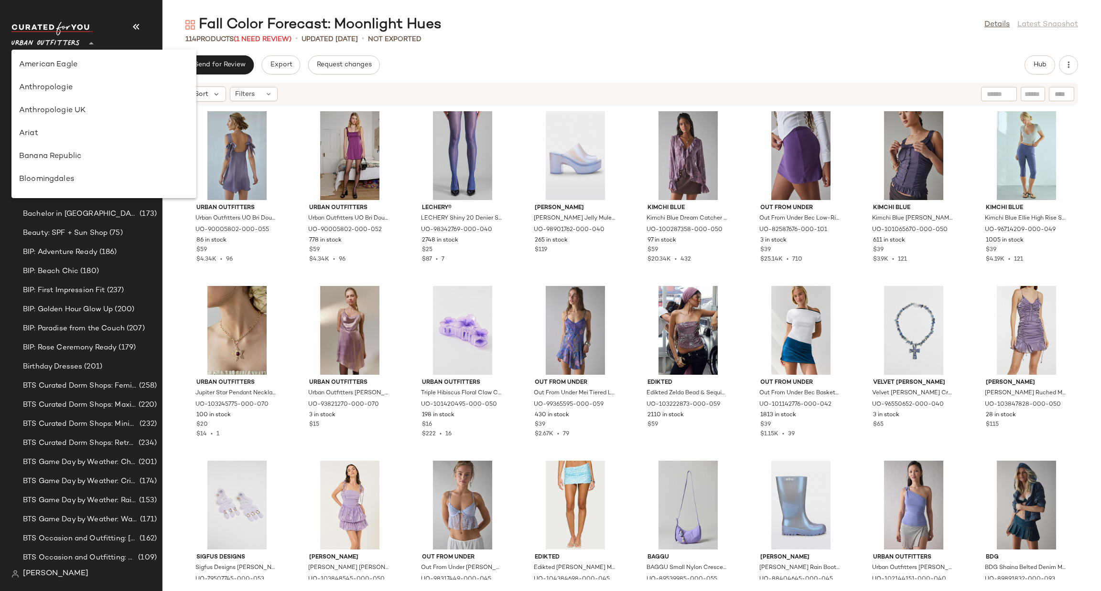
scroll to position [592, 0]
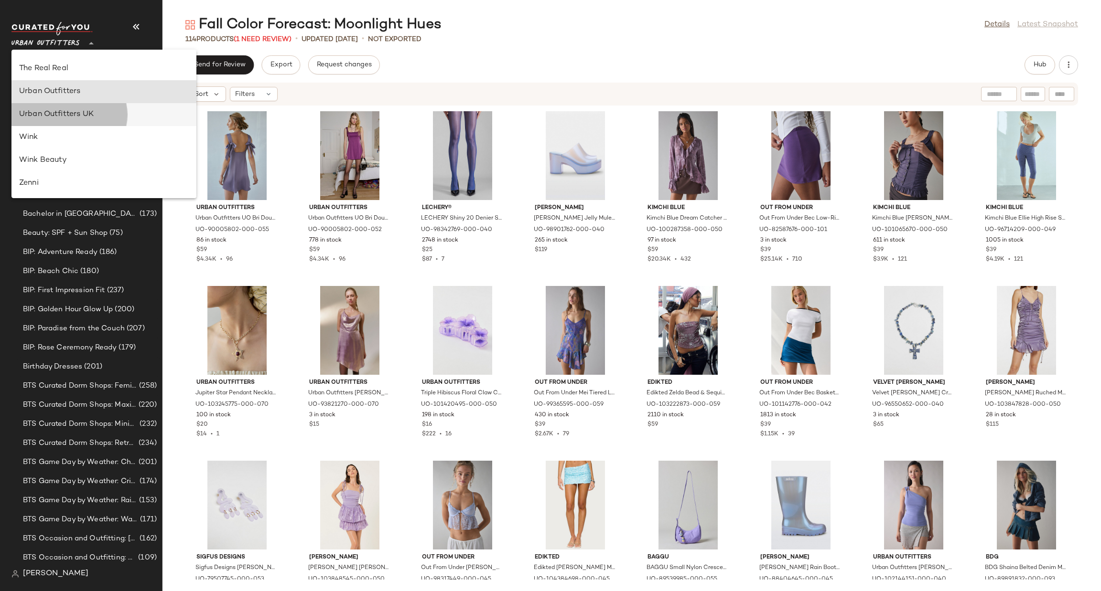
click at [82, 116] on div "Urban Outfitters UK" at bounding box center [104, 114] width 170 height 11
type input "**"
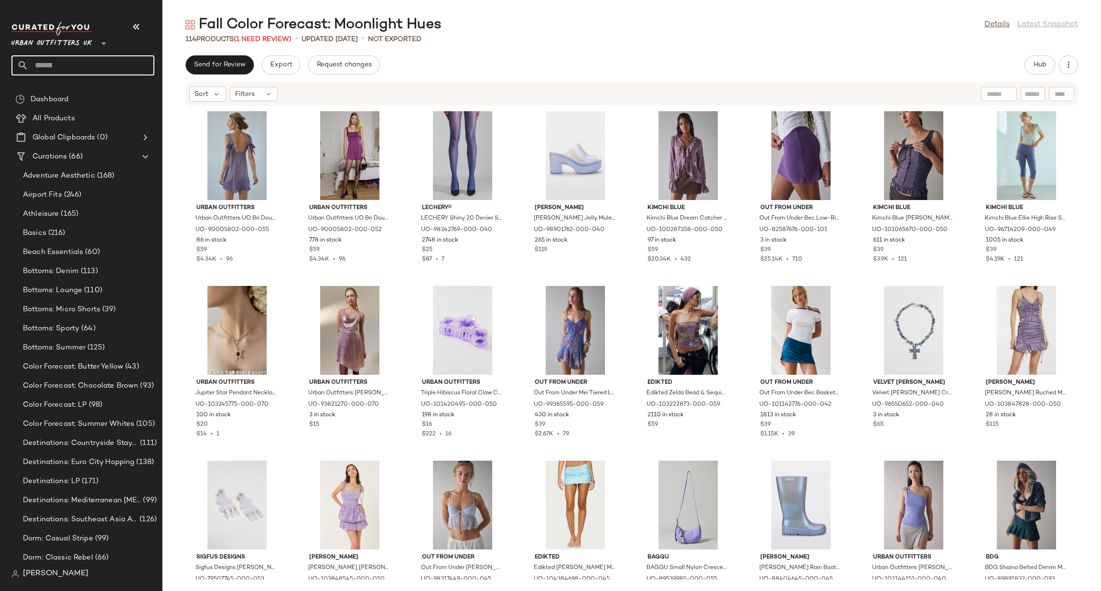
click at [100, 60] on input "text" at bounding box center [92, 65] width 126 height 20
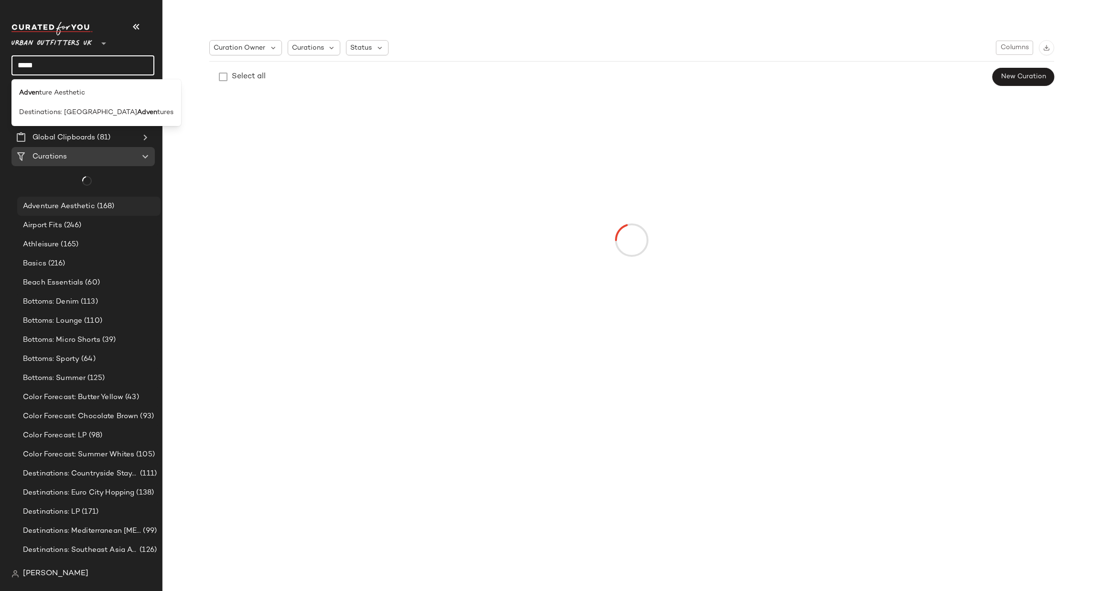
type input "*****"
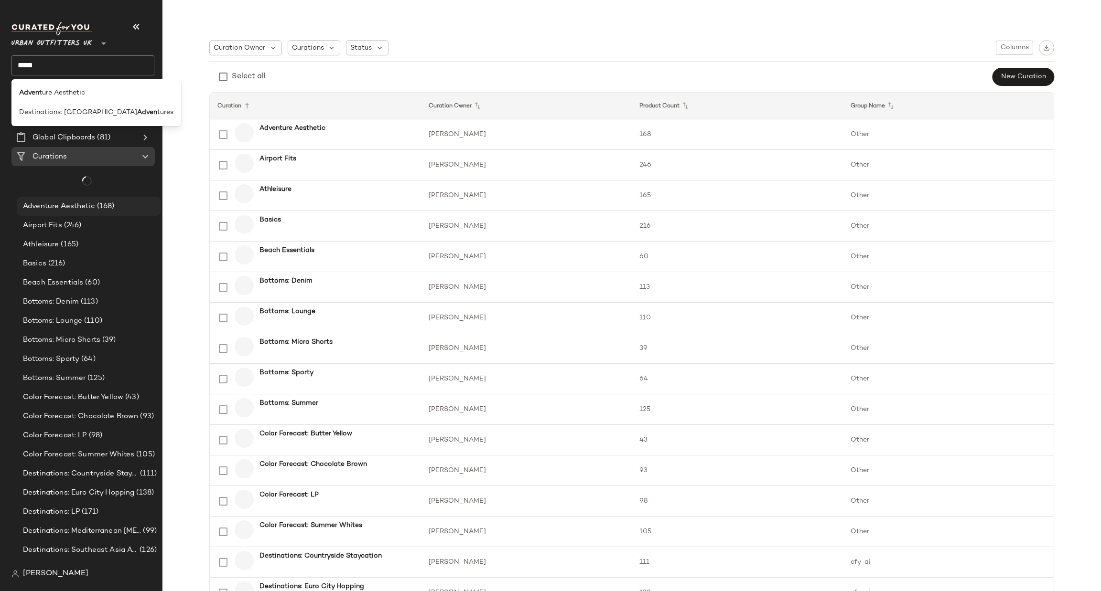
click at [103, 207] on span "(168)" at bounding box center [105, 206] width 20 height 11
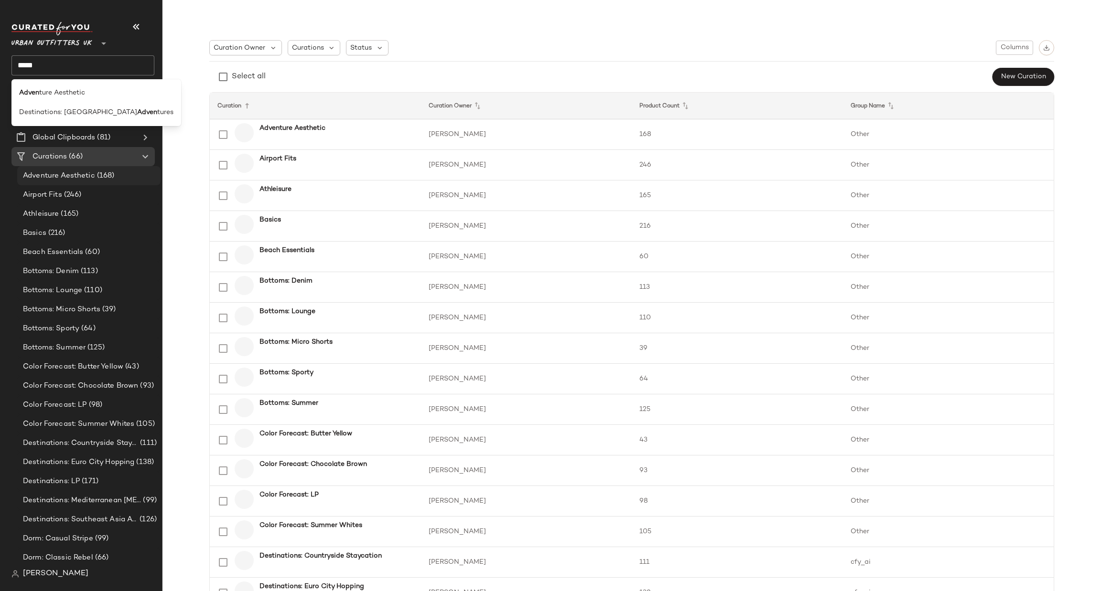
click at [113, 178] on span "(168)" at bounding box center [105, 176] width 20 height 11
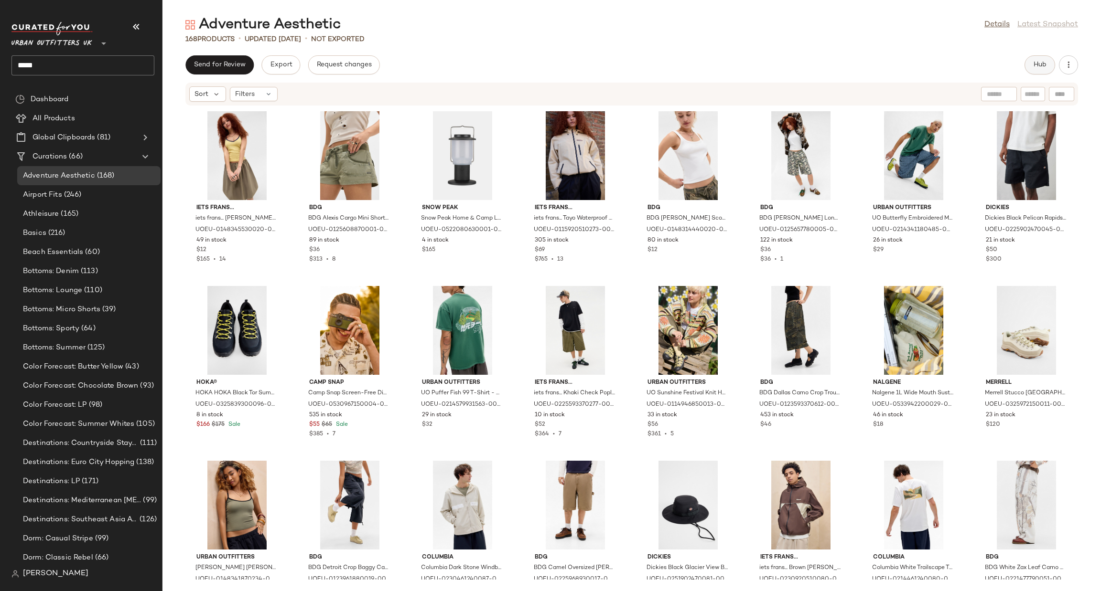
click at [1025, 70] on button "Hub" at bounding box center [1039, 64] width 31 height 19
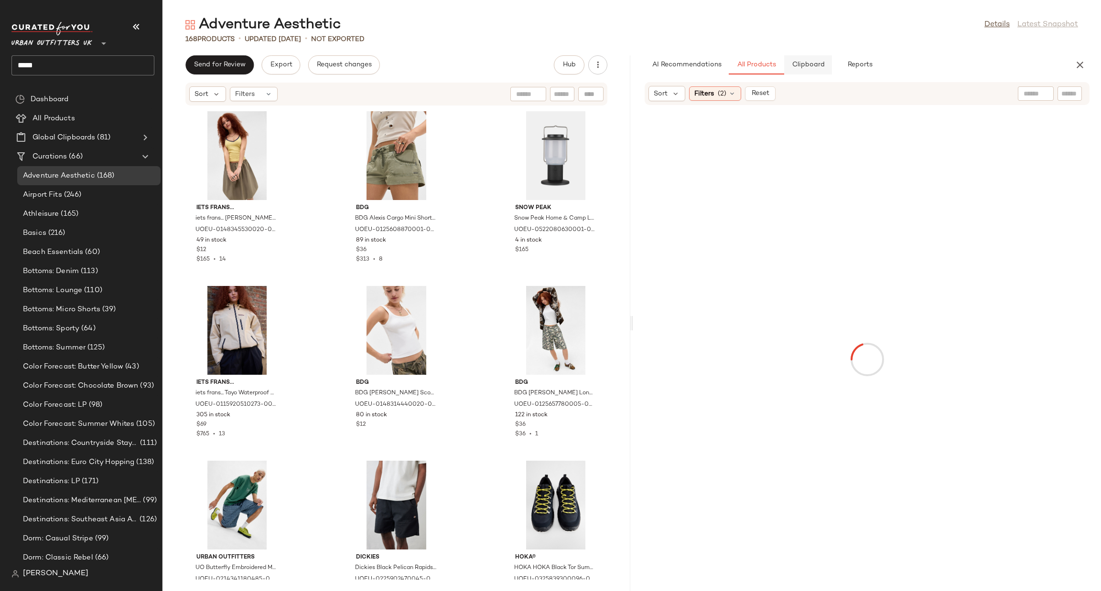
click at [815, 60] on button "Clipboard" at bounding box center [808, 64] width 48 height 19
click at [752, 64] on span "All Products" at bounding box center [756, 65] width 39 height 8
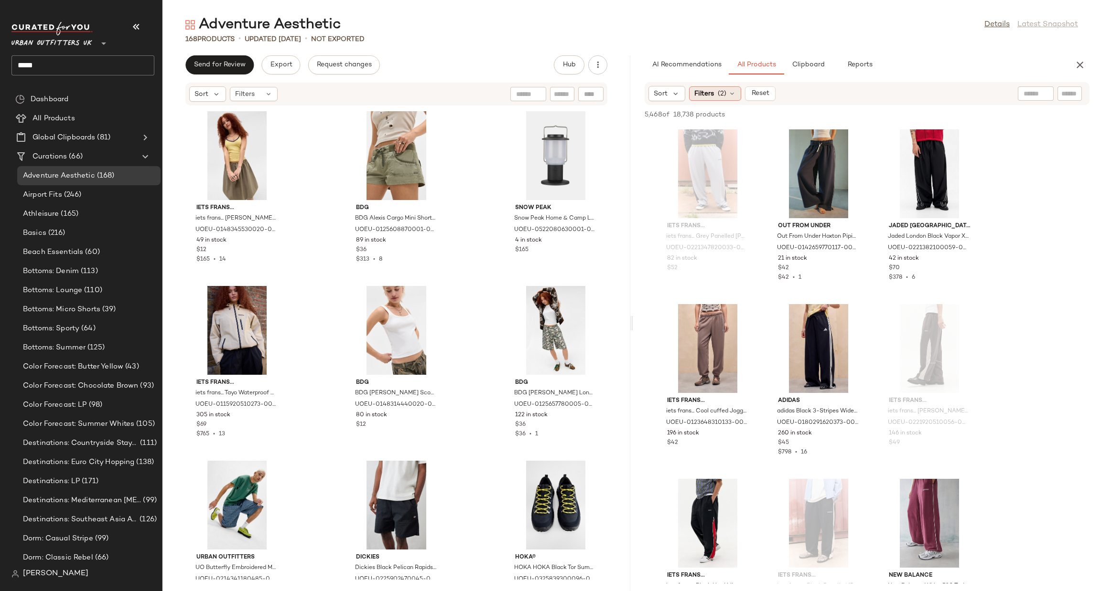
click at [730, 92] on icon at bounding box center [732, 94] width 8 height 8
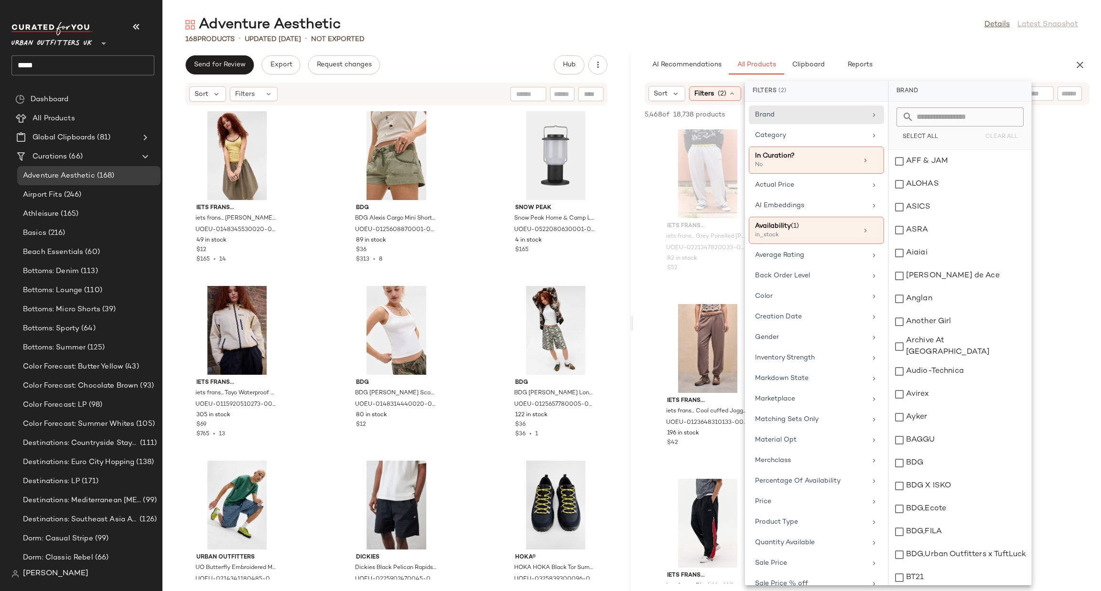
click at [689, 116] on span "18,738 products" at bounding box center [699, 115] width 52 height 10
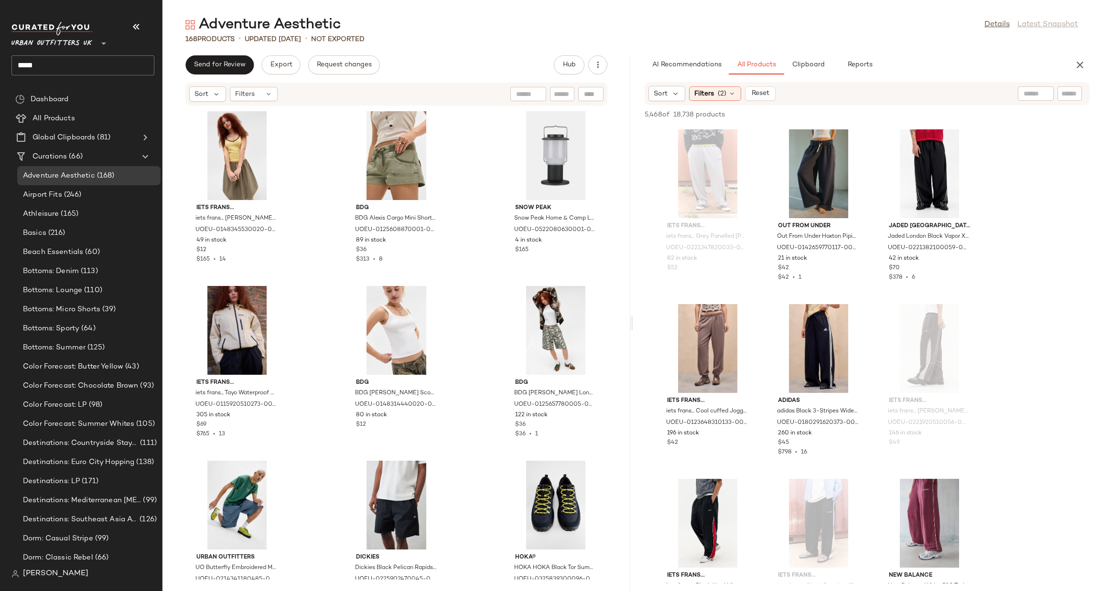
click at [1038, 92] on div at bounding box center [1035, 93] width 36 height 14
type input "*"
type input "******"
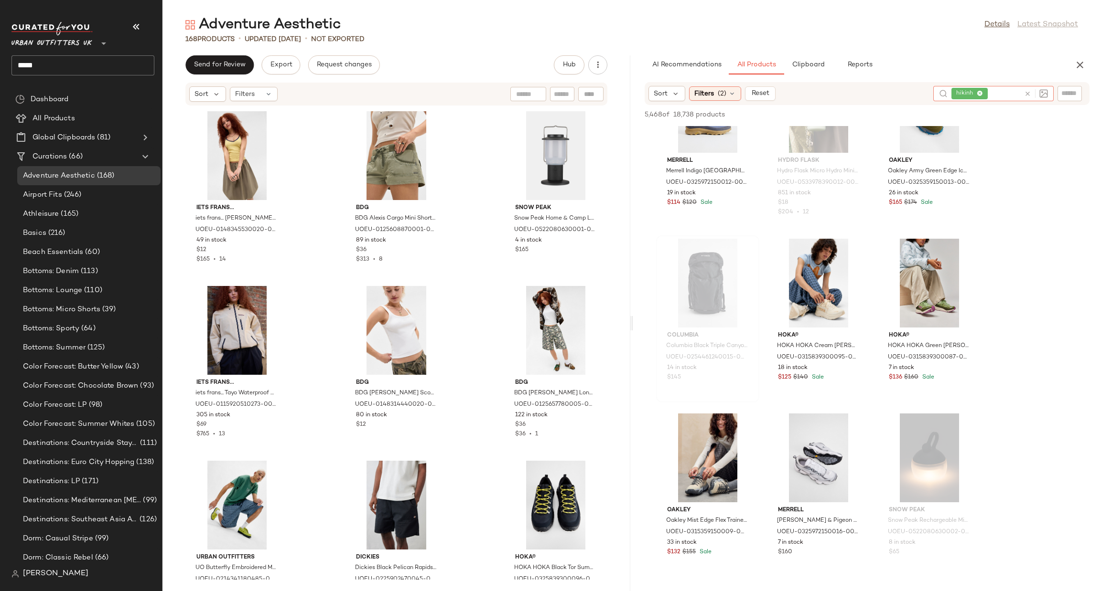
scroll to position [1433, 0]
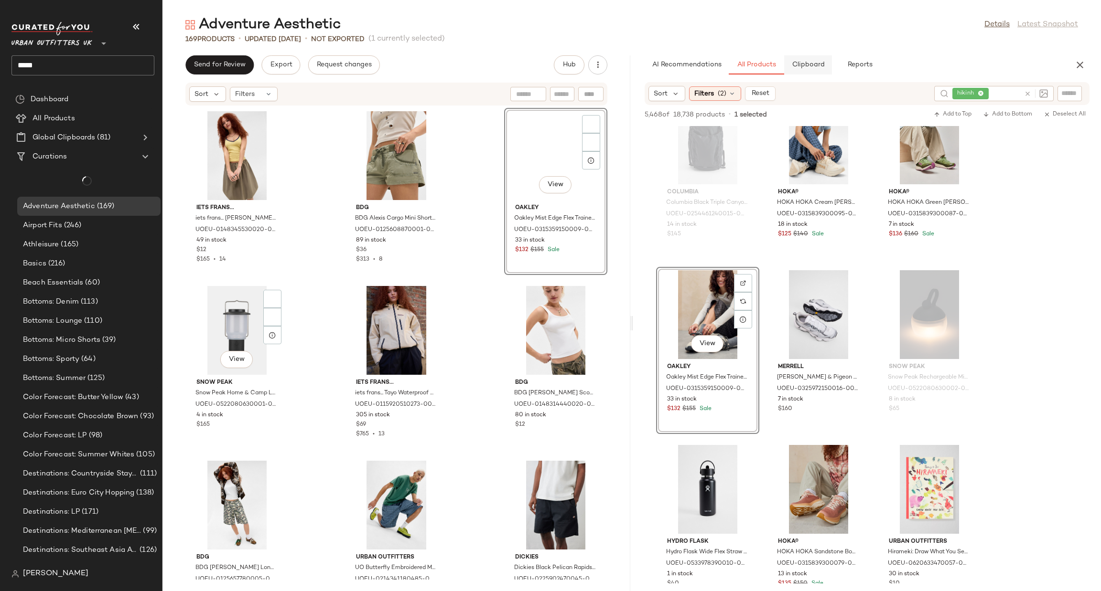
click at [800, 58] on button "Clipboard" at bounding box center [808, 64] width 48 height 19
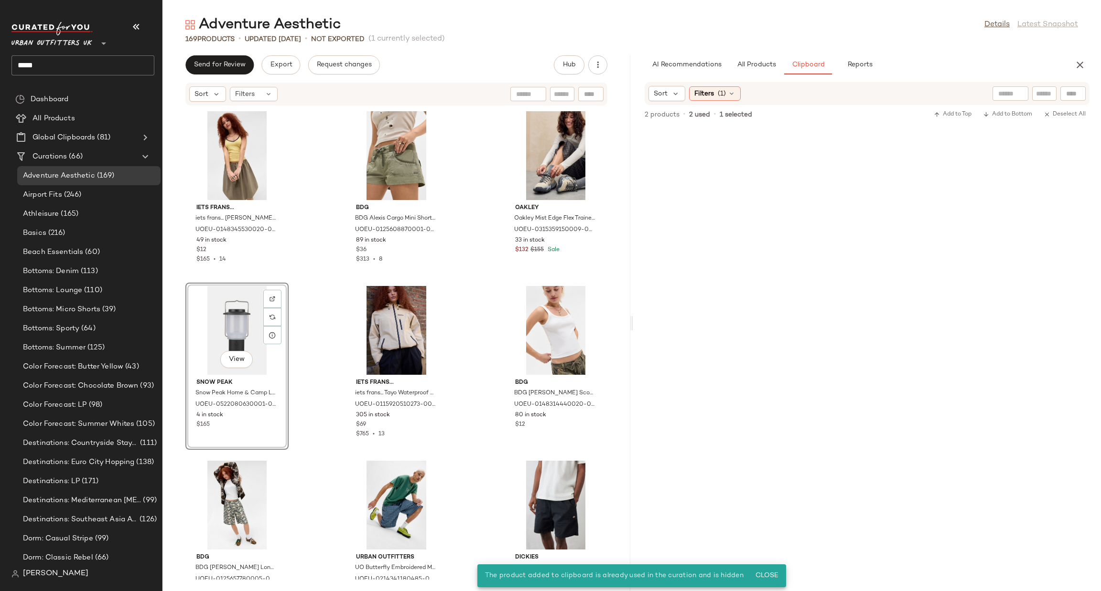
click at [249, 317] on div "View" at bounding box center [237, 330] width 96 height 89
click at [234, 316] on div "View" at bounding box center [237, 330] width 96 height 89
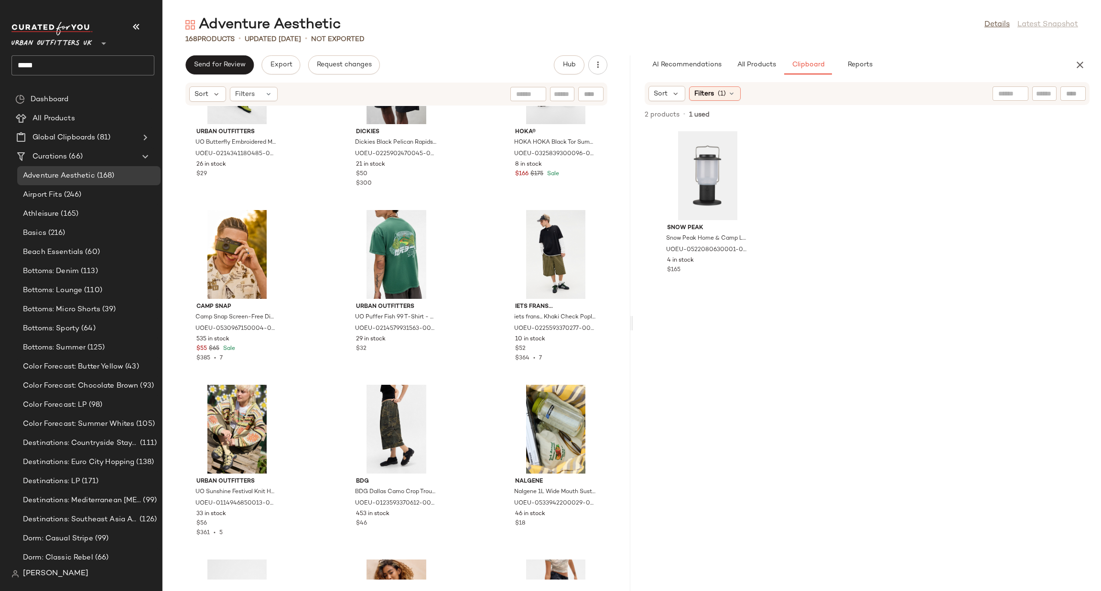
scroll to position [294, 0]
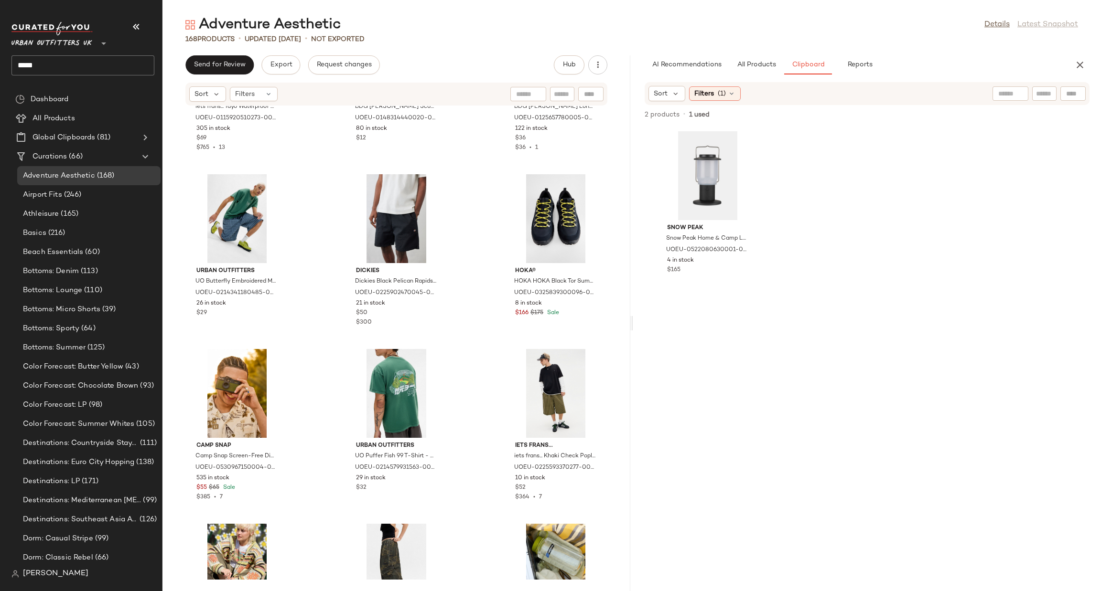
click at [774, 64] on span "All Products" at bounding box center [756, 65] width 39 height 8
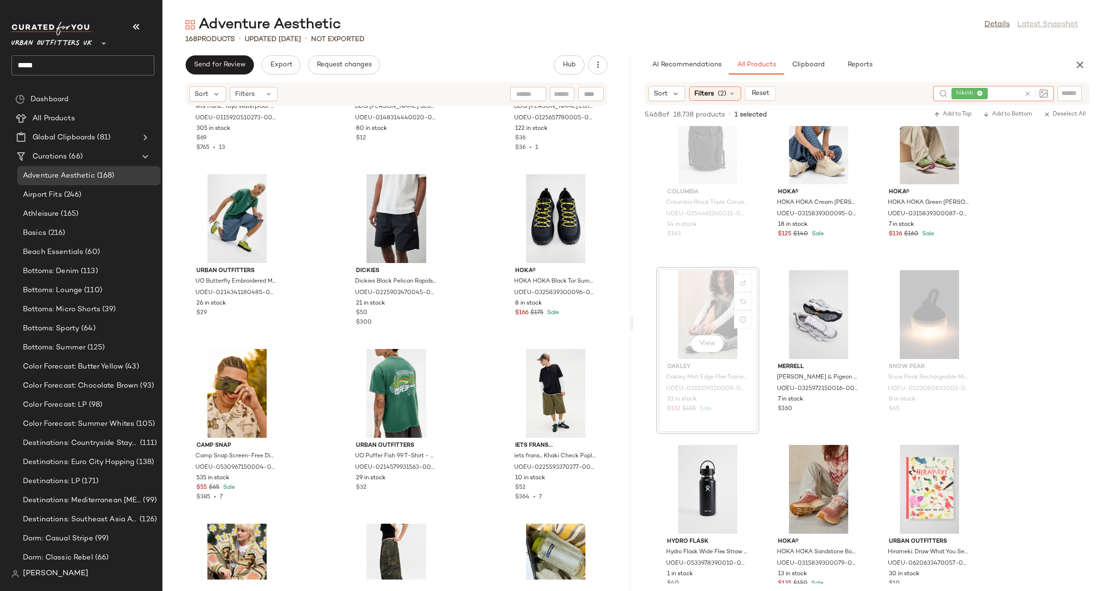
click at [1029, 93] on icon at bounding box center [1027, 93] width 7 height 7
type input "***"
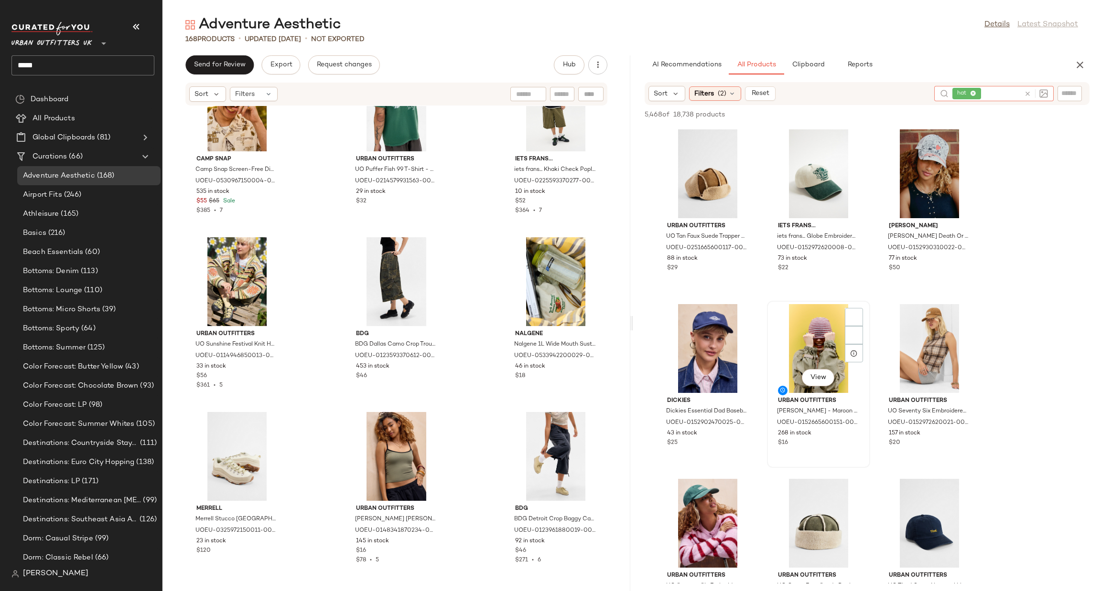
scroll to position [143, 0]
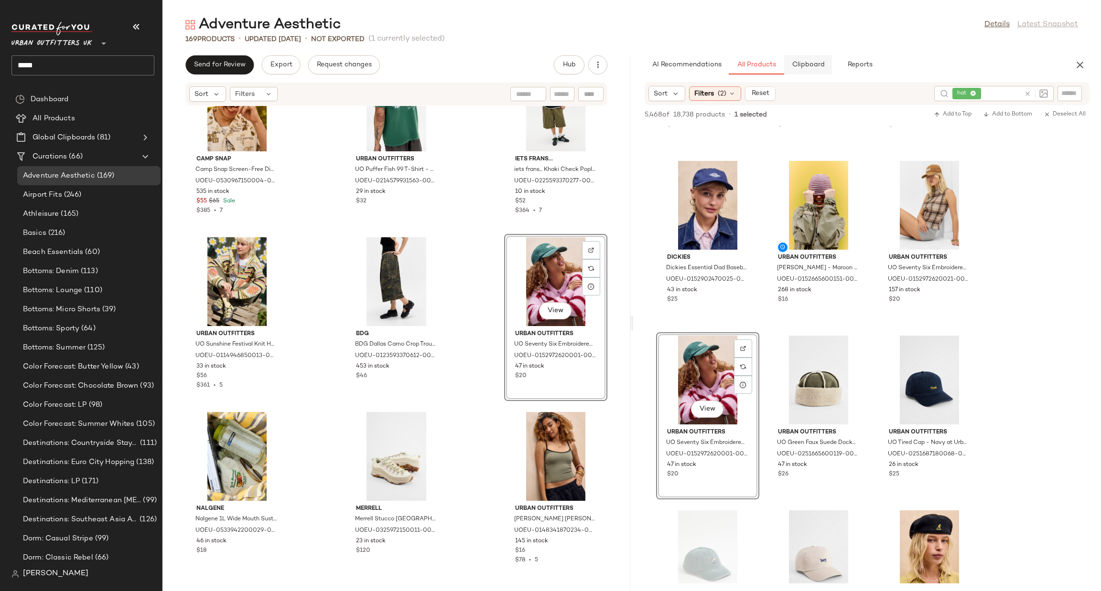
click at [801, 64] on span "Clipboard" at bounding box center [807, 65] width 33 height 8
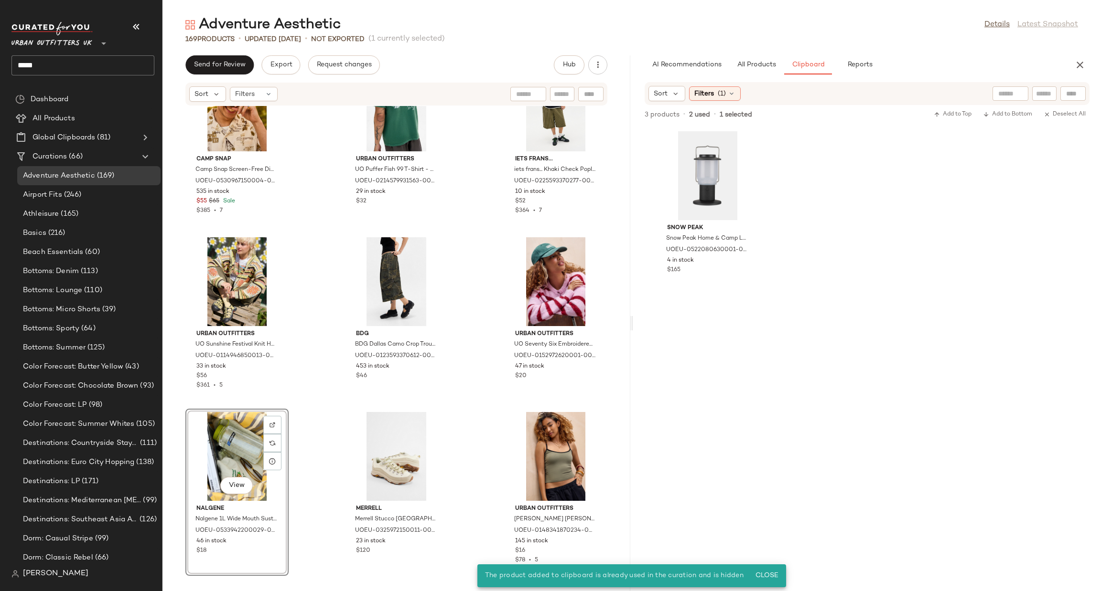
click at [235, 444] on div "View" at bounding box center [237, 456] width 96 height 89
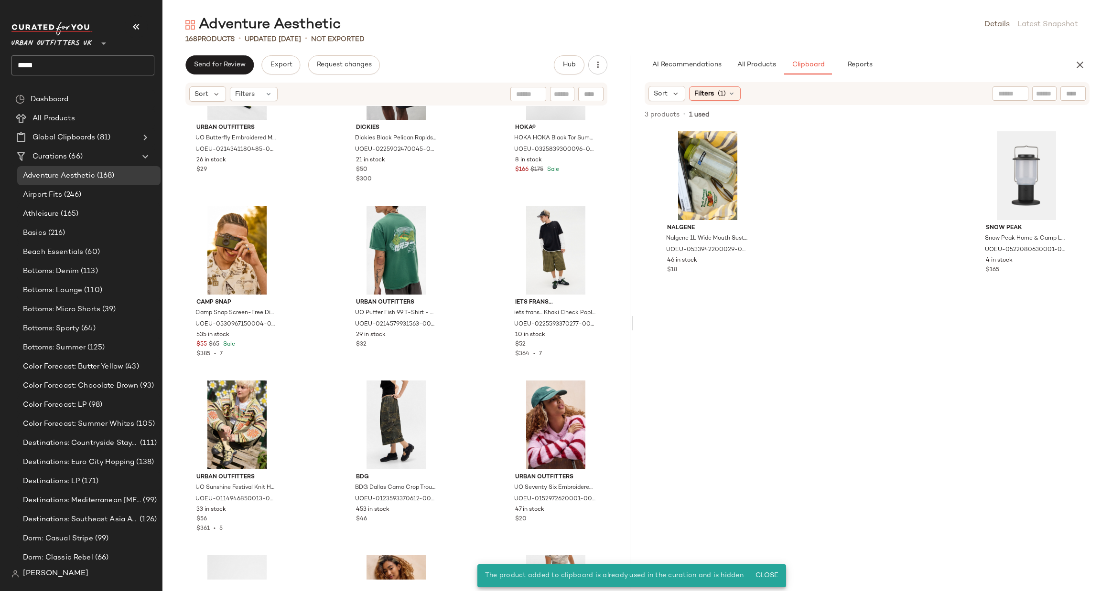
scroll to position [294, 0]
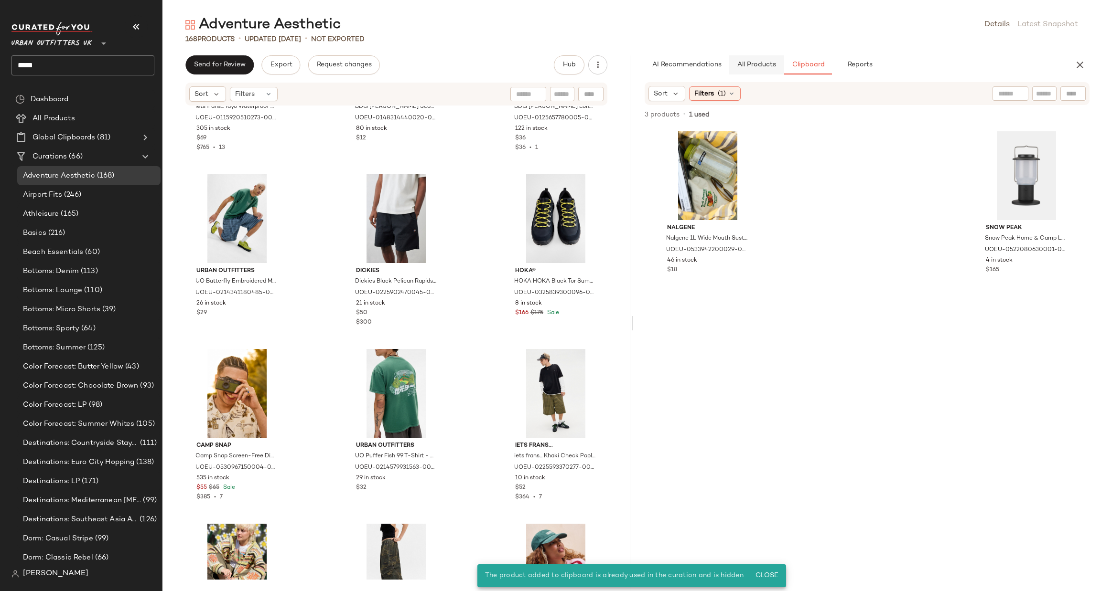
click at [760, 62] on span "All Products" at bounding box center [756, 65] width 39 height 8
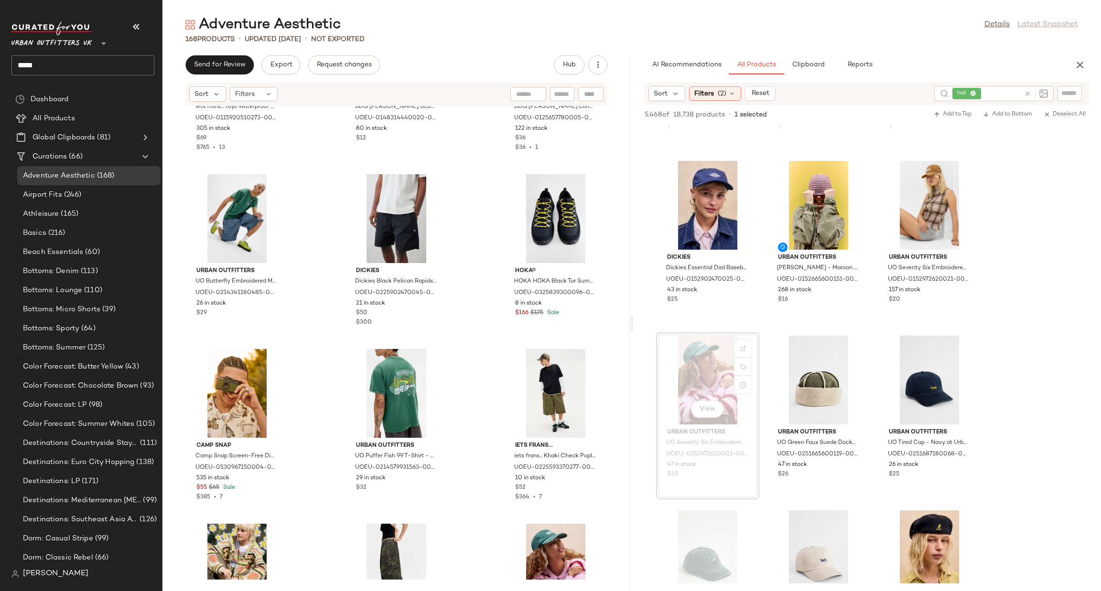
click at [1027, 95] on icon at bounding box center [1027, 93] width 7 height 7
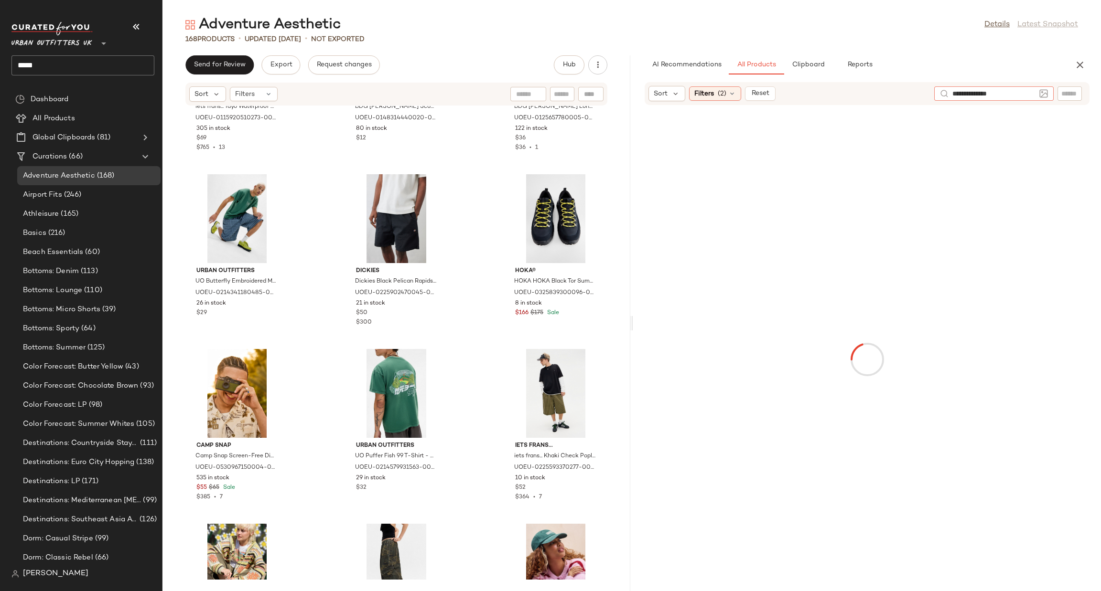
type input "**********"
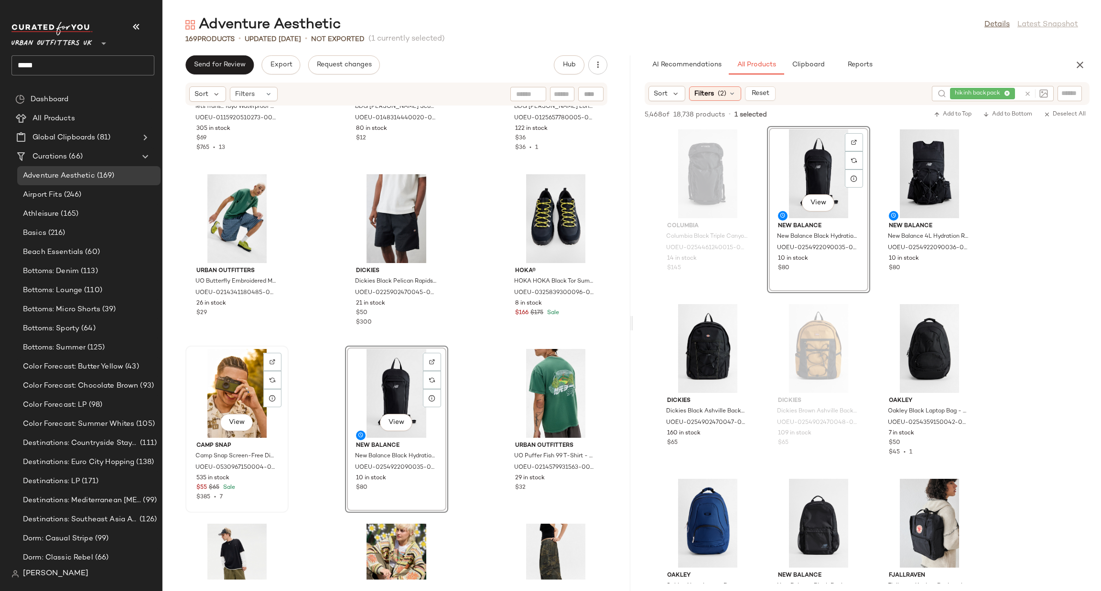
click at [235, 395] on div "View" at bounding box center [237, 393] width 96 height 89
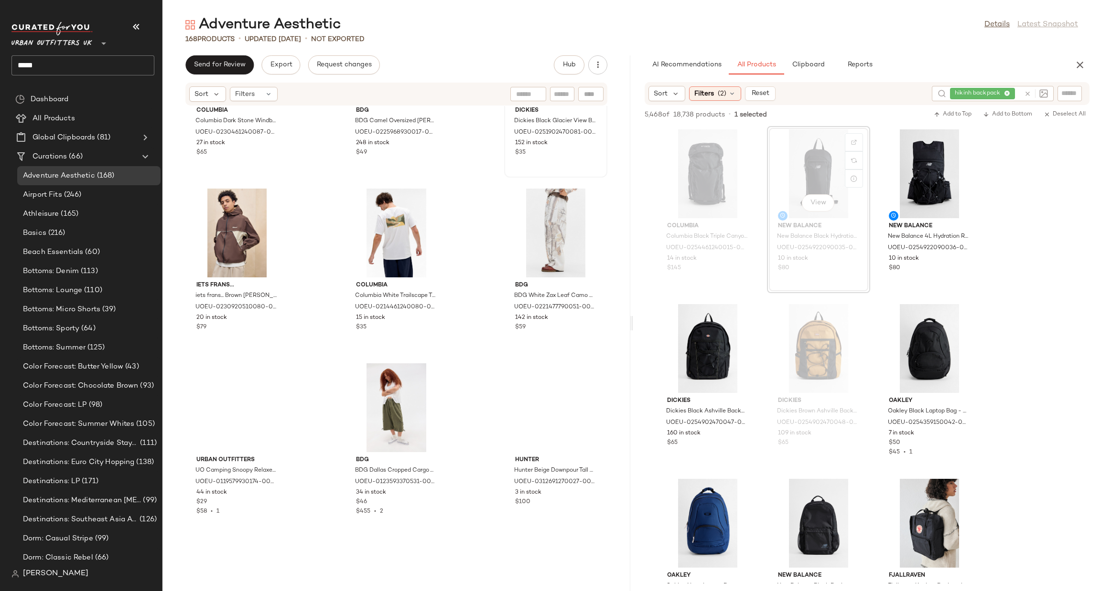
scroll to position [581, 0]
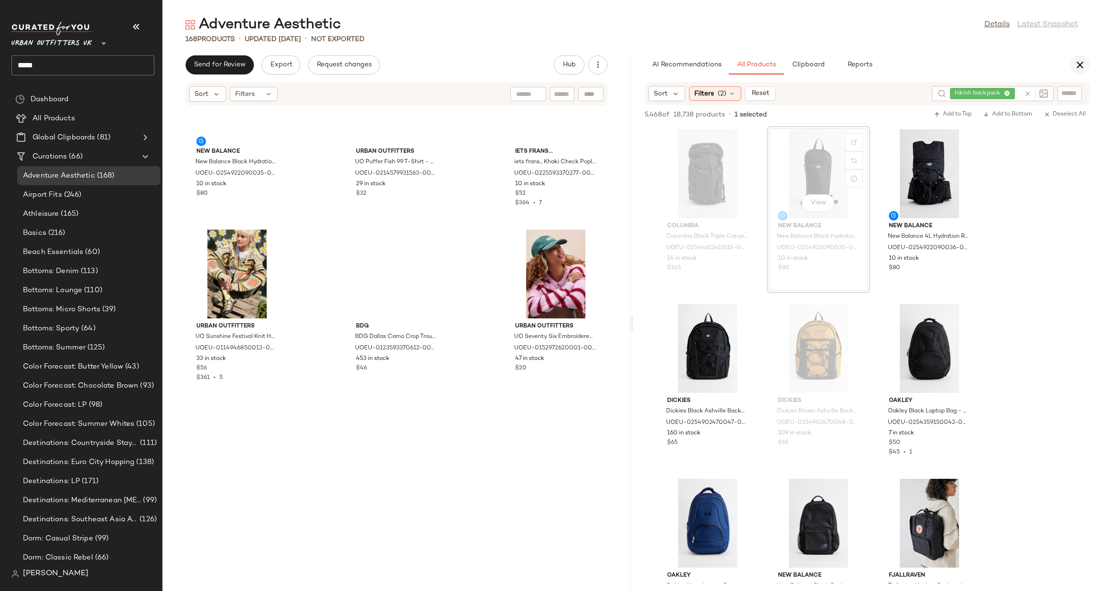
click at [1079, 65] on icon "button" at bounding box center [1079, 64] width 11 height 11
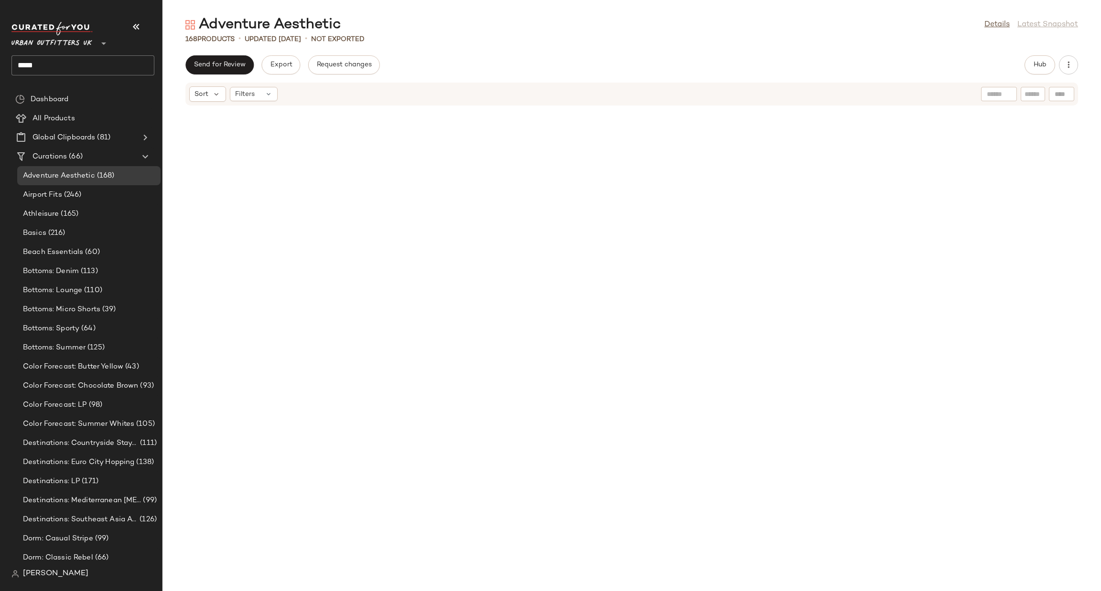
scroll to position [0, 0]
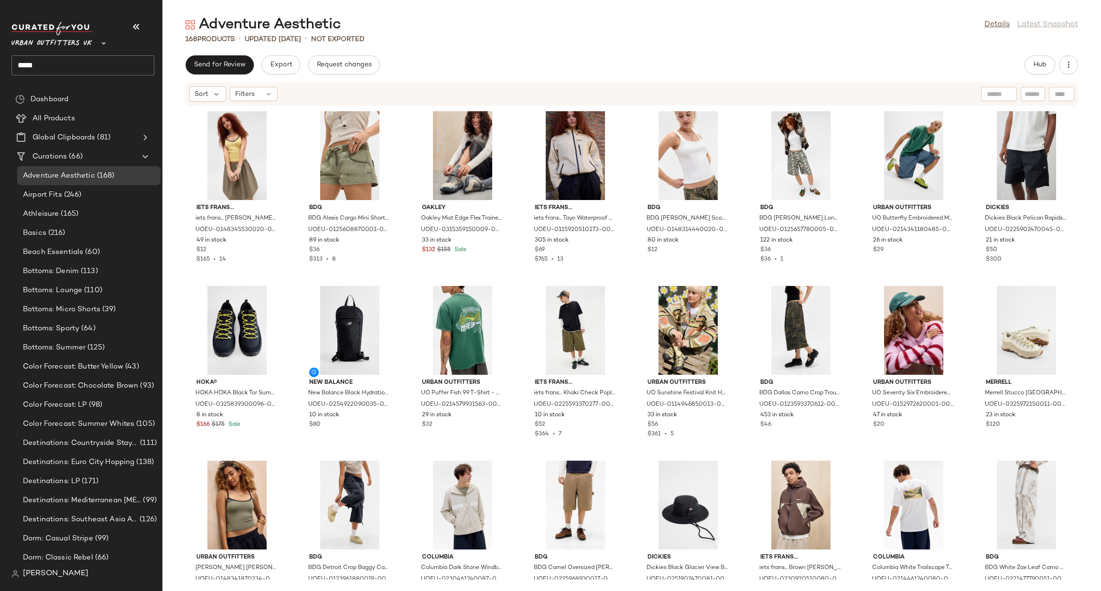
click at [226, 75] on div "Send for Review Export Request changes Hub Sort Filters iets frans... iets fran…" at bounding box center [631, 323] width 938 height 536
click at [225, 71] on button "Send for Review" at bounding box center [219, 64] width 68 height 19
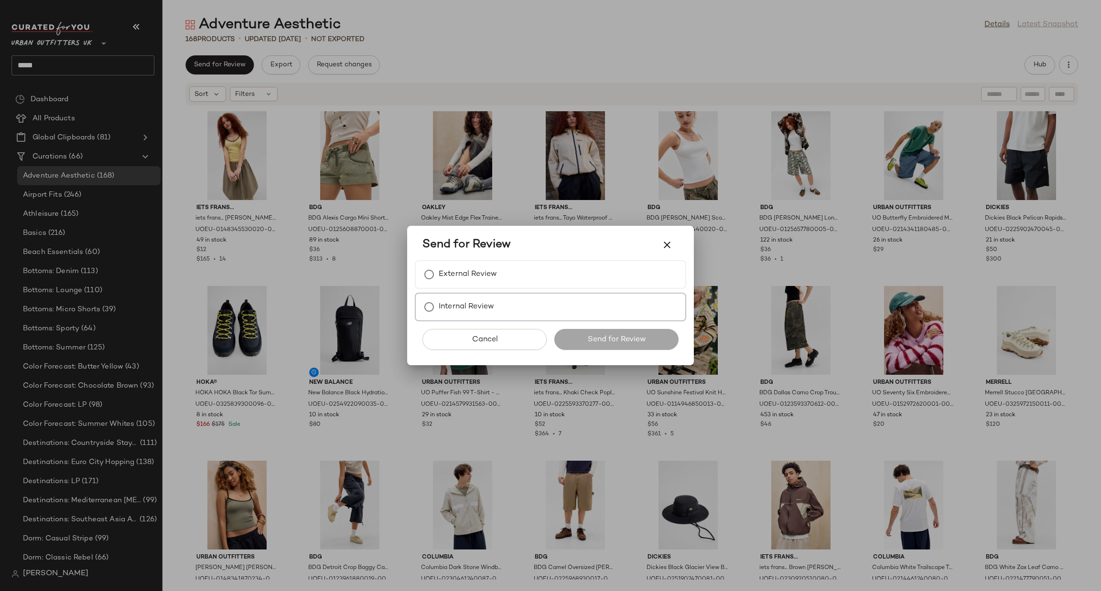
click at [537, 299] on div "Internal Review" at bounding box center [550, 307] width 271 height 29
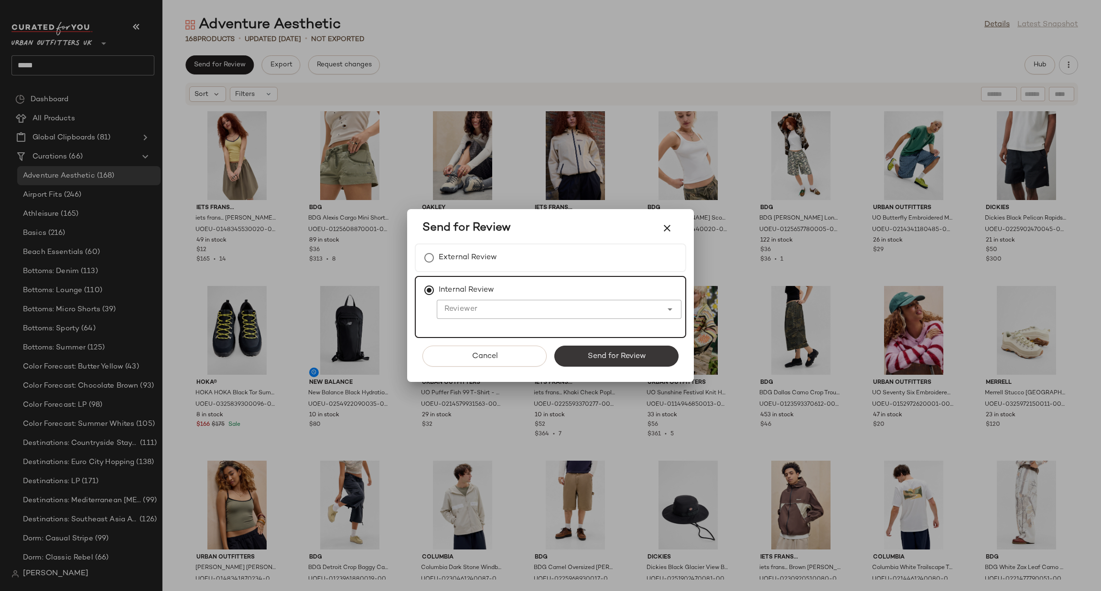
click at [600, 352] on span "Send for Review" at bounding box center [616, 356] width 59 height 9
click at [517, 307] on input "Reviewer" at bounding box center [549, 309] width 225 height 11
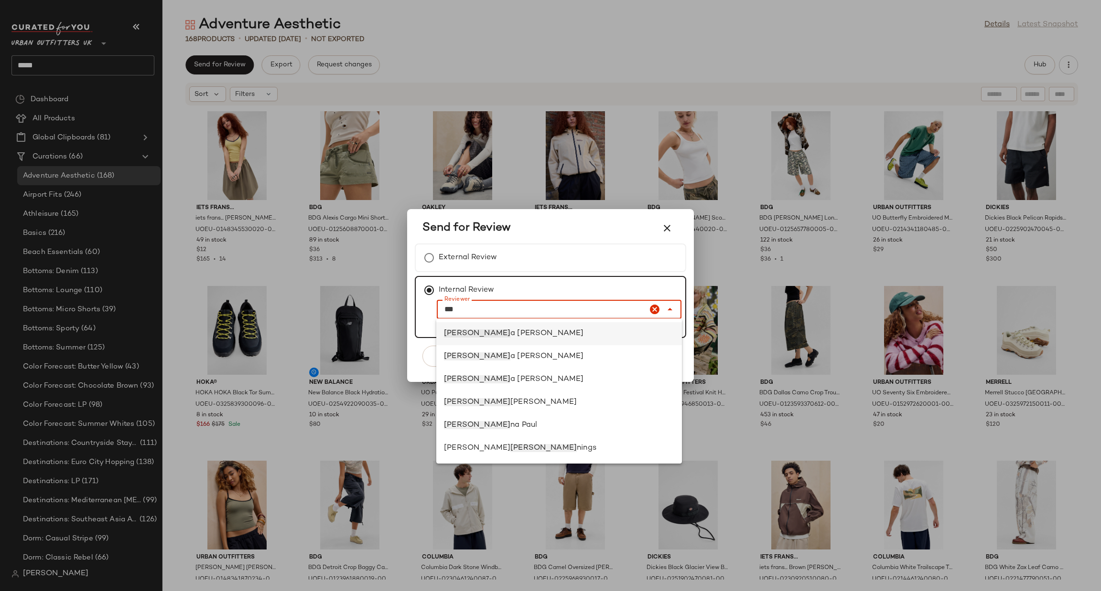
click at [505, 338] on div "Jen a Bloomer" at bounding box center [559, 333] width 230 height 11
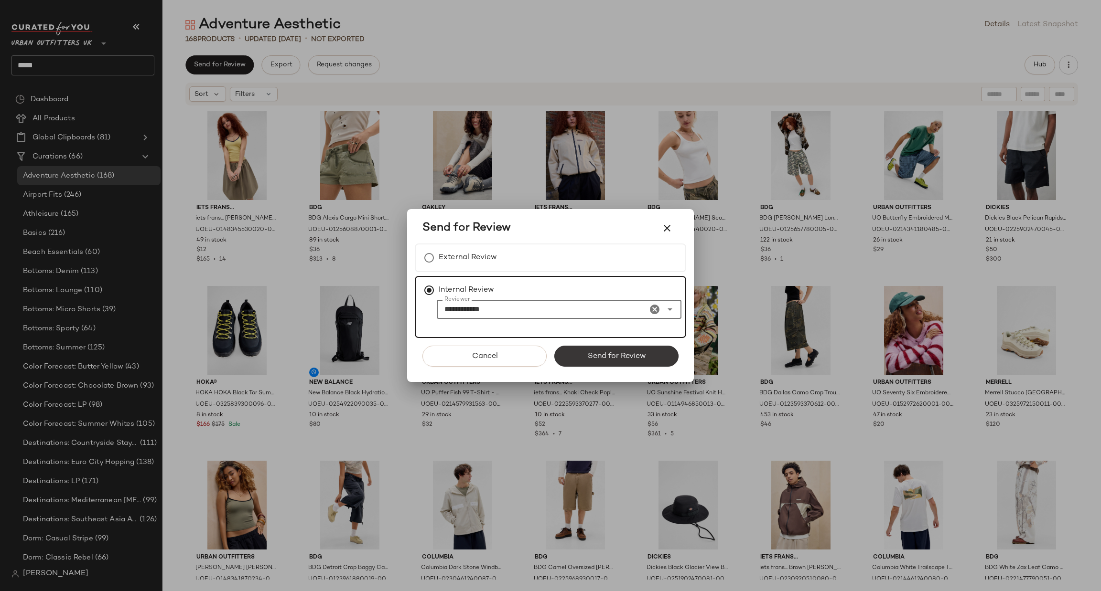
type input "**********"
click at [637, 361] on button "Send for Review" at bounding box center [616, 356] width 124 height 21
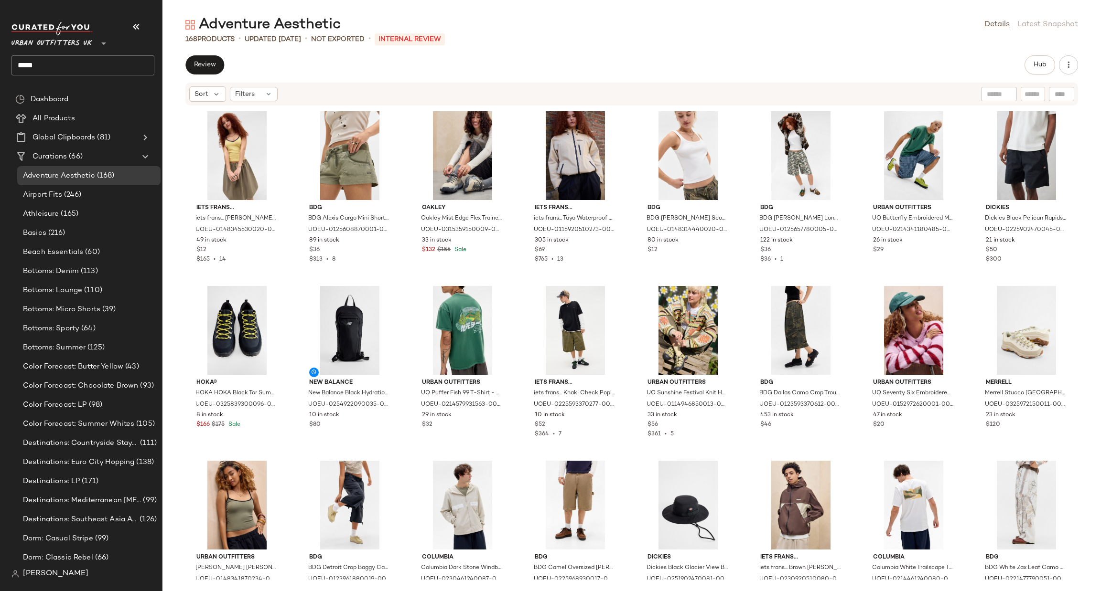
click at [81, 69] on input "*****" at bounding box center [82, 65] width 143 height 20
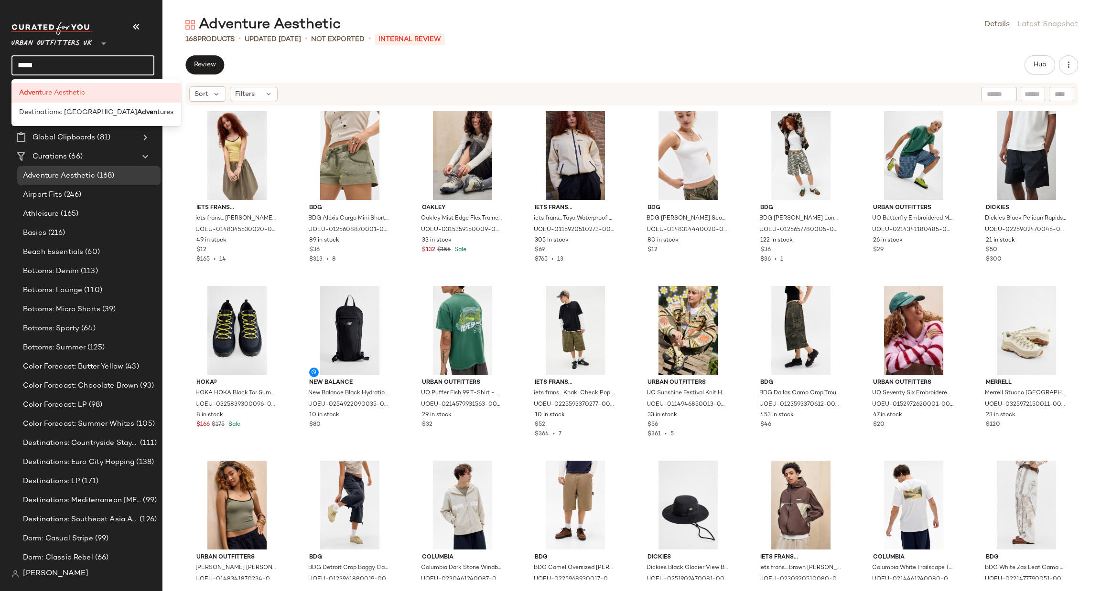
click at [81, 69] on input "*****" at bounding box center [82, 65] width 143 height 20
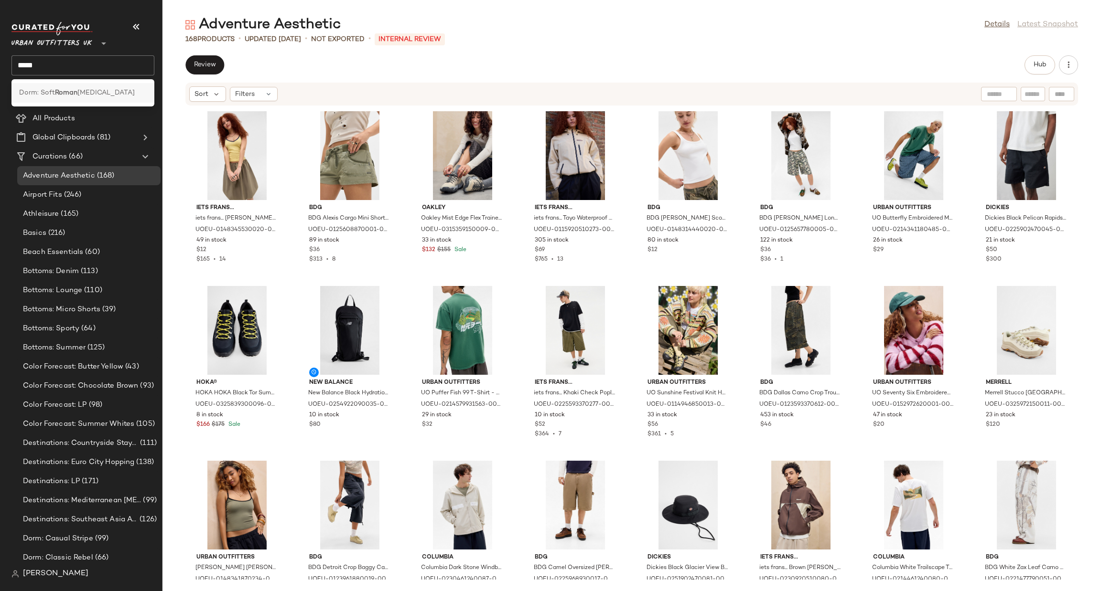
click at [84, 90] on span "tic" at bounding box center [105, 93] width 57 height 10
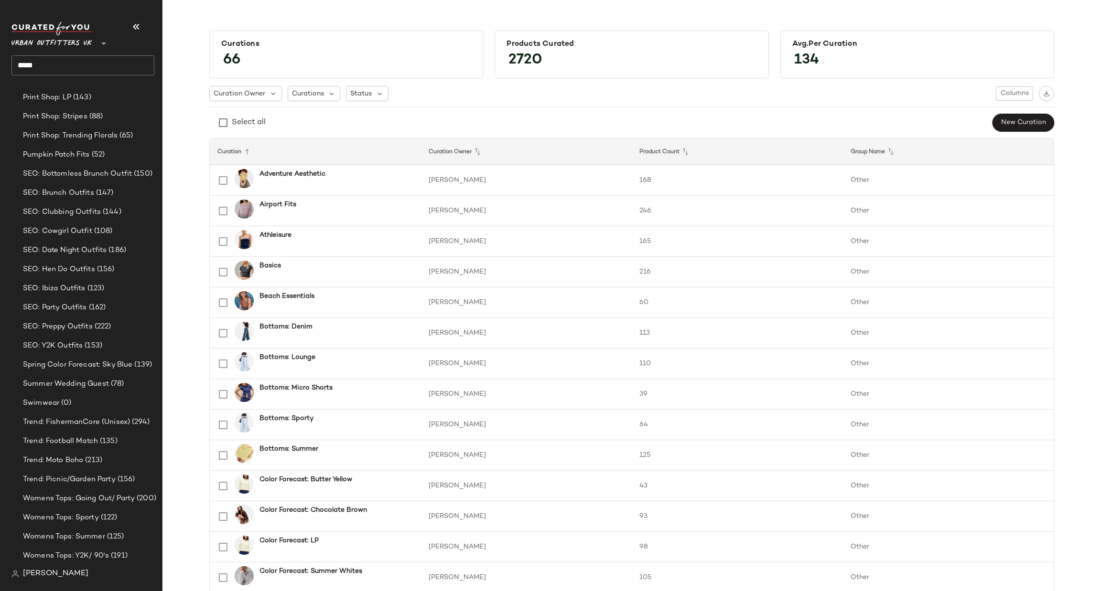
scroll to position [289, 0]
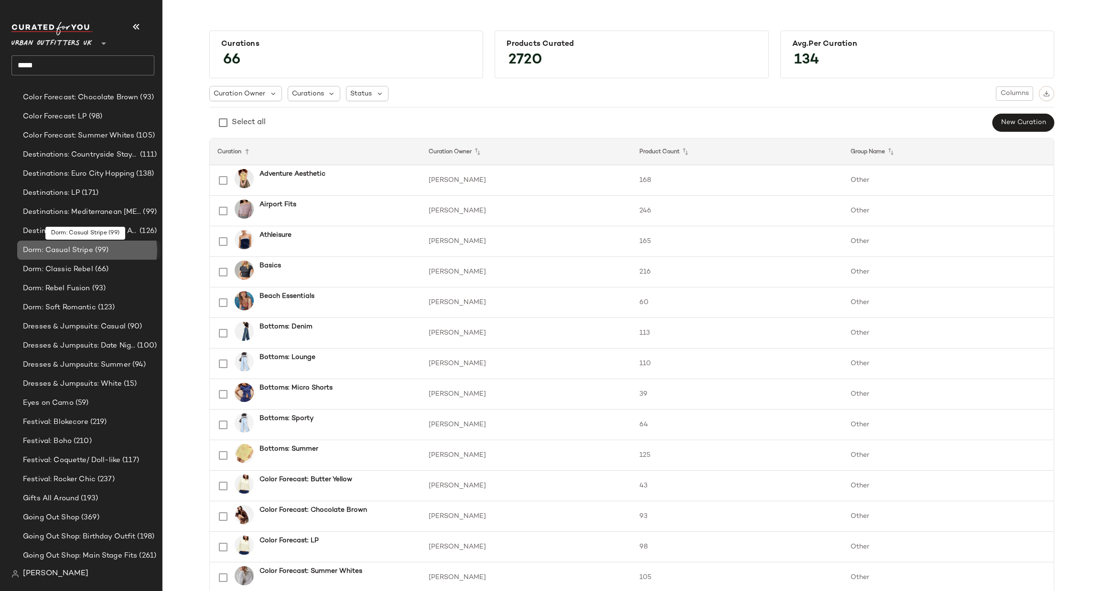
click at [118, 243] on div "Dorm: Casual Stripe (99)" at bounding box center [88, 250] width 143 height 19
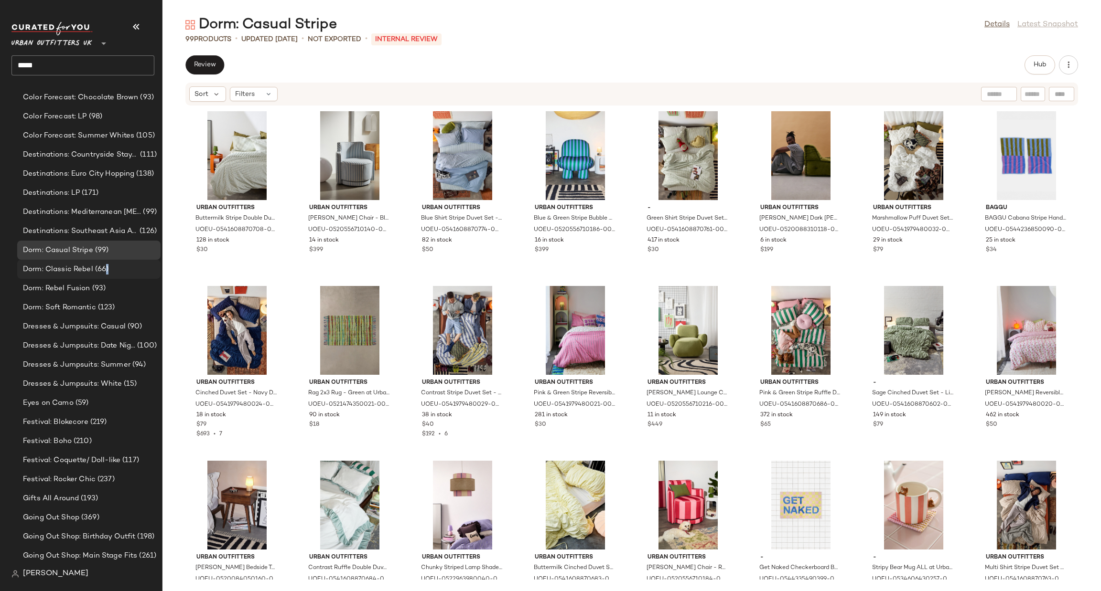
click at [107, 268] on span "(66)" at bounding box center [101, 269] width 16 height 11
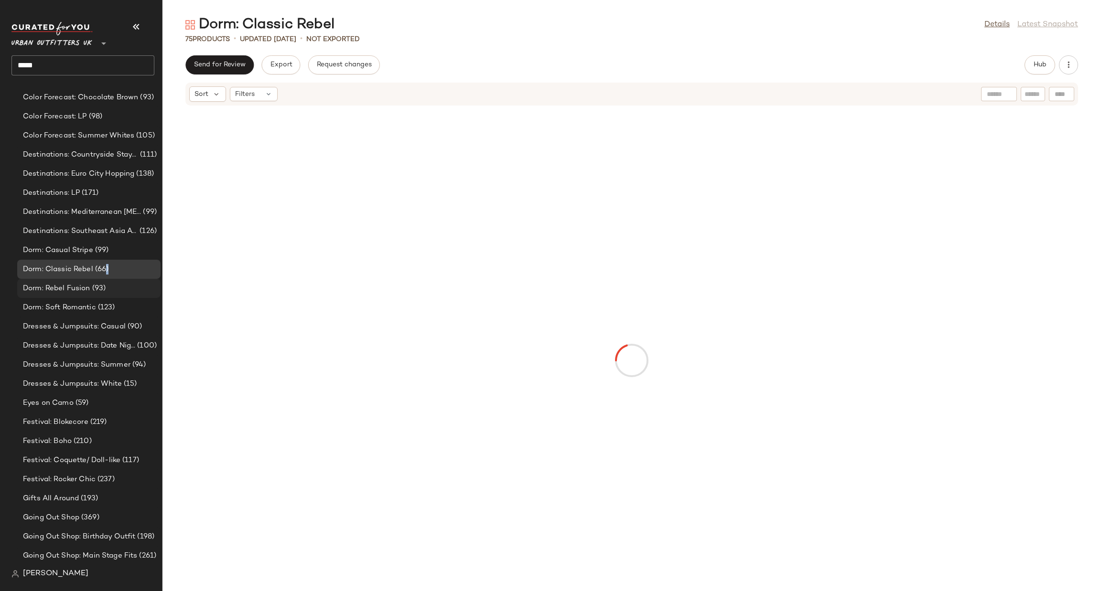
click at [113, 288] on div "Dorm: Rebel Fusion (93)" at bounding box center [88, 288] width 137 height 11
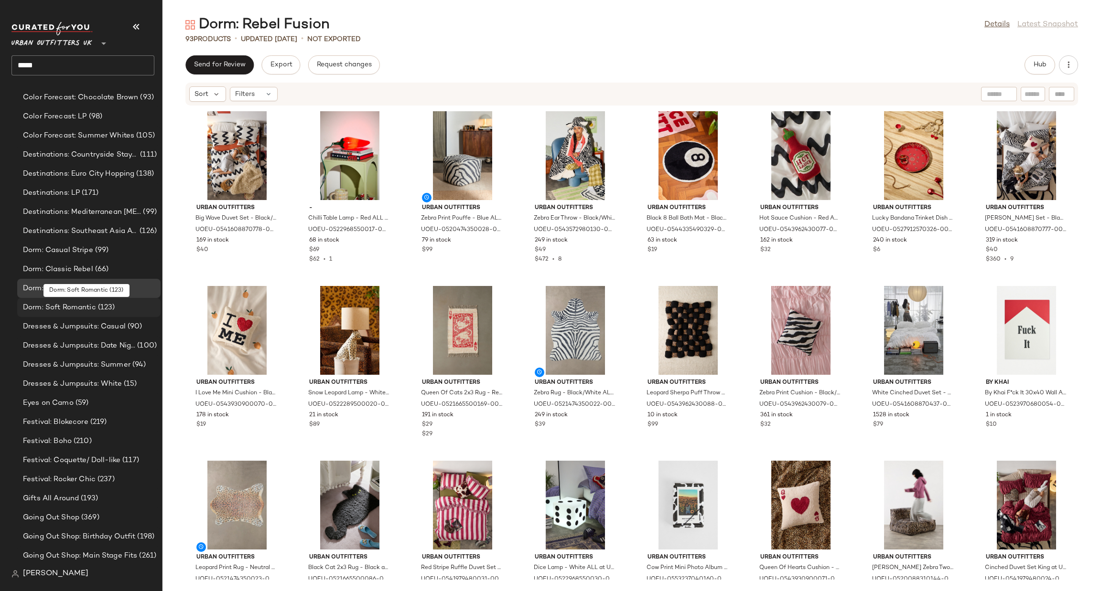
click at [127, 307] on div "Dorm: Soft Romantic (123)" at bounding box center [88, 307] width 137 height 11
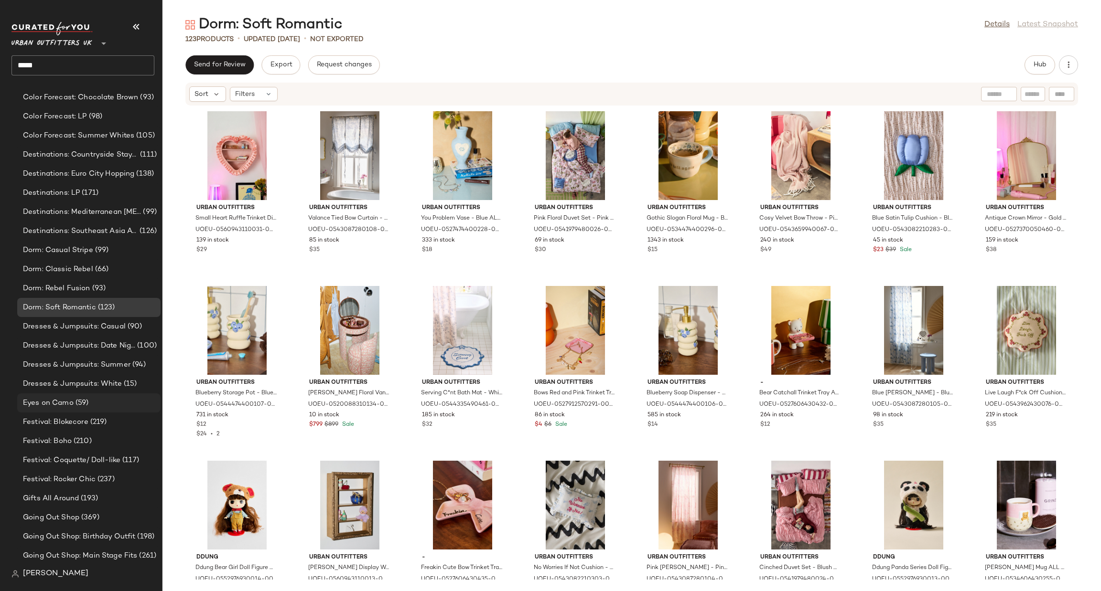
click at [71, 409] on div "Eyes on Camo (59)" at bounding box center [88, 403] width 143 height 19
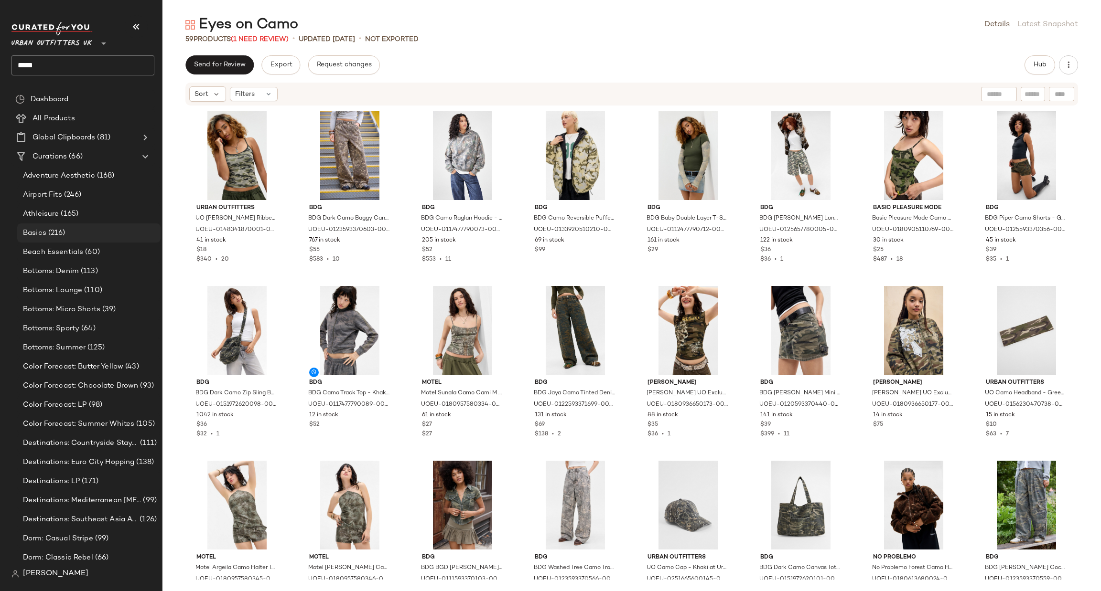
click at [79, 236] on div "Basics (216)" at bounding box center [88, 233] width 137 height 11
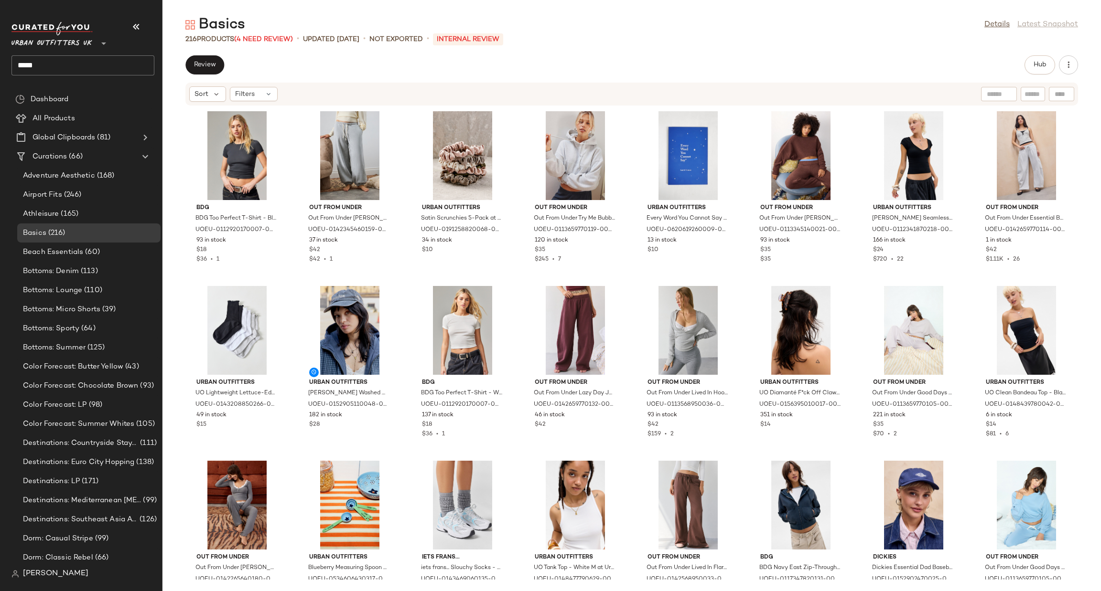
click at [48, 70] on input "*****" at bounding box center [82, 65] width 143 height 20
click at [90, 88] on div "Hallo ween Prep" at bounding box center [83, 93] width 128 height 10
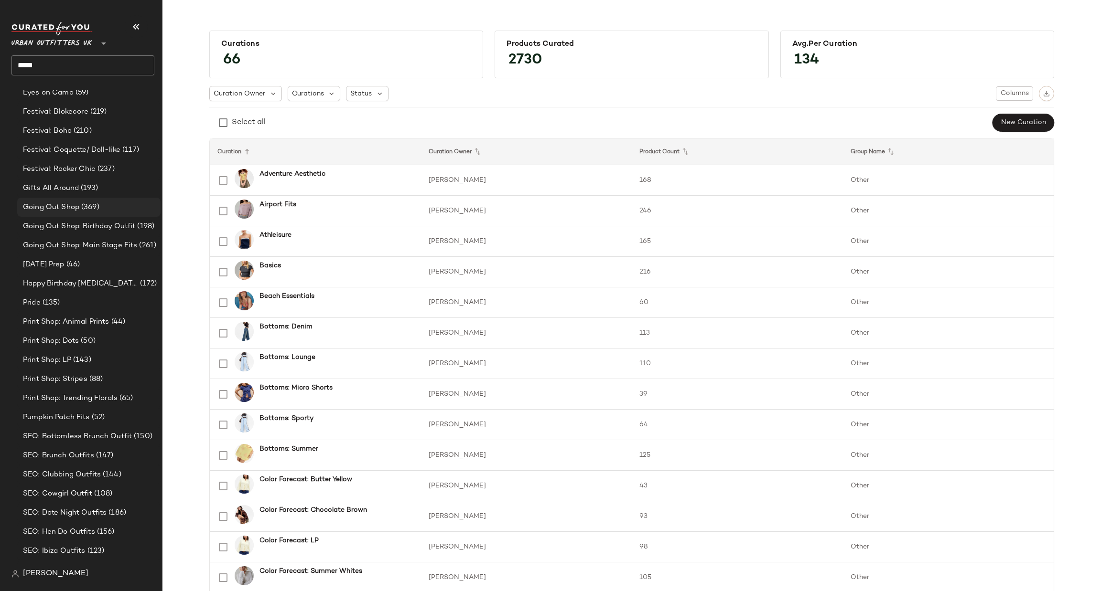
scroll to position [575, 0]
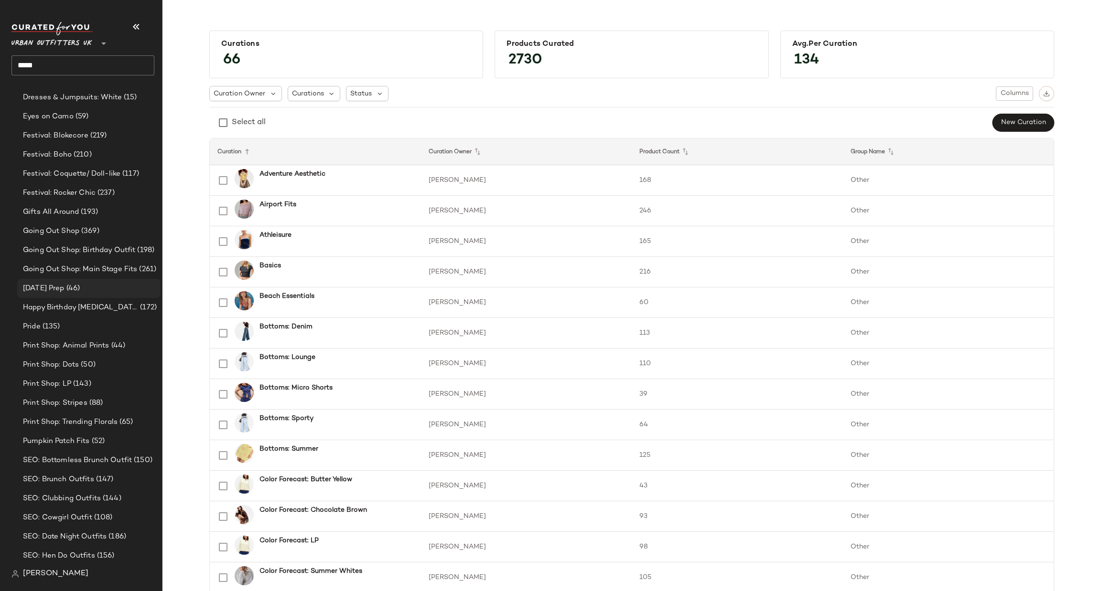
drag, startPoint x: 60, startPoint y: 292, endPoint x: 66, endPoint y: 292, distance: 6.7
click at [61, 292] on span "[DATE] Prep" at bounding box center [44, 288] width 42 height 11
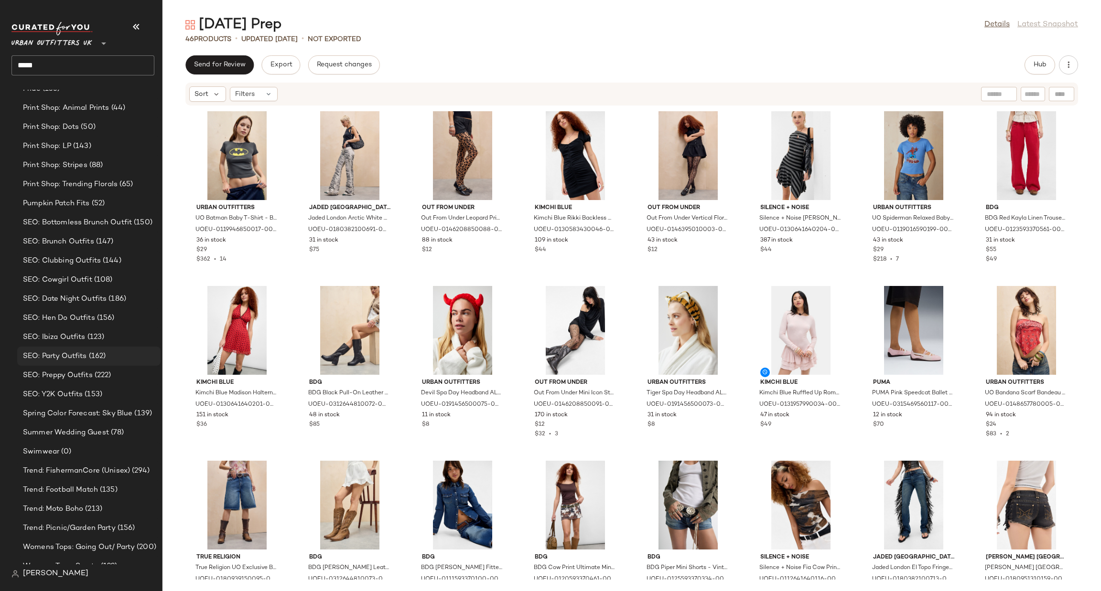
scroll to position [862, 0]
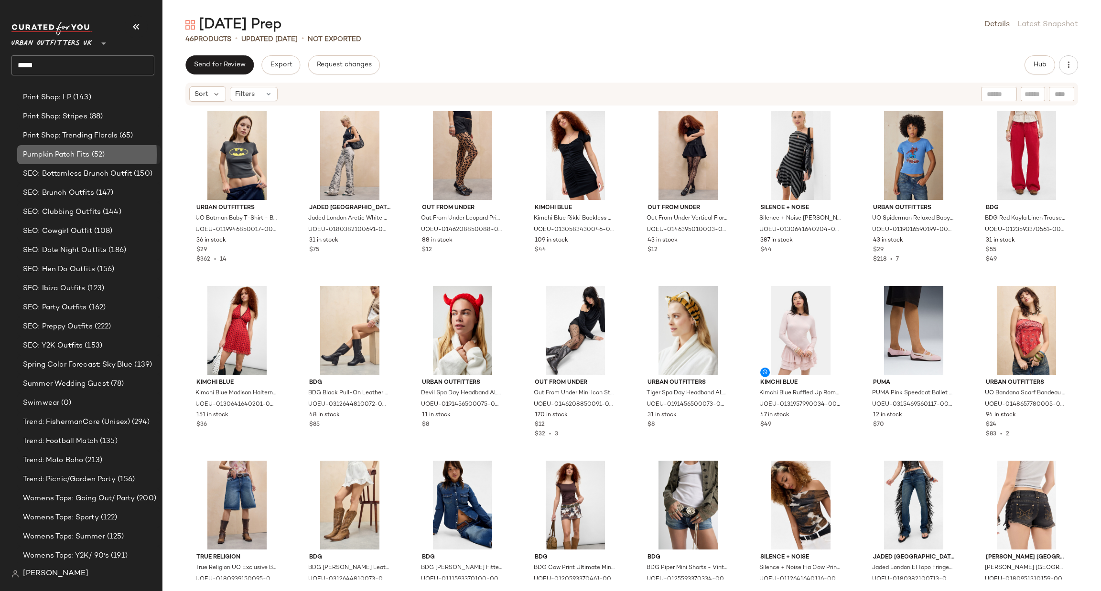
click at [105, 151] on span "(52)" at bounding box center [97, 155] width 15 height 11
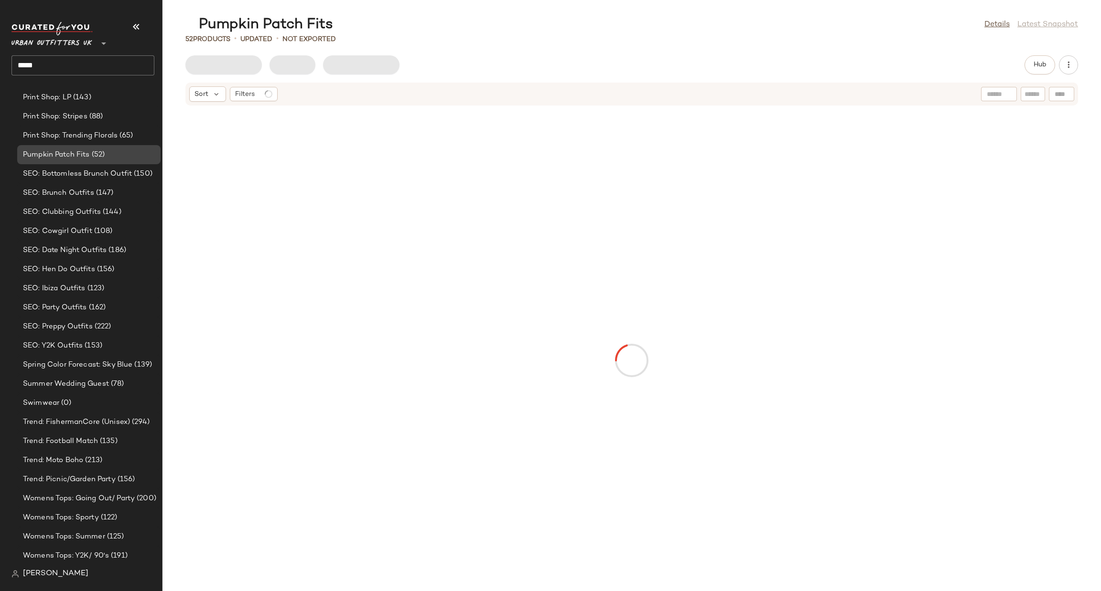
click at [108, 153] on div "Pumpkin Patch Fits (52)" at bounding box center [88, 155] width 137 height 11
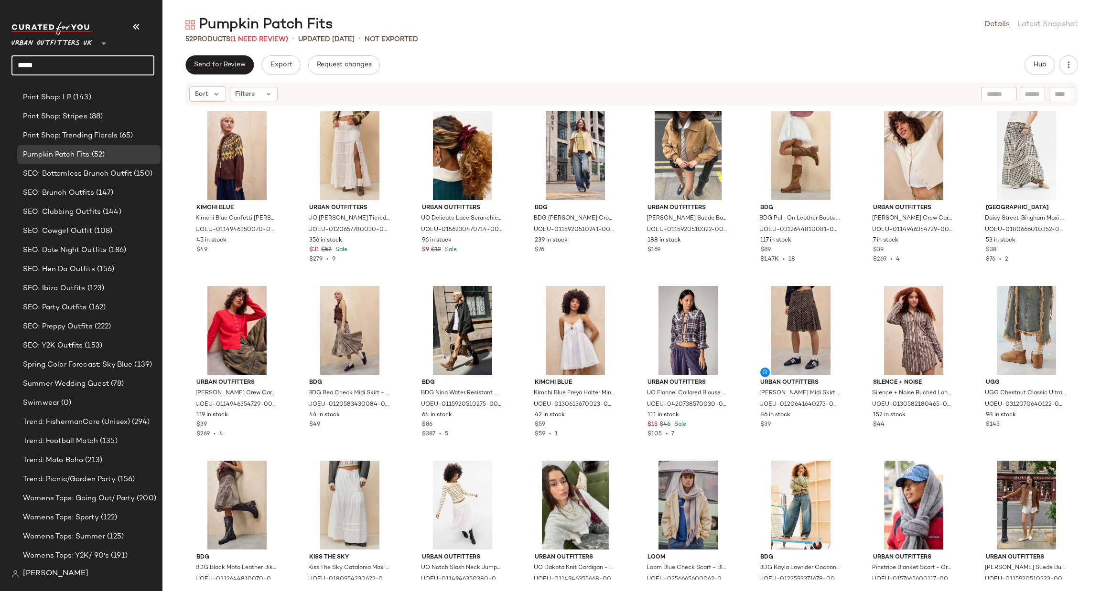
click at [111, 67] on input "*****" at bounding box center [82, 65] width 143 height 20
type input "*"
type input "****"
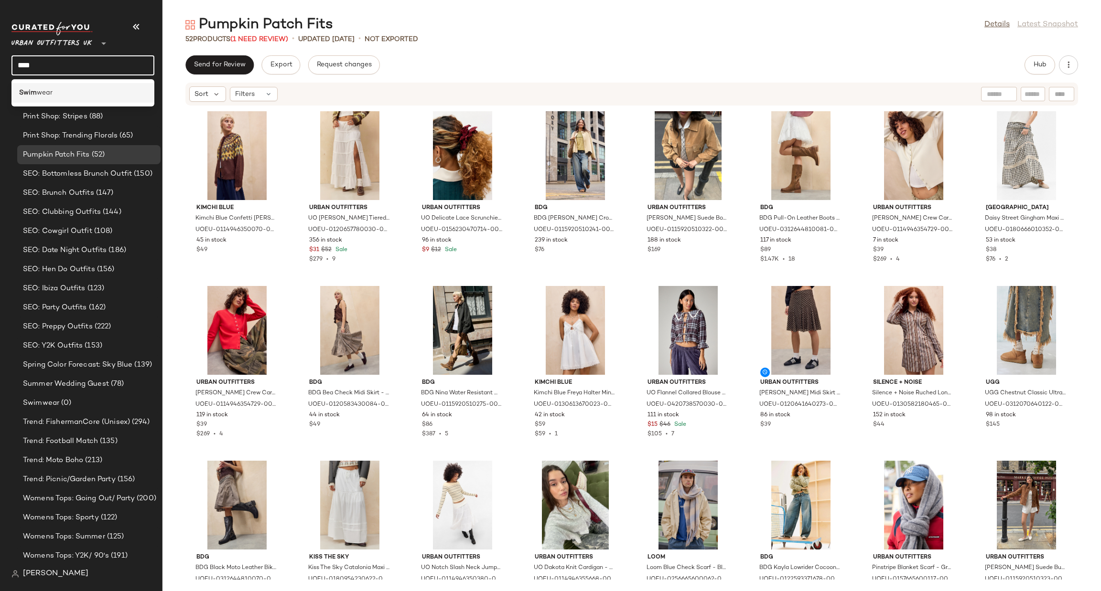
click at [97, 90] on div "Swim wear" at bounding box center [83, 93] width 128 height 10
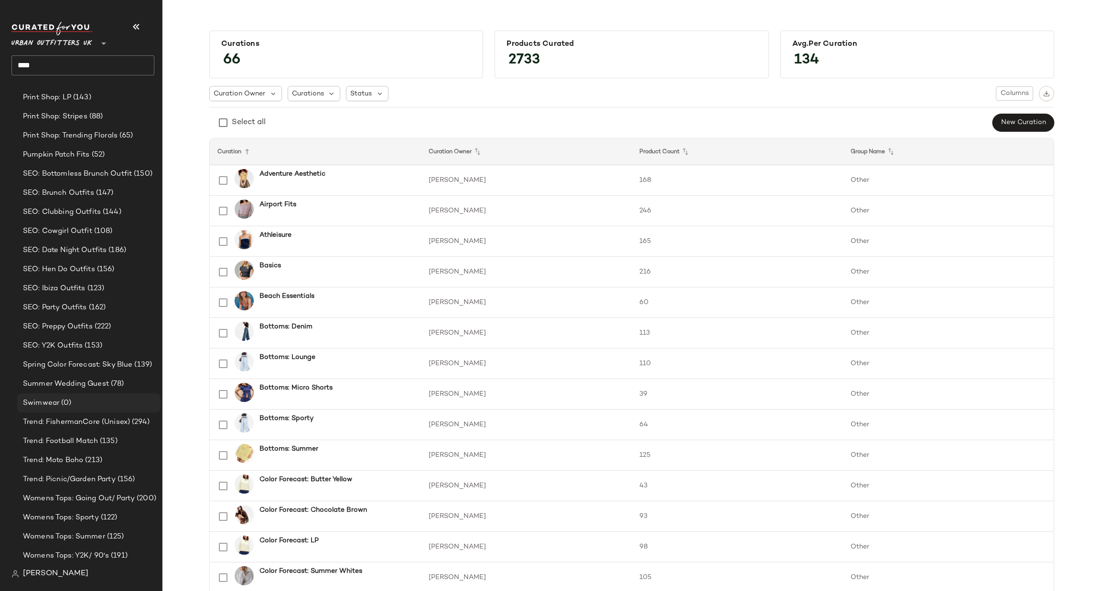
click at [68, 408] on div "Swimwear (0)" at bounding box center [88, 403] width 143 height 19
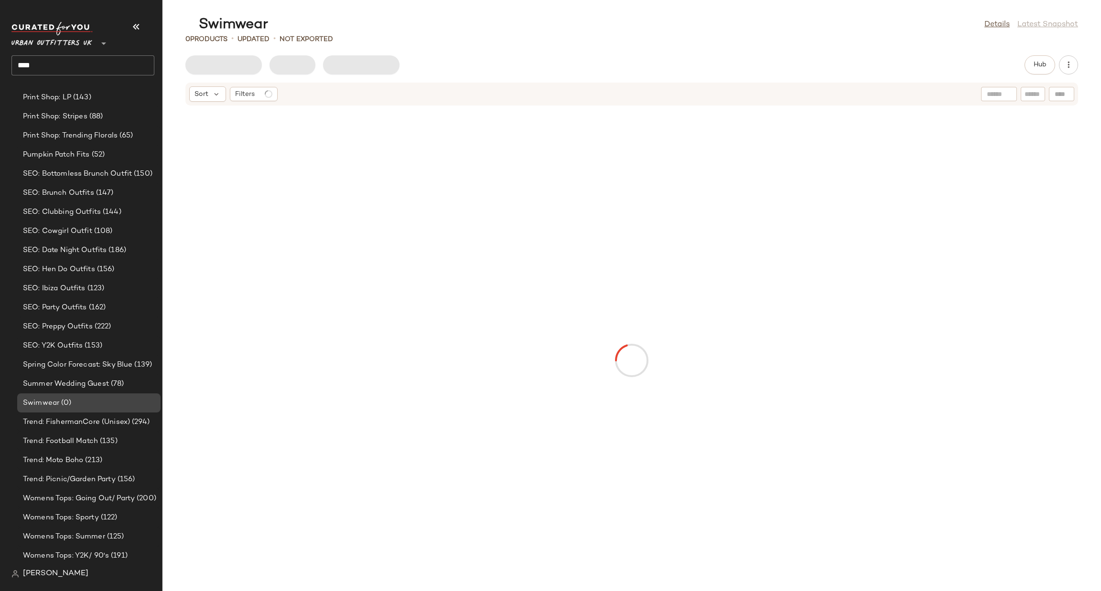
click at [68, 407] on span "(0)" at bounding box center [65, 403] width 12 height 11
